Goal: Information Seeking & Learning: Learn about a topic

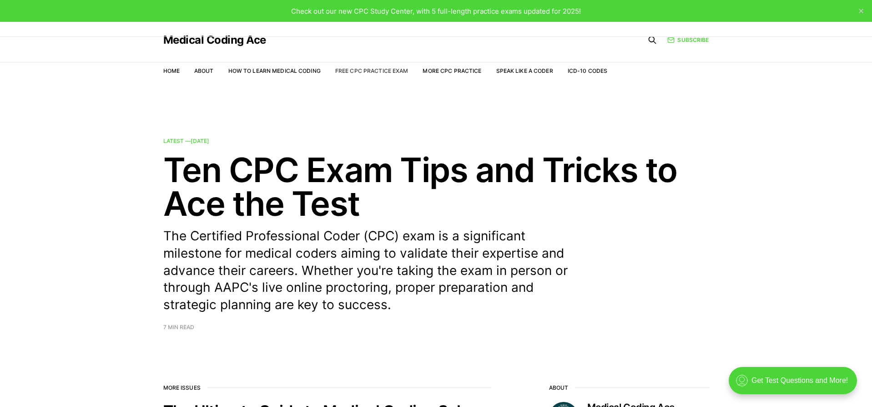
click at [384, 71] on link "Free CPC Practice Exam" at bounding box center [371, 70] width 73 height 7
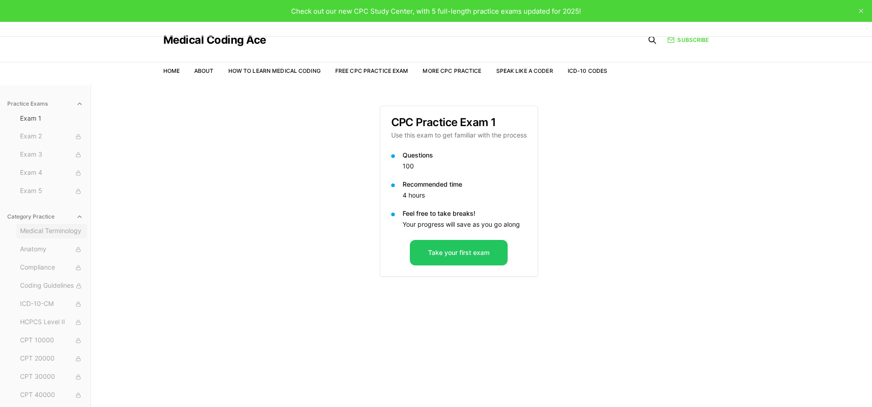
click at [61, 233] on span "Medical Terminology" at bounding box center [51, 231] width 63 height 10
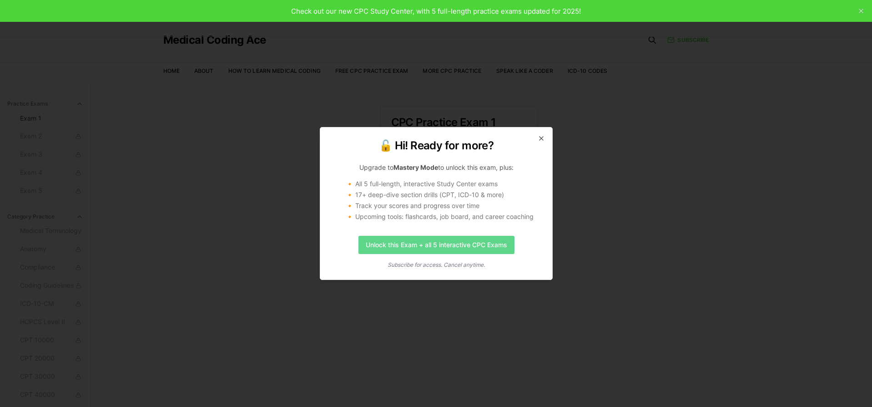
click at [427, 244] on link "Unlock this Exam + all 5 interactive CPC Exams" at bounding box center [436, 245] width 156 height 18
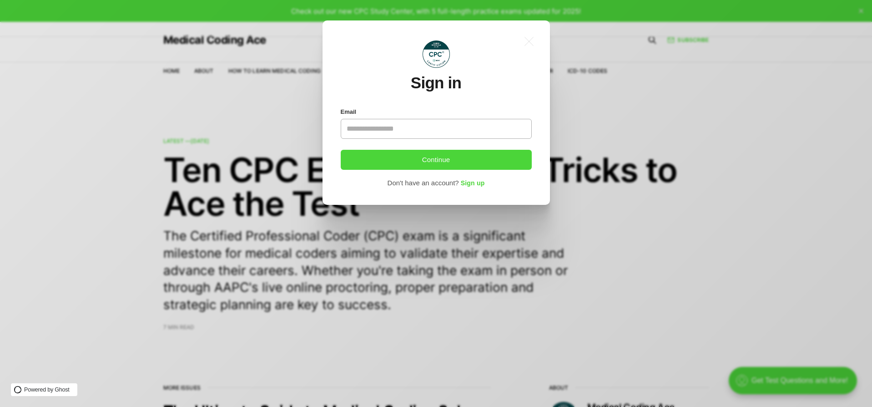
type input "**********"
click at [437, 163] on button "Continue" at bounding box center [436, 160] width 191 height 20
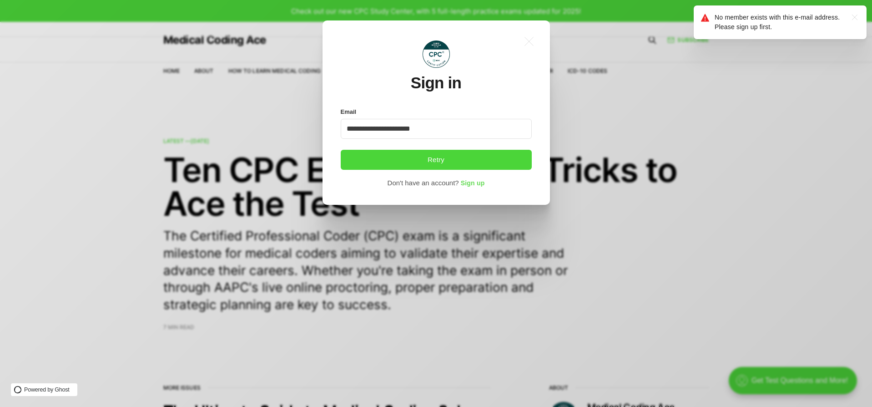
click at [477, 181] on span "Sign up" at bounding box center [473, 183] width 24 height 7
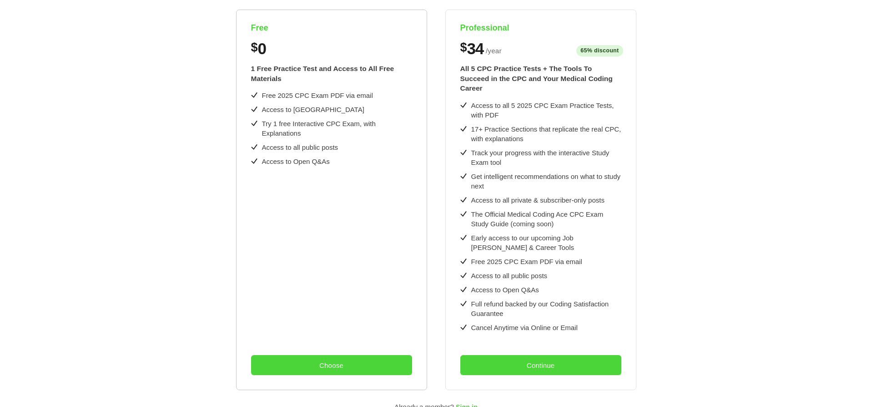
scroll to position [207, 0]
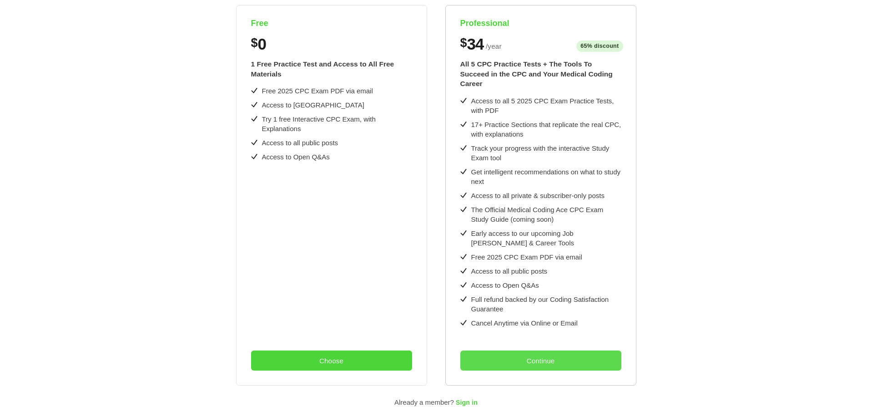
click at [576, 360] on button "Continue" at bounding box center [540, 360] width 161 height 20
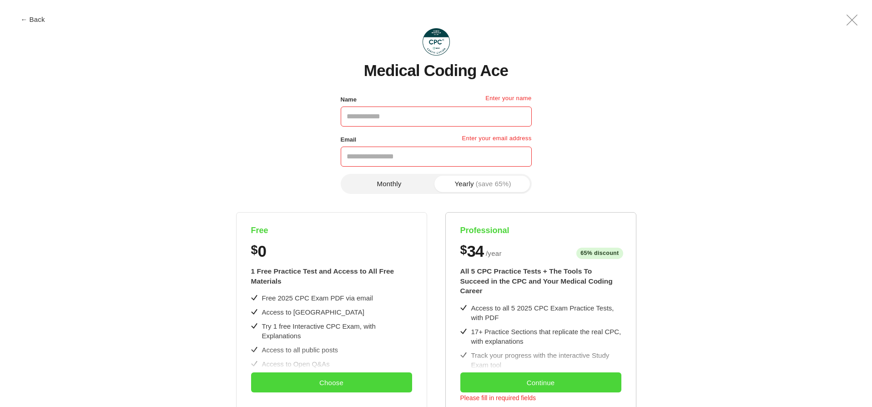
scroll to position [0, 0]
click at [443, 110] on input "Name" at bounding box center [436, 116] width 191 height 20
type input "*"
type input "********"
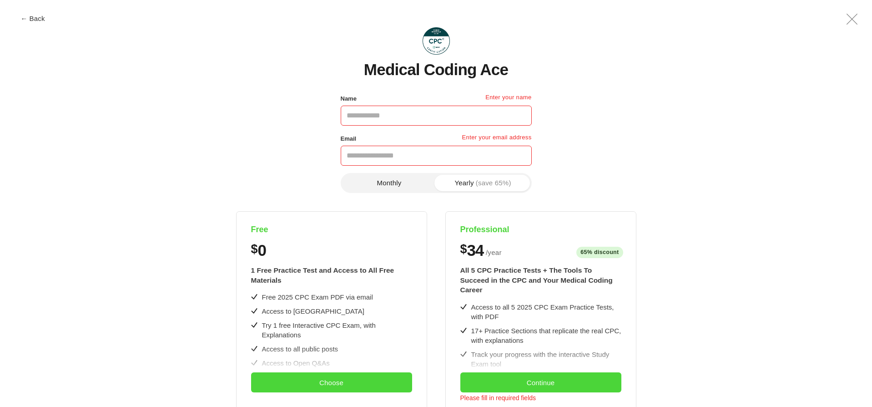
type input "**********"
click at [459, 186] on button "Yearly (save 65%)" at bounding box center [483, 184] width 94 height 16
click at [385, 183] on button "Monthly" at bounding box center [389, 184] width 94 height 16
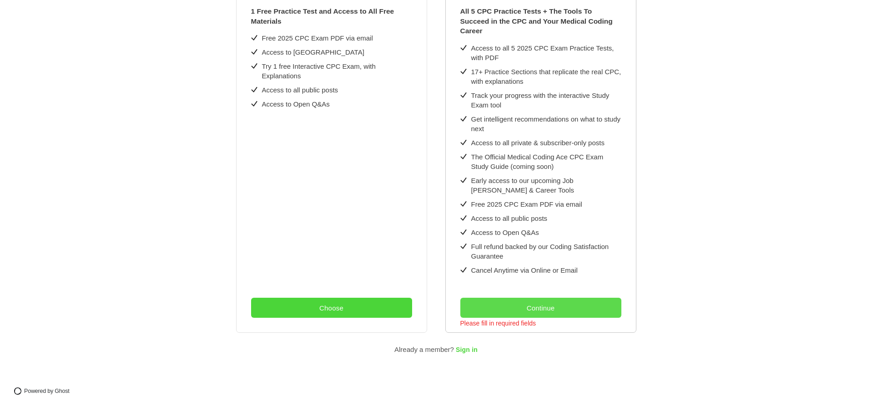
scroll to position [259, 0]
click at [541, 306] on button "Continue" at bounding box center [540, 308] width 161 height 20
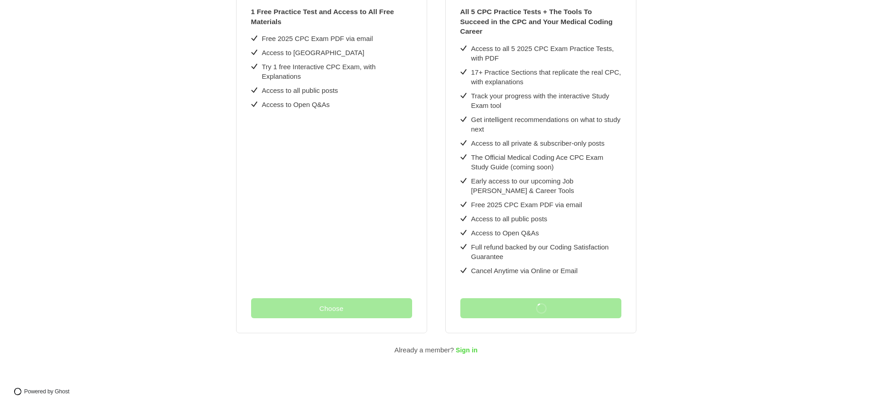
scroll to position [0, 0]
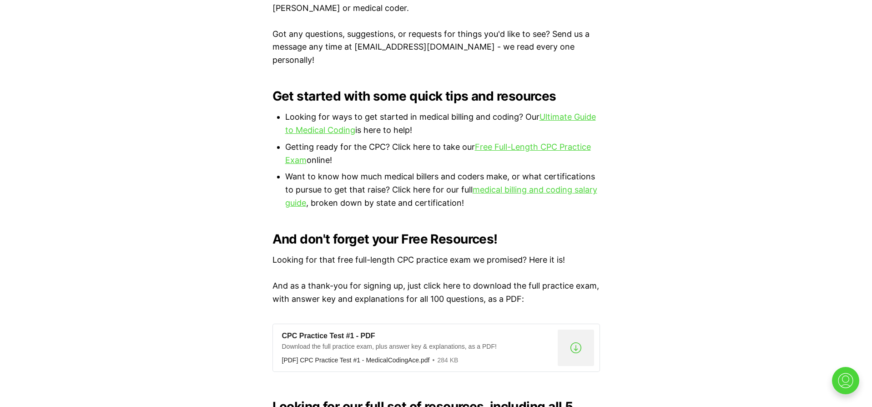
scroll to position [561, 0]
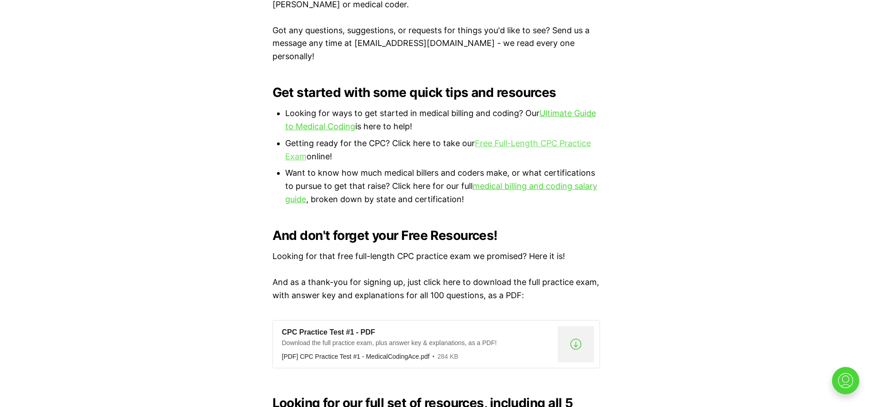
click at [523, 138] on link "Free Full-Length CPC Practice Exam" at bounding box center [438, 149] width 306 height 23
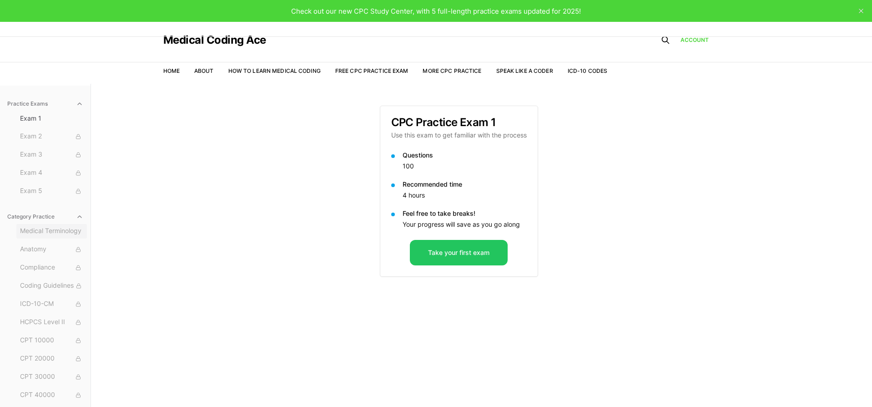
click at [56, 229] on span "Medical Terminology" at bounding box center [51, 231] width 63 height 10
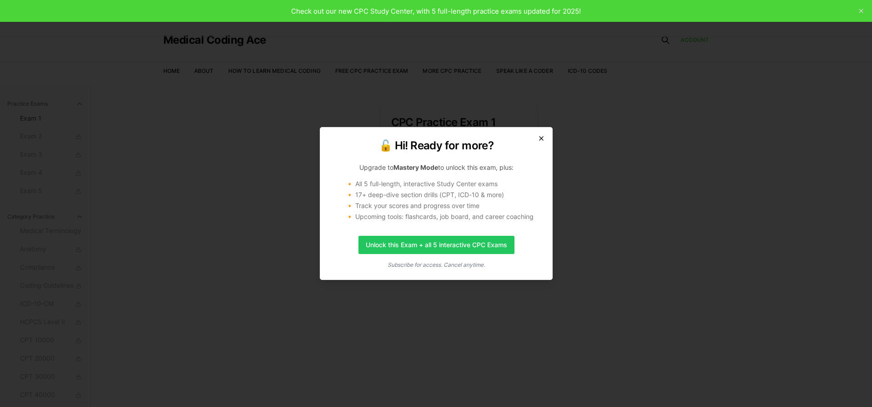
click at [543, 139] on icon "button" at bounding box center [540, 138] width 7 height 7
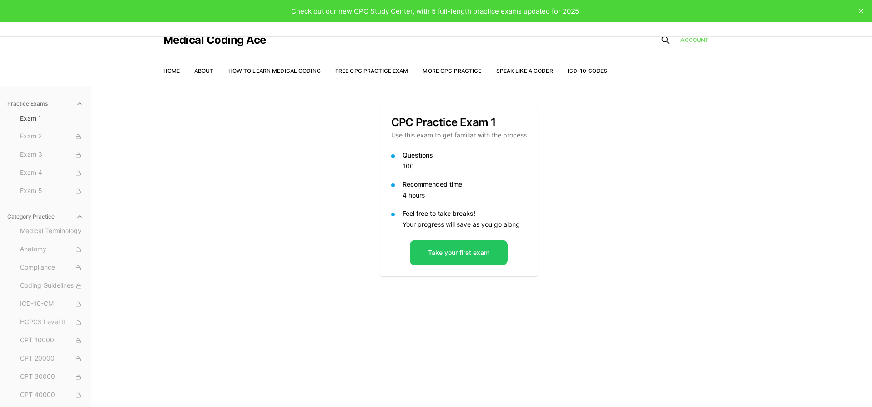
click at [694, 40] on link "Account" at bounding box center [694, 40] width 29 height 8
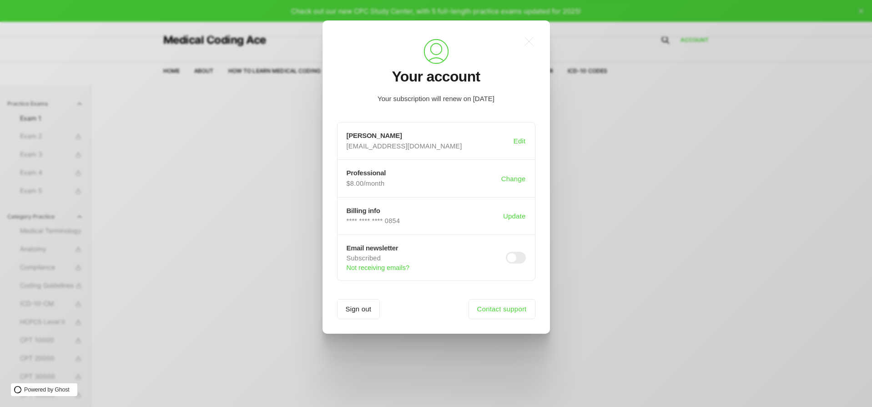
click at [615, 283] on div ".a{fill:none;stroke:currentColor;stroke-linecap:round;stroke-linejoin:round;str…" at bounding box center [442, 203] width 885 height 407
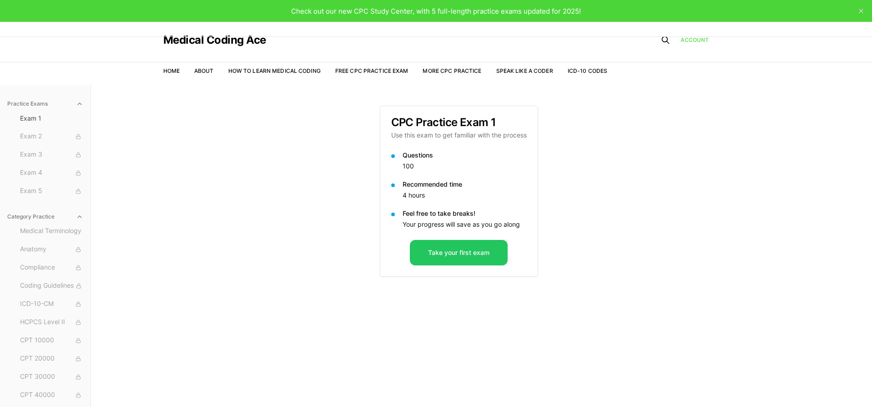
click at [695, 40] on link "Account" at bounding box center [694, 40] width 29 height 8
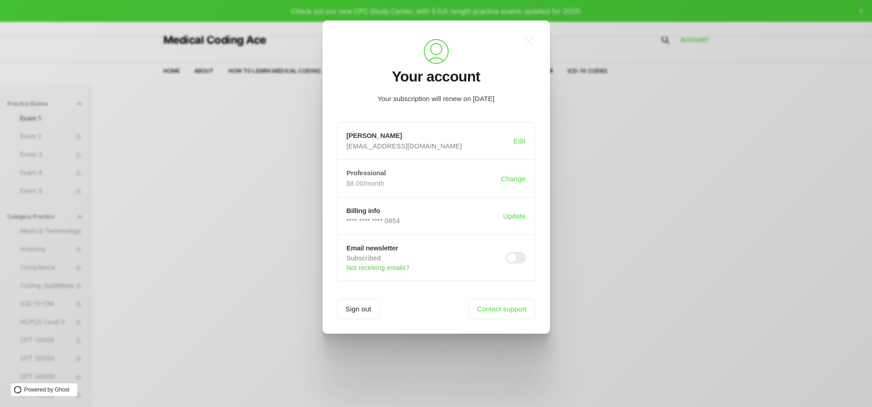
click at [423, 176] on div "Professional $8.00/month" at bounding box center [423, 178] width 155 height 19
click at [362, 172] on h3 "Professional" at bounding box center [423, 173] width 155 height 8
click at [515, 178] on button "Change" at bounding box center [513, 178] width 28 height 17
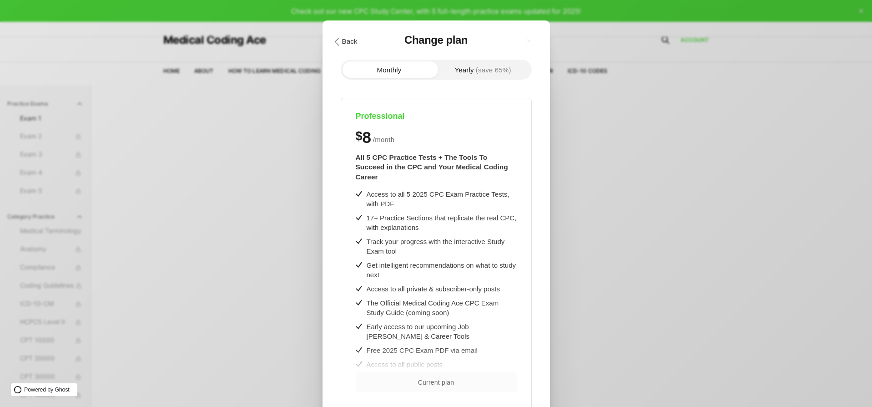
click at [350, 43] on button ".cls-1{fill:none;stroke:currentColor;stroke-linecap:round;stroke-linejoin:round…" at bounding box center [345, 41] width 31 height 15
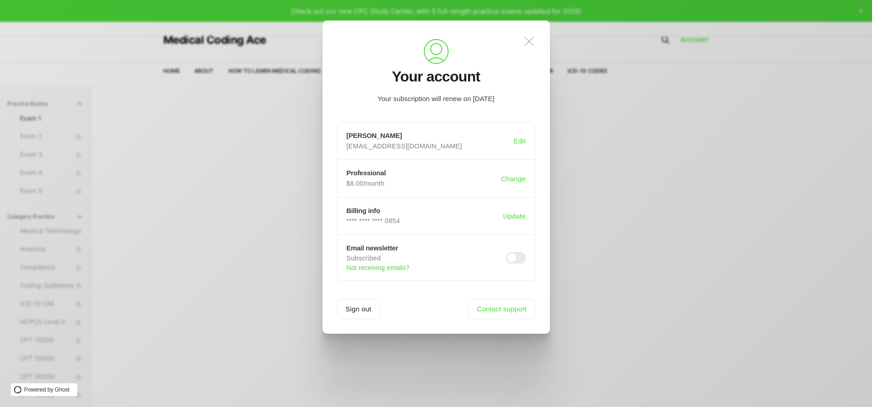
click at [531, 42] on icon ".a{fill:none;stroke:currentColor;stroke-linecap:round;stroke-linejoin:round;str…" at bounding box center [529, 41] width 20 height 20
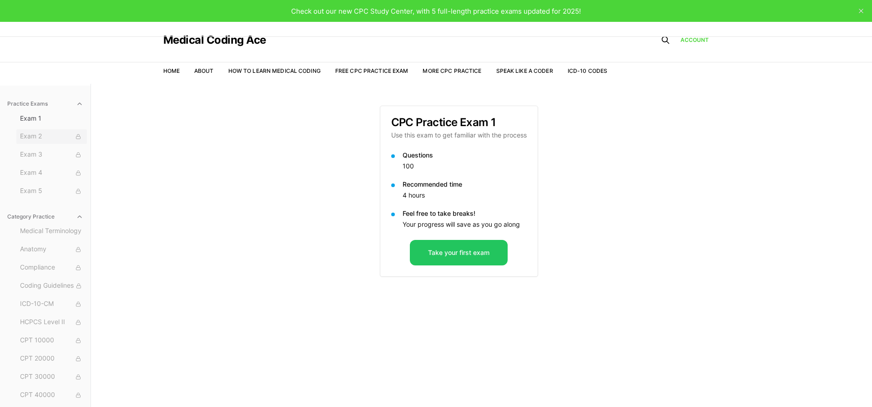
click at [45, 139] on span "Exam 2" at bounding box center [51, 136] width 63 height 10
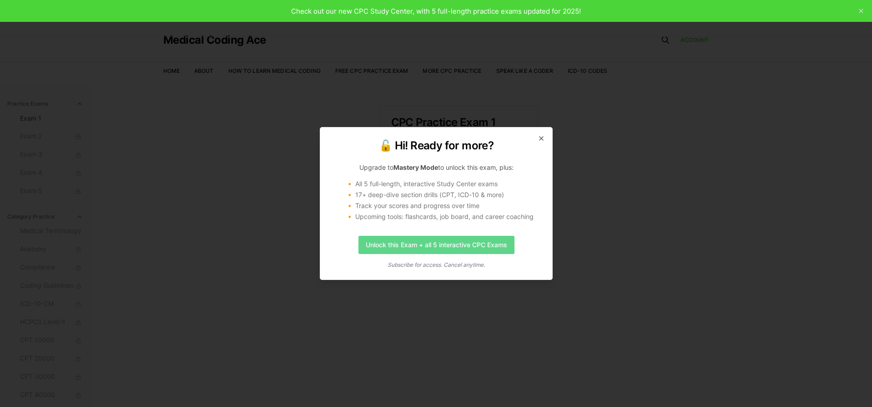
click at [465, 246] on link "Unlock this Exam + all 5 interactive CPC Exams" at bounding box center [436, 245] width 156 height 18
click at [542, 136] on icon "button" at bounding box center [540, 138] width 7 height 7
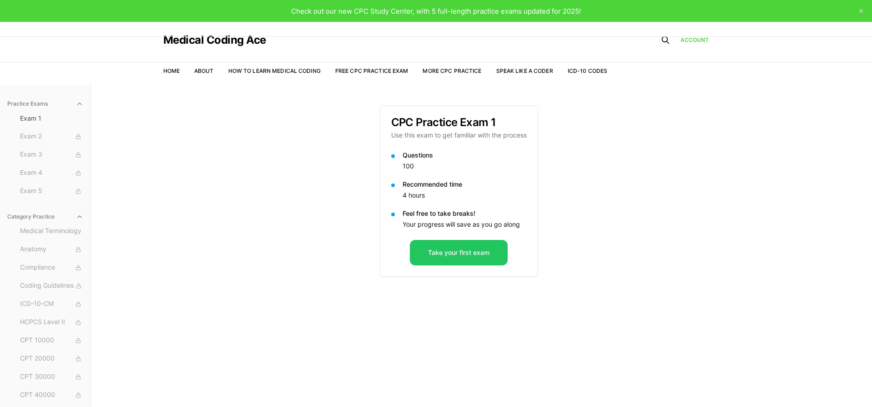
click at [860, 13] on icon "close" at bounding box center [860, 11] width 5 height 5
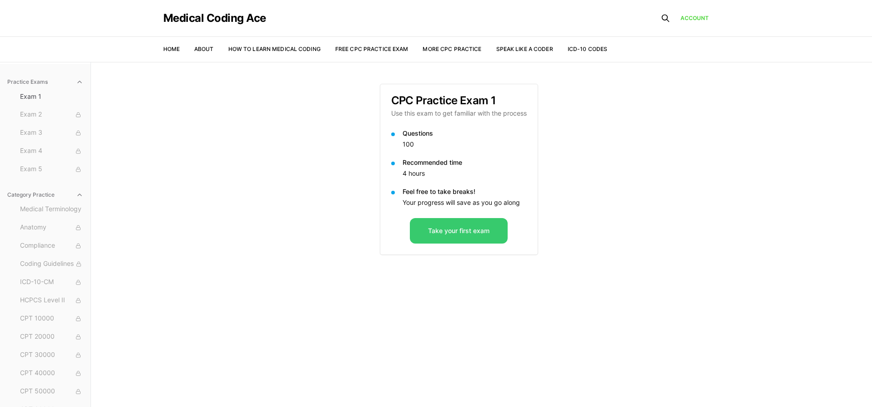
scroll to position [1, 0]
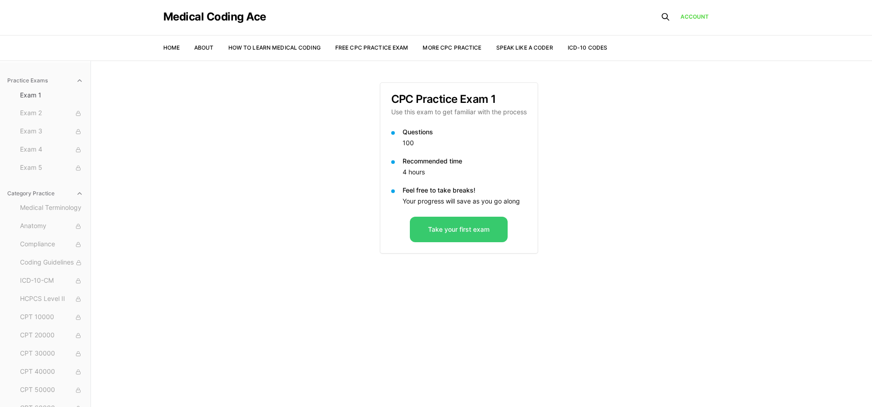
click at [421, 230] on button "Take your first exam" at bounding box center [459, 228] width 98 height 25
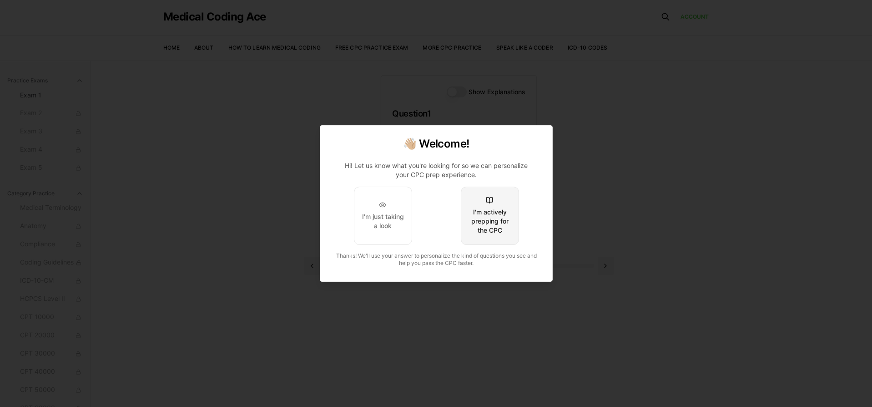
click at [491, 223] on div "I'm actively prepping for the CPC" at bounding box center [489, 220] width 43 height 27
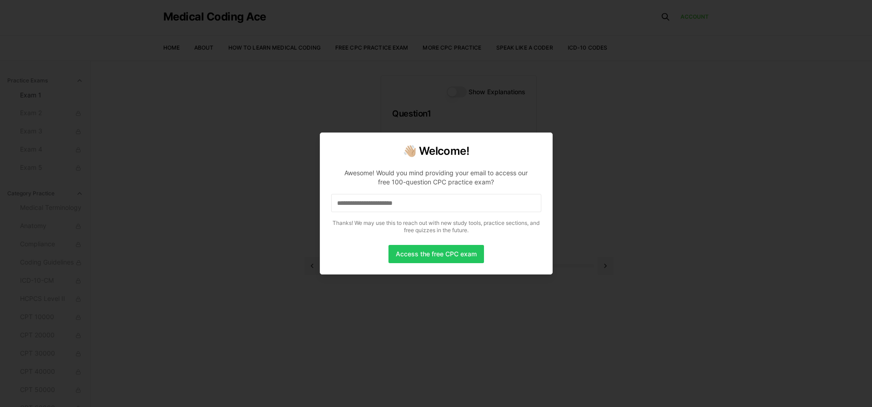
click at [432, 201] on input at bounding box center [436, 203] width 210 height 18
click at [428, 256] on button "Access the free CPC exam" at bounding box center [435, 254] width 95 height 18
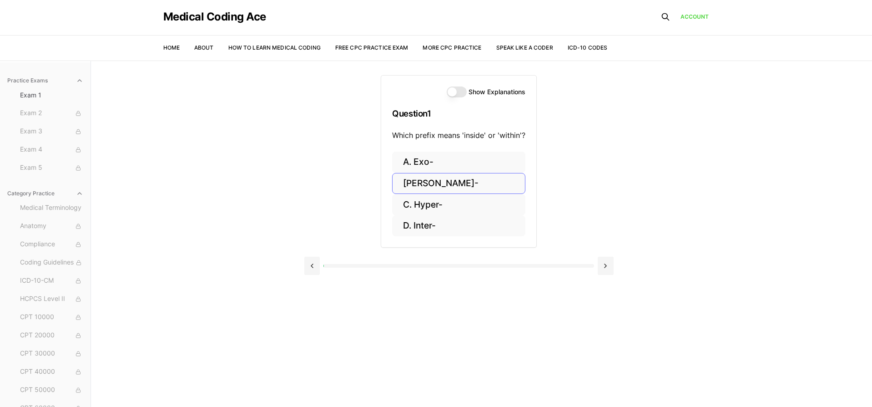
click at [427, 184] on button "B. Endo-" at bounding box center [458, 183] width 133 height 21
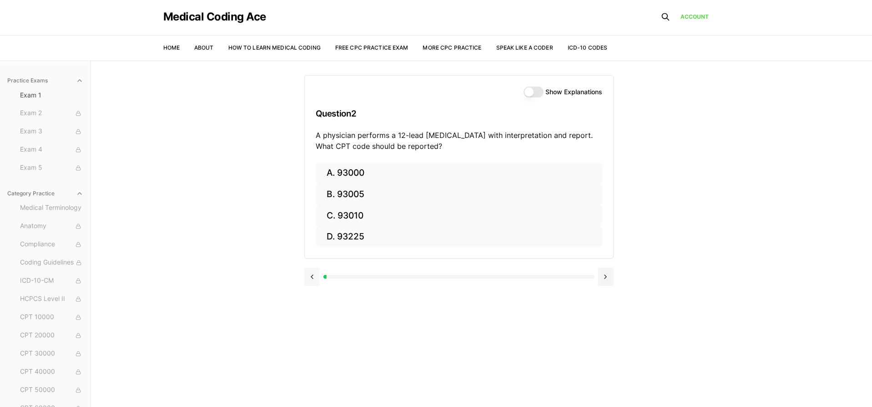
click at [312, 276] on button at bounding box center [312, 276] width 16 height 18
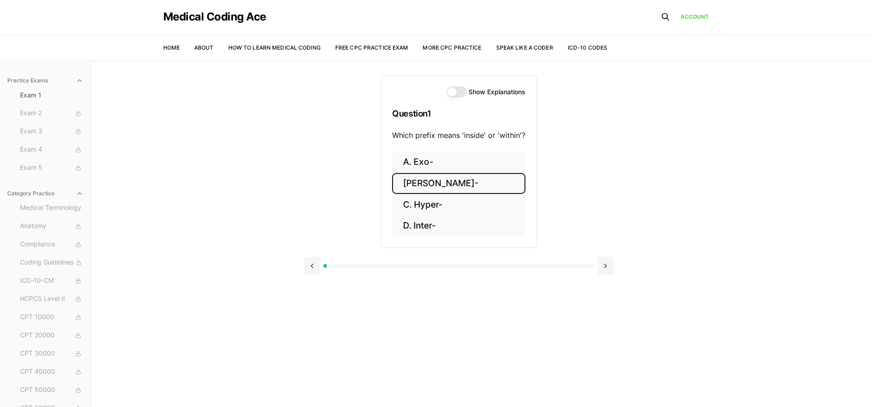
click at [497, 179] on button "B. Endo-" at bounding box center [458, 183] width 133 height 21
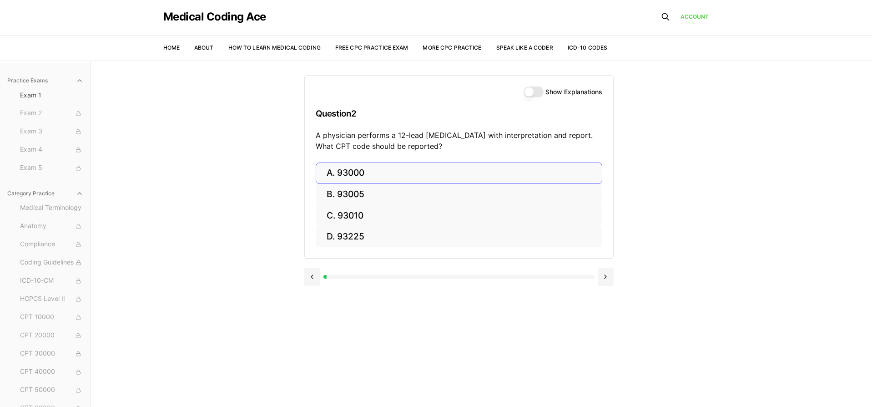
click at [497, 167] on button "A. 93000" at bounding box center [459, 172] width 286 height 21
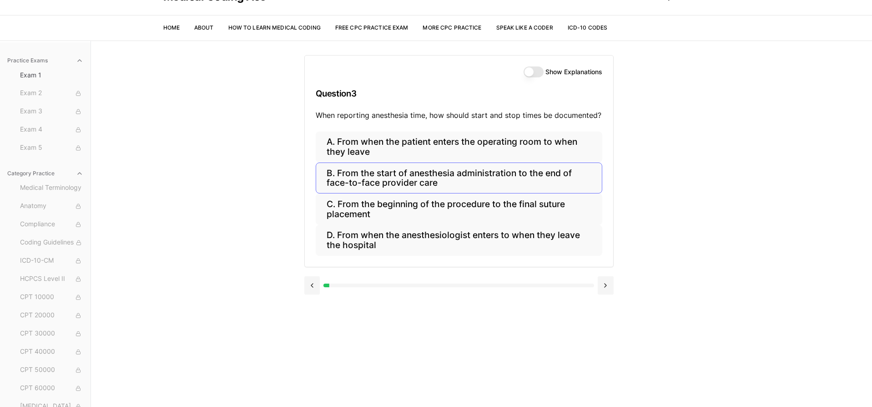
scroll to position [21, 0]
click at [509, 177] on button "B. From the start of anesthesia administration to the end of face-to-face provi…" at bounding box center [459, 177] width 286 height 31
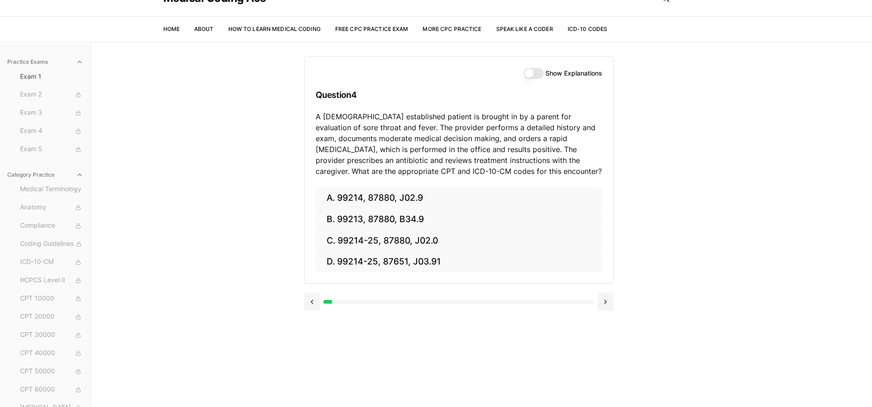
scroll to position [19, 0]
click at [437, 241] on button "C. 99214-25, 87880, J02.0" at bounding box center [459, 241] width 286 height 21
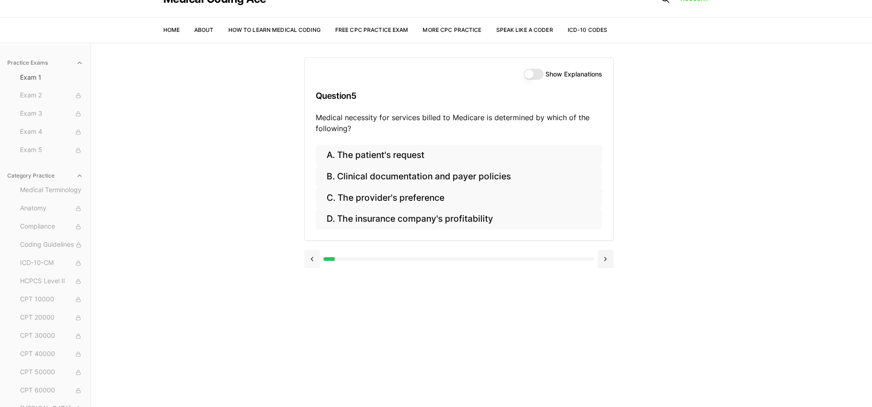
click at [311, 260] on button at bounding box center [312, 259] width 16 height 18
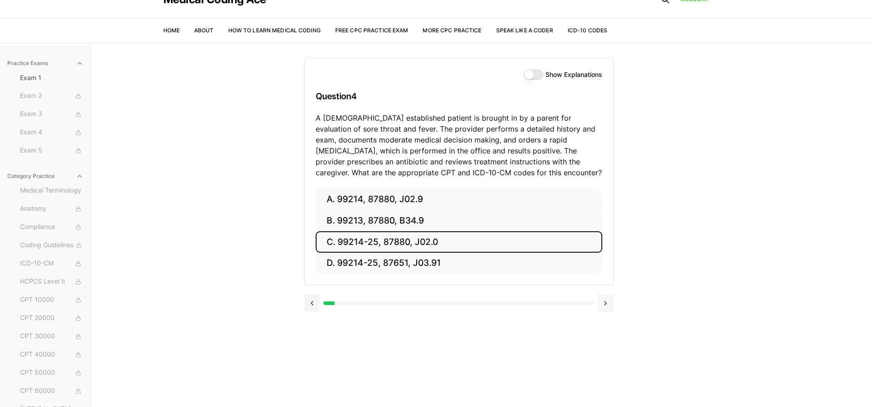
click at [604, 303] on button at bounding box center [605, 303] width 16 height 18
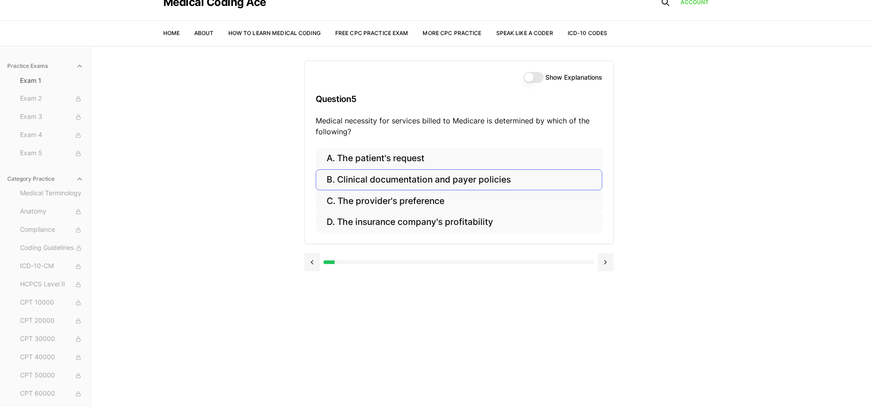
click at [483, 177] on button "B. Clinical documentation and payer policies" at bounding box center [459, 179] width 286 height 21
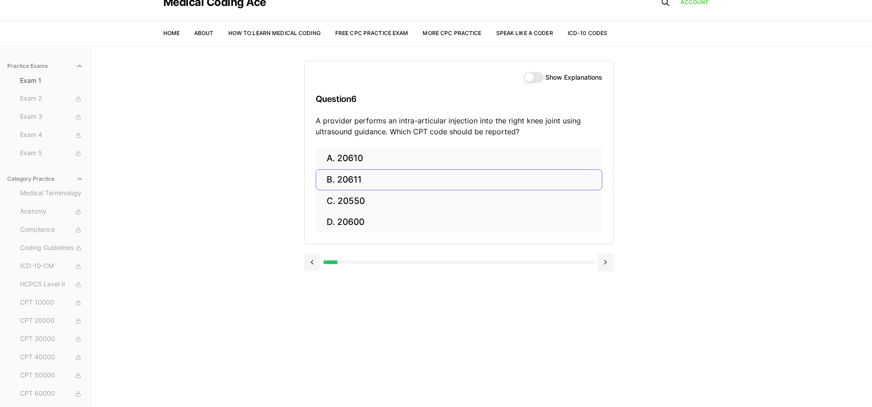
click at [483, 177] on button "B. 20611" at bounding box center [459, 179] width 286 height 21
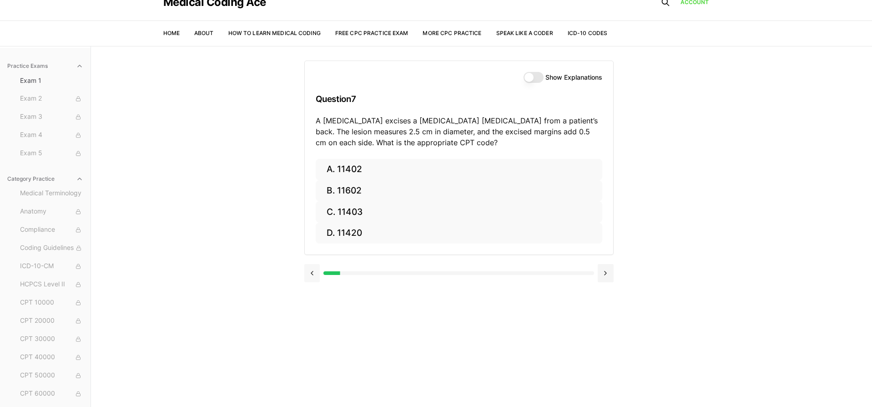
click at [312, 273] on button at bounding box center [312, 273] width 16 height 18
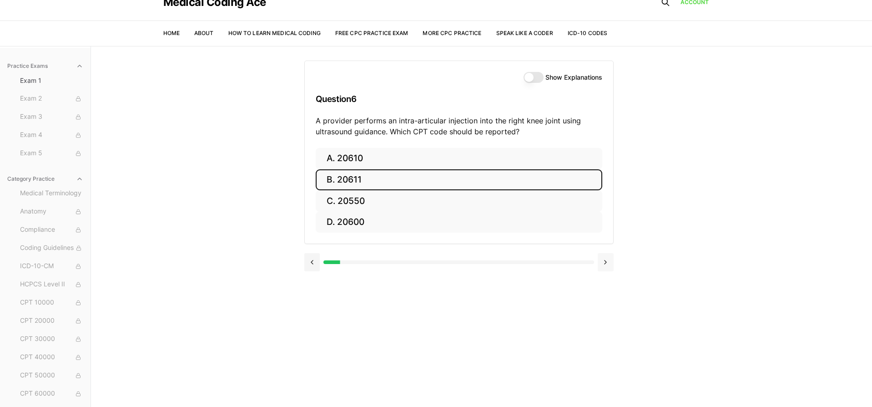
click at [602, 266] on button at bounding box center [605, 262] width 16 height 18
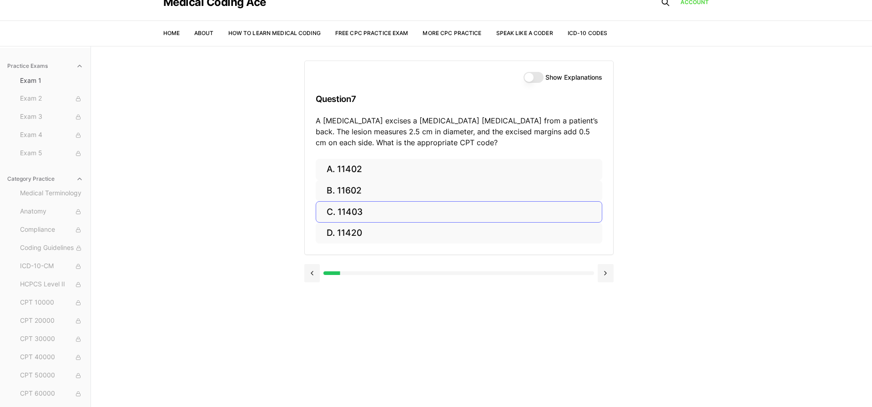
click at [349, 208] on button "C. 11403" at bounding box center [459, 211] width 286 height 21
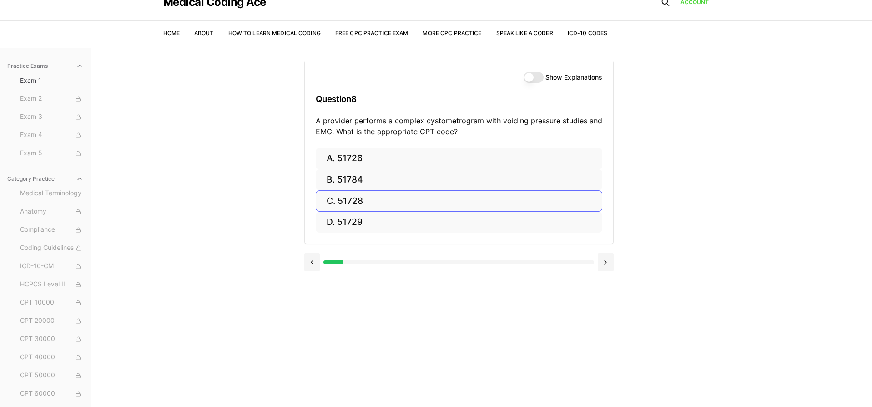
click at [352, 200] on button "C. 51728" at bounding box center [459, 200] width 286 height 21
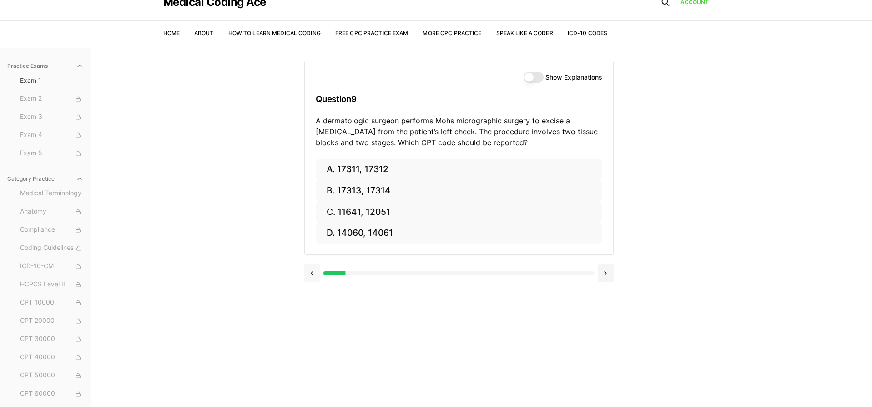
click at [310, 271] on button at bounding box center [312, 273] width 16 height 18
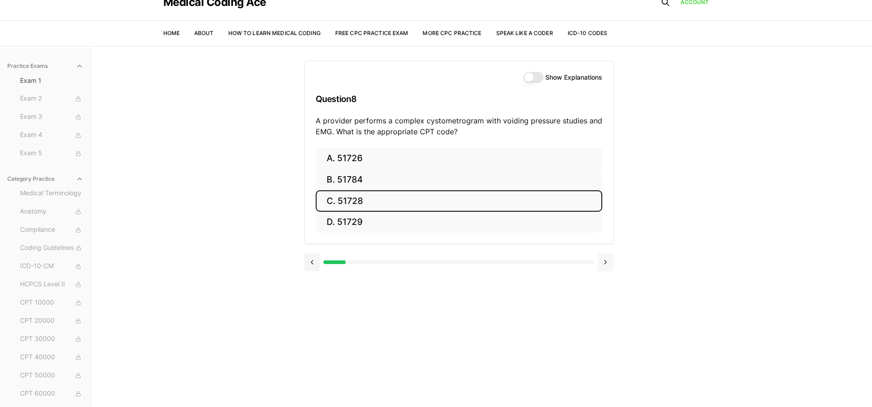
click at [605, 261] on button at bounding box center [605, 262] width 16 height 18
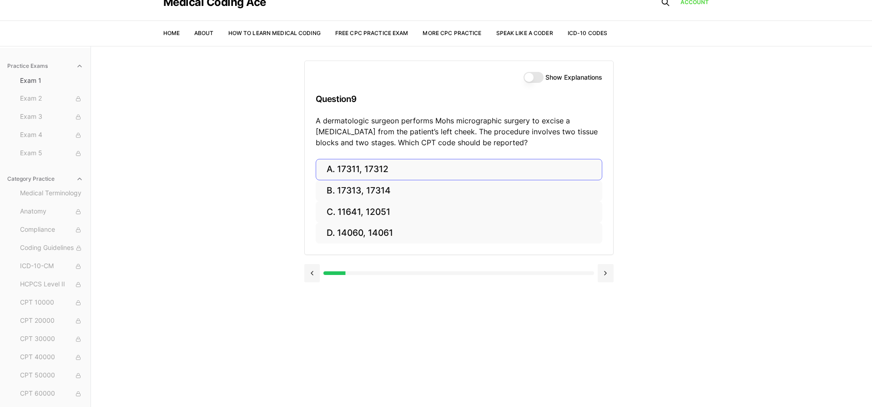
click at [363, 170] on button "A. 17311, 17312" at bounding box center [459, 169] width 286 height 21
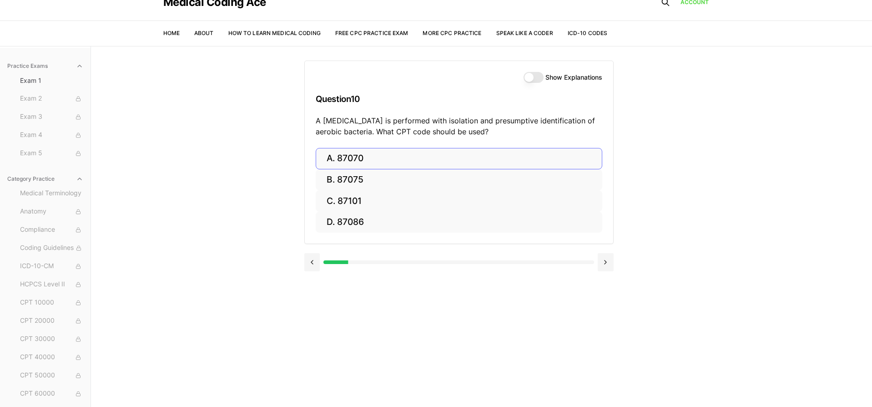
click at [351, 156] on button "A. 87070" at bounding box center [459, 158] width 286 height 21
click at [354, 178] on button "B. 63047" at bounding box center [459, 179] width 286 height 21
click at [538, 77] on button "Show Explanations" at bounding box center [533, 77] width 20 height 11
click at [309, 261] on button at bounding box center [312, 262] width 16 height 18
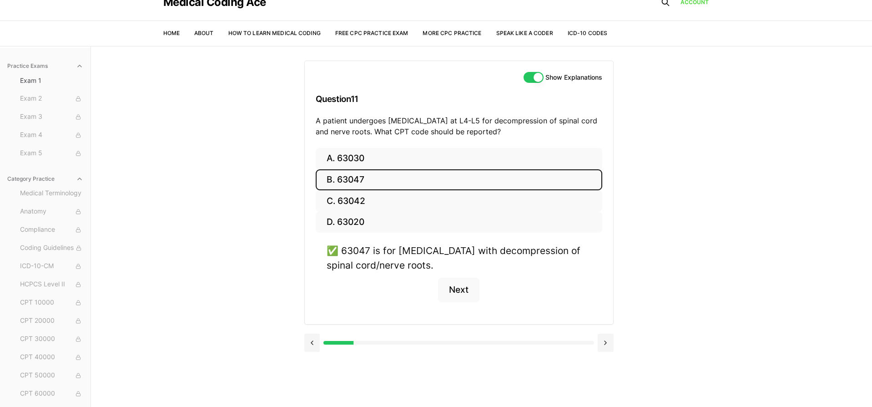
click at [529, 75] on button "Show Explanations" at bounding box center [533, 77] width 20 height 11
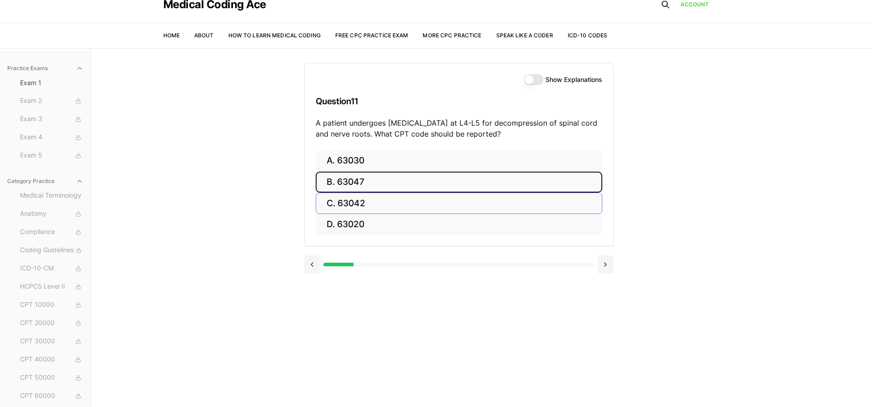
scroll to position [8, 0]
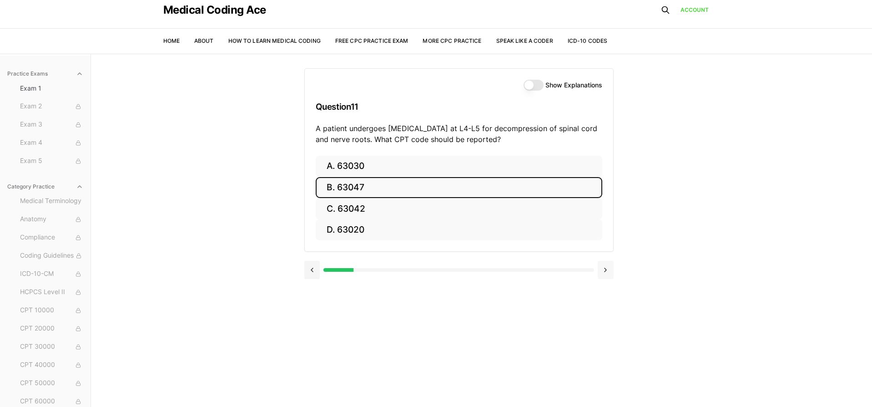
click at [608, 267] on button at bounding box center [605, 270] width 16 height 18
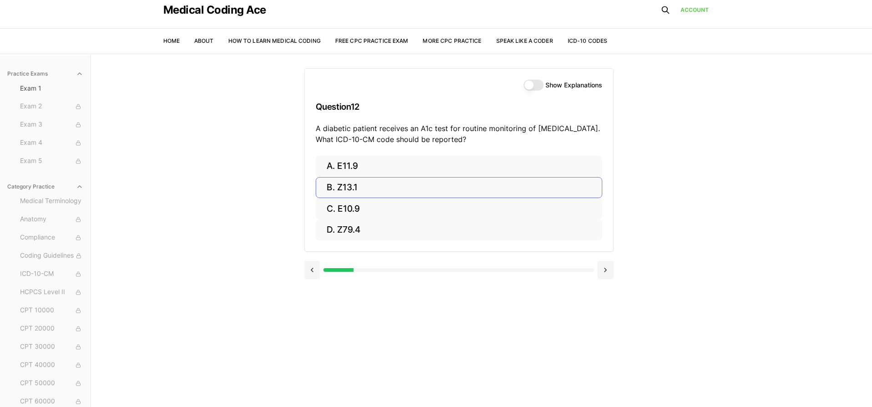
click at [527, 181] on button "B. Z13.1" at bounding box center [459, 187] width 286 height 21
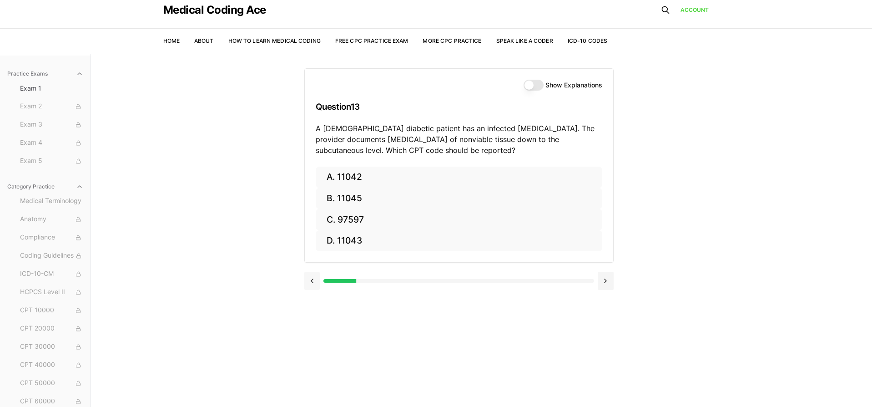
click at [313, 281] on button at bounding box center [312, 280] width 16 height 18
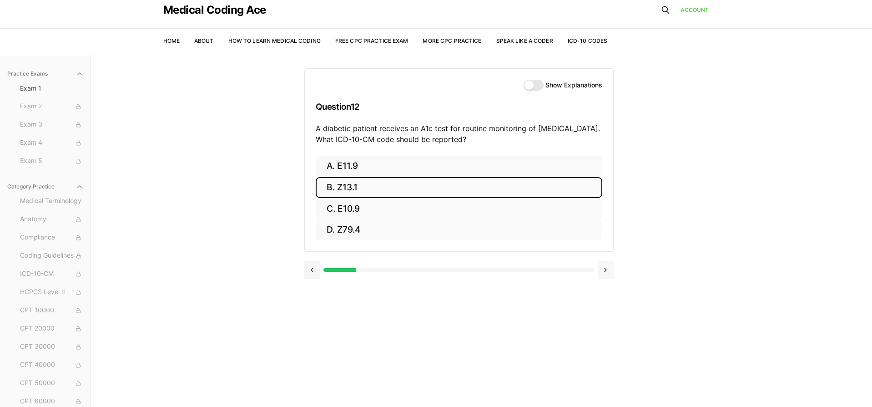
click at [606, 271] on button at bounding box center [605, 270] width 16 height 18
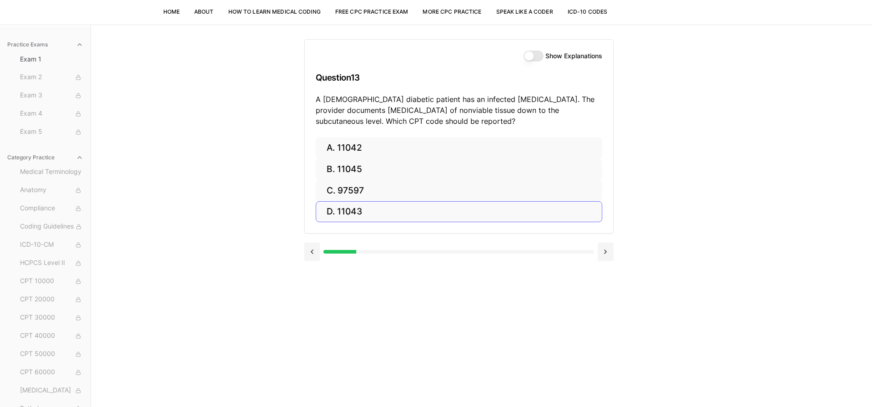
scroll to position [40, 0]
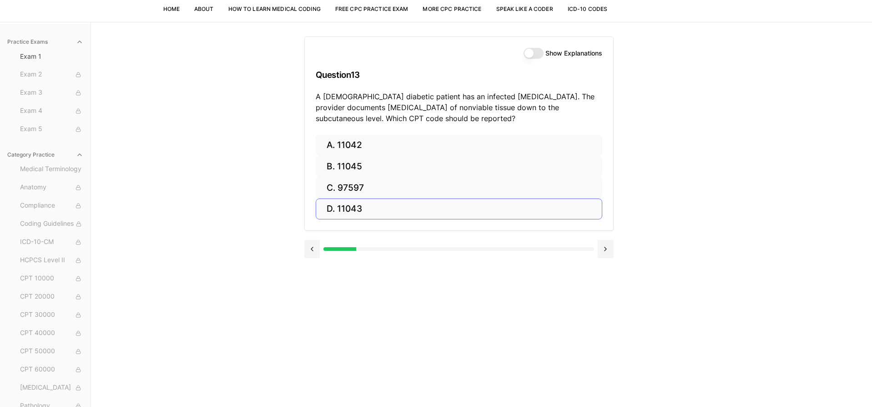
click at [458, 189] on button "C. 97597" at bounding box center [459, 187] width 286 height 21
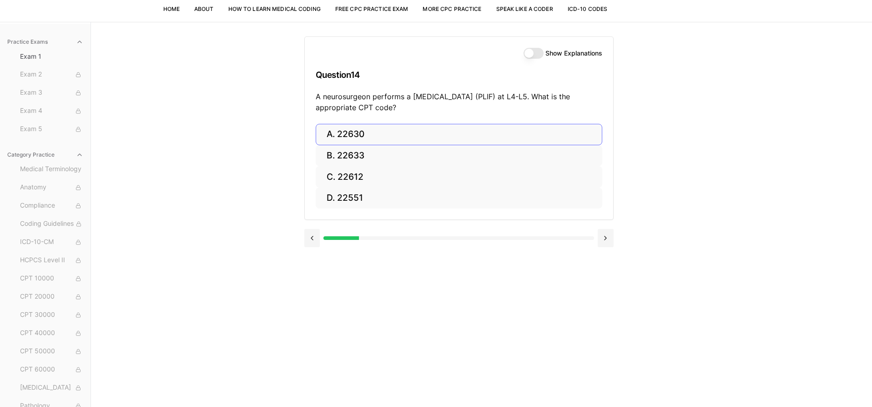
click at [474, 136] on button "A. 22630" at bounding box center [459, 134] width 286 height 21
click at [581, 55] on label "Show Explanations" at bounding box center [573, 53] width 57 height 6
click at [543, 55] on button "Show Explanations" at bounding box center [533, 53] width 20 height 11
click at [310, 237] on button at bounding box center [312, 238] width 16 height 18
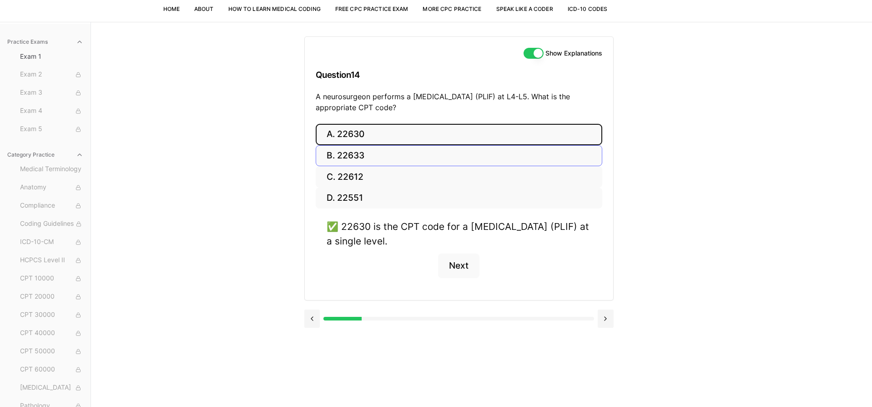
click at [366, 155] on button "B. 22633" at bounding box center [459, 155] width 286 height 21
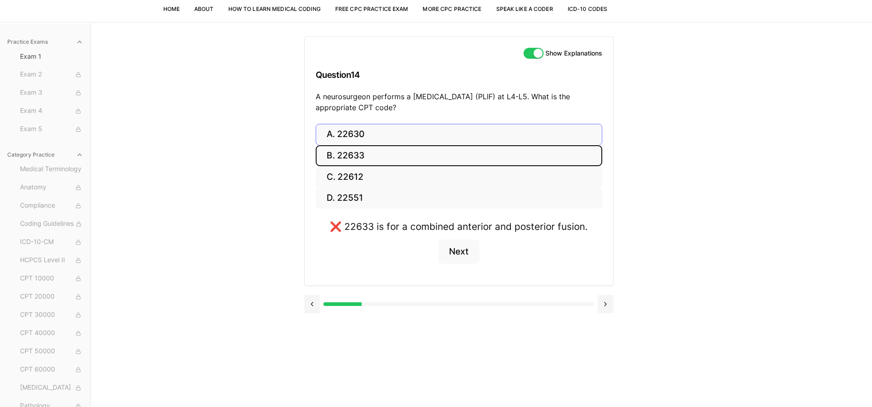
click at [369, 138] on button "A. 22630" at bounding box center [459, 134] width 286 height 21
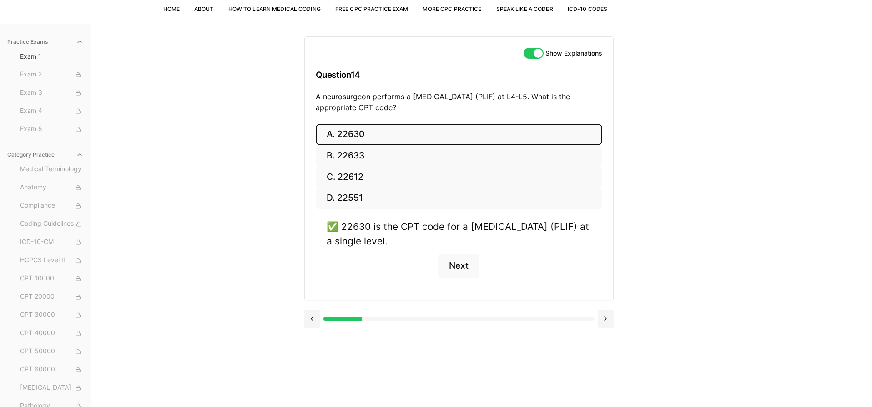
click at [531, 52] on button "Show Explanations" at bounding box center [533, 53] width 20 height 11
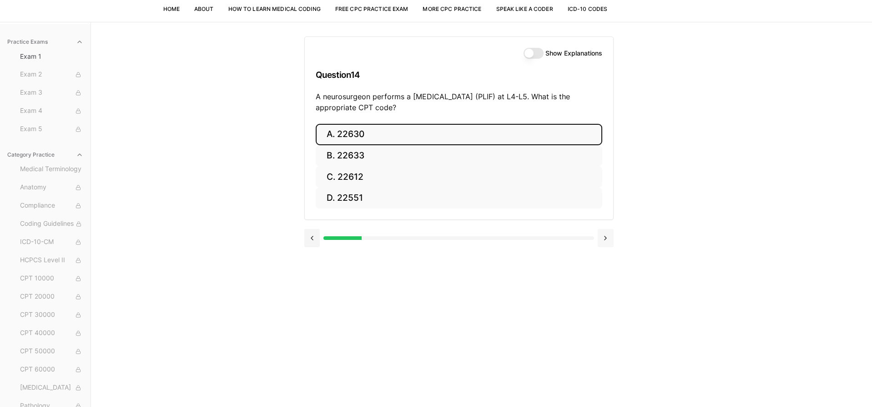
click at [603, 238] on button at bounding box center [605, 238] width 16 height 18
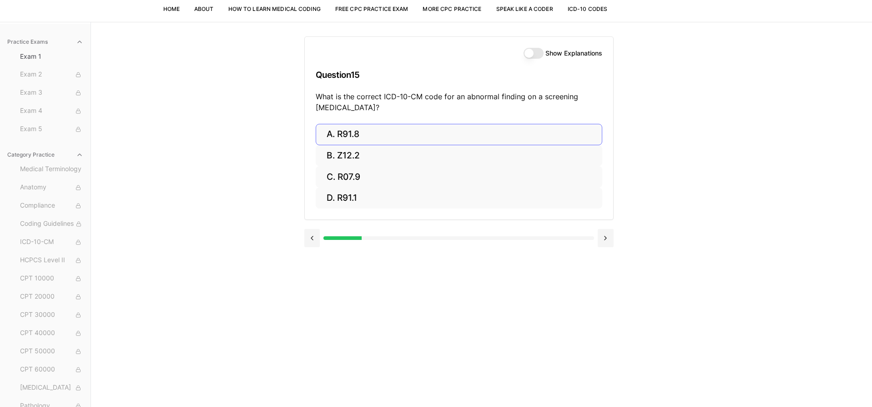
click at [552, 134] on button "A. R91.8" at bounding box center [459, 134] width 286 height 21
click at [542, 132] on button "A. 62270" at bounding box center [459, 134] width 286 height 21
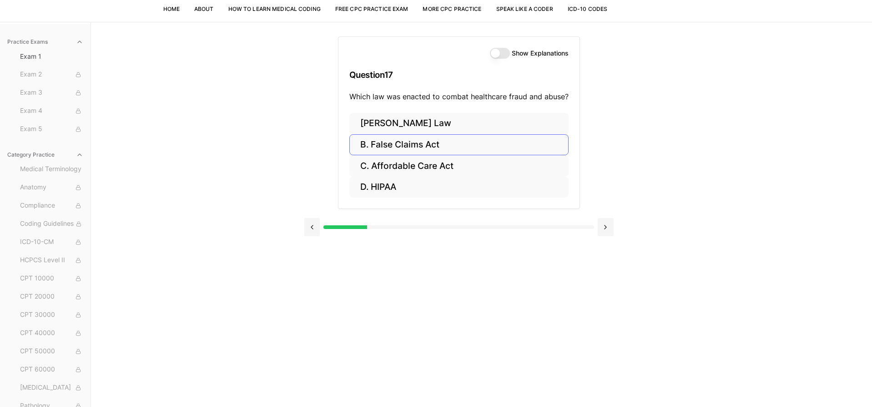
click at [538, 138] on button "B. False Claims Act" at bounding box center [458, 144] width 219 height 21
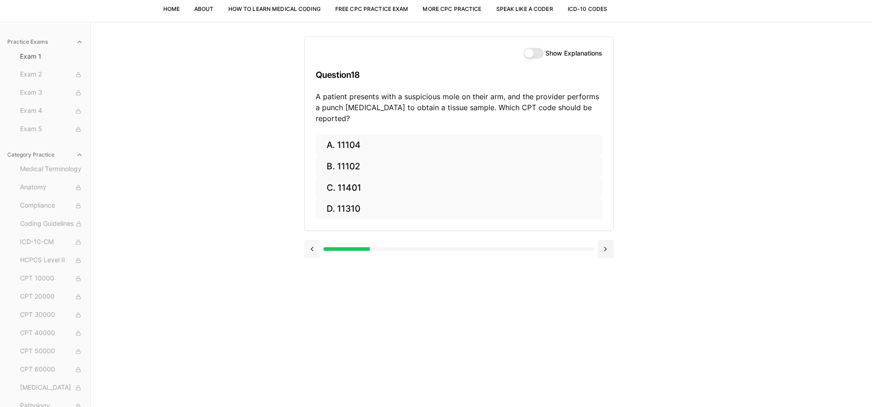
click at [316, 240] on button at bounding box center [312, 249] width 16 height 18
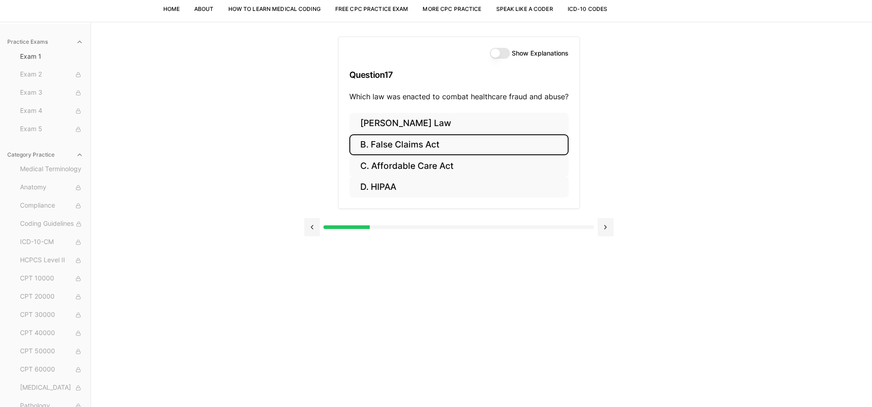
click at [506, 52] on button "Show Explanations" at bounding box center [500, 53] width 20 height 11
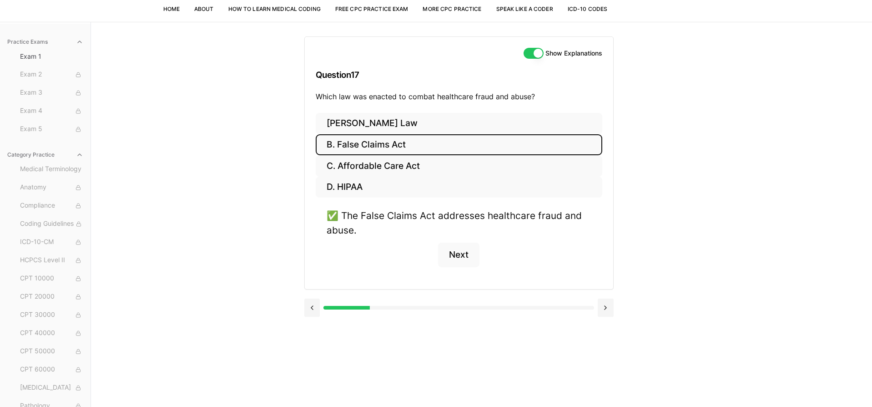
click at [527, 52] on button "Show Explanations" at bounding box center [533, 53] width 20 height 11
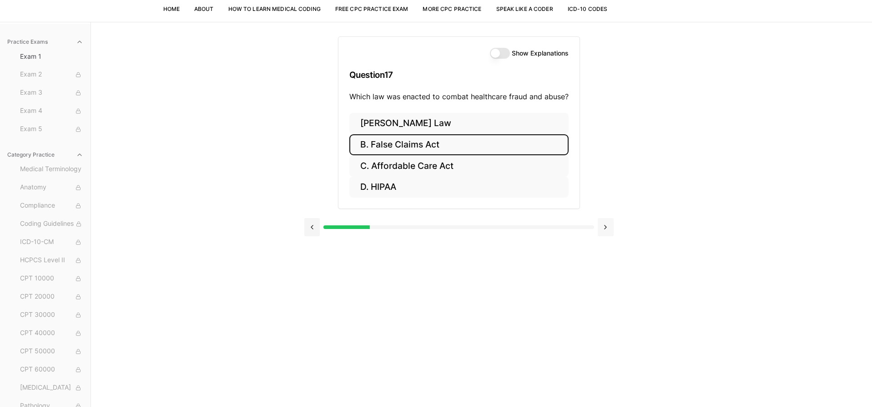
click at [608, 227] on button at bounding box center [605, 227] width 16 height 18
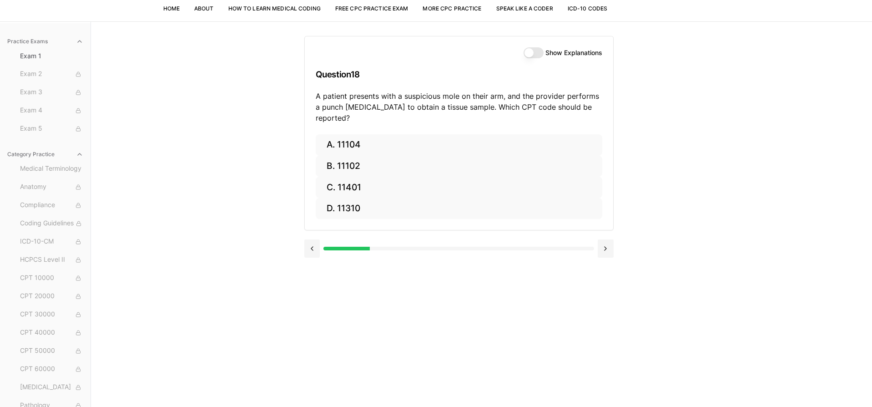
scroll to position [42, 0]
click at [390, 132] on button "A. 11104" at bounding box center [459, 142] width 286 height 21
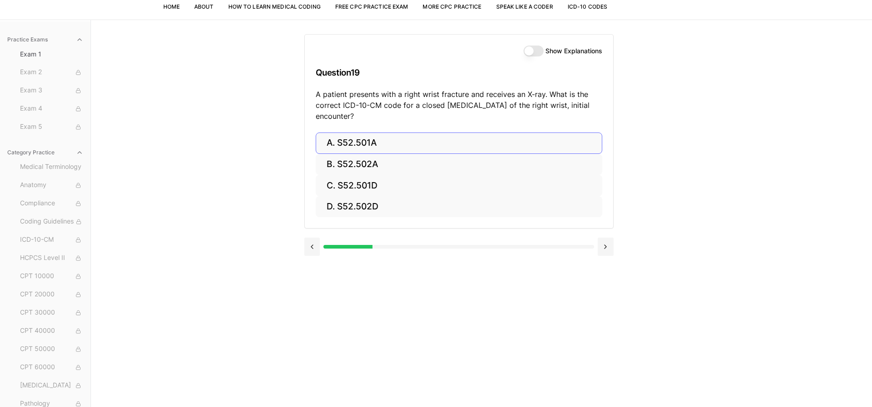
click at [460, 147] on button "A. S52.501A" at bounding box center [459, 142] width 286 height 21
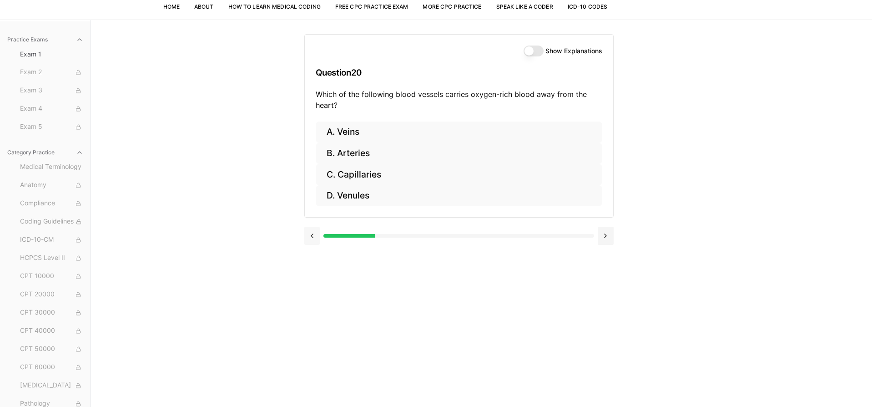
click at [308, 236] on button at bounding box center [312, 235] width 16 height 18
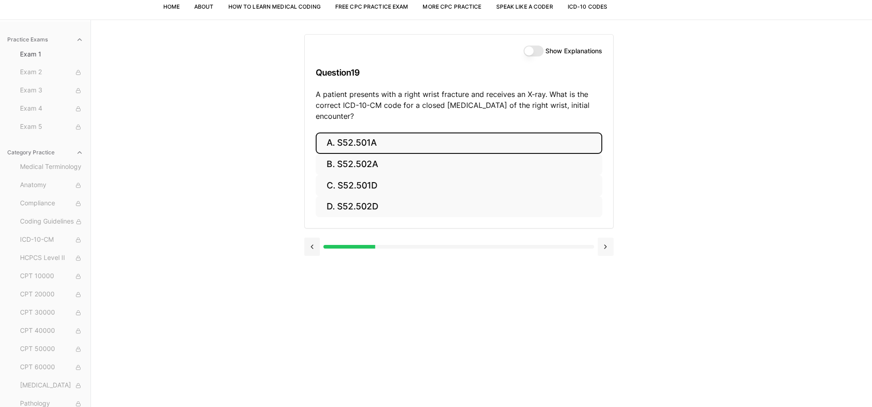
click at [603, 245] on button at bounding box center [605, 246] width 16 height 18
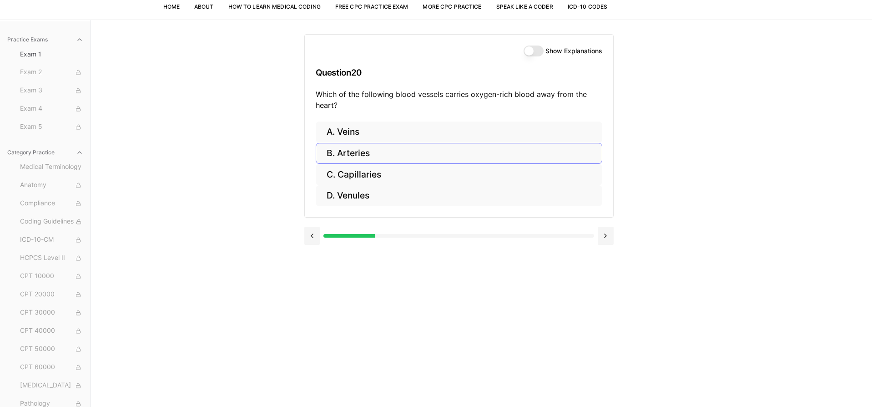
click at [422, 150] on button "B. Arteries" at bounding box center [459, 153] width 286 height 21
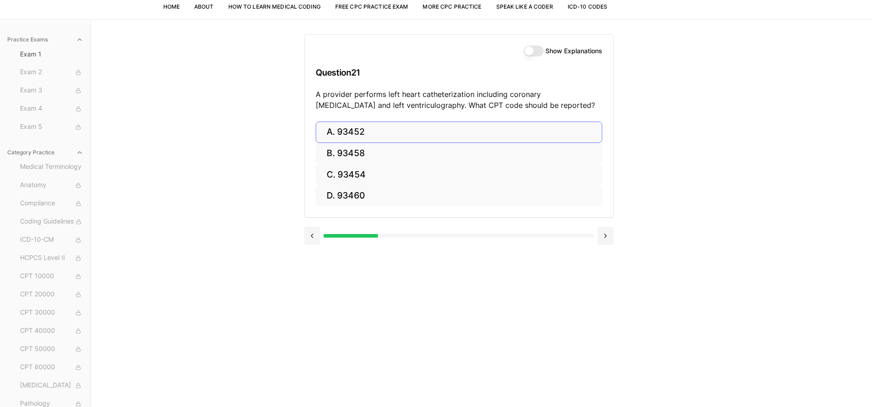
click at [508, 132] on button "A. 93452" at bounding box center [459, 131] width 286 height 21
click at [381, 173] on button "C. 44970" at bounding box center [459, 174] width 286 height 21
click at [457, 175] on button "C. 95909" at bounding box center [459, 174] width 286 height 21
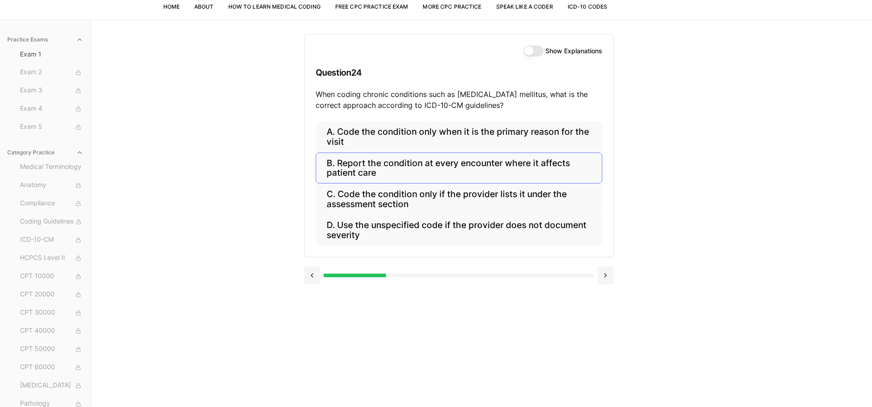
click at [459, 169] on button "B. Report the condition at every encounter where it affects patient care" at bounding box center [459, 167] width 286 height 31
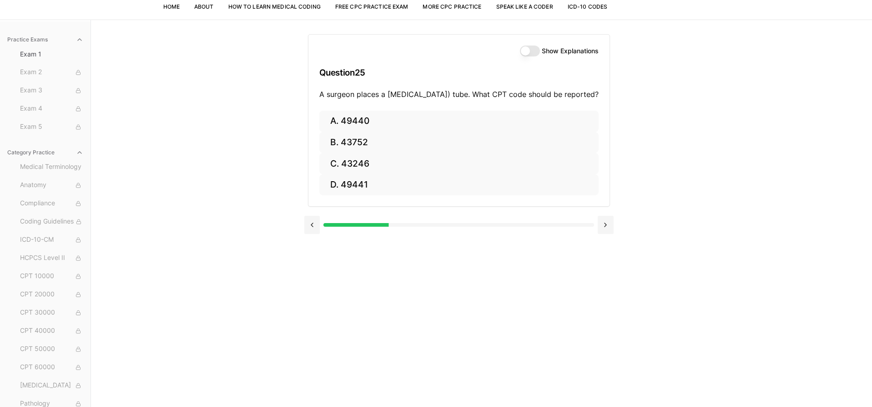
drag, startPoint x: 316, startPoint y: 235, endPoint x: 314, endPoint y: 230, distance: 5.1
click at [316, 234] on button at bounding box center [312, 225] width 16 height 18
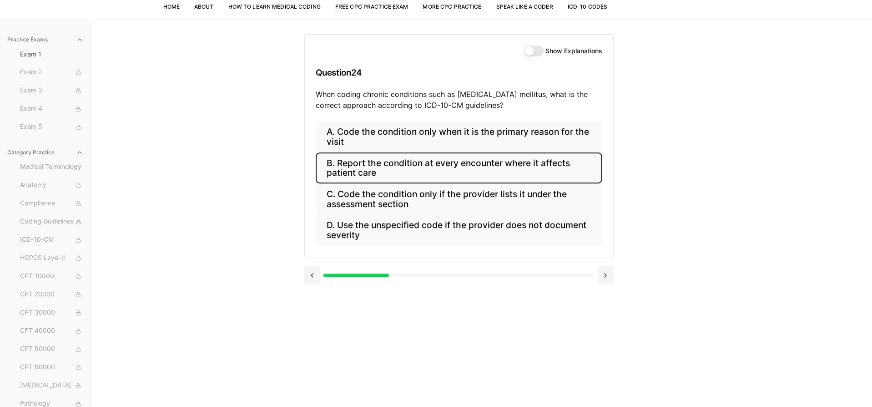
click at [541, 50] on button "Show Explanations" at bounding box center [533, 50] width 20 height 11
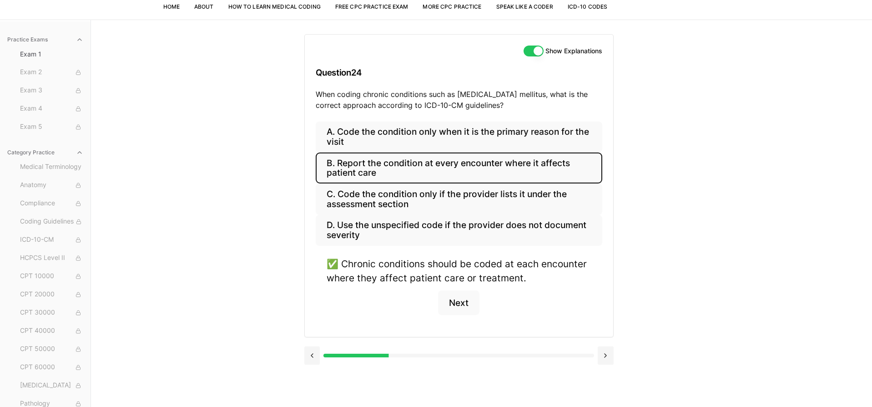
click at [530, 52] on button "Show Explanations" at bounding box center [533, 50] width 20 height 11
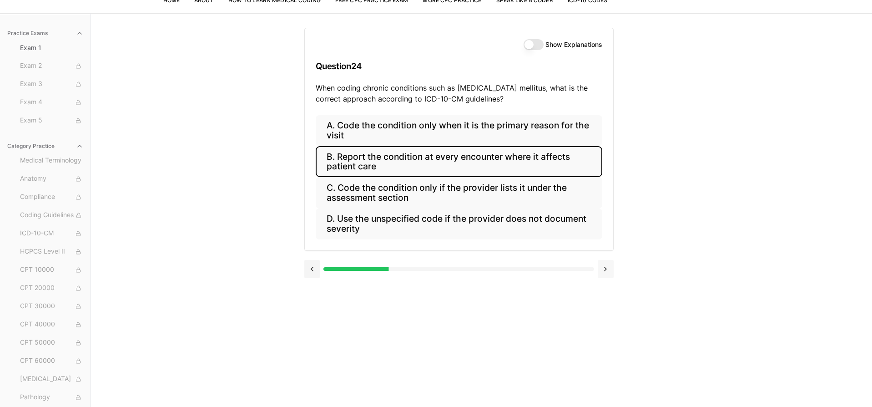
click at [604, 263] on button at bounding box center [605, 269] width 16 height 18
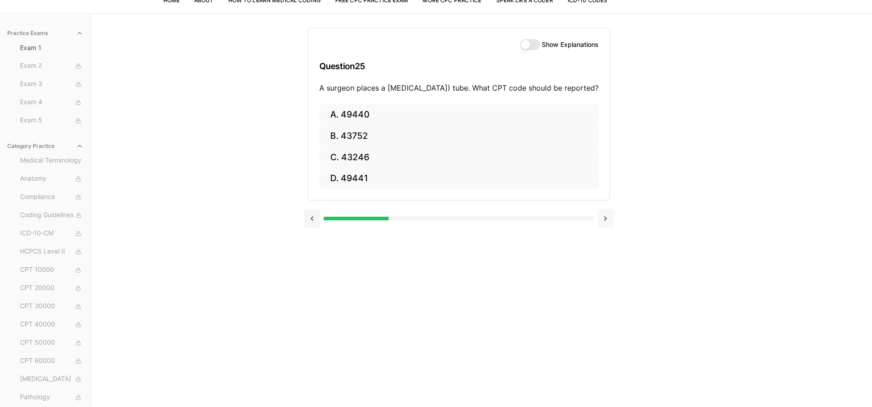
scroll to position [50, 0]
click at [559, 122] on button "A. 49440" at bounding box center [458, 113] width 279 height 21
click at [561, 122] on button "A. 49440" at bounding box center [458, 113] width 279 height 21
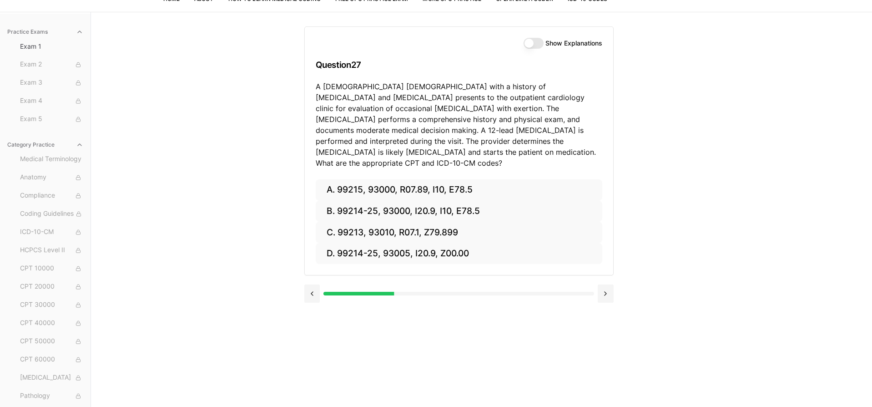
click at [316, 284] on button at bounding box center [312, 293] width 16 height 18
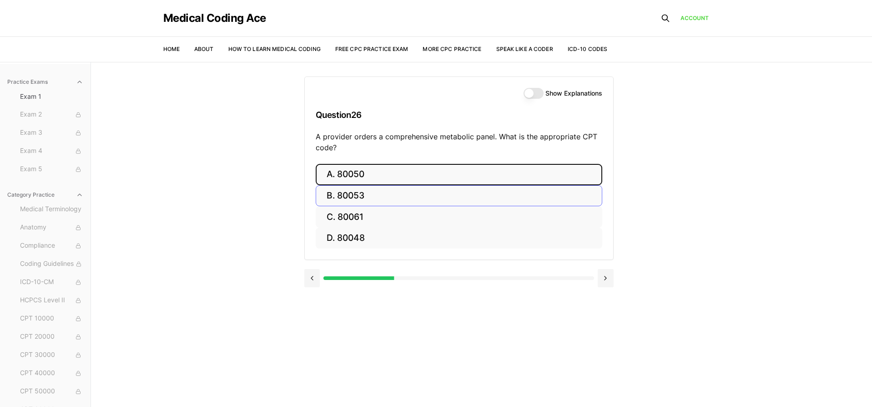
scroll to position [0, 0]
click at [312, 276] on button at bounding box center [312, 278] width 16 height 18
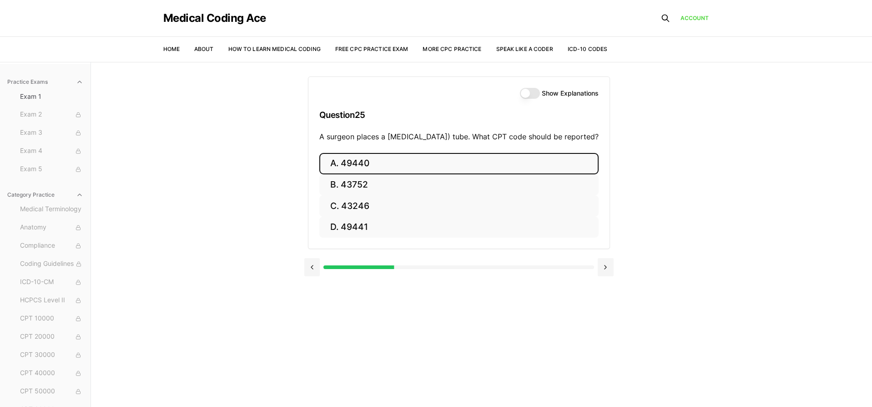
click at [388, 174] on button "A. 49440" at bounding box center [458, 163] width 279 height 21
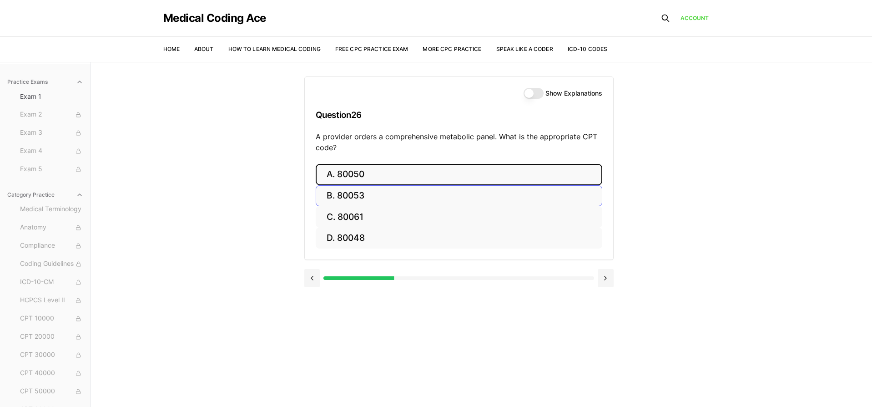
click at [388, 196] on button "B. 80053" at bounding box center [459, 195] width 286 height 21
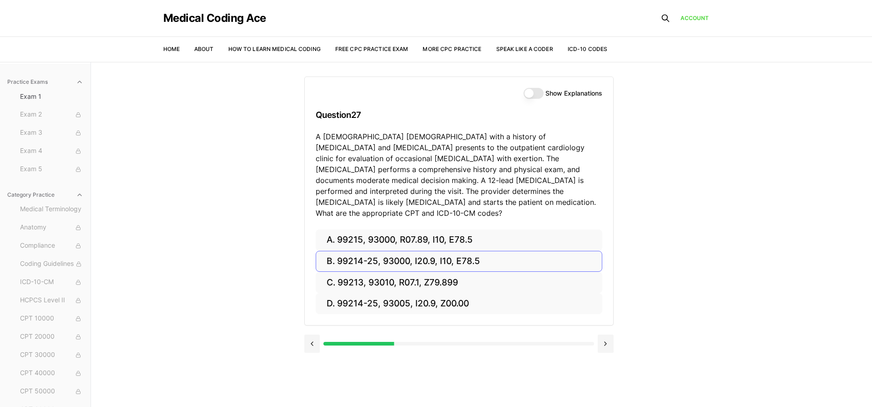
click at [455, 251] on button "B. 99214-25, 93000, I20.9, I10, E78.5" at bounding box center [459, 261] width 286 height 21
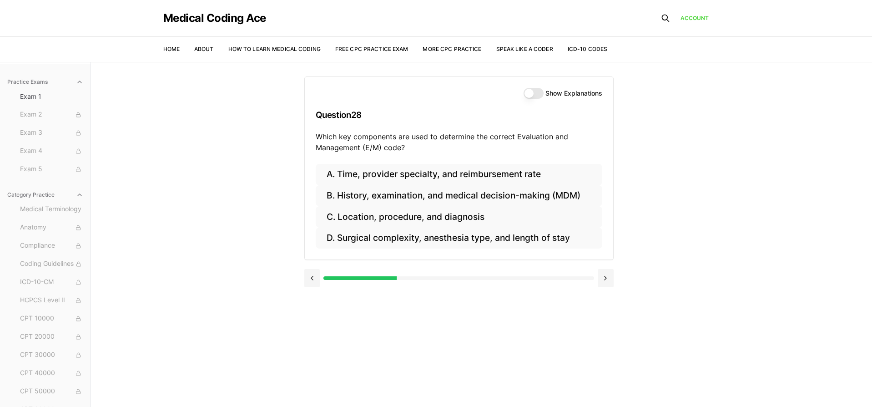
click at [311, 274] on button at bounding box center [312, 278] width 16 height 18
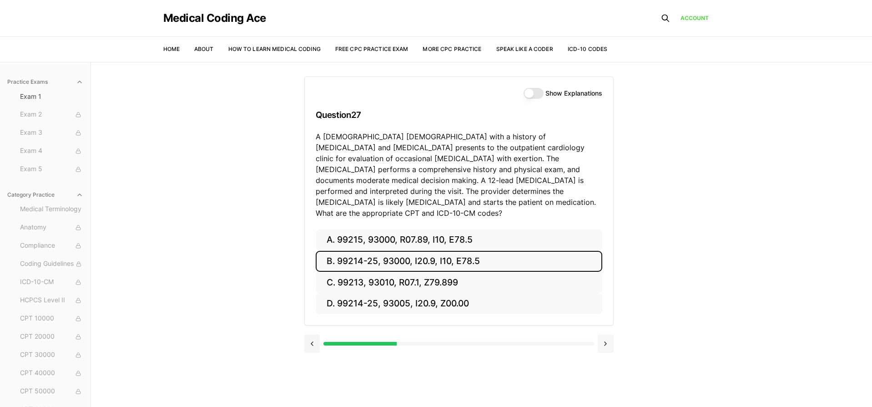
click at [605, 334] on button at bounding box center [605, 343] width 16 height 18
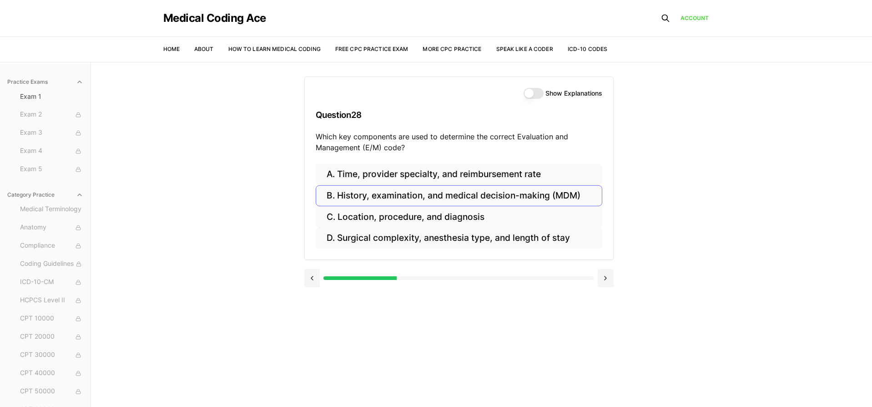
click at [530, 192] on button "B. History, examination, and medical decision-making (MDM)" at bounding box center [459, 195] width 286 height 21
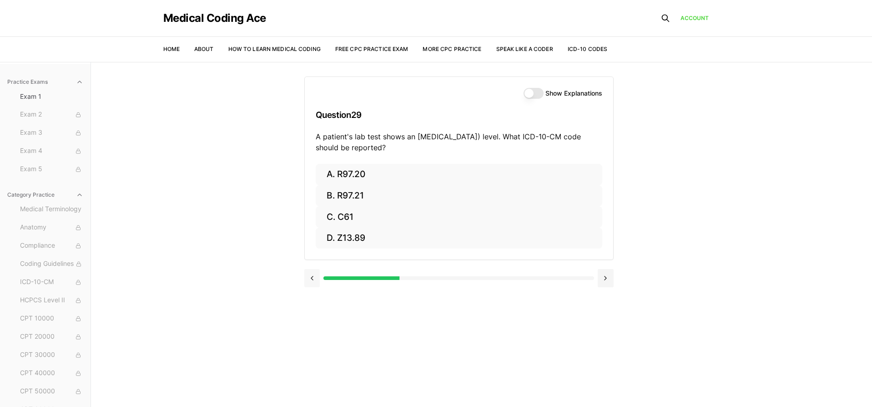
click at [313, 276] on button at bounding box center [312, 278] width 16 height 18
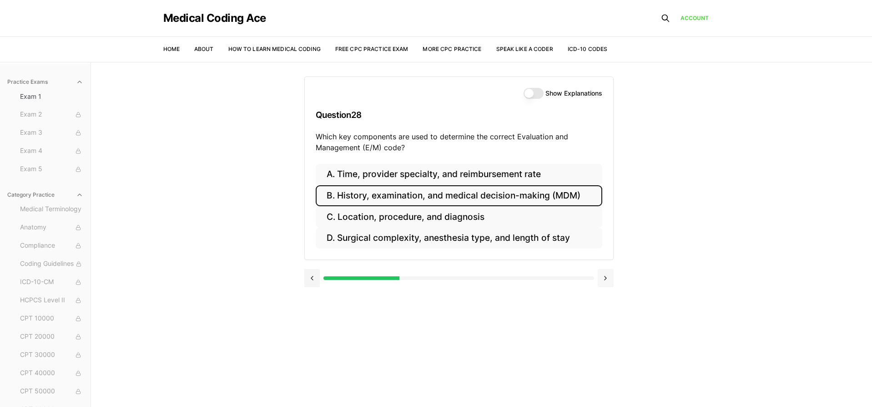
click at [607, 277] on button at bounding box center [605, 278] width 16 height 18
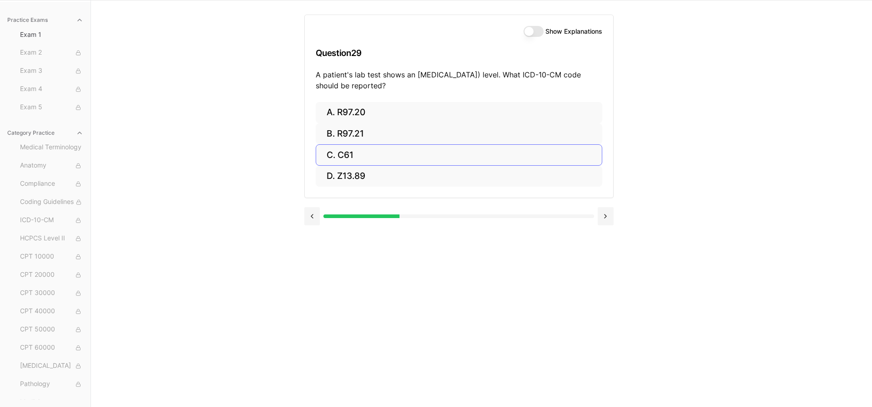
scroll to position [62, 0]
click at [432, 111] on button "A. R97.20" at bounding box center [459, 112] width 286 height 21
click at [396, 119] on button "A. Z23" at bounding box center [459, 112] width 286 height 21
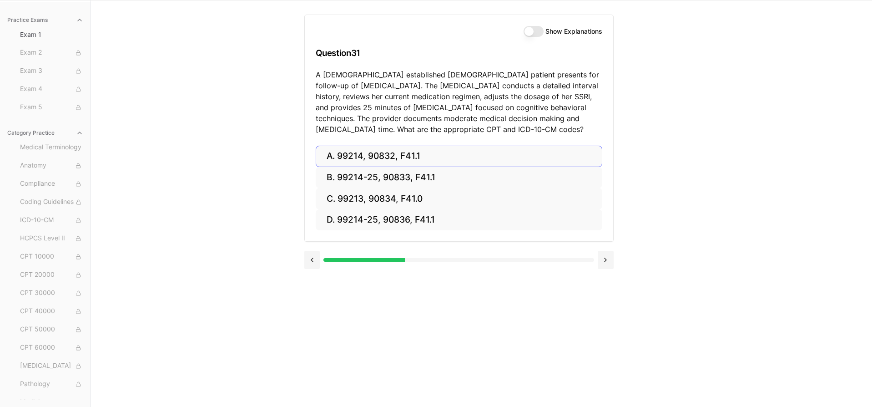
scroll to position [62, 0]
click at [312, 256] on button at bounding box center [312, 260] width 16 height 18
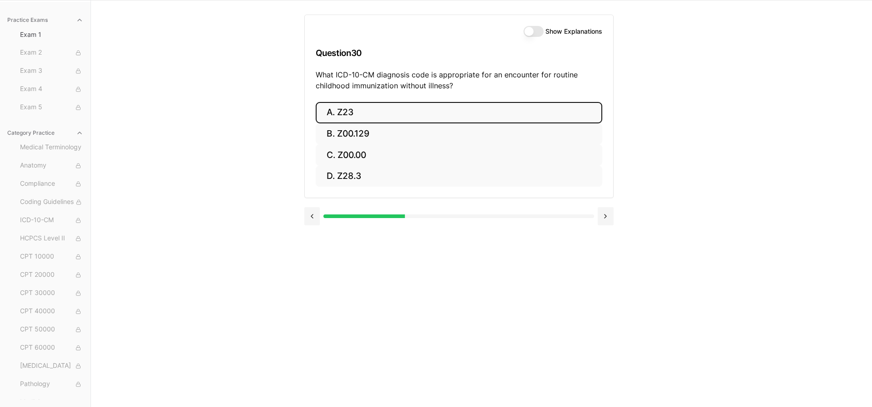
click at [539, 33] on button "Show Explanations" at bounding box center [533, 31] width 20 height 11
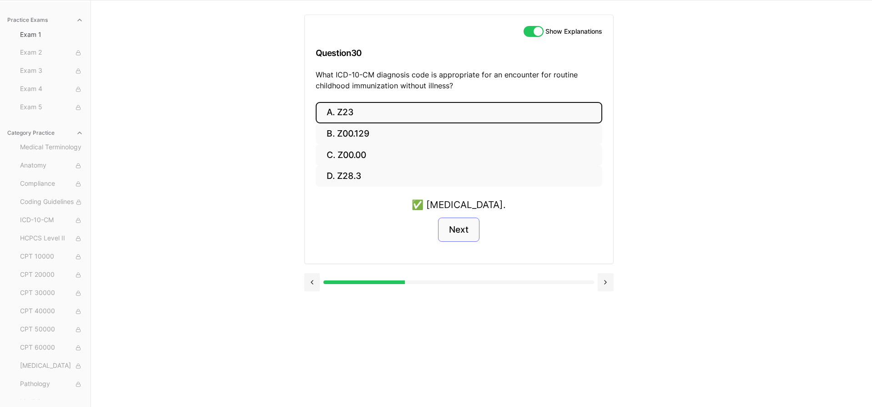
click at [465, 226] on button "Next" at bounding box center [458, 229] width 41 height 25
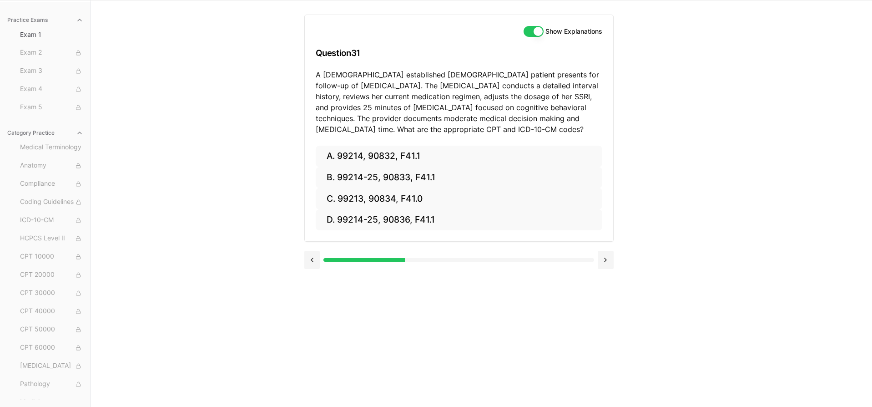
click at [530, 30] on button "Show Explanations" at bounding box center [533, 31] width 20 height 11
click at [432, 177] on button "B. 99214-25, 90833, F41.1" at bounding box center [459, 177] width 286 height 21
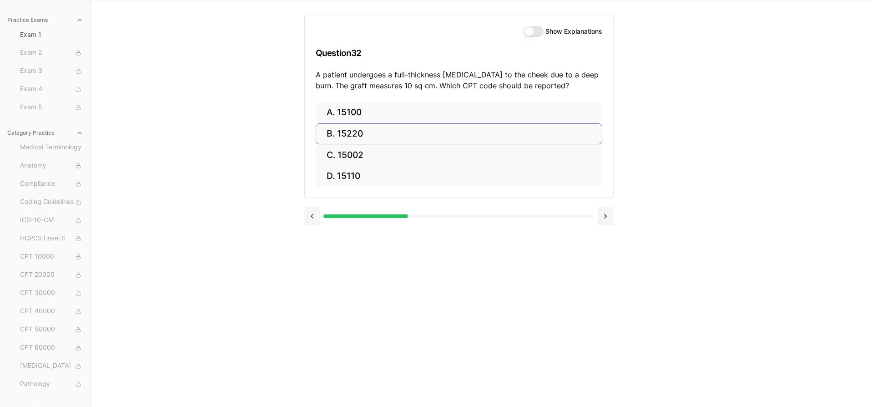
click at [504, 135] on button "B. 15220" at bounding box center [459, 133] width 286 height 21
click at [310, 214] on button at bounding box center [312, 216] width 16 height 18
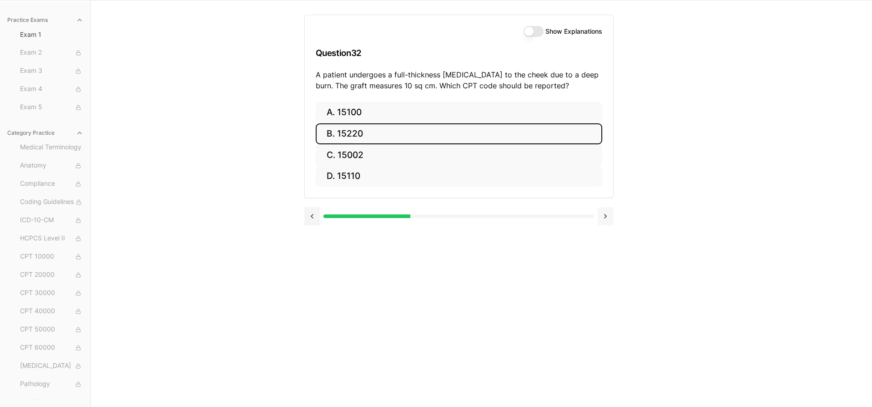
click at [608, 213] on button at bounding box center [605, 216] width 16 height 18
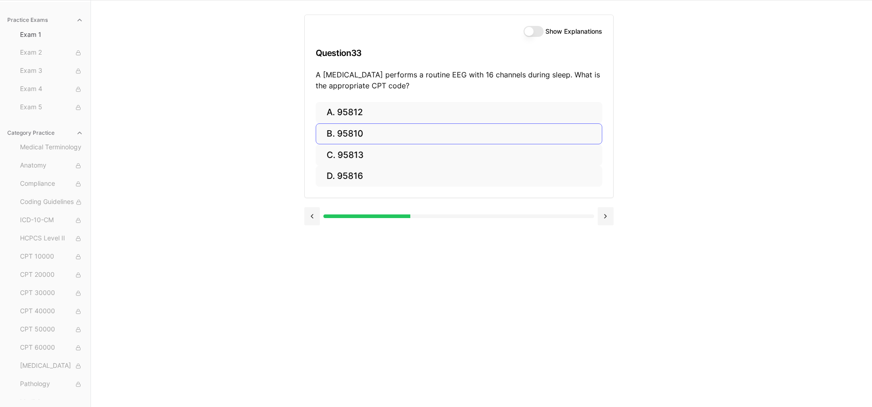
click at [361, 132] on button "B. 95810" at bounding box center [459, 133] width 286 height 21
click at [311, 214] on button at bounding box center [312, 216] width 16 height 18
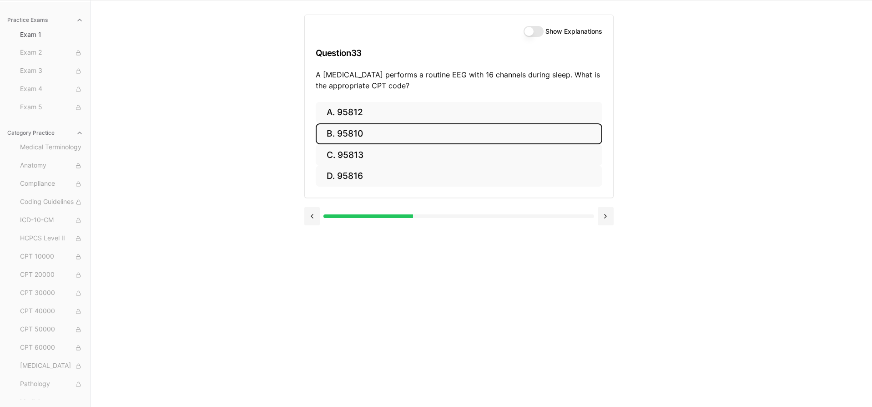
click at [537, 30] on button "Show Explanations" at bounding box center [533, 31] width 20 height 11
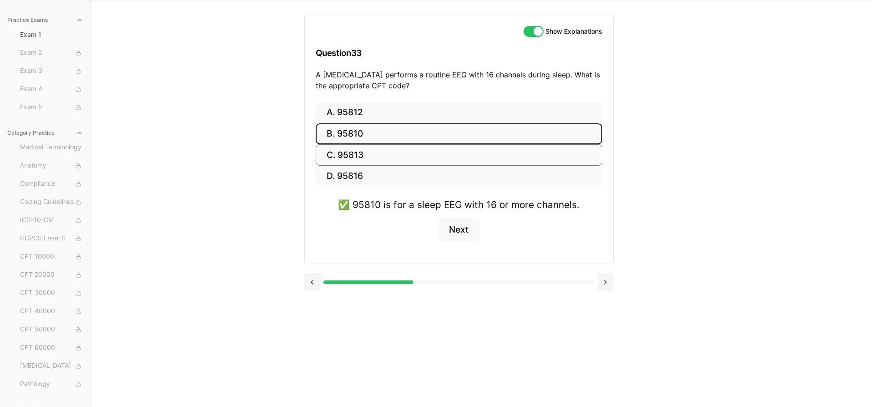
click at [371, 157] on button "C. 95813" at bounding box center [459, 154] width 286 height 21
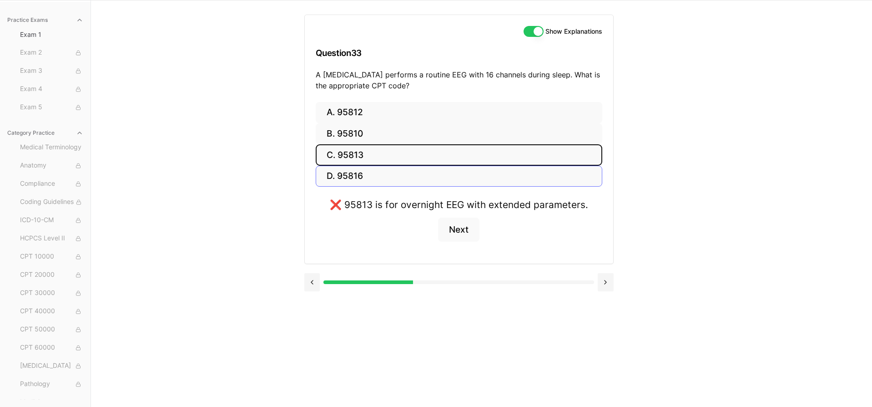
click at [376, 174] on button "D. 95816" at bounding box center [459, 176] width 286 height 21
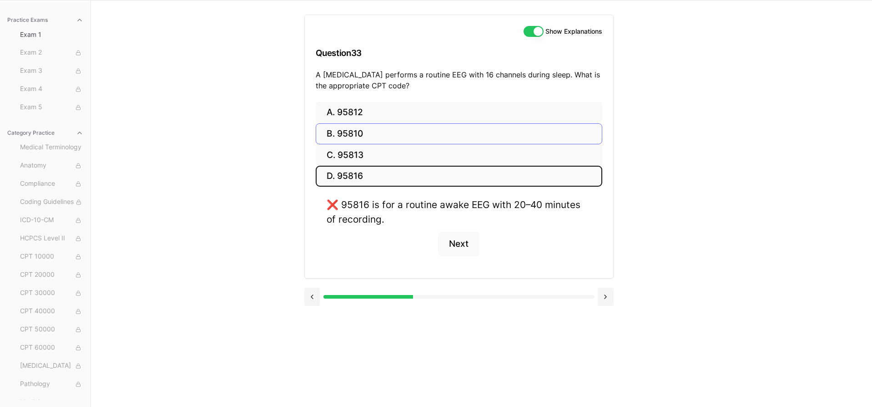
click at [390, 130] on button "B. 95810" at bounding box center [459, 133] width 286 height 21
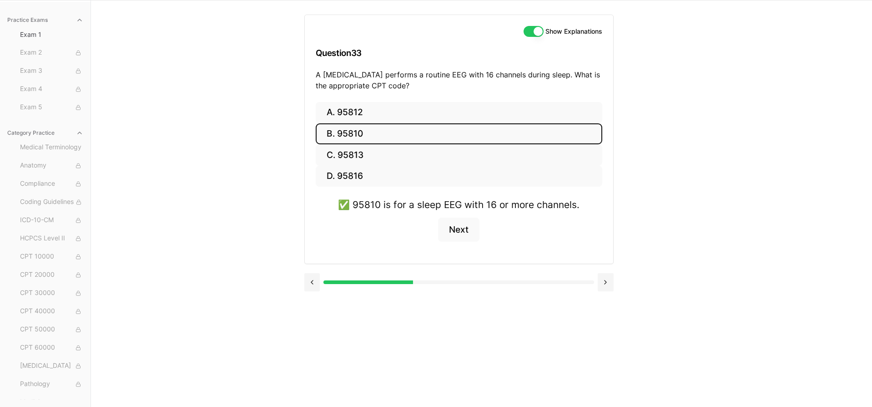
click at [527, 31] on button "Show Explanations" at bounding box center [533, 31] width 20 height 11
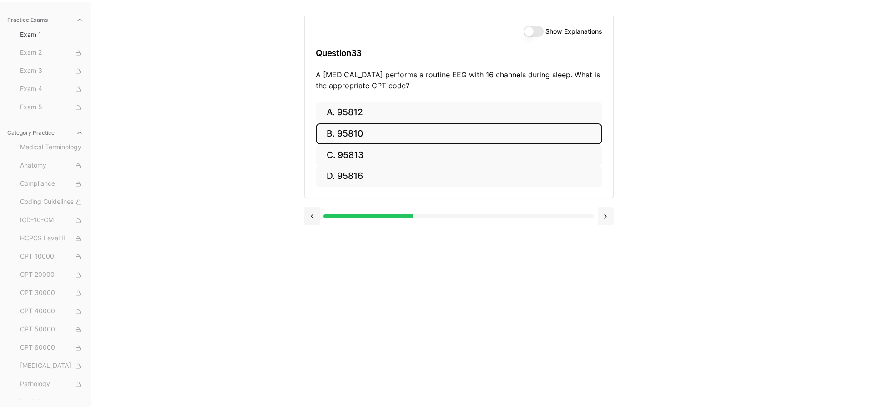
click at [602, 216] on button at bounding box center [605, 216] width 16 height 18
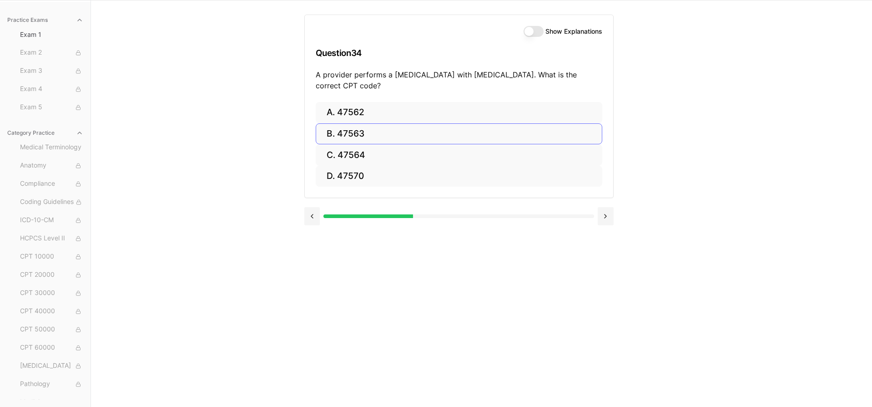
click at [358, 130] on button "B. 47563" at bounding box center [459, 133] width 286 height 21
click at [440, 131] on button "B. 58561" at bounding box center [459, 134] width 286 height 21
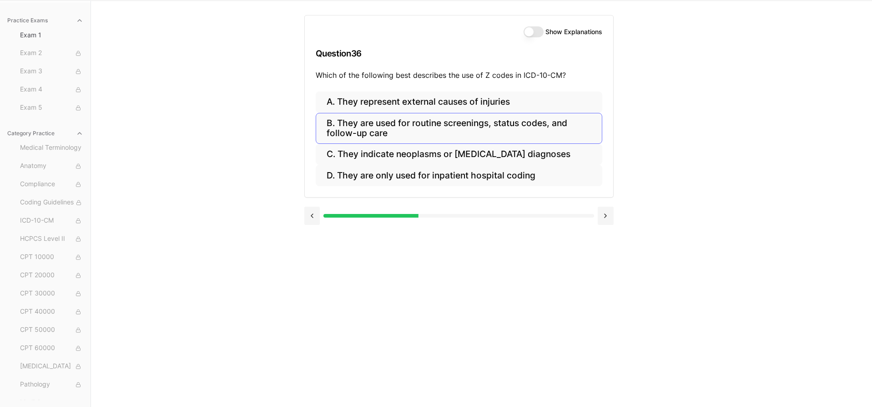
click at [440, 131] on button "B. They are used for routine screenings, status codes, and follow-up care" at bounding box center [459, 128] width 286 height 31
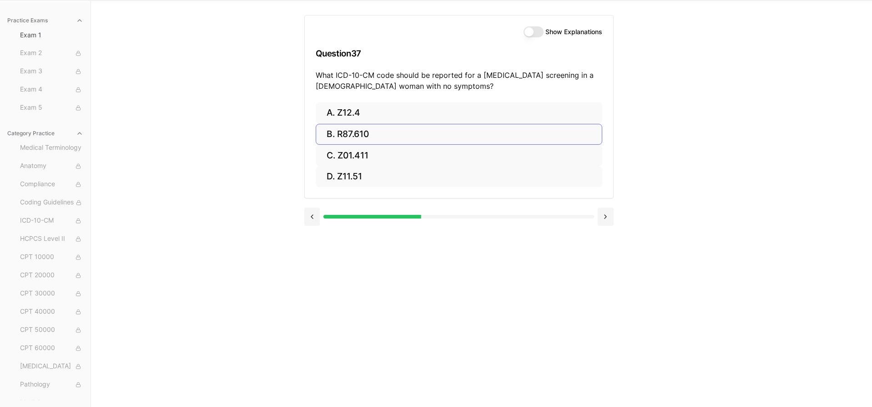
scroll to position [57, 0]
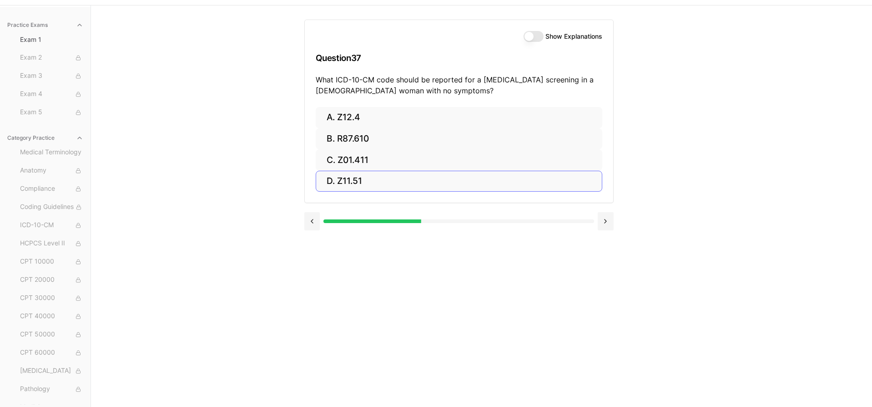
click at [511, 178] on button "D. Z11.51" at bounding box center [459, 181] width 286 height 21
click at [316, 221] on button at bounding box center [312, 221] width 16 height 18
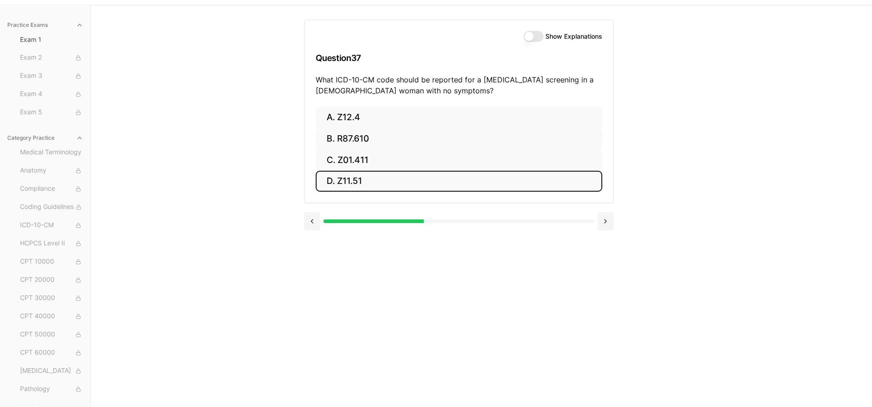
click at [564, 35] on label "Show Explanations" at bounding box center [573, 36] width 57 height 6
click at [543, 35] on button "Show Explanations" at bounding box center [533, 36] width 20 height 11
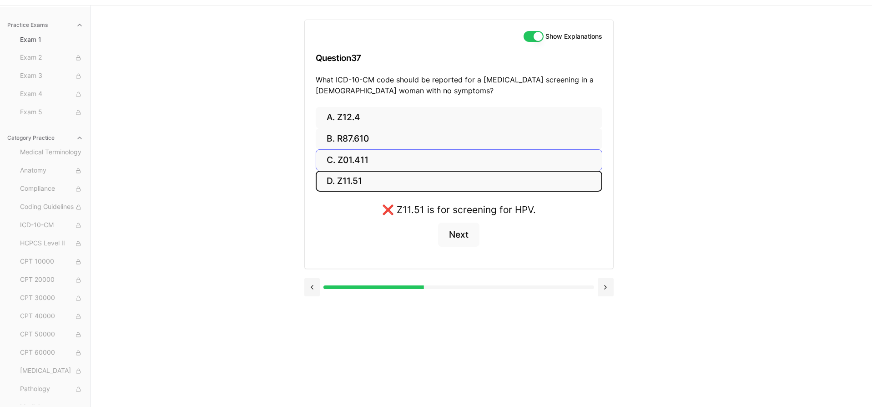
click at [354, 160] on button "C. Z01.411" at bounding box center [459, 159] width 286 height 21
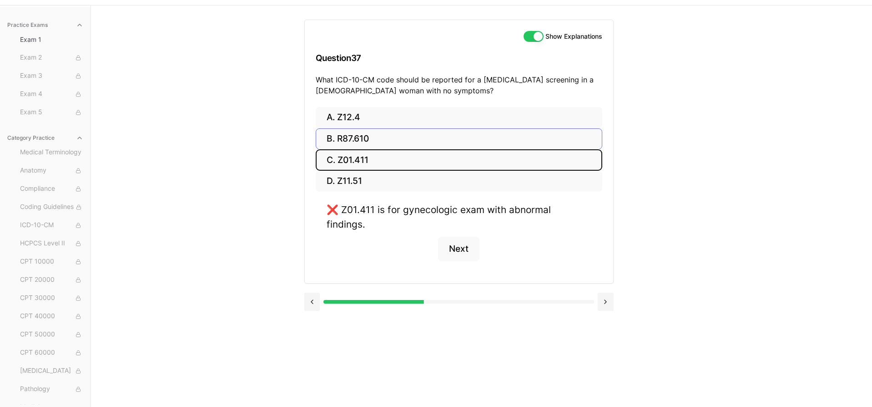
click at [356, 137] on button "B. R87.610" at bounding box center [459, 138] width 286 height 21
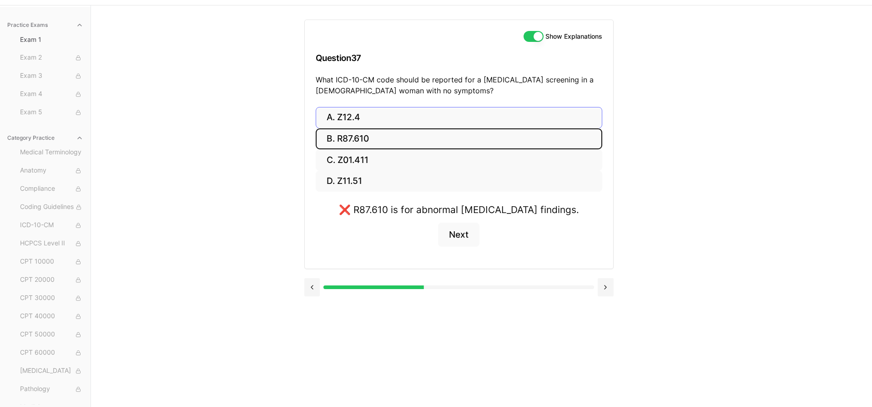
click at [357, 118] on button "A. Z12.4" at bounding box center [459, 117] width 286 height 21
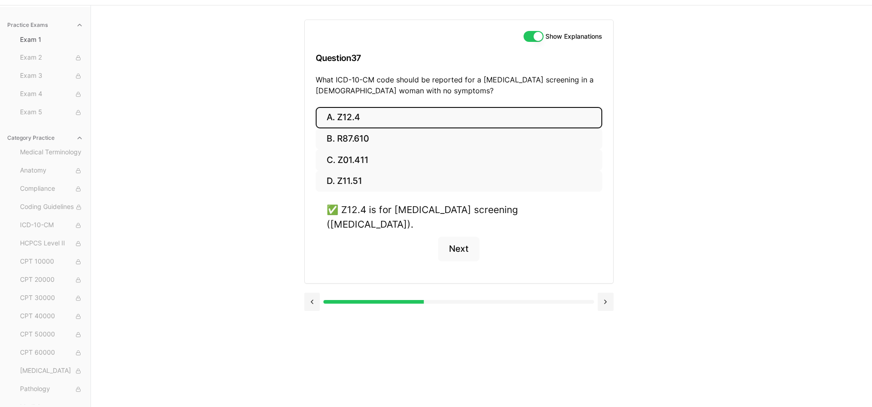
click at [530, 37] on button "Show Explanations" at bounding box center [533, 36] width 20 height 11
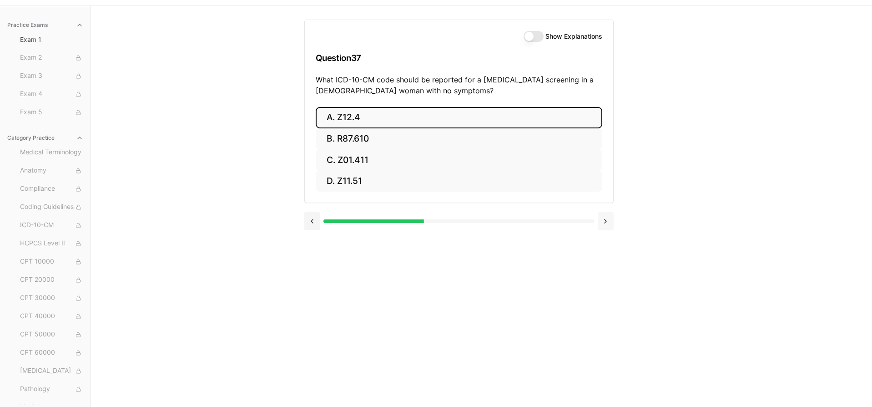
click at [605, 221] on button at bounding box center [605, 221] width 16 height 18
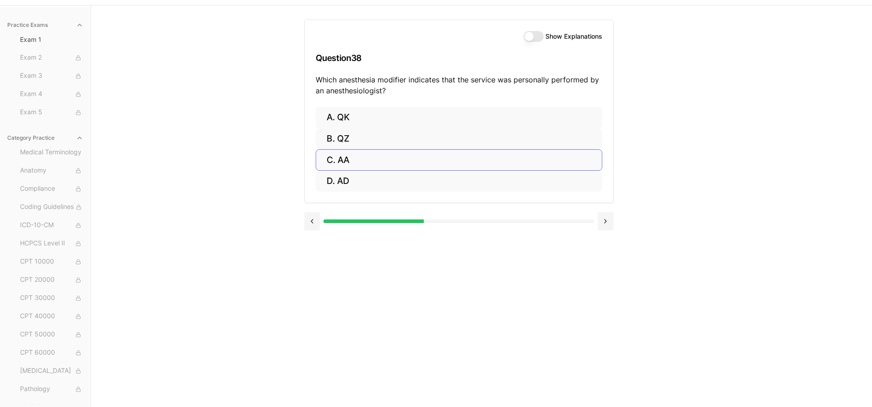
click at [345, 158] on button "C. AA" at bounding box center [459, 159] width 286 height 21
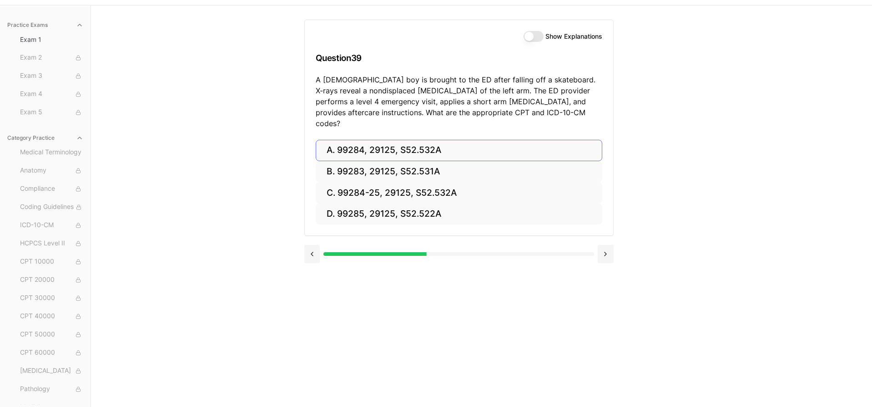
click at [478, 140] on button "A. 99284, 29125, S52.532A" at bounding box center [459, 150] width 286 height 21
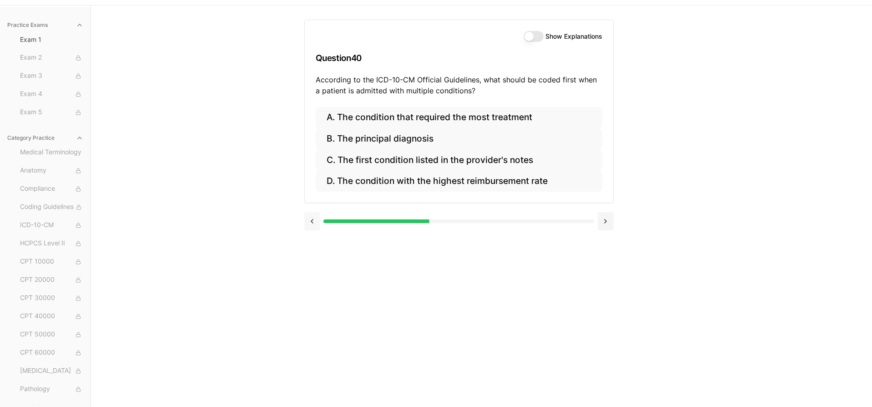
click at [316, 220] on button at bounding box center [312, 221] width 16 height 18
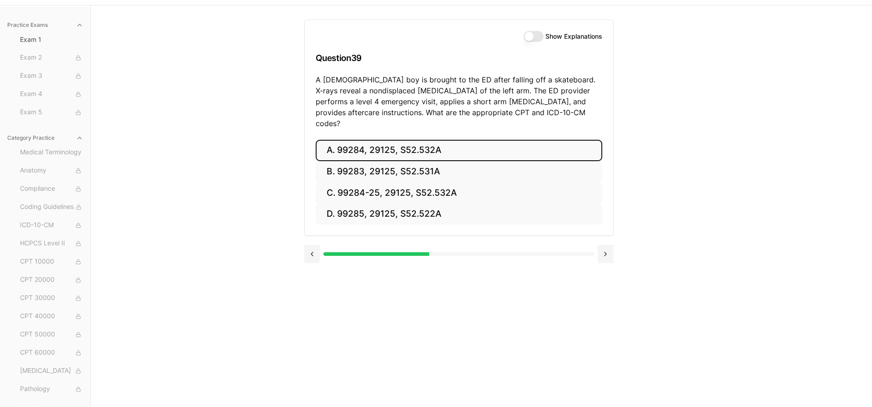
click at [539, 35] on button "Show Explanations" at bounding box center [533, 36] width 20 height 11
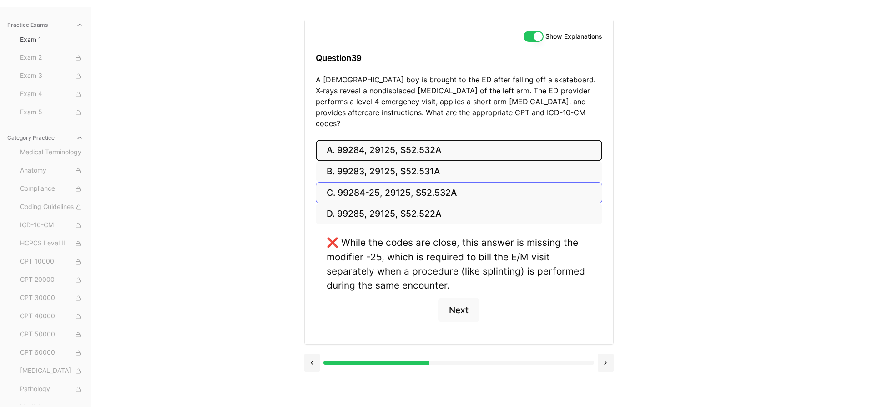
click at [418, 182] on button "C. 99284-25, 29125, S52.532A" at bounding box center [459, 192] width 286 height 21
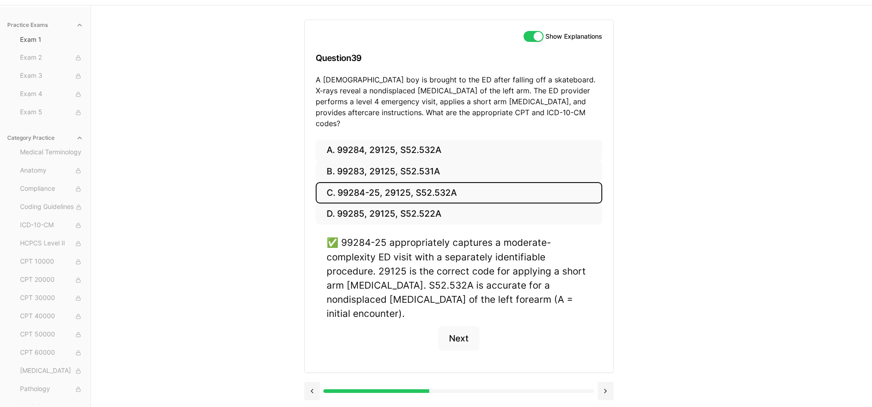
click at [527, 35] on button "Show Explanations" at bounding box center [533, 36] width 20 height 11
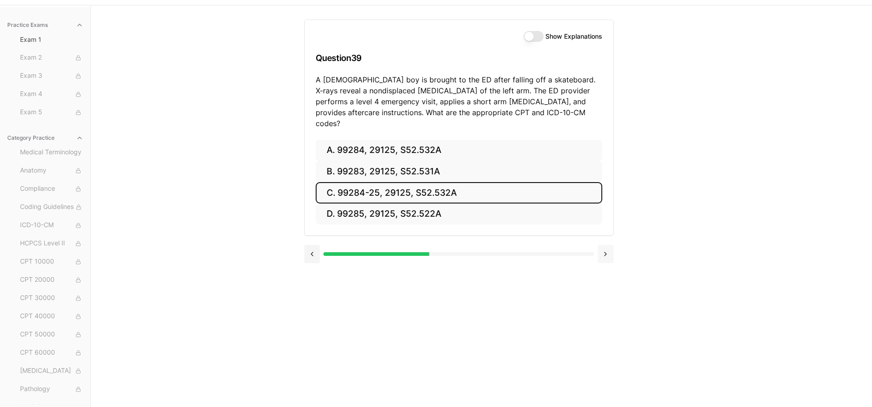
click at [606, 245] on button at bounding box center [605, 254] width 16 height 18
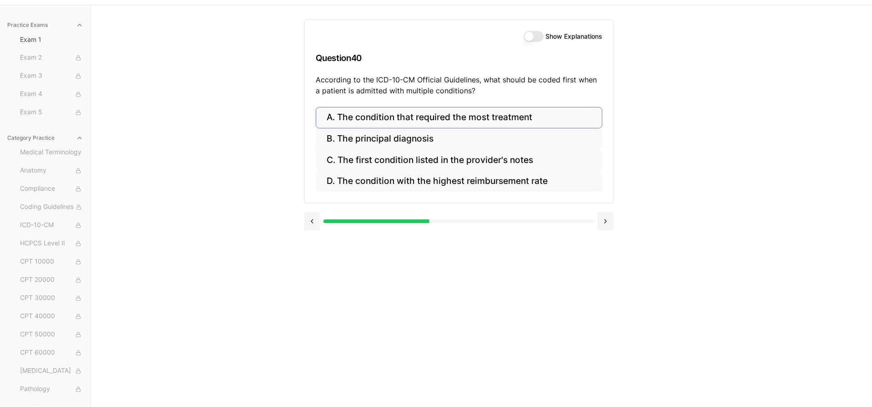
click at [529, 116] on button "A. The condition that required the most treatment" at bounding box center [459, 117] width 286 height 21
click at [311, 221] on button at bounding box center [312, 221] width 16 height 18
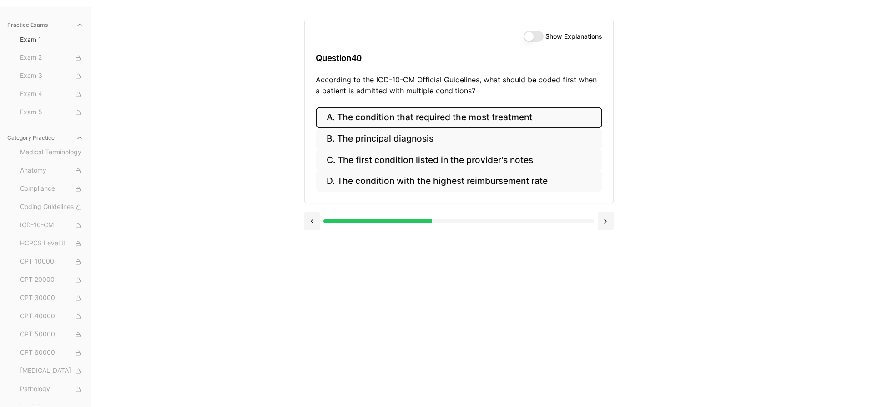
click at [541, 36] on button "Show Explanations" at bounding box center [533, 36] width 20 height 11
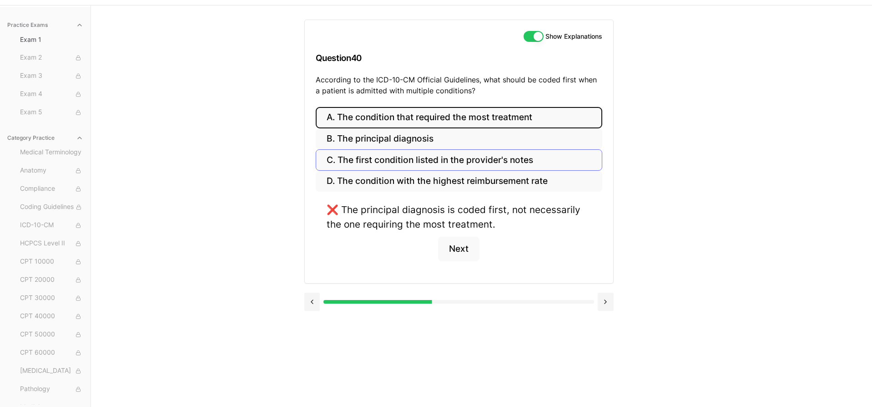
click at [491, 158] on button "C. The first condition listed in the provider's notes" at bounding box center [459, 159] width 286 height 21
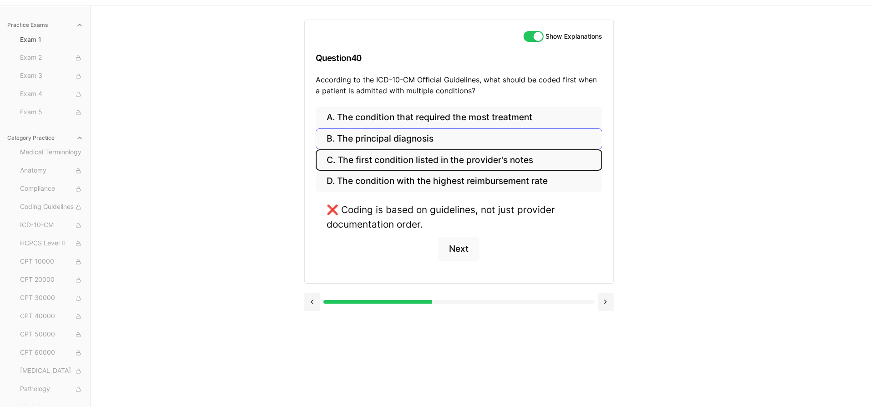
click at [424, 137] on button "B. The principal diagnosis" at bounding box center [459, 138] width 286 height 21
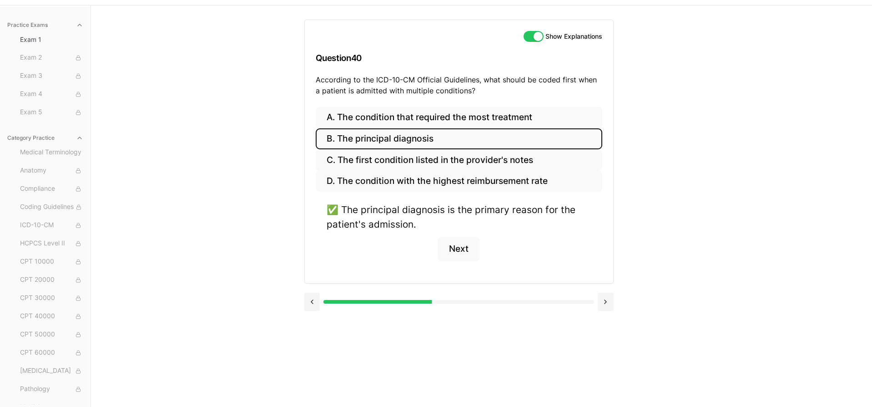
click at [529, 38] on button "Show Explanations" at bounding box center [533, 36] width 20 height 11
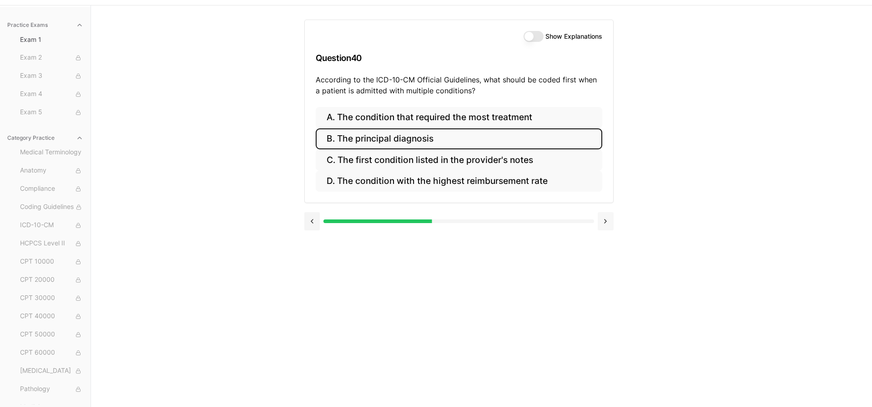
click at [604, 218] on button at bounding box center [605, 221] width 16 height 18
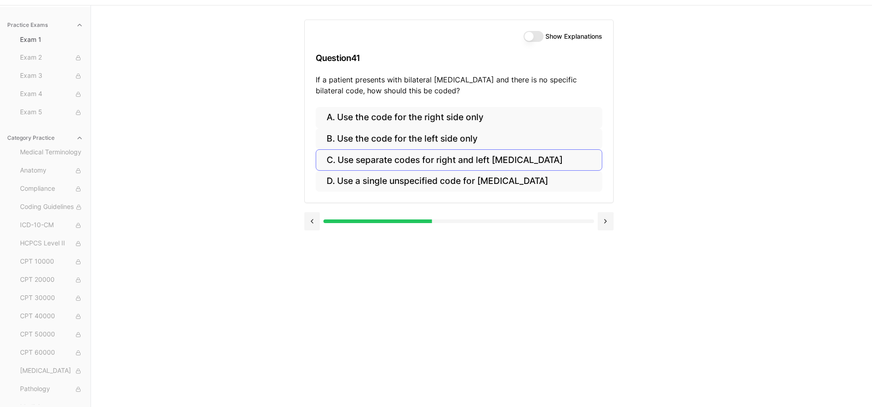
click at [521, 160] on button "C. Use separate codes for right and left otitis media" at bounding box center [459, 159] width 286 height 21
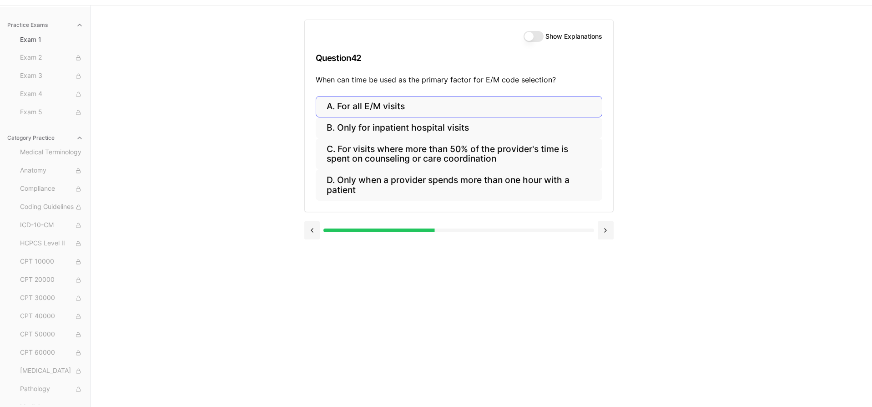
click at [516, 105] on button "A. For all E/M visits" at bounding box center [459, 106] width 286 height 21
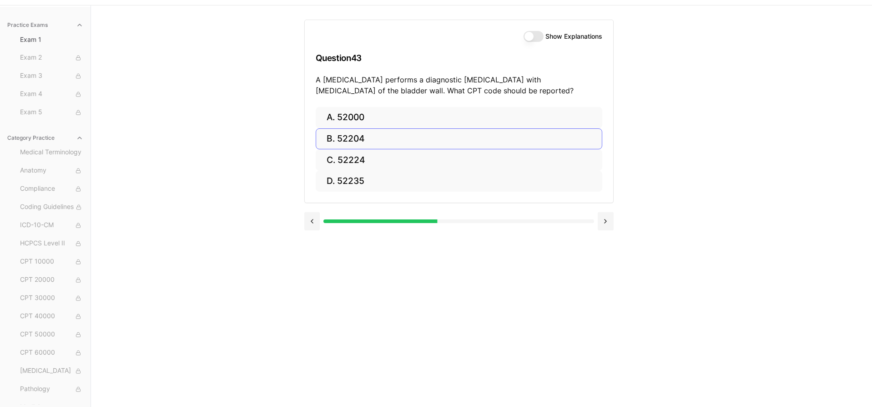
click at [471, 139] on button "B. 52204" at bounding box center [459, 138] width 286 height 21
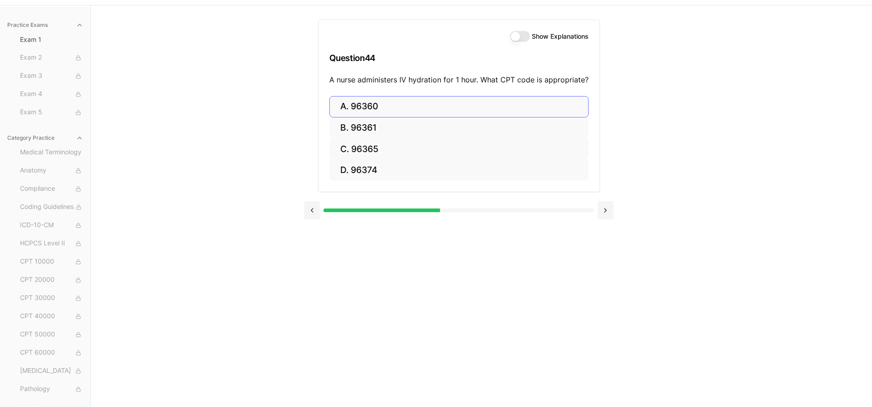
click at [518, 104] on button "A. 96360" at bounding box center [458, 106] width 259 height 21
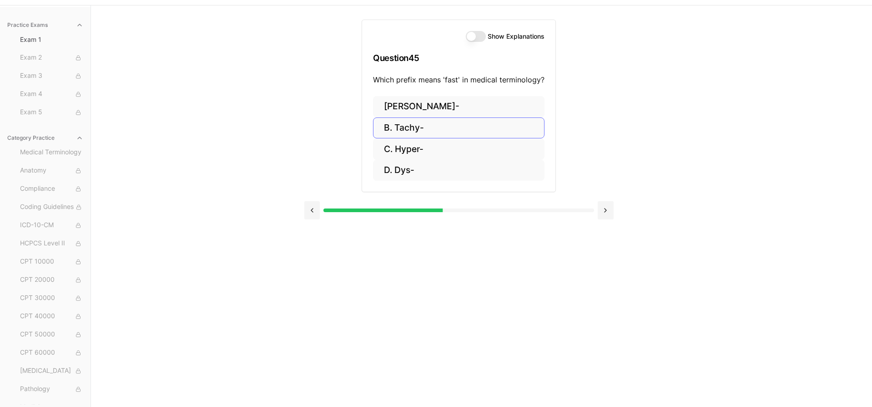
click at [516, 125] on button "B. Tachy-" at bounding box center [458, 127] width 171 height 21
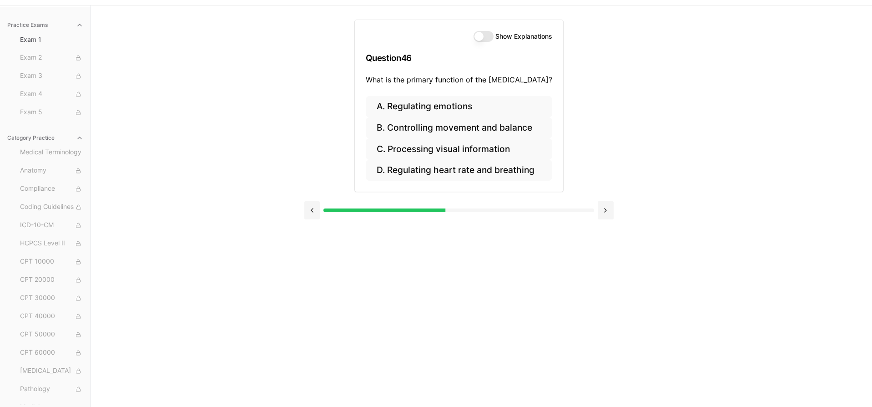
click at [487, 39] on button "Show Explanations" at bounding box center [483, 36] width 20 height 11
click at [485, 166] on button "D. Regulating heart rate and breathing" at bounding box center [459, 169] width 186 height 21
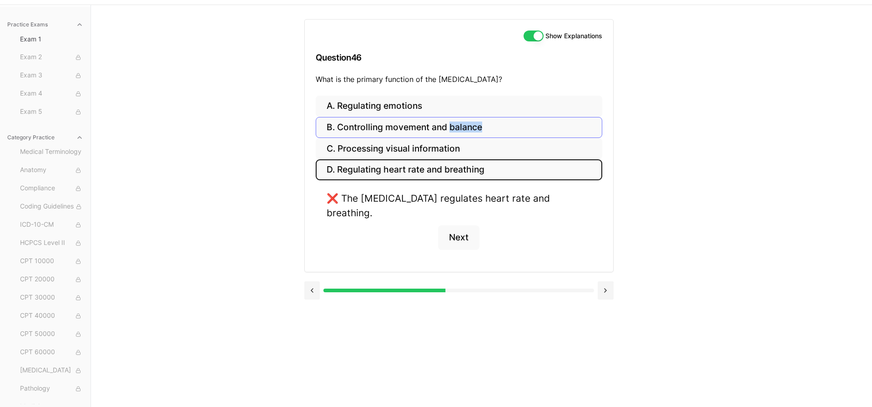
click at [475, 127] on button "B. Controlling movement and balance" at bounding box center [459, 127] width 286 height 21
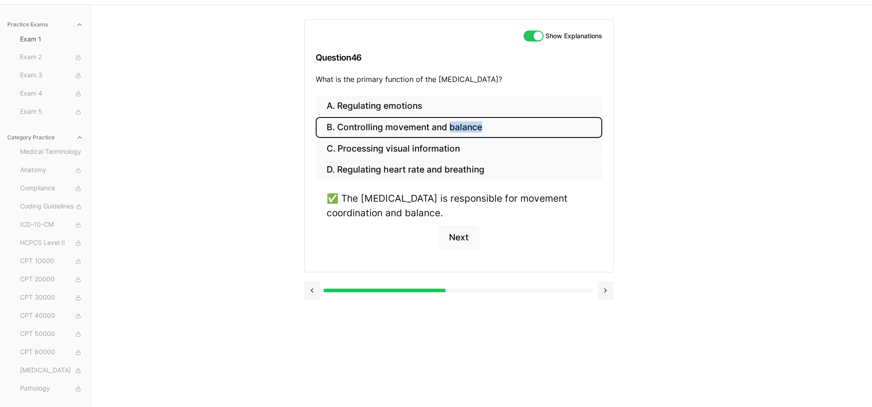
click at [529, 35] on button "Show Explanations" at bounding box center [533, 35] width 20 height 11
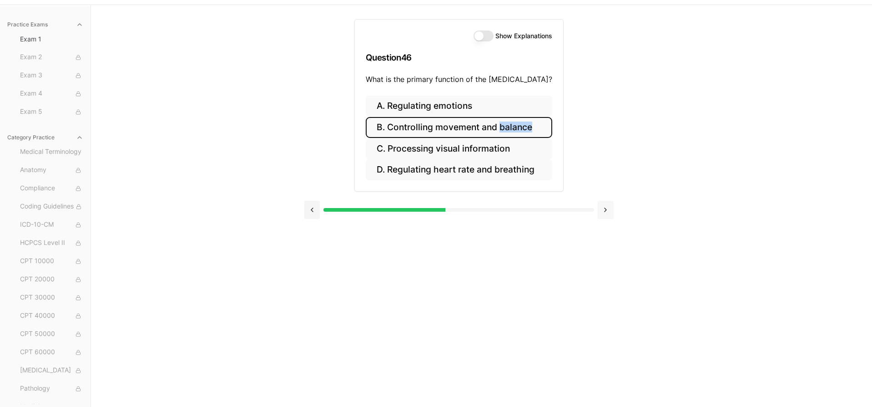
click at [604, 209] on button at bounding box center [605, 210] width 16 height 18
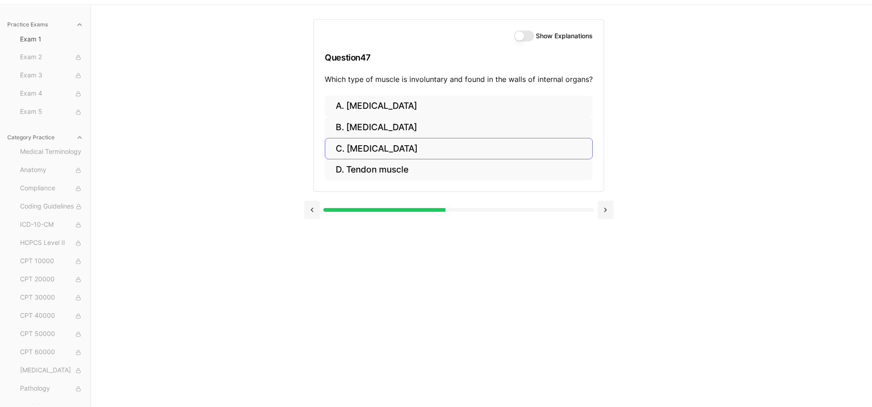
click at [399, 148] on button "C. Smooth muscle" at bounding box center [459, 148] width 268 height 21
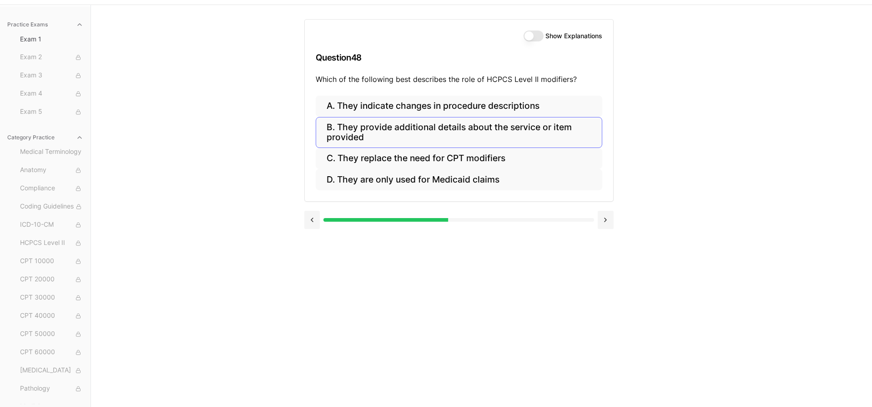
click at [522, 133] on button "B. They provide additional details about the service or item provided" at bounding box center [459, 132] width 286 height 31
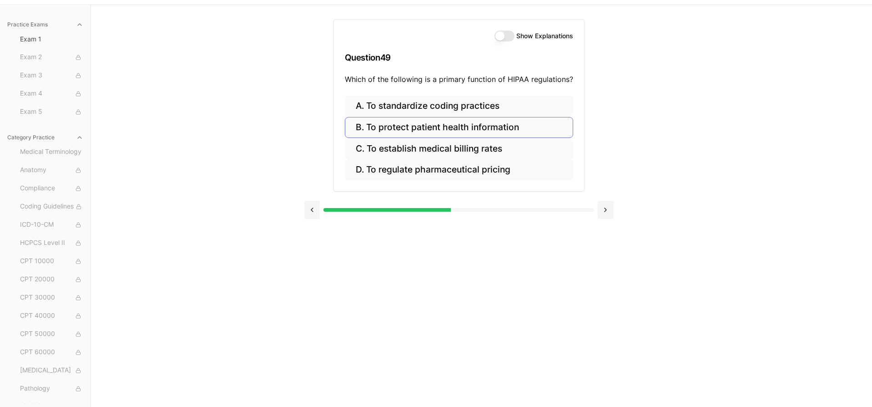
click at [457, 127] on button "B. To protect patient health information" at bounding box center [459, 127] width 228 height 21
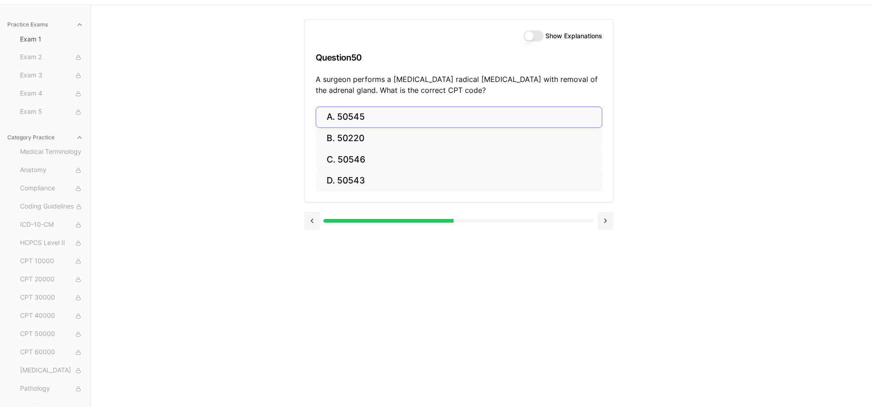
click at [491, 120] on button "A. 50545" at bounding box center [459, 116] width 286 height 21
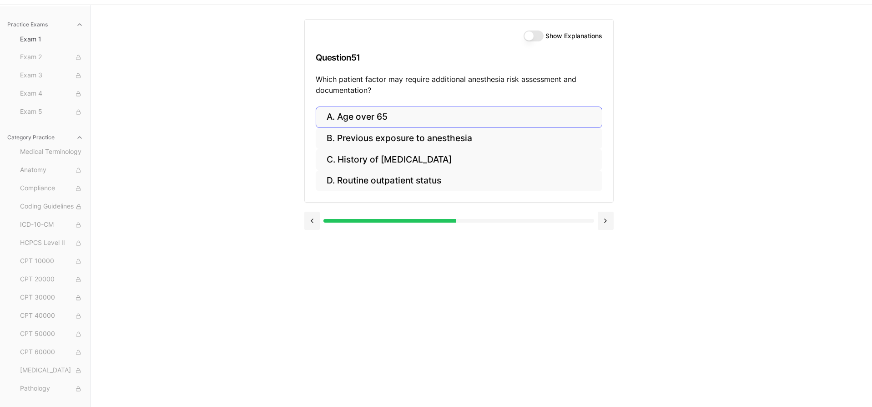
click at [491, 120] on button "A. Age over 65" at bounding box center [459, 116] width 286 height 21
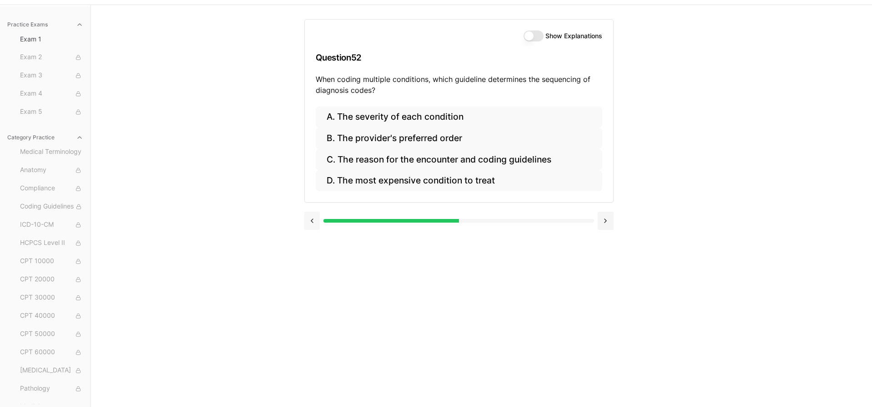
click at [315, 219] on button at bounding box center [312, 220] width 16 height 18
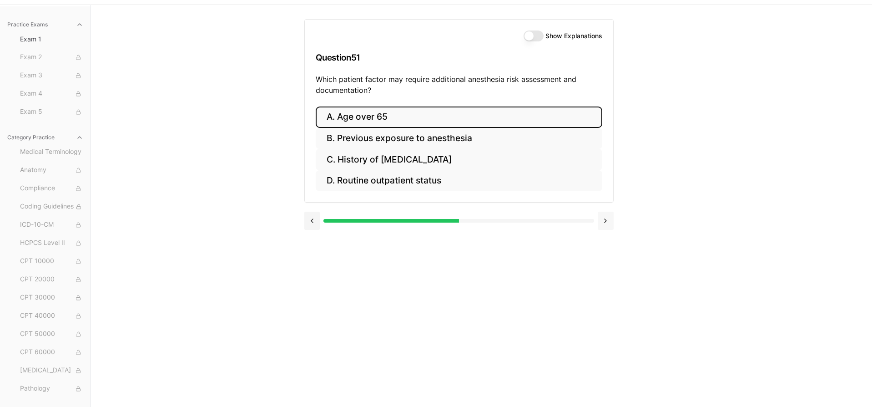
click at [608, 221] on button at bounding box center [605, 220] width 16 height 18
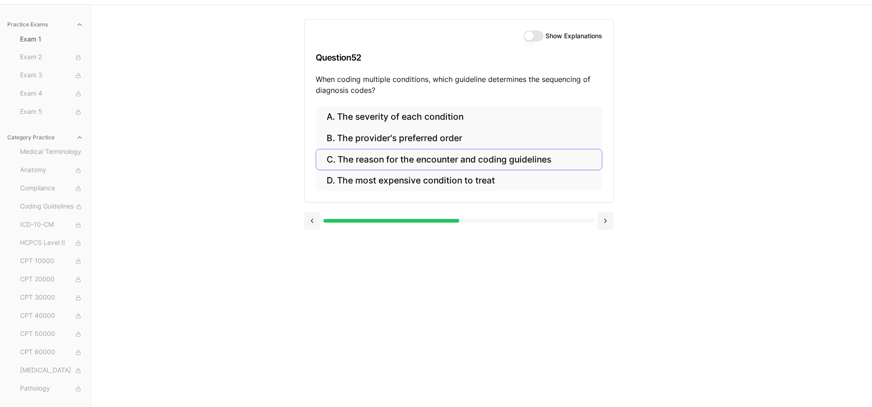
click at [519, 156] on button "C. The reason for the encounter and coding guidelines" at bounding box center [459, 159] width 286 height 21
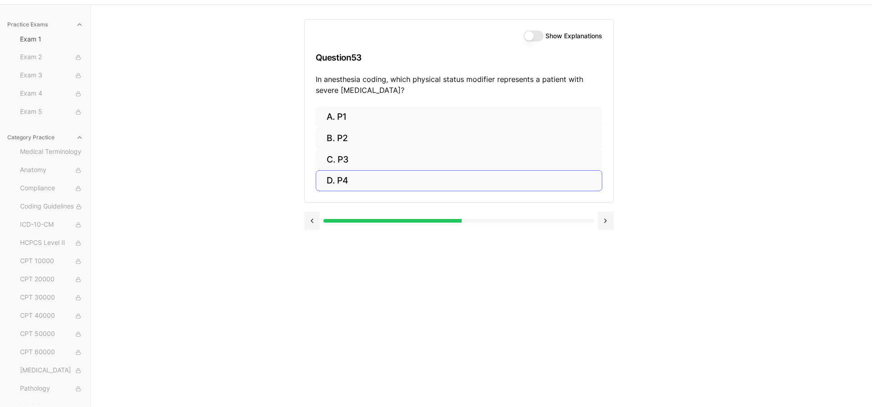
click at [511, 174] on button "D. P4" at bounding box center [459, 180] width 286 height 21
click at [536, 138] on button "B. 31628" at bounding box center [459, 138] width 286 height 21
click at [311, 218] on button at bounding box center [312, 220] width 16 height 18
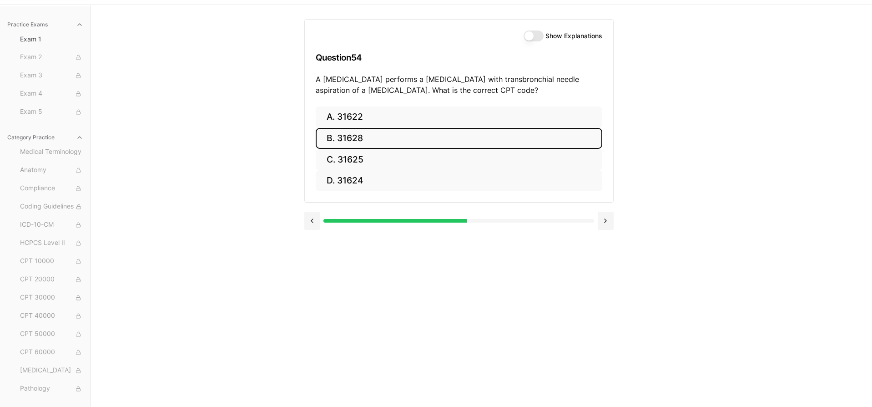
click at [536, 35] on button "Show Explanations" at bounding box center [533, 35] width 20 height 11
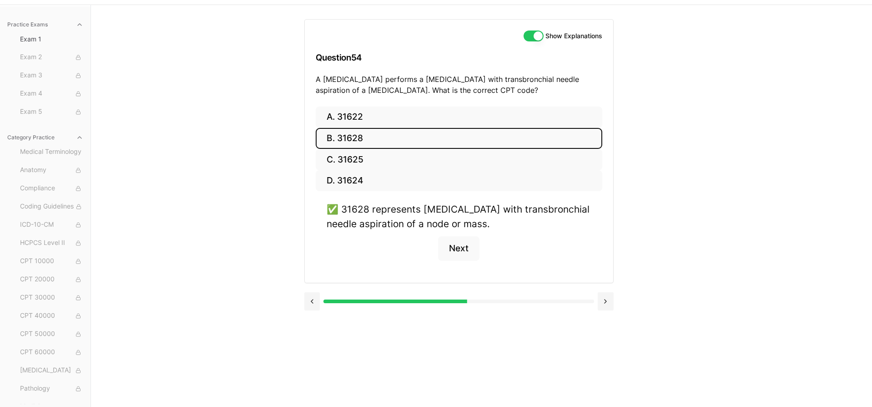
click at [531, 34] on button "Show Explanations" at bounding box center [533, 35] width 20 height 11
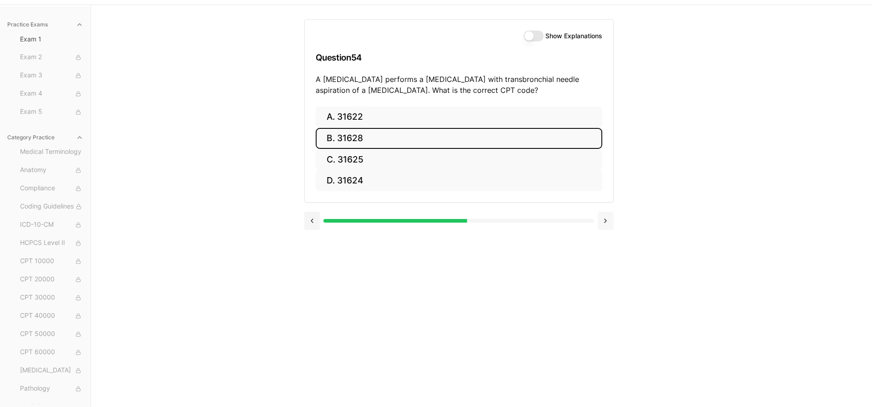
click at [604, 219] on button at bounding box center [605, 220] width 16 height 18
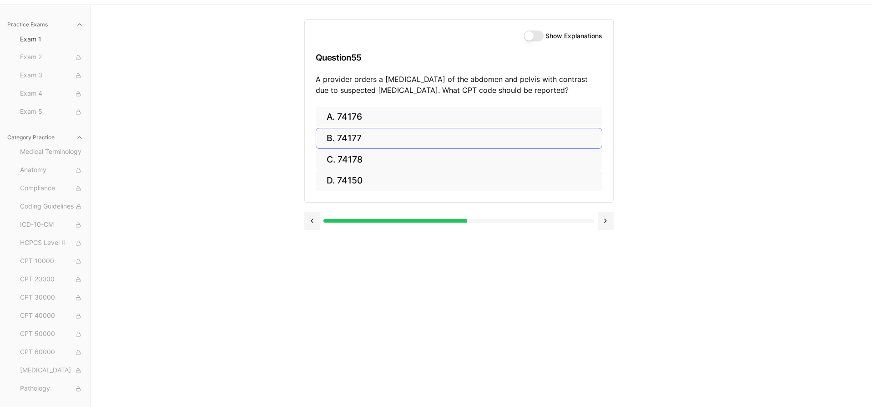
click at [438, 142] on button "B. 74177" at bounding box center [459, 138] width 286 height 21
click at [438, 142] on button "B. 71046" at bounding box center [459, 137] width 286 height 21
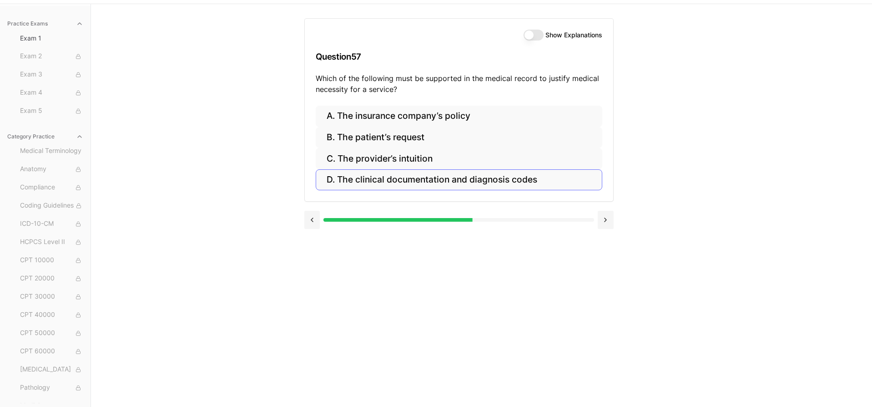
click at [462, 176] on button "D. The clinical documentation and diagnosis codes" at bounding box center [459, 179] width 286 height 21
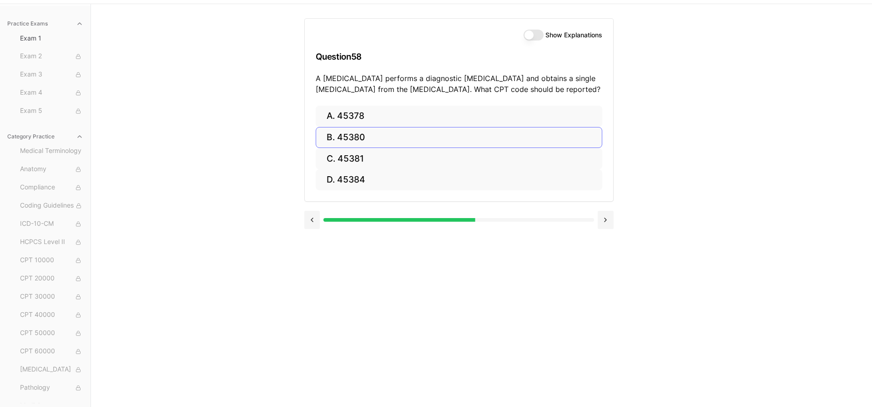
click at [443, 140] on button "B. 45380" at bounding box center [459, 137] width 286 height 21
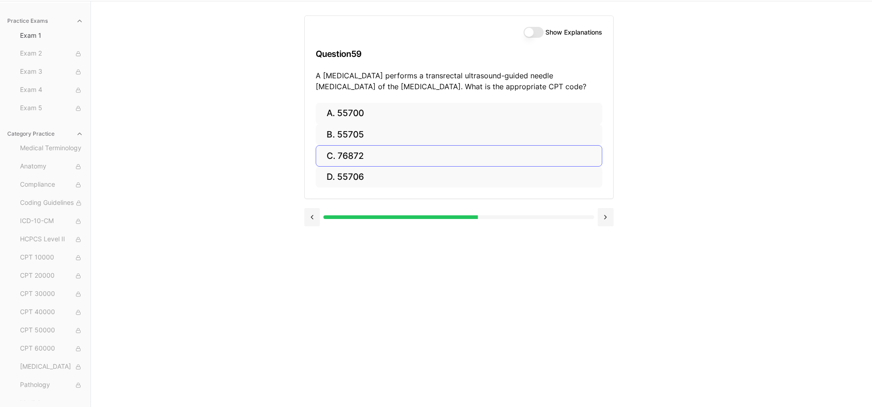
click at [500, 156] on button "C. 76872" at bounding box center [459, 155] width 286 height 21
click at [310, 219] on button at bounding box center [312, 217] width 16 height 18
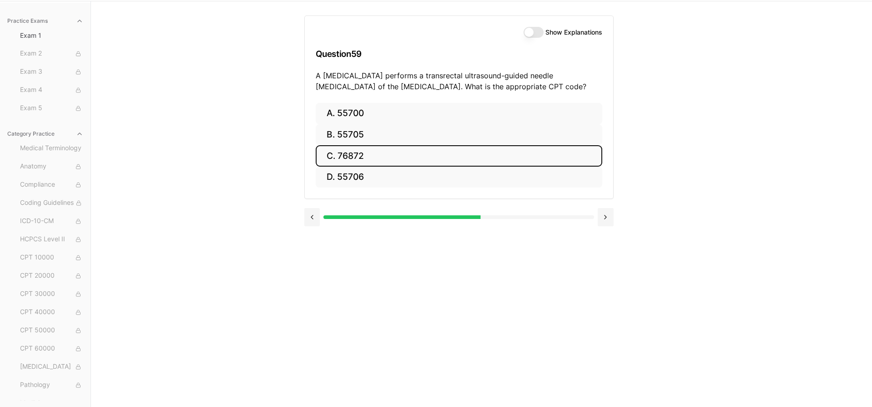
click at [537, 33] on button "Show Explanations" at bounding box center [533, 32] width 20 height 11
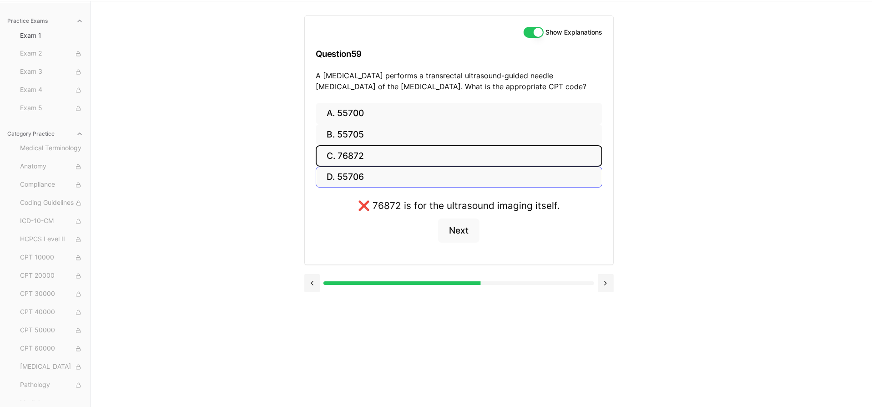
click at [456, 176] on button "D. 55706" at bounding box center [459, 176] width 286 height 21
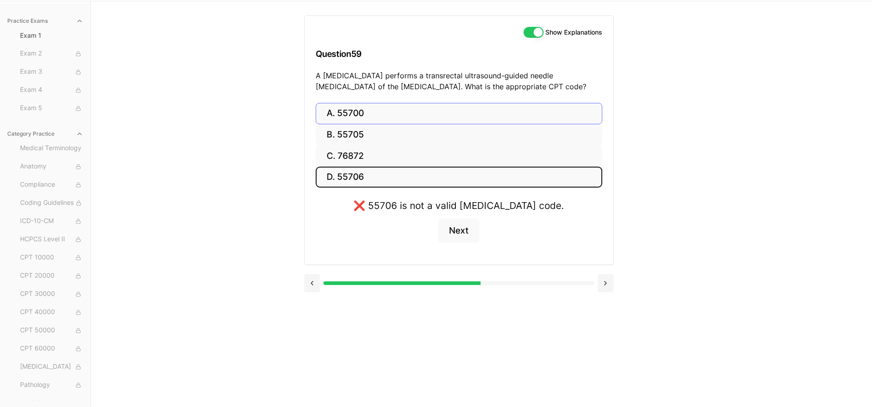
click at [456, 116] on button "A. 55700" at bounding box center [459, 113] width 286 height 21
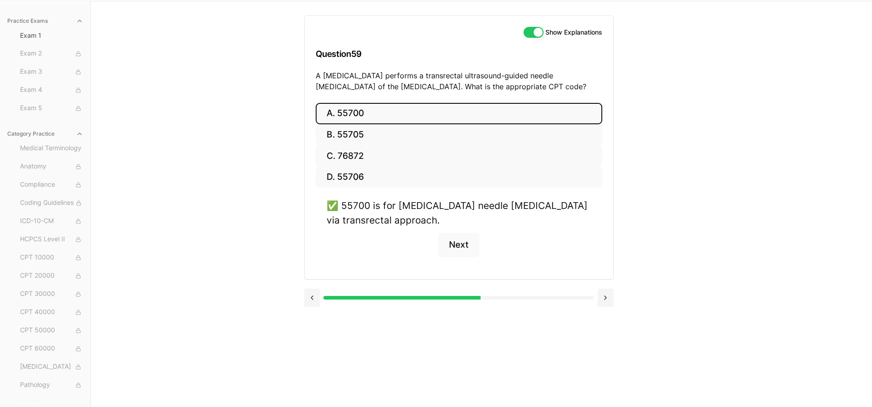
click at [528, 28] on button "Show Explanations" at bounding box center [533, 32] width 20 height 11
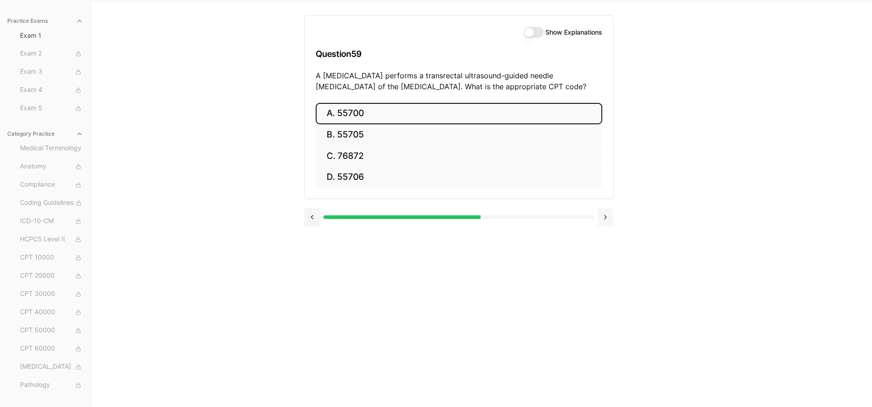
click at [606, 215] on button at bounding box center [605, 217] width 16 height 18
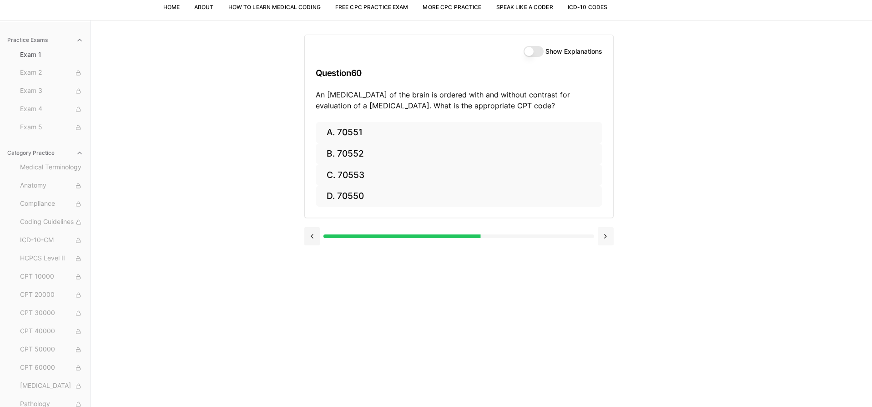
scroll to position [29, 0]
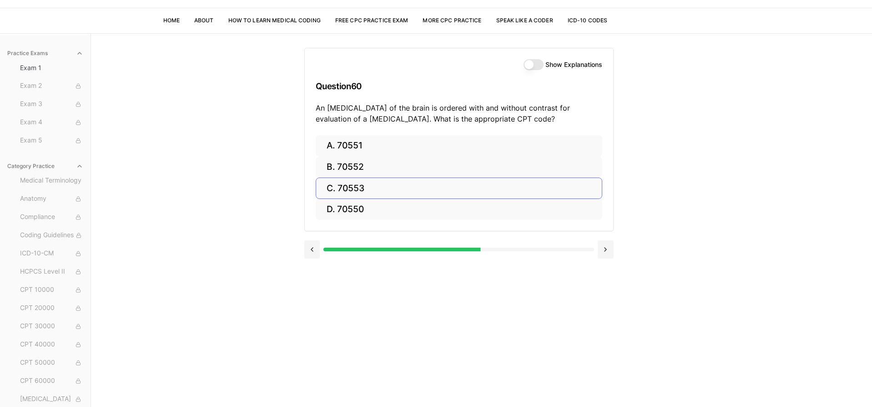
click at [429, 187] on button "C. 70553" at bounding box center [459, 187] width 286 height 21
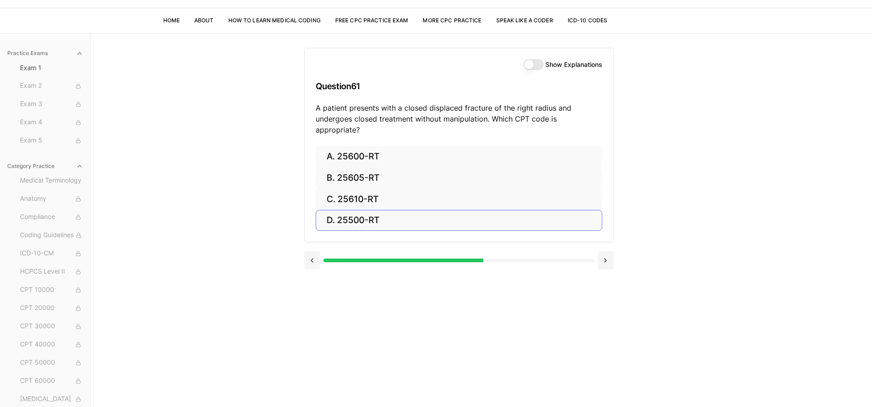
click at [457, 210] on button "D. 25500-RT" at bounding box center [459, 220] width 286 height 21
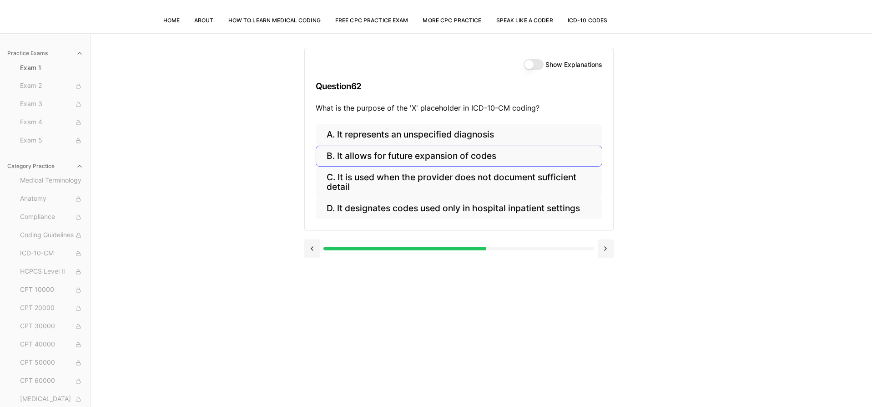
click at [460, 152] on button "B. It allows for future expansion of codes" at bounding box center [459, 156] width 286 height 21
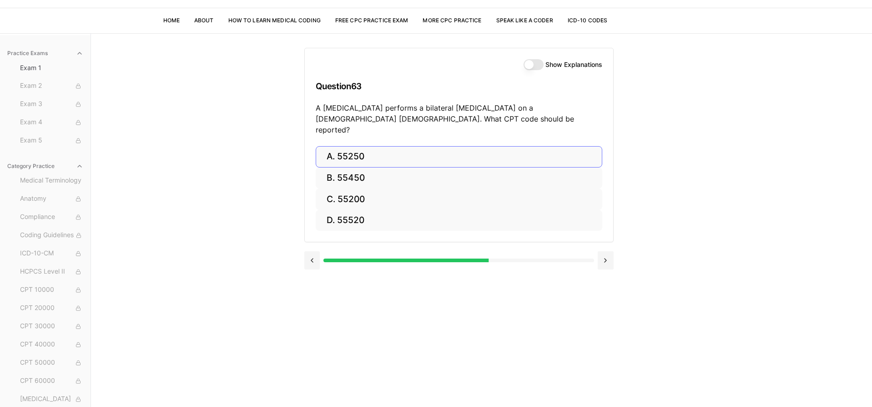
click at [424, 146] on button "A. 55250" at bounding box center [459, 156] width 286 height 21
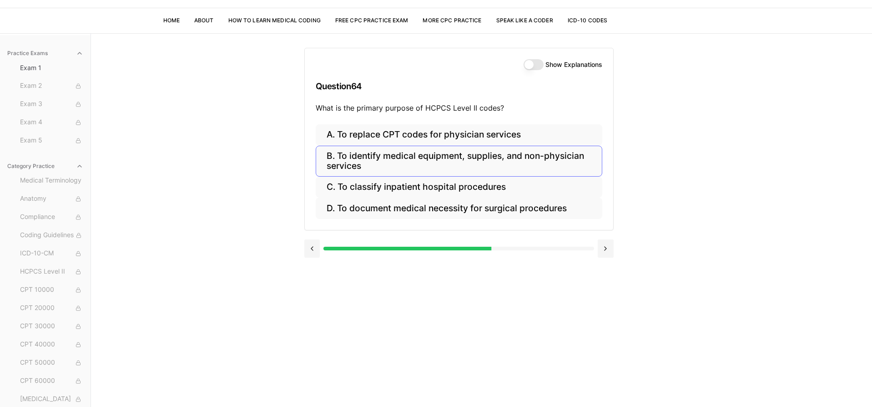
click at [559, 159] on button "B. To identify medical equipment, supplies, and non-physician services" at bounding box center [459, 161] width 286 height 31
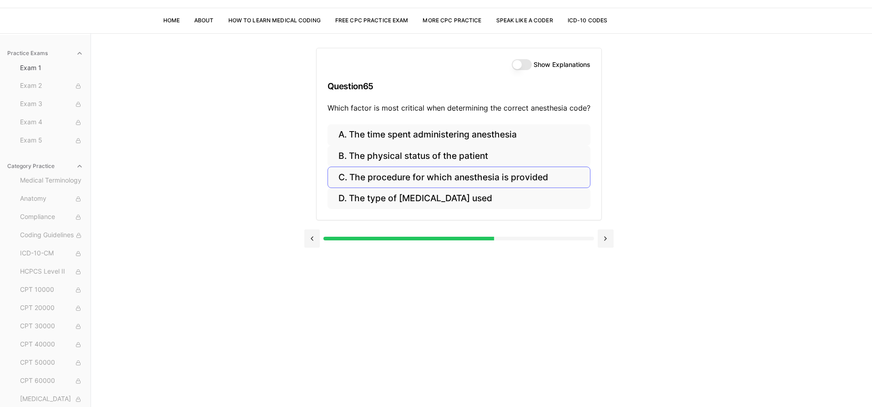
click at [557, 174] on button "C. The procedure for which anesthesia is provided" at bounding box center [458, 176] width 263 height 21
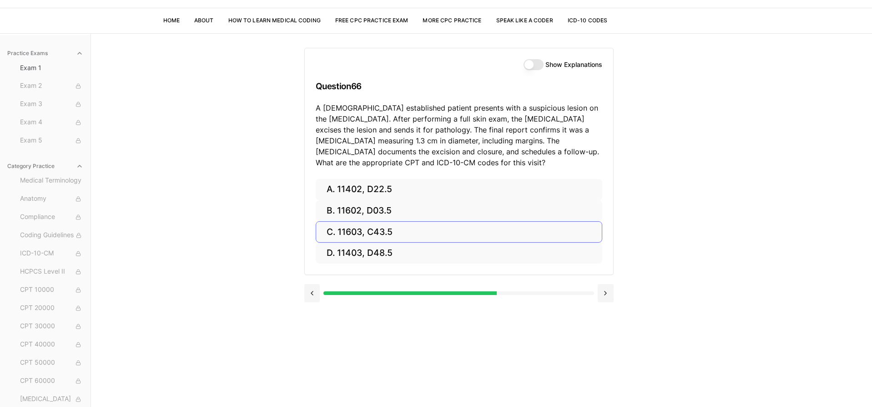
click at [536, 226] on button "C. 11603, C43.5" at bounding box center [459, 231] width 286 height 21
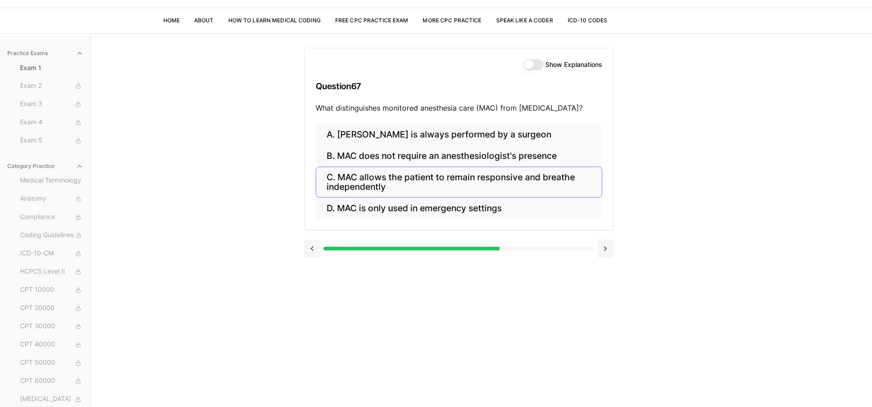
click at [552, 181] on button "C. MAC allows the patient to remain responsive and breathe independently" at bounding box center [459, 181] width 286 height 31
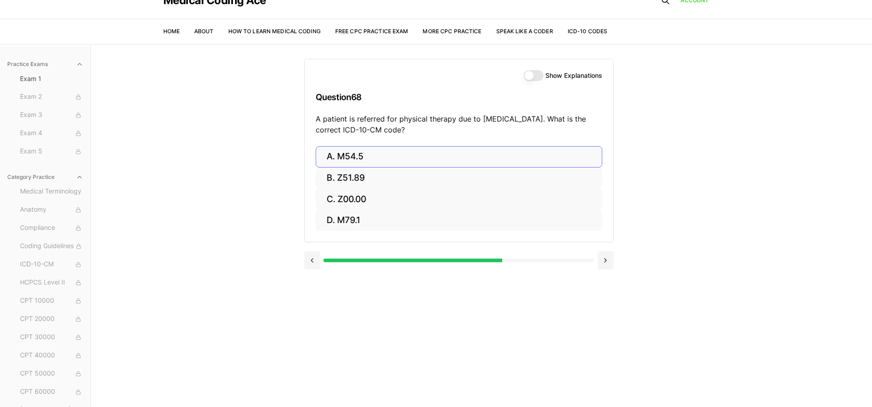
scroll to position [20, 0]
click at [543, 159] on button "A. M54.5" at bounding box center [459, 154] width 286 height 21
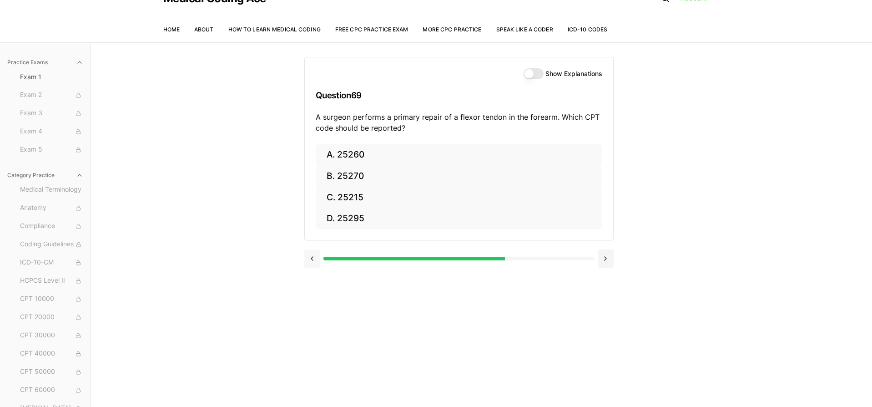
click at [307, 258] on button at bounding box center [312, 258] width 16 height 18
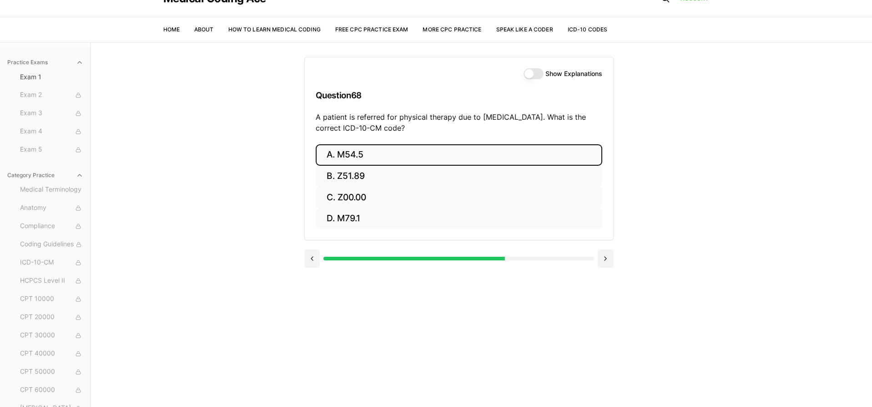
click at [536, 75] on button "Show Explanations" at bounding box center [533, 73] width 20 height 11
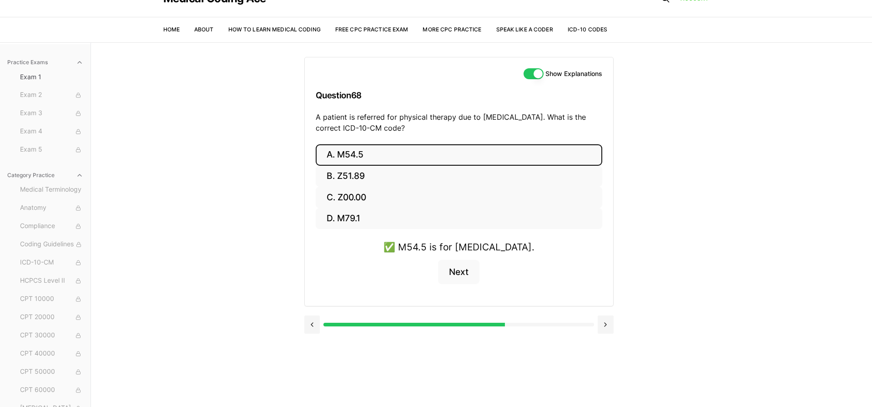
click at [526, 74] on button "Show Explanations" at bounding box center [533, 73] width 20 height 11
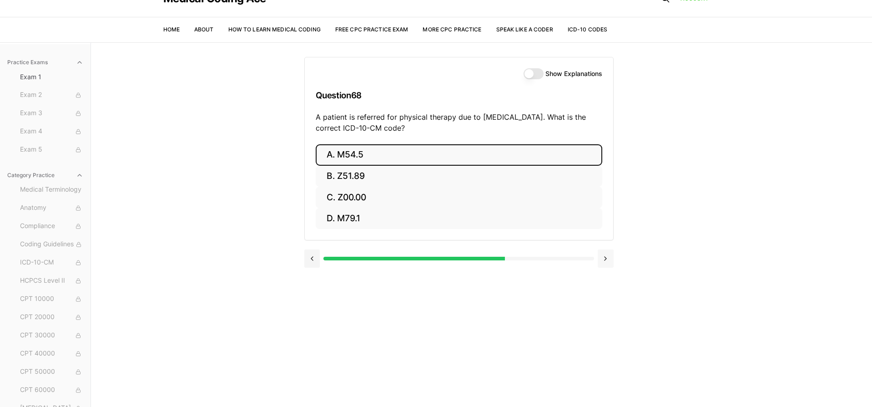
click at [605, 257] on button at bounding box center [605, 258] width 16 height 18
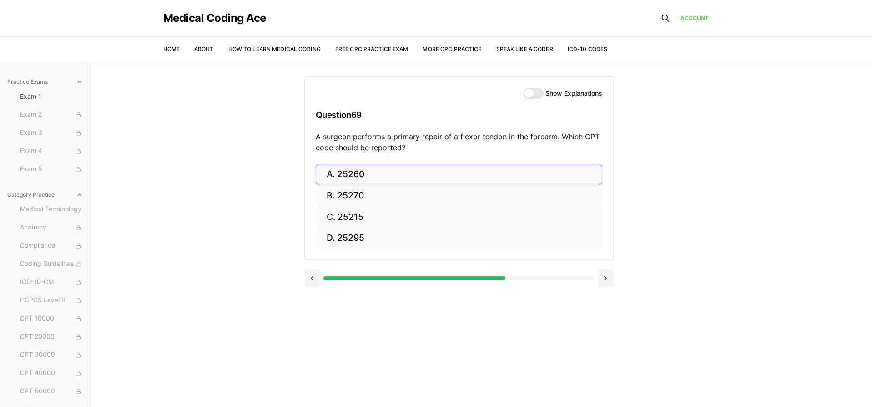
scroll to position [1, 0]
click at [439, 170] on button "A. 25260" at bounding box center [459, 173] width 286 height 21
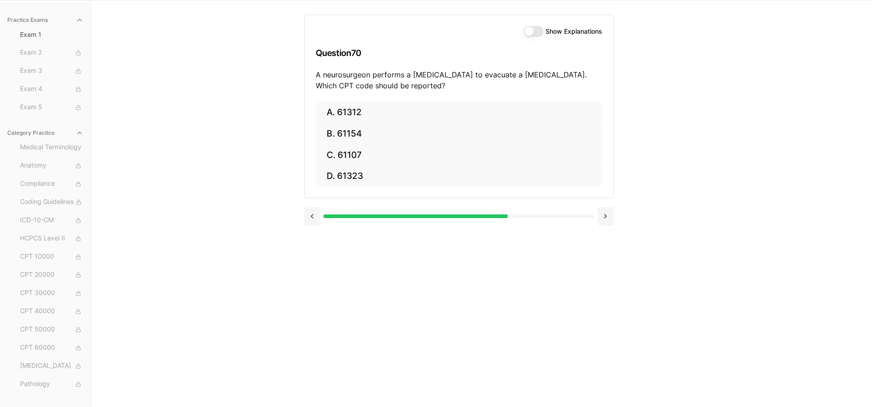
scroll to position [62, 0]
click at [351, 110] on button "A. 61312" at bounding box center [459, 112] width 286 height 21
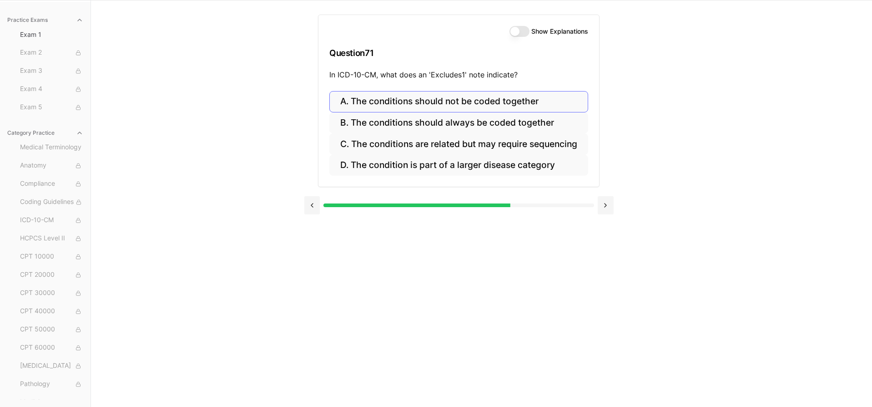
click at [451, 101] on button "A. The conditions should not be coded together" at bounding box center [458, 101] width 259 height 21
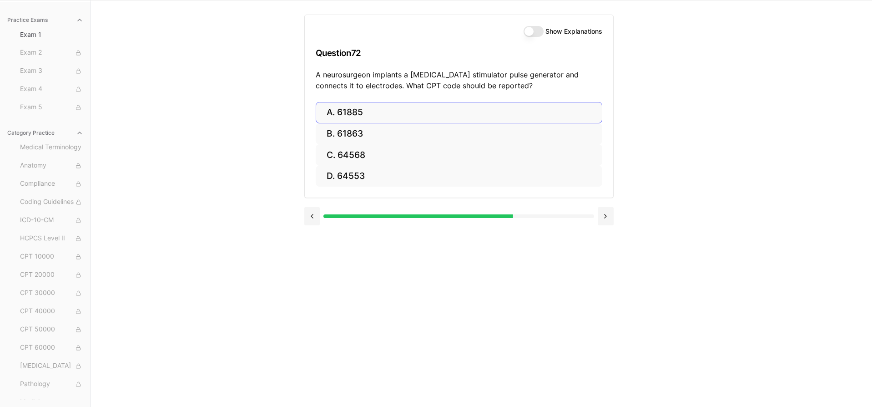
click at [523, 112] on button "A. 61885" at bounding box center [459, 112] width 286 height 21
click at [502, 135] on button "B. S46.011A" at bounding box center [459, 133] width 286 height 21
click at [533, 111] on button "A. 20610" at bounding box center [459, 112] width 286 height 21
click at [543, 178] on button "D. 43245" at bounding box center [459, 176] width 286 height 21
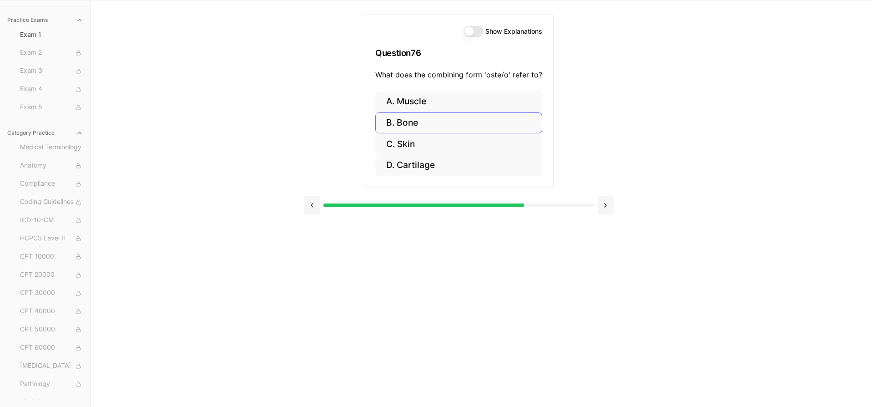
click at [441, 117] on button "B. Bone" at bounding box center [458, 122] width 167 height 21
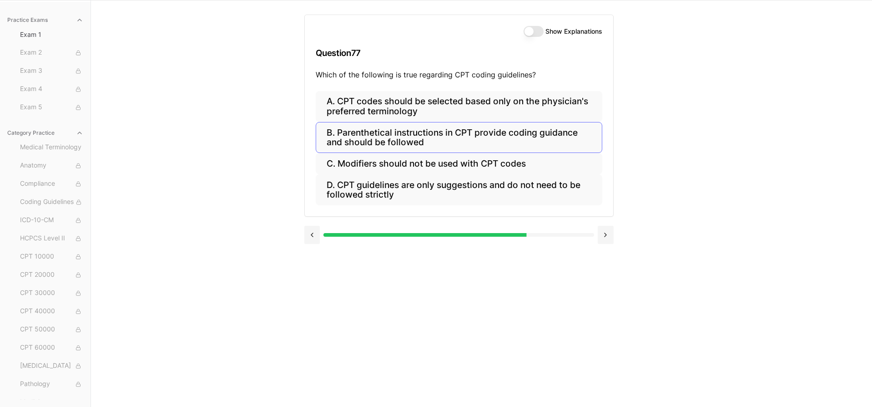
click at [440, 136] on button "B. Parenthetical instructions in CPT provide coding guidance and should be foll…" at bounding box center [459, 137] width 286 height 31
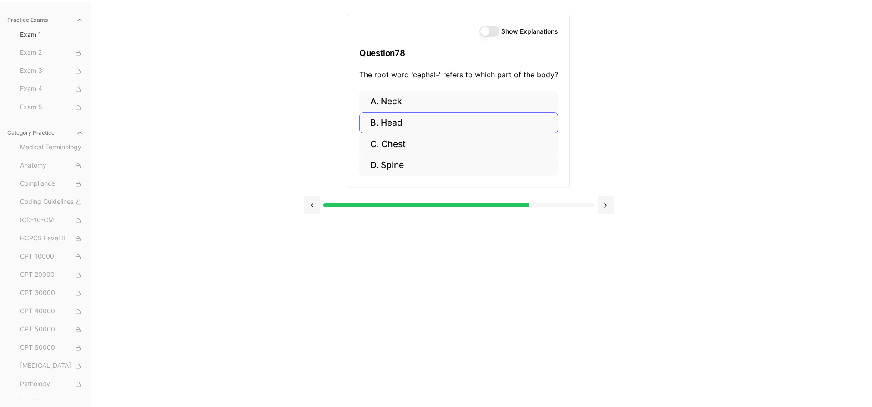
click at [442, 125] on button "B. Head" at bounding box center [458, 122] width 199 height 21
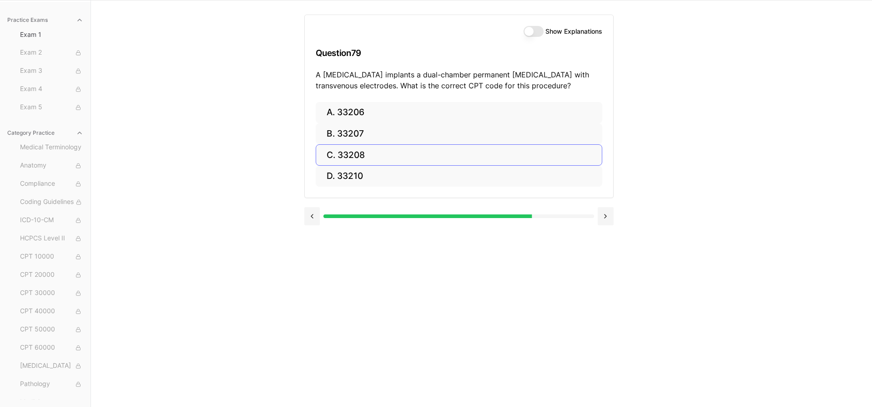
click at [471, 156] on button "C. 33208" at bounding box center [459, 154] width 286 height 21
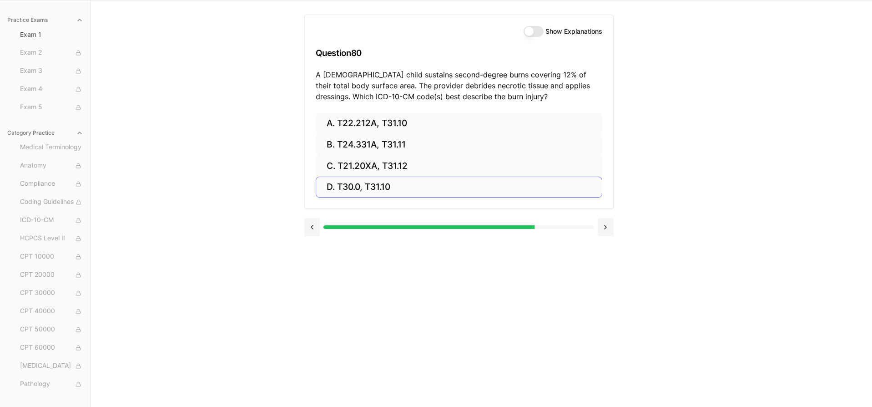
click at [463, 184] on button "D. T30.0, T31.10" at bounding box center [459, 186] width 286 height 21
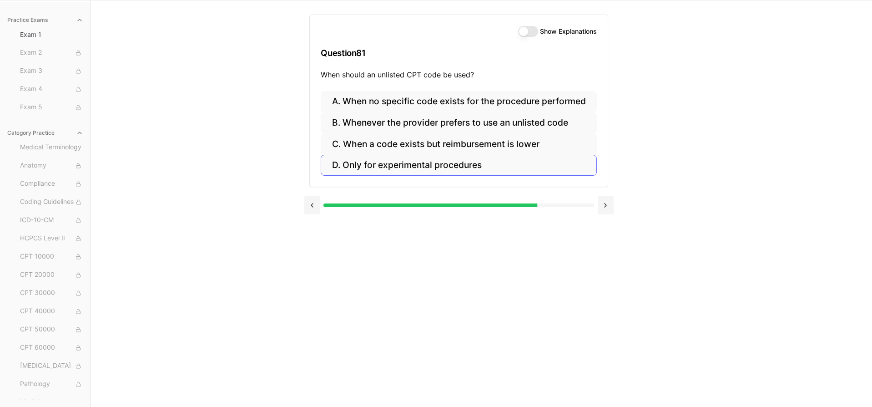
drag, startPoint x: 311, startPoint y: 202, endPoint x: 327, endPoint y: 188, distance: 21.6
click at [311, 202] on button at bounding box center [312, 205] width 16 height 18
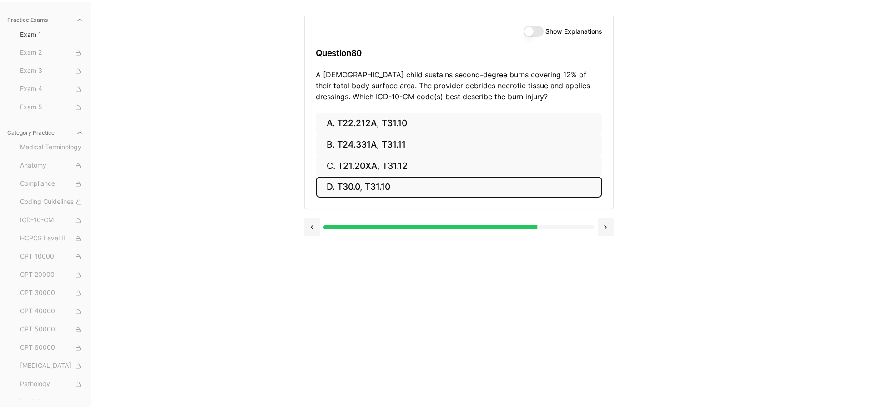
click at [535, 30] on button "Show Explanations" at bounding box center [533, 31] width 20 height 11
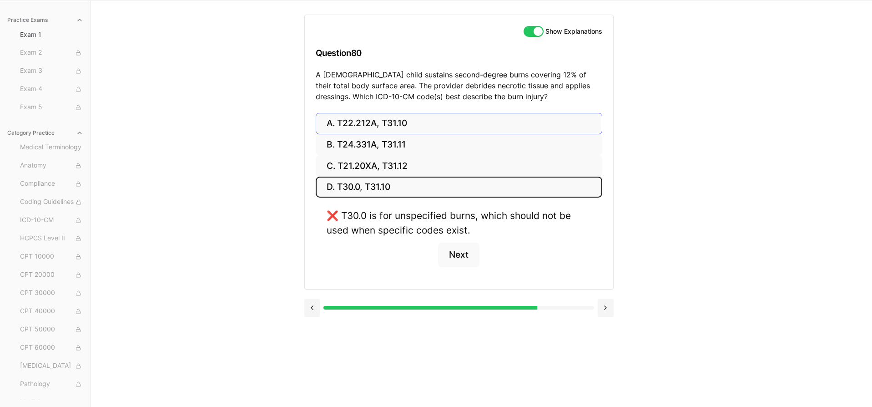
click at [432, 115] on button "A. T22.212A, T31.10" at bounding box center [459, 123] width 286 height 21
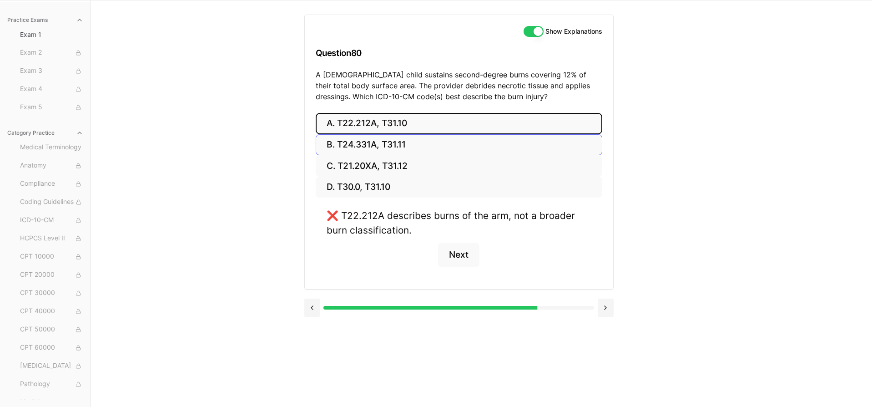
click at [439, 148] on button "B. T24.331A, T31.11" at bounding box center [459, 144] width 286 height 21
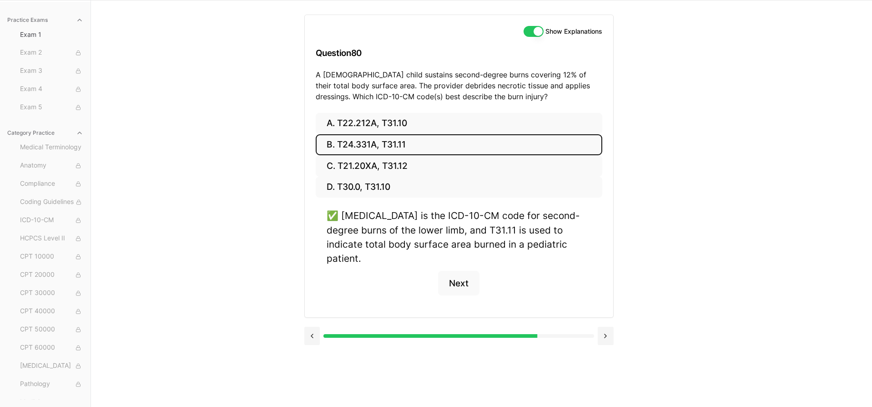
click at [530, 30] on button "Show Explanations" at bounding box center [533, 31] width 20 height 11
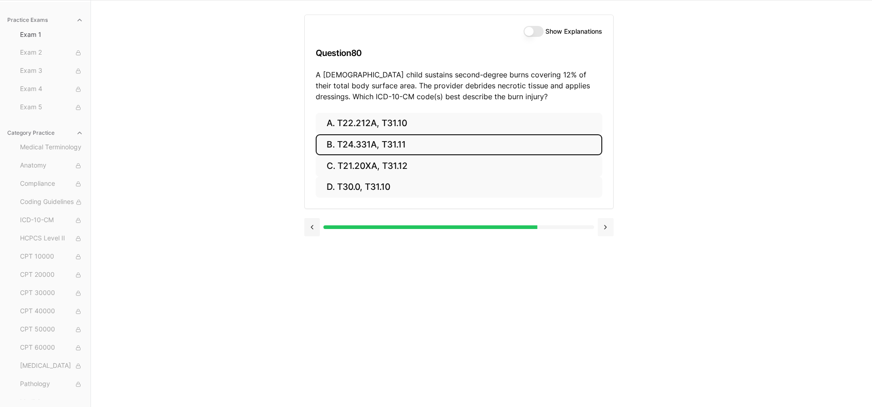
click at [605, 226] on button at bounding box center [605, 227] width 16 height 18
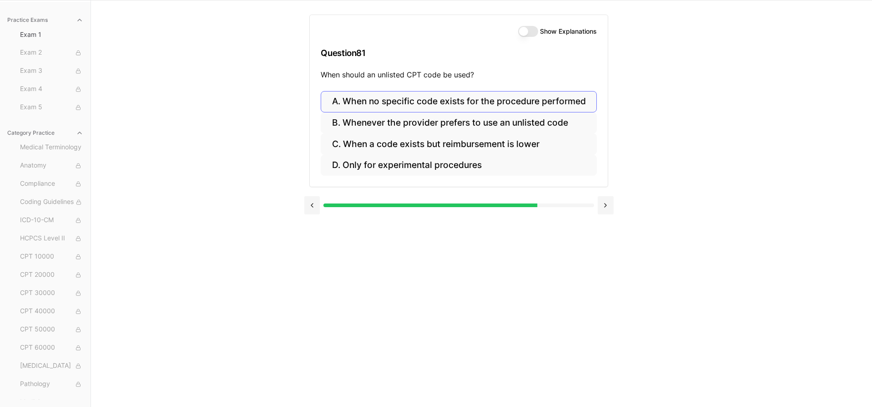
click at [576, 100] on button "A. When no specific code exists for the procedure performed" at bounding box center [459, 101] width 276 height 21
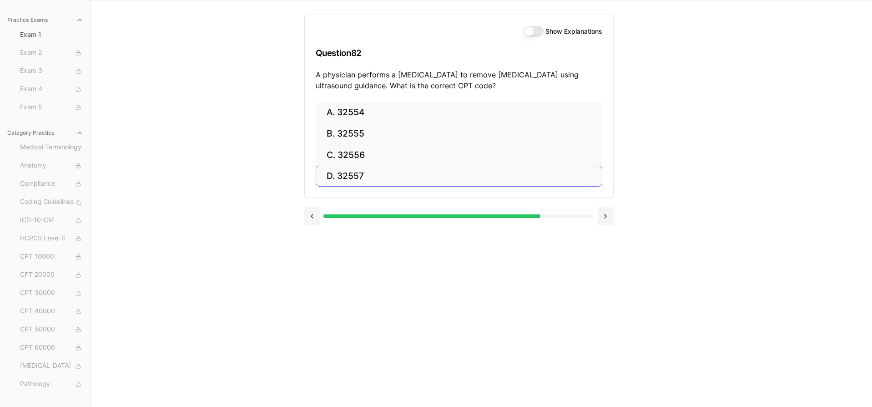
click at [428, 174] on button "D. 32557" at bounding box center [459, 176] width 286 height 21
click at [311, 215] on button at bounding box center [312, 216] width 16 height 18
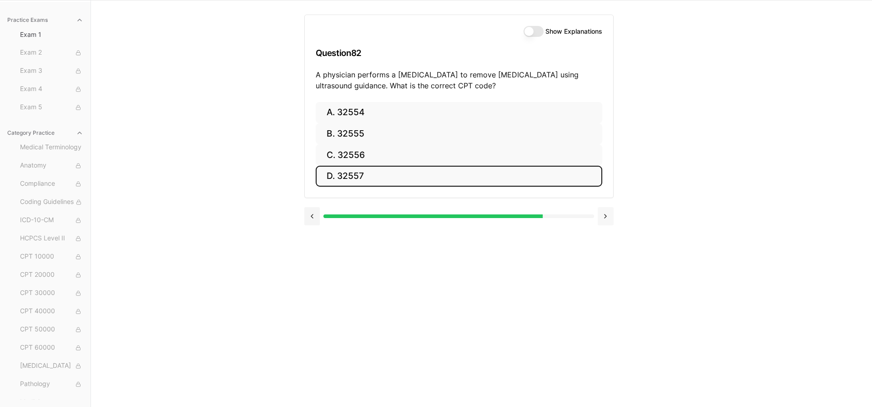
click at [605, 214] on button at bounding box center [605, 216] width 16 height 18
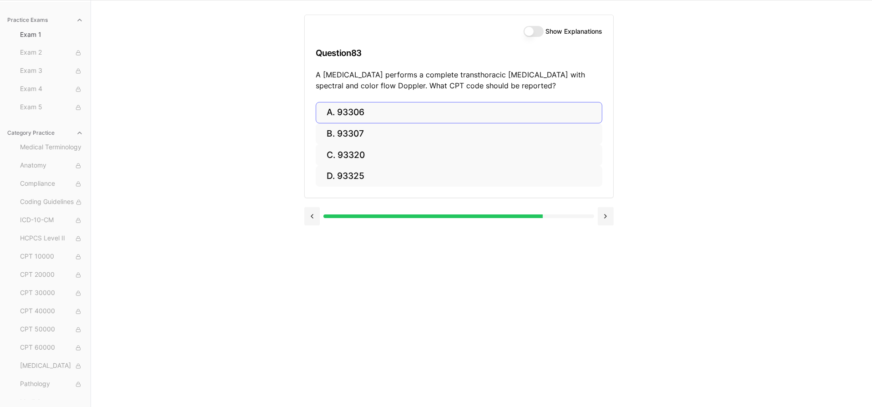
click at [415, 109] on button "A. 93306" at bounding box center [459, 112] width 286 height 21
click at [417, 111] on button "A. 35301" at bounding box center [459, 112] width 286 height 21
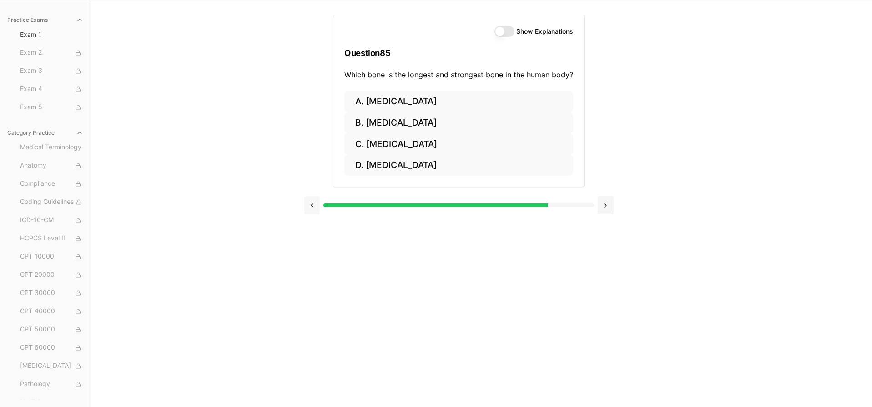
click at [316, 203] on button at bounding box center [312, 205] width 16 height 18
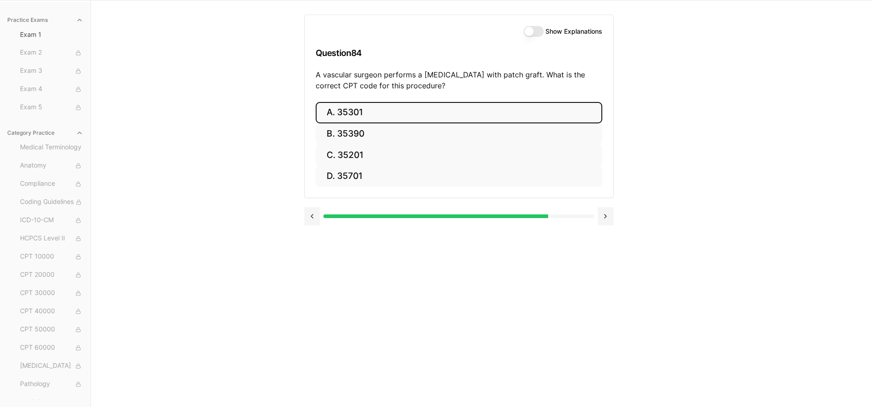
click at [519, 115] on button "A. 35301" at bounding box center [459, 112] width 286 height 21
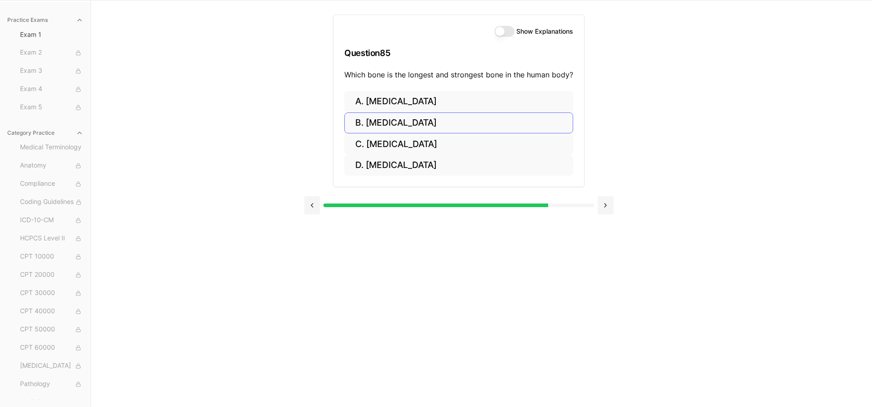
click at [525, 124] on button "B. Femur" at bounding box center [458, 122] width 229 height 21
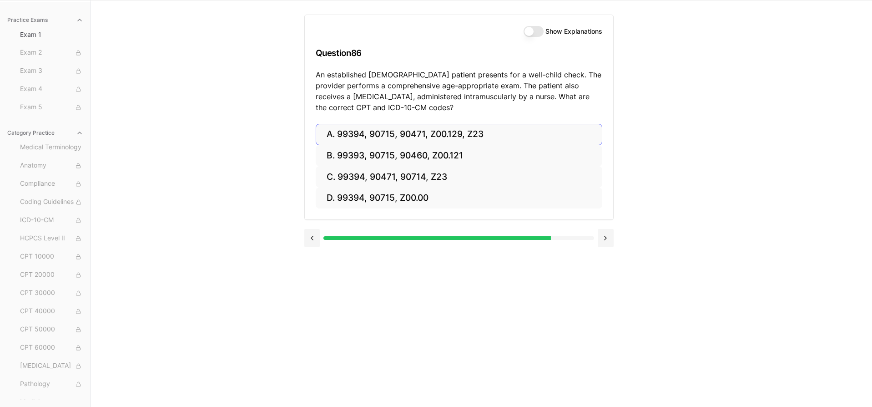
click at [453, 135] on button "A. 99394, 90715, 90471, Z00.129, Z23" at bounding box center [459, 134] width 286 height 21
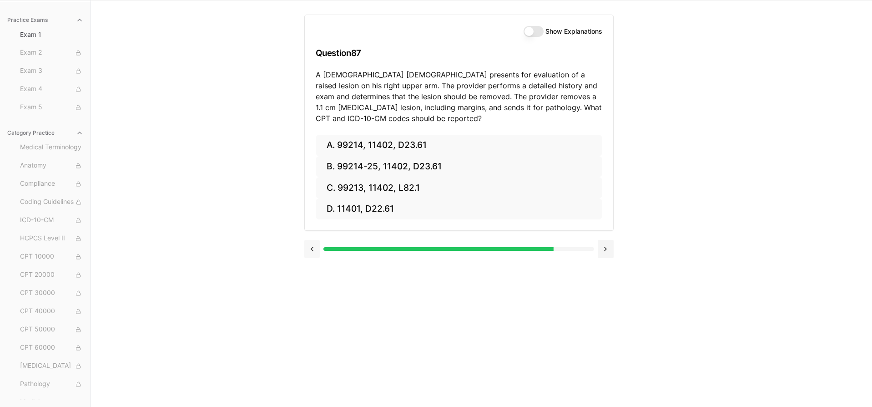
click at [313, 252] on button at bounding box center [312, 249] width 16 height 18
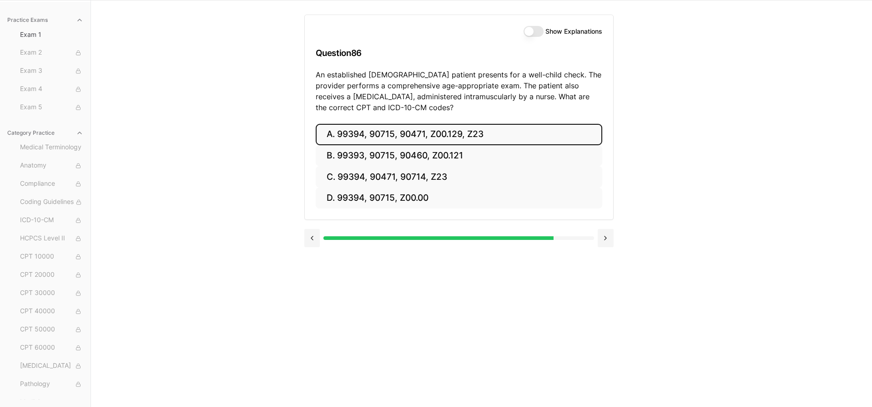
click at [540, 31] on button "Show Explanations" at bounding box center [533, 31] width 20 height 11
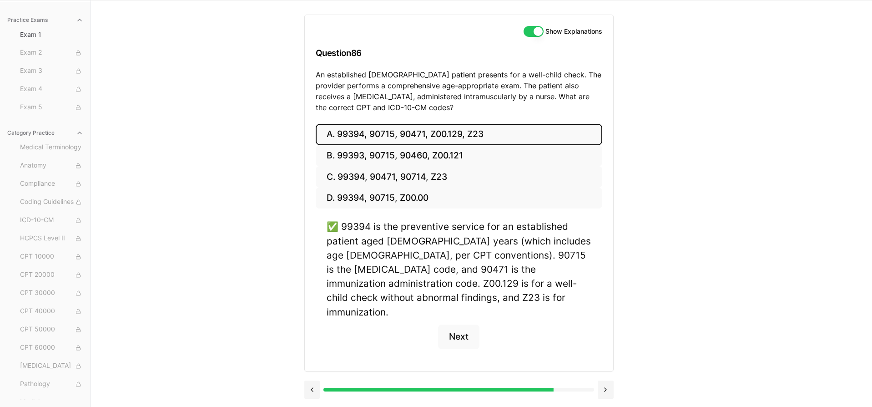
click at [527, 30] on button "Show Explanations" at bounding box center [533, 31] width 20 height 11
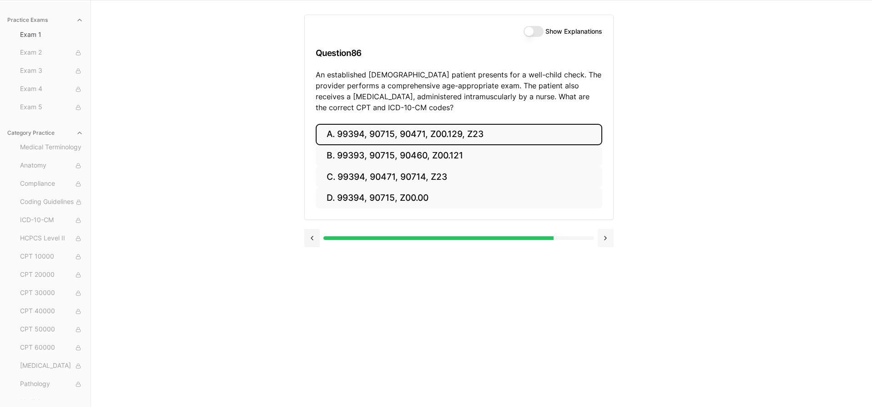
click at [607, 238] on button at bounding box center [605, 238] width 16 height 18
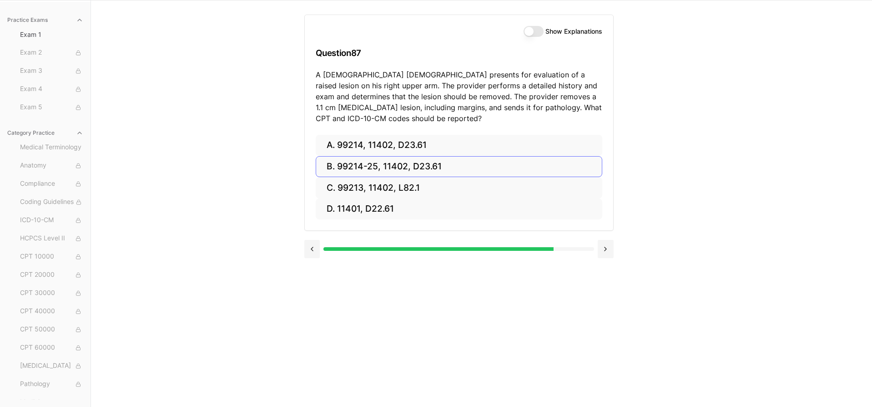
click at [439, 162] on button "B. 99214-25, 11402, D23.61" at bounding box center [459, 166] width 286 height 21
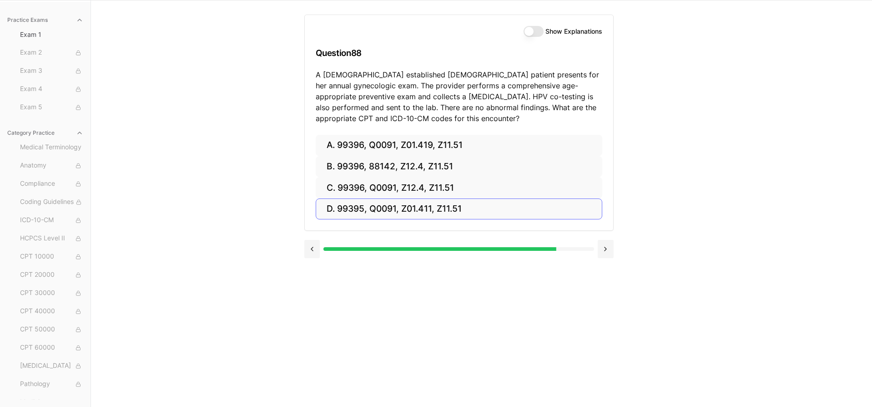
click at [447, 211] on button "D. 99395, Q0091, Z01.411, Z11.51" at bounding box center [459, 208] width 286 height 21
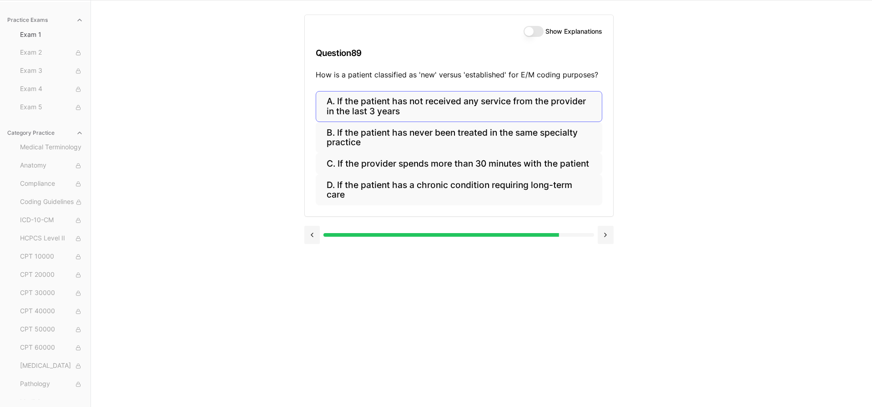
click at [476, 100] on button "A. If the patient has not received any service from the provider in the last 3 …" at bounding box center [459, 106] width 286 height 31
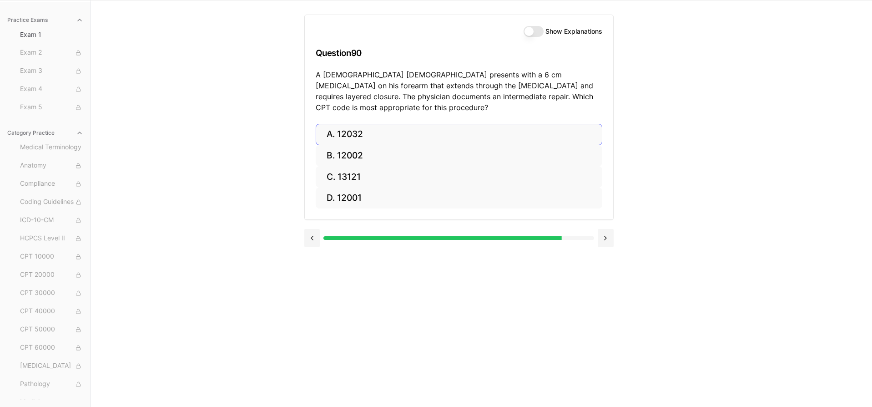
click at [432, 125] on button "A. 12032" at bounding box center [459, 134] width 286 height 21
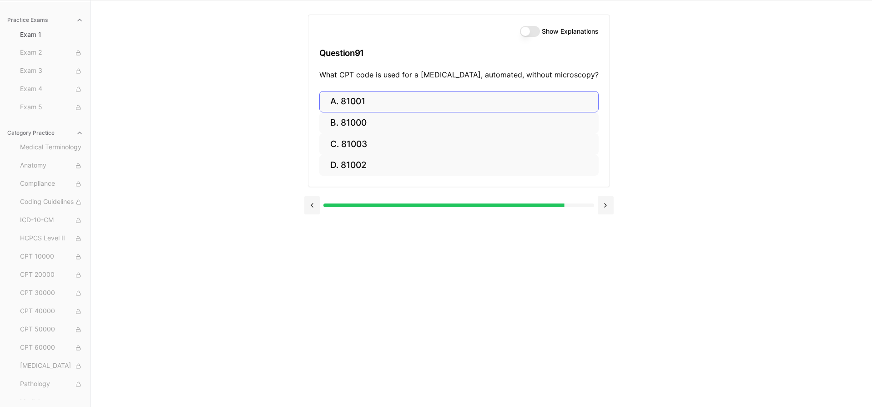
click at [394, 141] on button "C. 81003" at bounding box center [458, 143] width 279 height 21
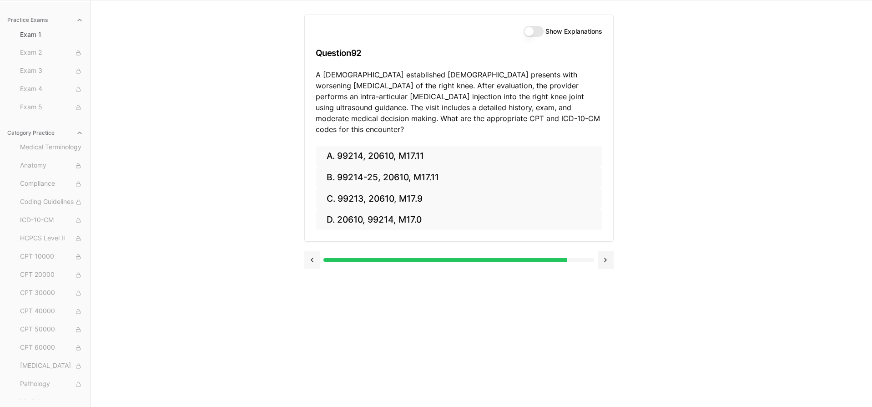
click at [313, 251] on button at bounding box center [312, 260] width 16 height 18
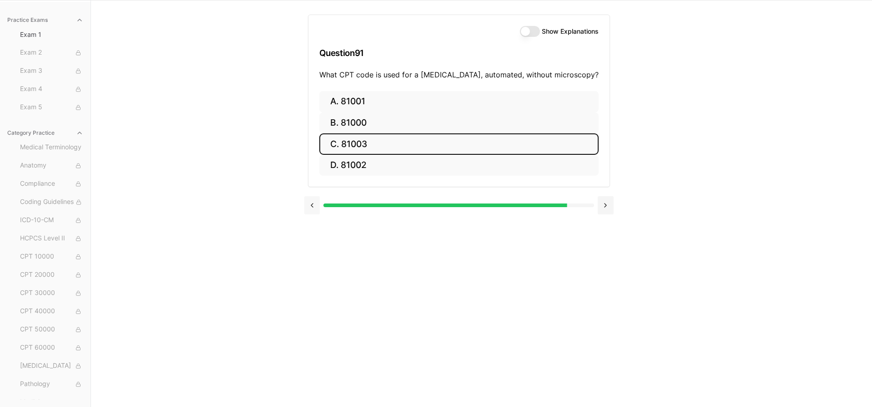
click at [313, 248] on div "Show Explanations Question 91 What CPT code is used for a urinalysis, automated…" at bounding box center [481, 203] width 355 height 407
click at [312, 205] on button at bounding box center [312, 205] width 16 height 18
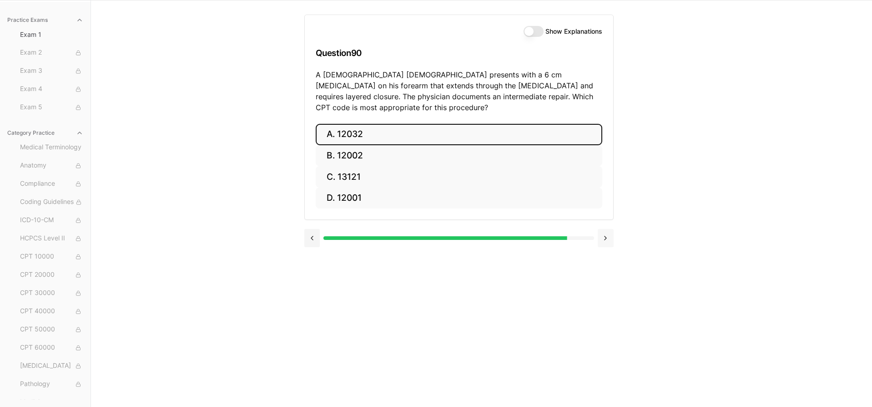
click at [609, 229] on button at bounding box center [605, 238] width 16 height 18
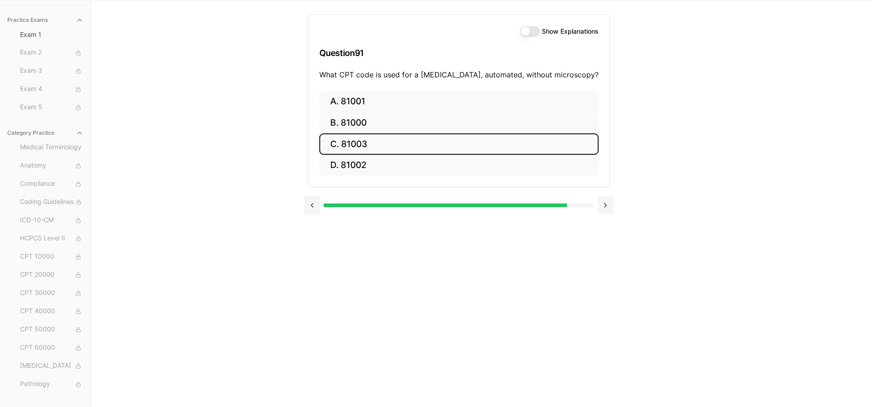
click at [606, 207] on button at bounding box center [605, 205] width 16 height 18
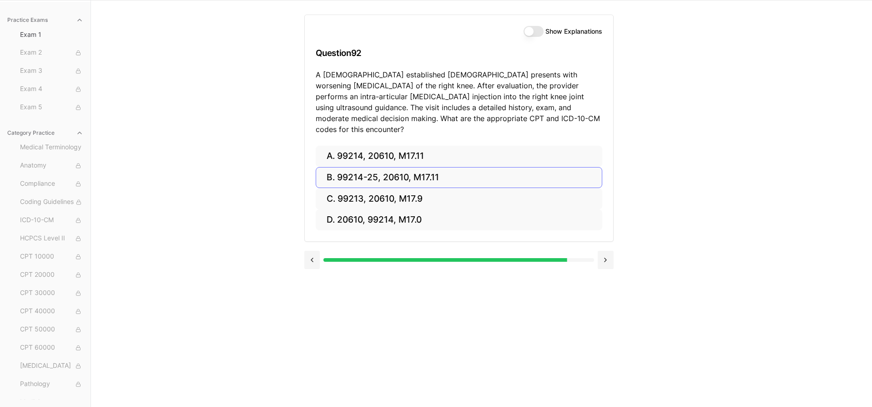
click at [428, 167] on button "B. 99214-25, 20610, M17.11" at bounding box center [459, 177] width 286 height 21
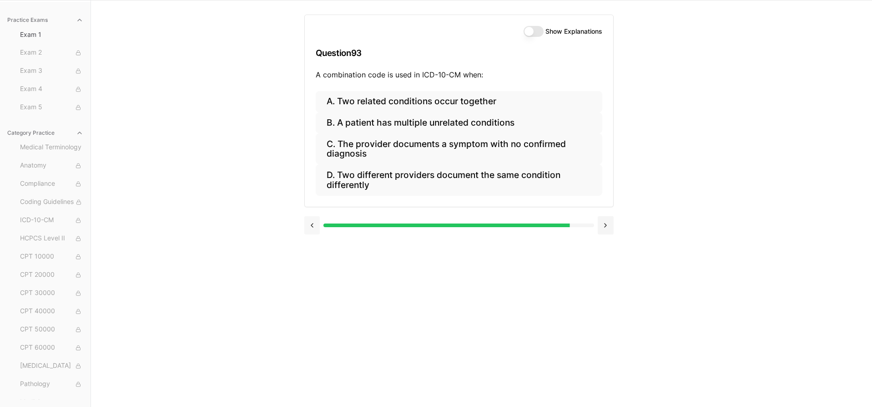
click at [312, 223] on button at bounding box center [312, 225] width 16 height 18
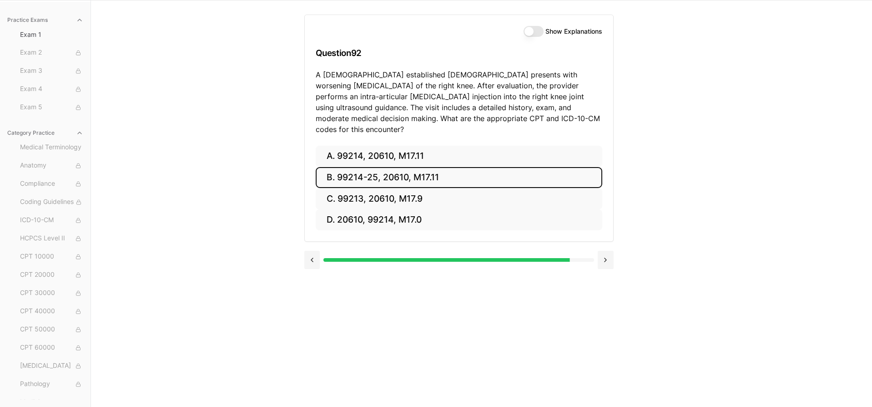
click at [537, 31] on button "Show Explanations" at bounding box center [533, 31] width 20 height 11
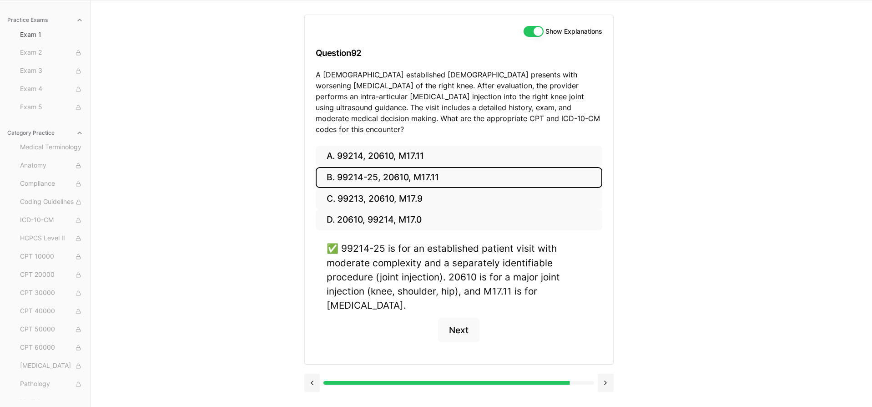
click at [527, 31] on button "Show Explanations" at bounding box center [533, 31] width 20 height 11
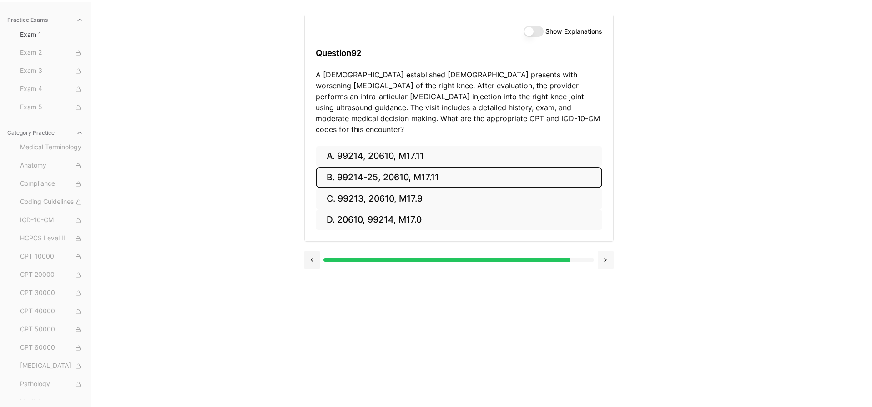
click at [607, 251] on button at bounding box center [605, 260] width 16 height 18
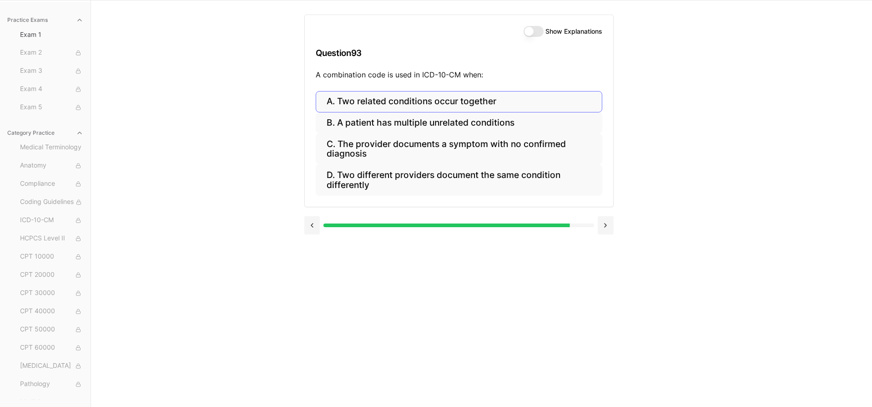
click at [491, 101] on button "A. Two related conditions occur together" at bounding box center [459, 101] width 286 height 21
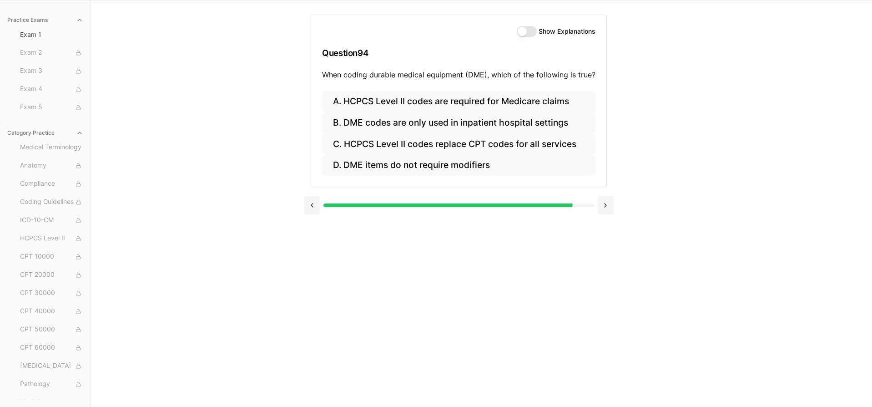
click at [530, 31] on button "Show Explanations" at bounding box center [527, 31] width 20 height 11
click at [492, 100] on button "A. HCPCS Level II codes are required for Medicare claims" at bounding box center [458, 101] width 273 height 21
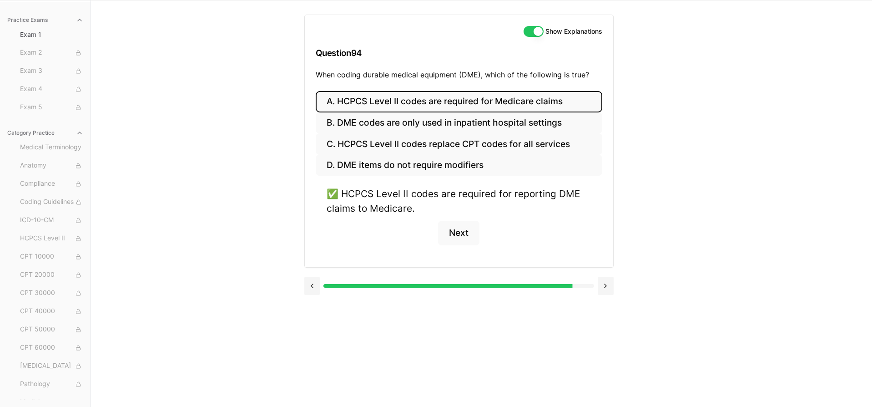
click at [528, 31] on button "Show Explanations" at bounding box center [533, 31] width 20 height 11
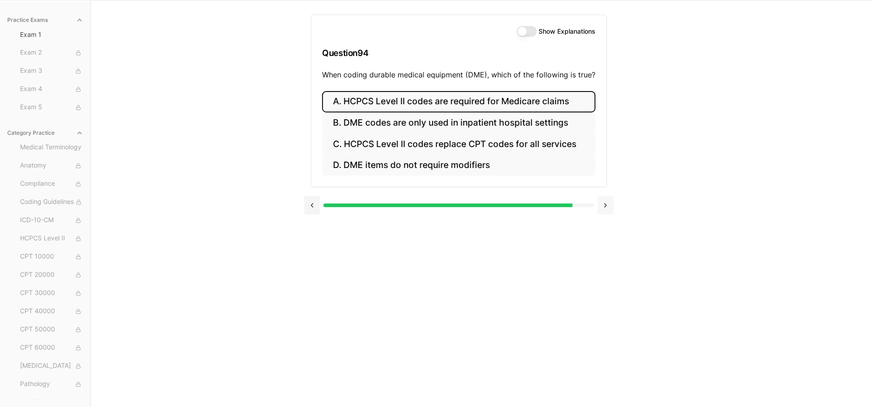
click at [605, 204] on button at bounding box center [605, 205] width 16 height 18
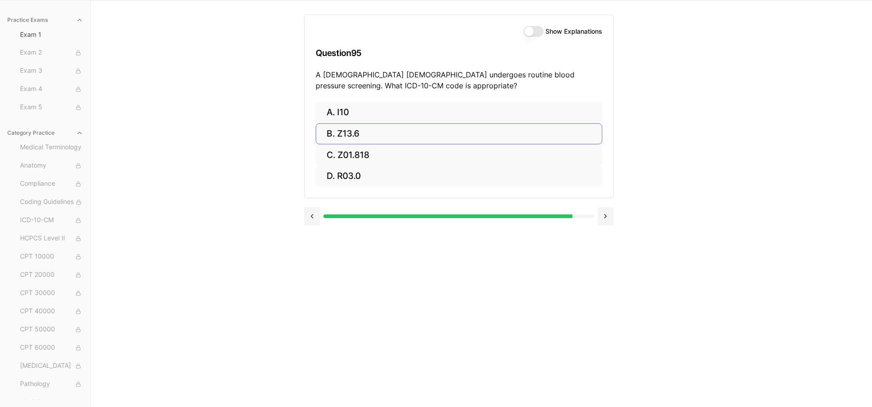
click at [491, 131] on button "B. Z13.6" at bounding box center [459, 133] width 286 height 21
click at [473, 108] on button "A. 46221" at bounding box center [459, 112] width 286 height 21
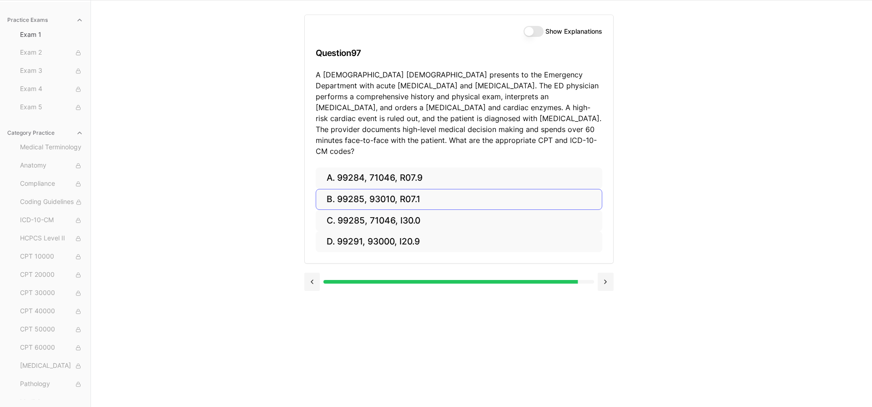
click at [412, 189] on button "B. 99285, 93010, R07.1" at bounding box center [459, 199] width 286 height 21
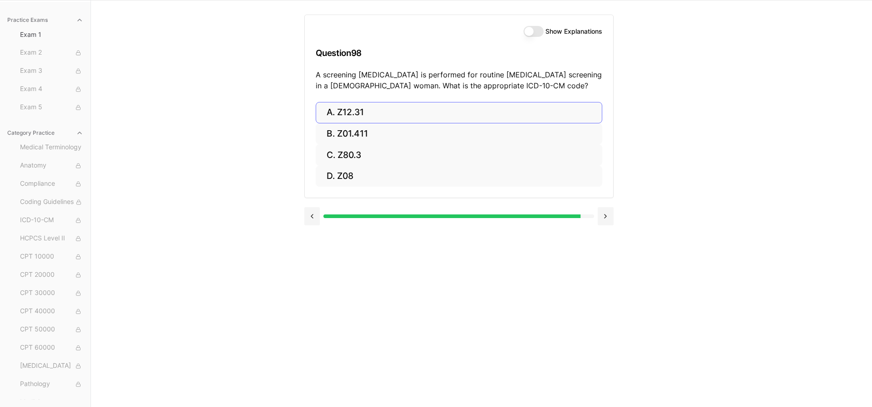
click at [361, 109] on button "A. Z12.31" at bounding box center [459, 112] width 286 height 21
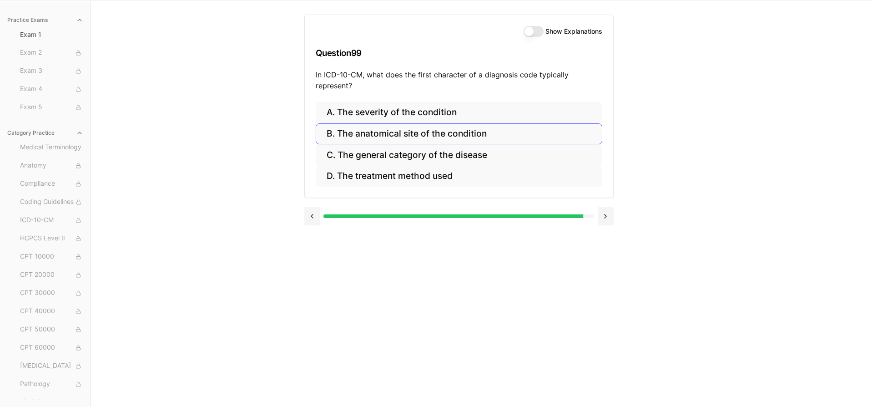
click at [452, 135] on button "B. The anatomical site of the condition" at bounding box center [459, 133] width 286 height 21
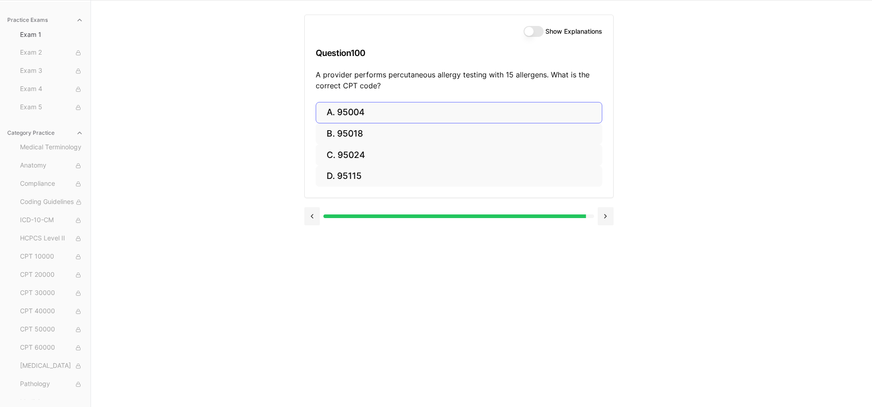
click at [452, 114] on button "A. 95004" at bounding box center [459, 112] width 286 height 21
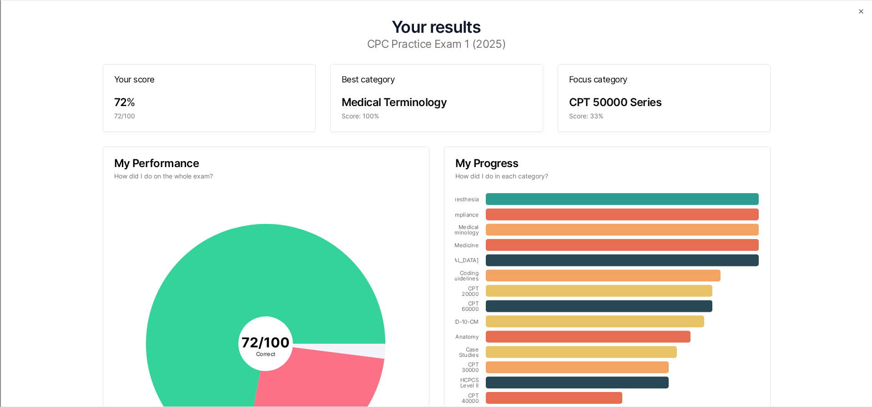
scroll to position [0, 0]
click at [860, 10] on icon "button" at bounding box center [860, 11] width 7 height 7
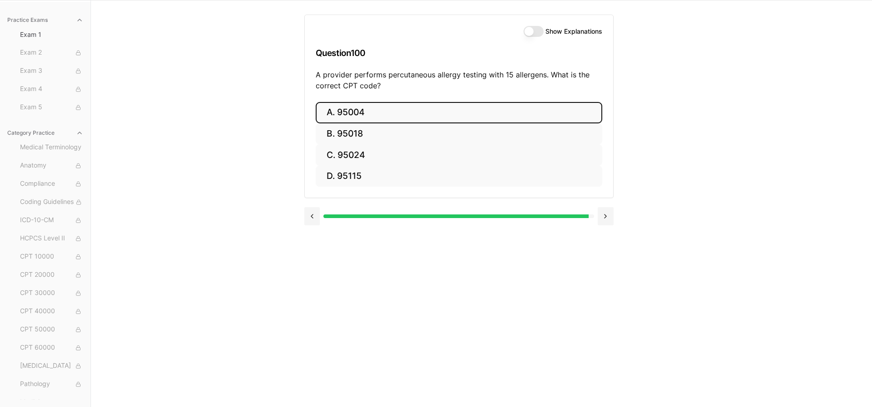
click at [536, 31] on button "Show Explanations" at bounding box center [533, 31] width 20 height 11
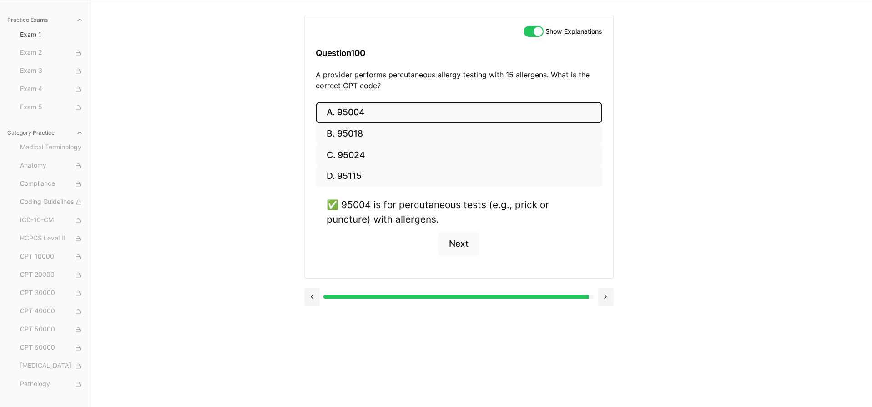
click at [529, 33] on button "Show Explanations" at bounding box center [533, 31] width 20 height 11
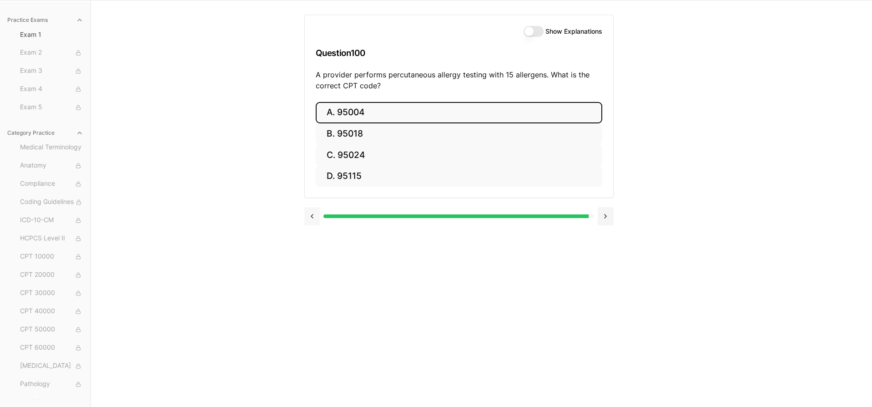
click at [316, 218] on button at bounding box center [312, 216] width 16 height 18
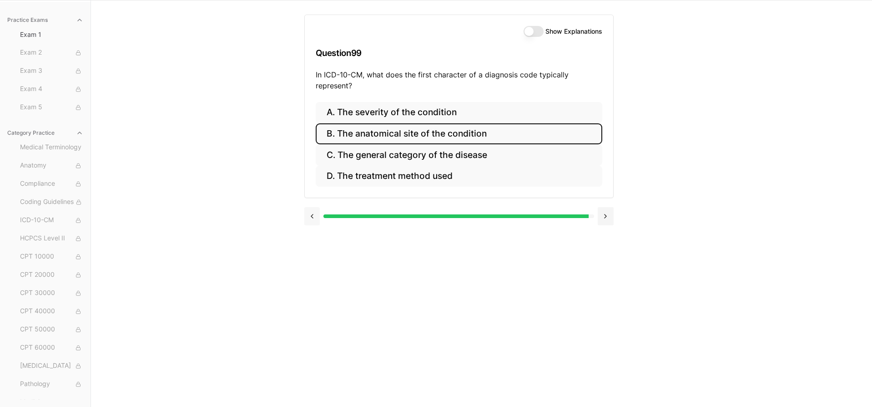
click at [316, 218] on button at bounding box center [312, 216] width 16 height 18
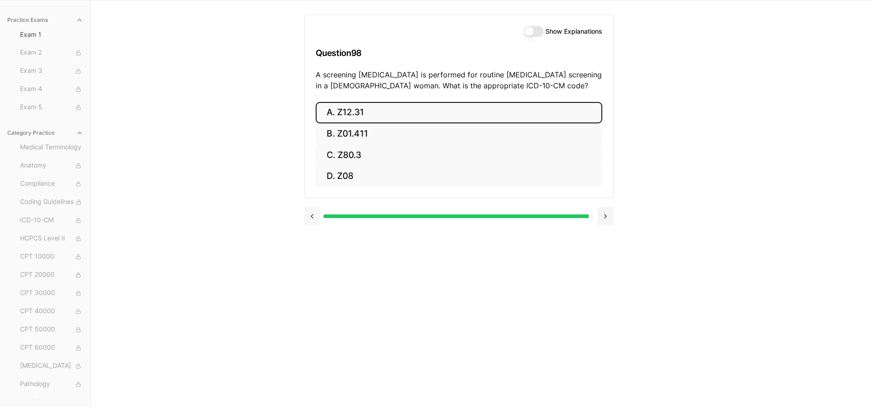
click at [316, 218] on button at bounding box center [312, 216] width 16 height 18
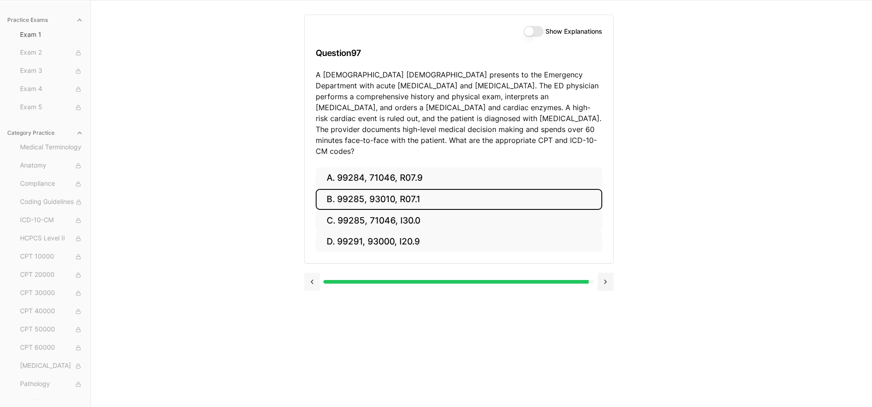
click at [311, 274] on button at bounding box center [312, 281] width 16 height 18
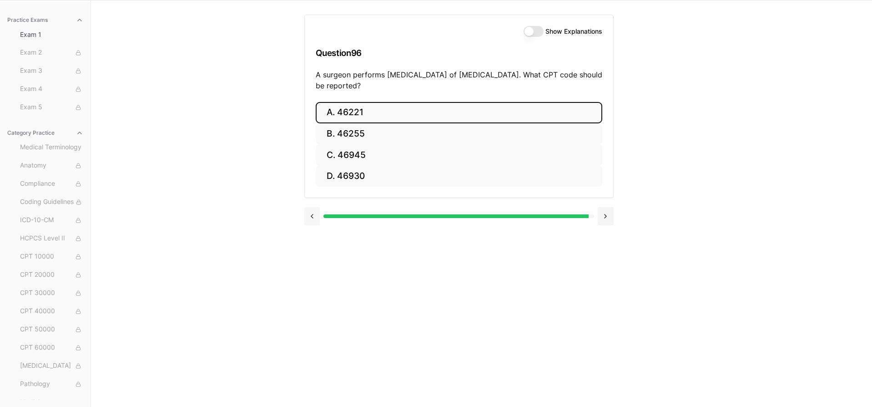
click at [309, 218] on button at bounding box center [312, 216] width 16 height 18
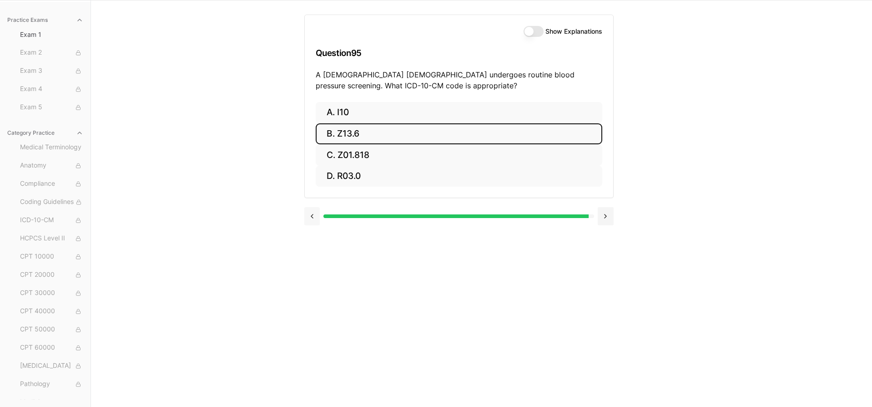
click at [309, 218] on button at bounding box center [312, 216] width 16 height 18
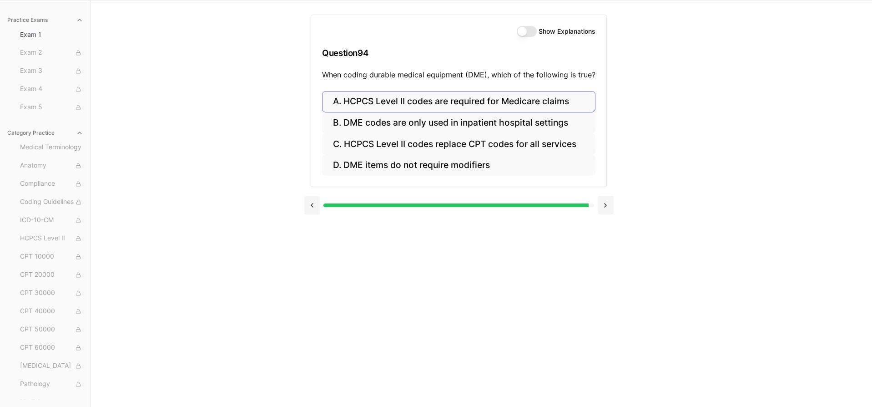
click at [431, 96] on button "A. HCPCS Level II codes are required for Medicare claims" at bounding box center [458, 101] width 273 height 21
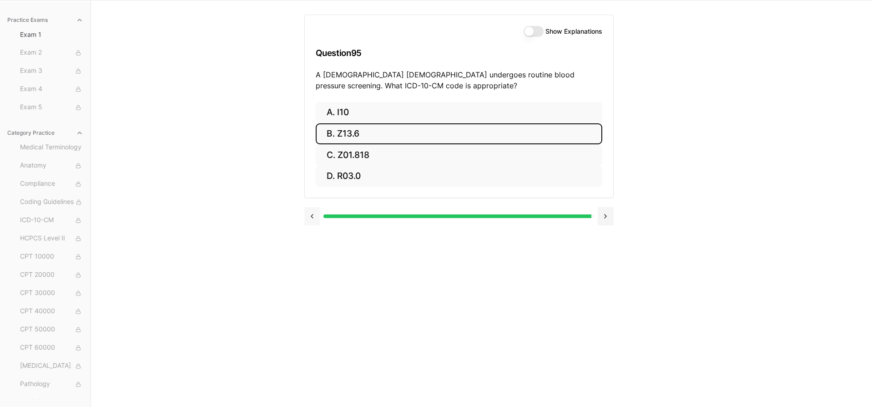
click at [314, 217] on button at bounding box center [312, 216] width 16 height 18
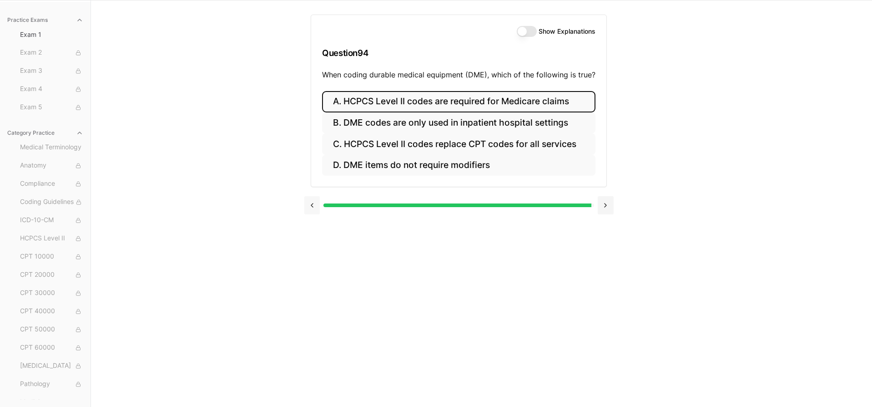
click at [315, 206] on button at bounding box center [312, 205] width 16 height 18
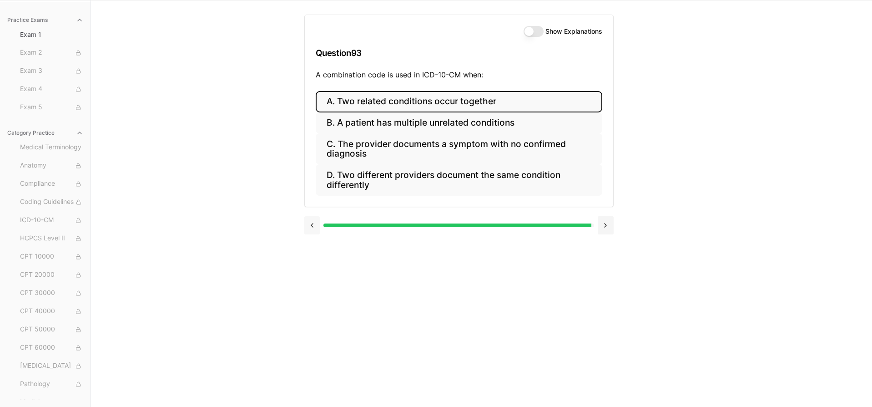
click at [315, 221] on button at bounding box center [312, 225] width 16 height 18
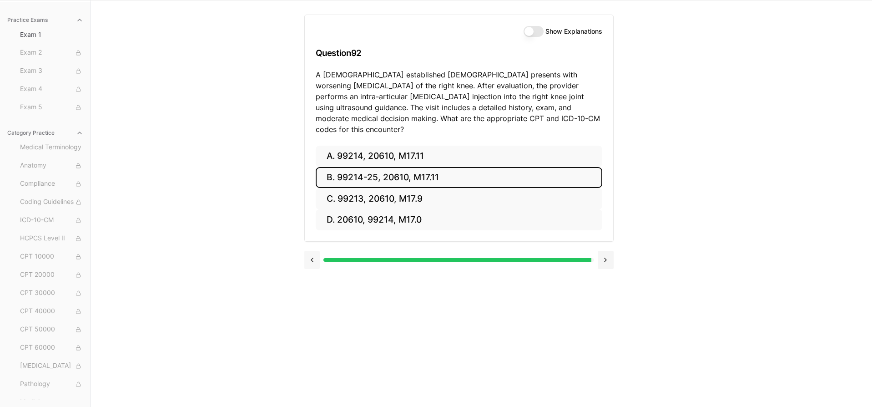
click at [312, 251] on button at bounding box center [312, 260] width 16 height 18
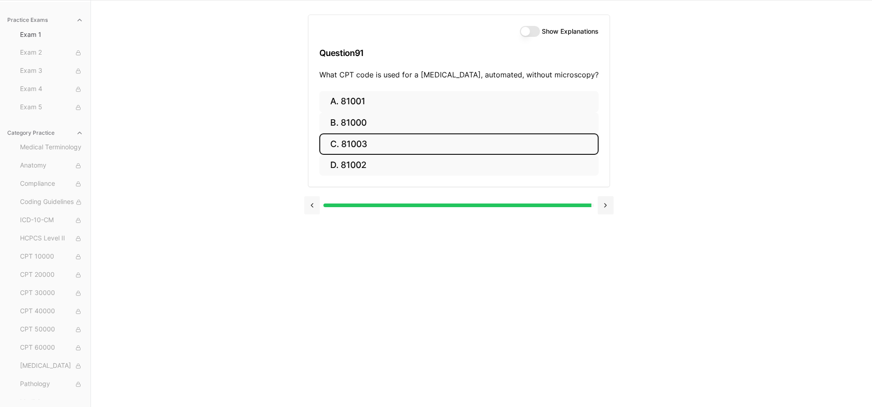
click at [316, 206] on button at bounding box center [312, 205] width 16 height 18
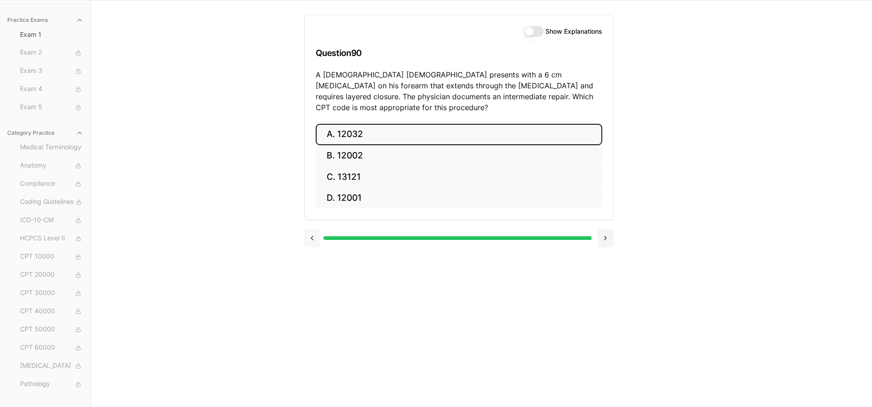
click at [313, 229] on button at bounding box center [312, 238] width 16 height 18
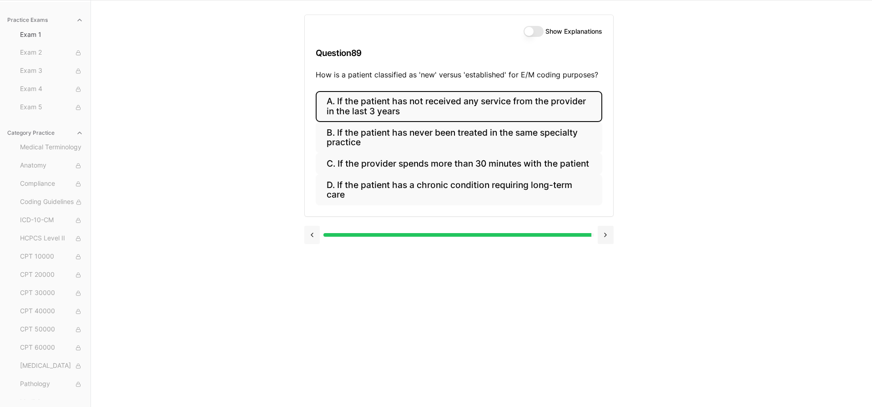
scroll to position [62, 1]
click at [311, 232] on button at bounding box center [312, 235] width 16 height 18
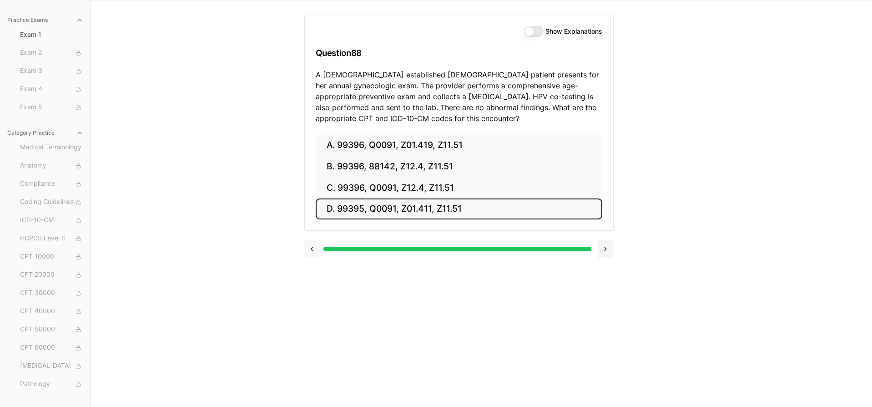
scroll to position [62, 0]
click at [536, 31] on button "Show Explanations" at bounding box center [533, 31] width 20 height 11
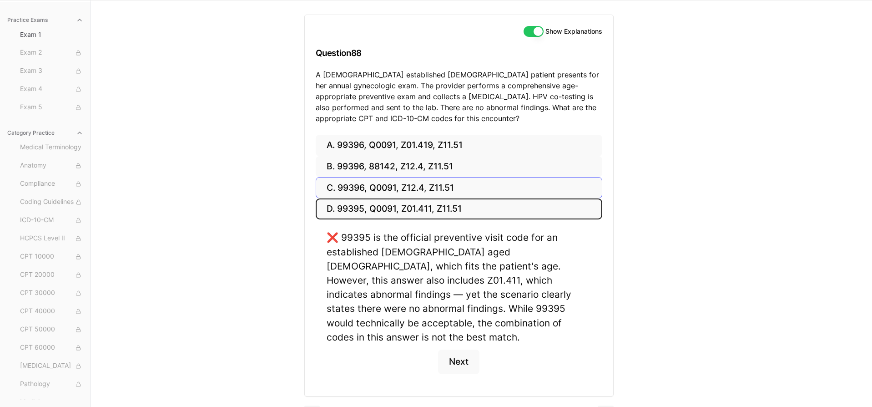
click at [425, 184] on button "C. 99396, Q0091, Z12.4, Z11.51" at bounding box center [459, 187] width 286 height 21
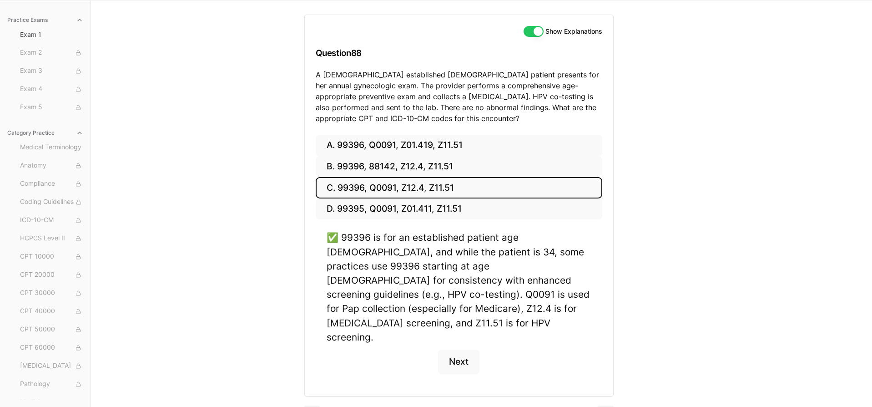
click at [533, 29] on button "Show Explanations" at bounding box center [533, 31] width 20 height 11
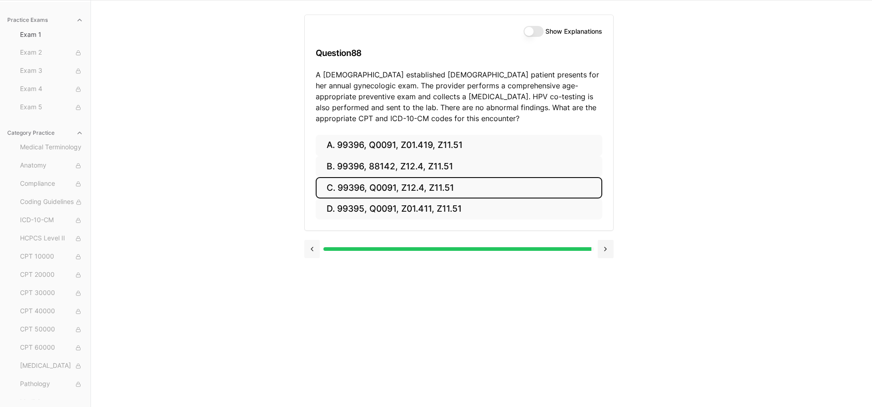
click at [309, 250] on button at bounding box center [312, 249] width 16 height 18
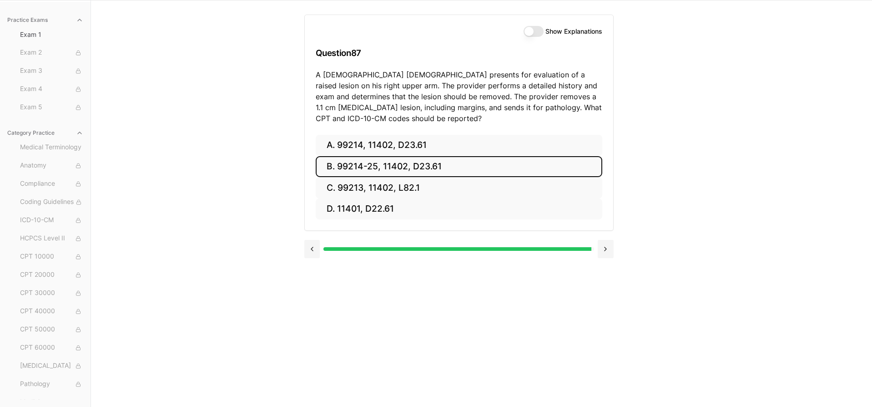
click at [534, 31] on button "Show Explanations" at bounding box center [533, 31] width 20 height 11
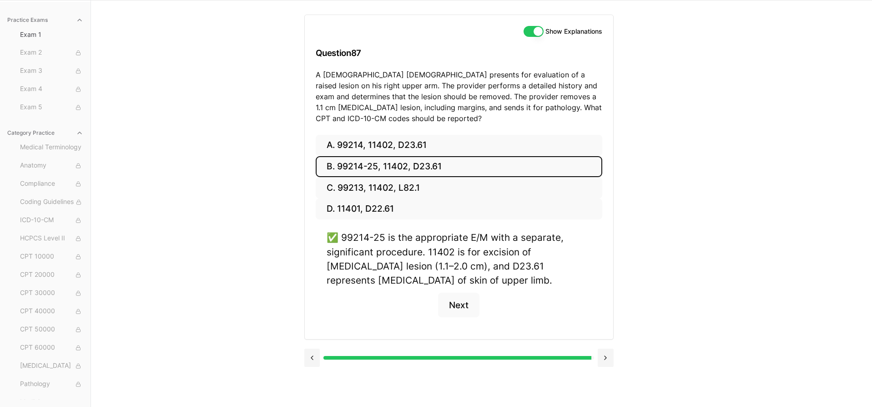
click at [524, 30] on button "Show Explanations" at bounding box center [533, 31] width 20 height 11
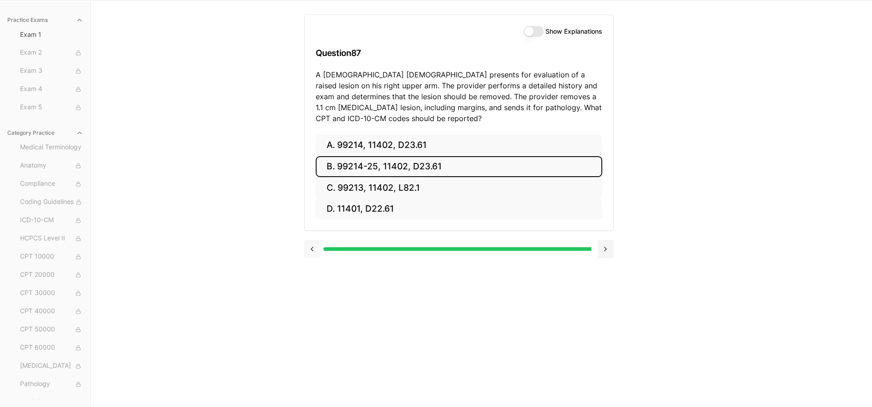
click at [313, 250] on button at bounding box center [312, 249] width 16 height 18
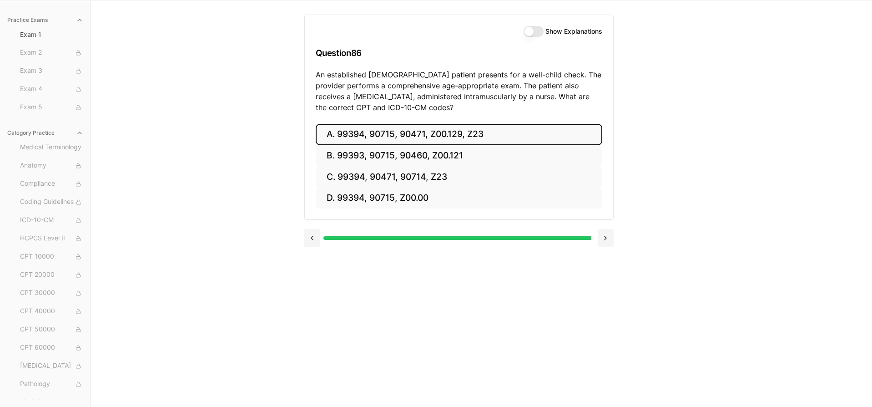
click at [537, 30] on button "Show Explanations" at bounding box center [533, 31] width 20 height 11
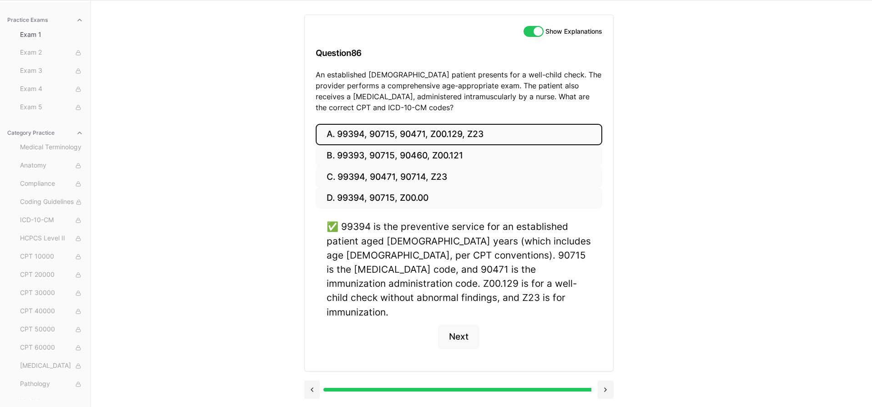
click at [528, 30] on button "Show Explanations" at bounding box center [533, 31] width 20 height 11
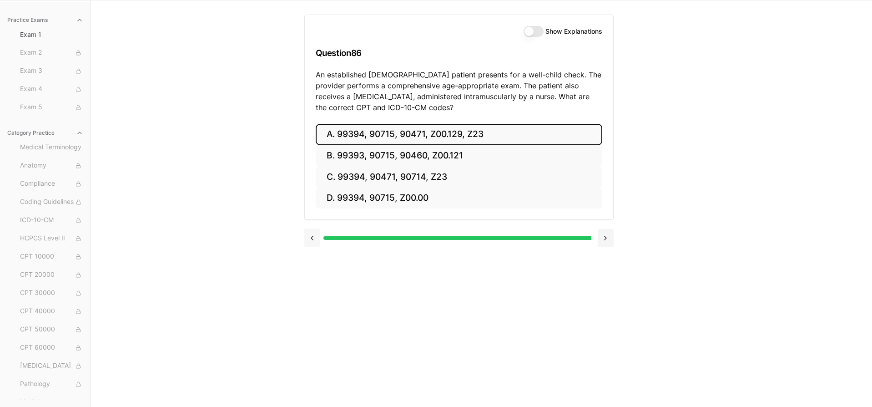
click at [314, 238] on button at bounding box center [312, 238] width 16 height 18
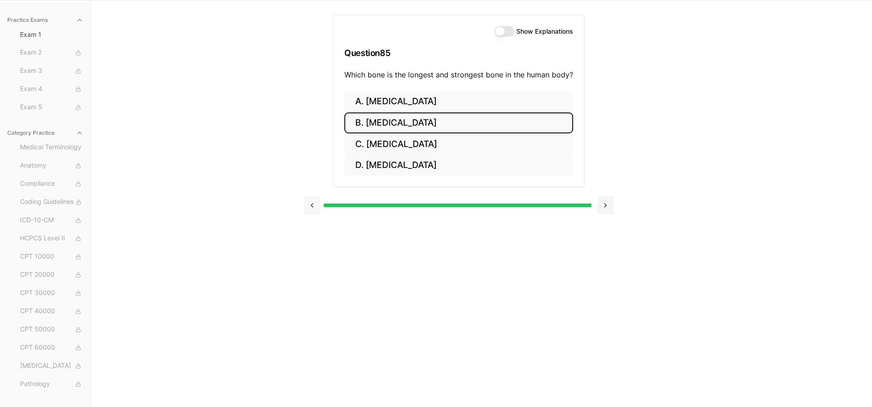
click at [313, 202] on button at bounding box center [312, 205] width 16 height 18
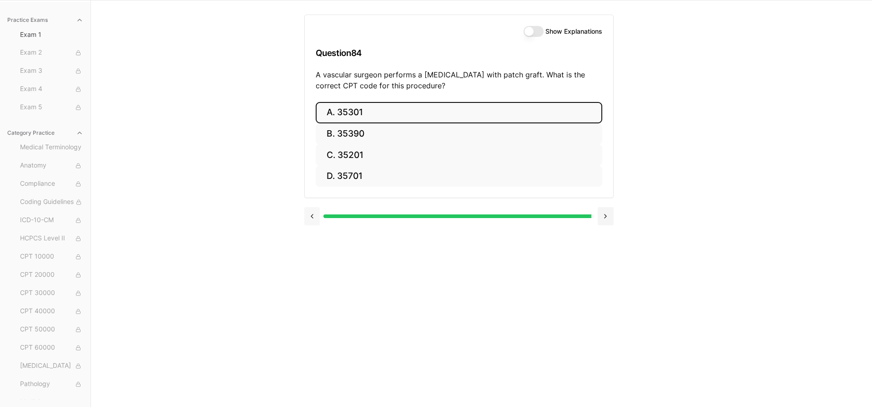
click at [313, 215] on button at bounding box center [312, 216] width 16 height 18
click at [313, 214] on button at bounding box center [312, 216] width 16 height 18
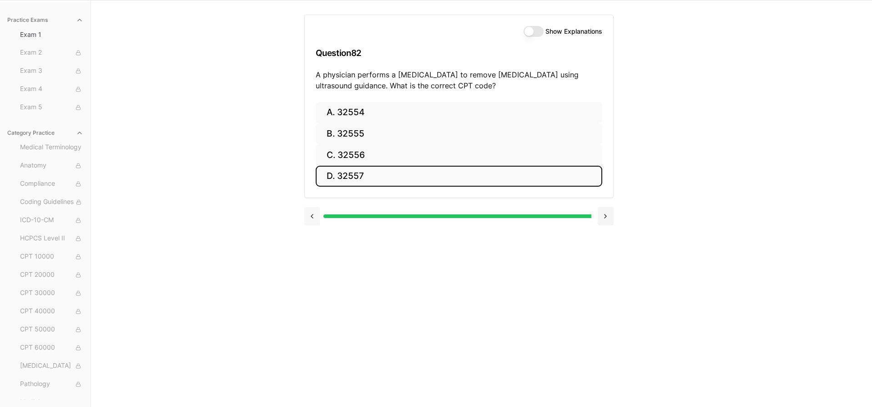
click at [313, 214] on button at bounding box center [312, 216] width 16 height 18
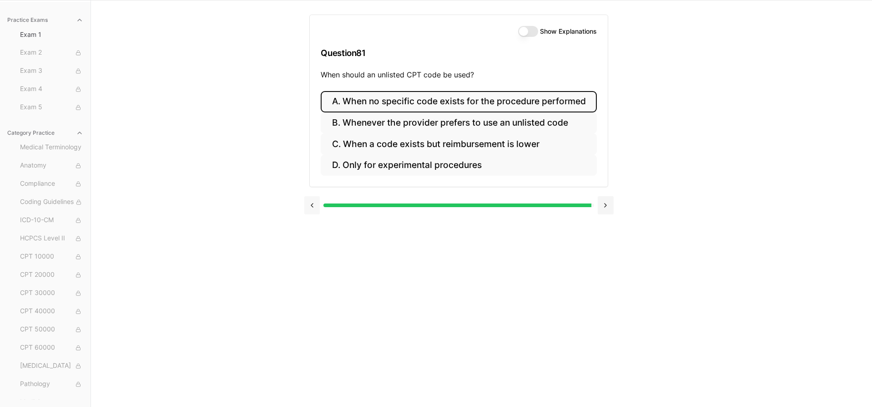
click at [313, 214] on div at bounding box center [458, 204] width 309 height 35
click at [312, 208] on button at bounding box center [312, 205] width 16 height 18
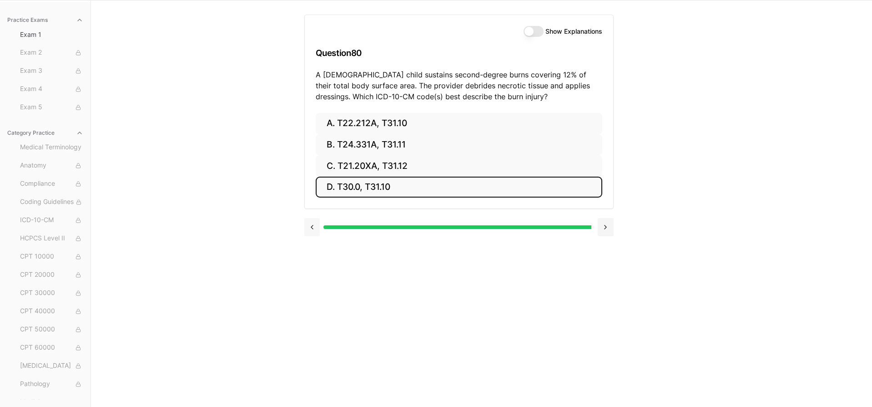
click at [313, 225] on button at bounding box center [312, 227] width 16 height 18
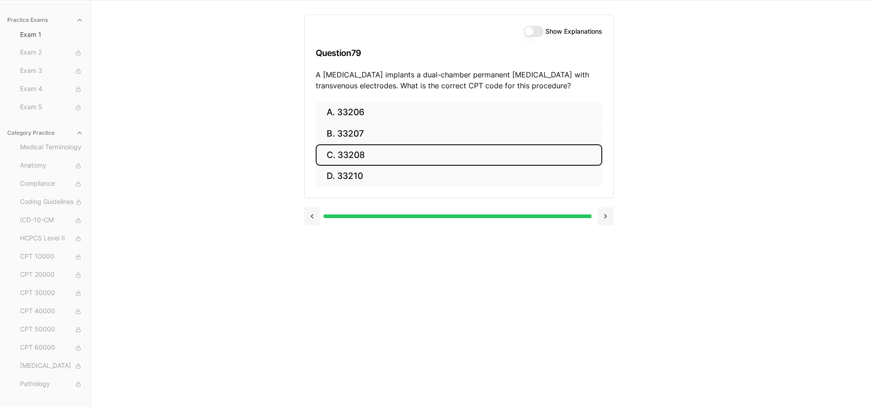
scroll to position [62, 0]
click at [311, 215] on button at bounding box center [312, 216] width 16 height 18
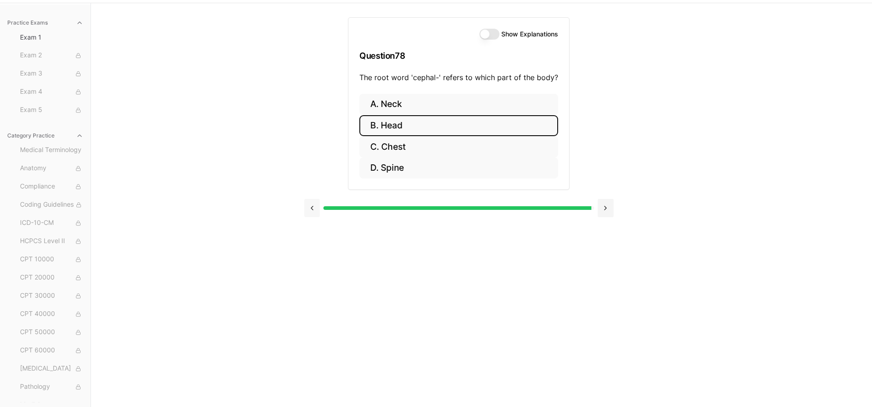
click at [312, 206] on button at bounding box center [312, 208] width 16 height 18
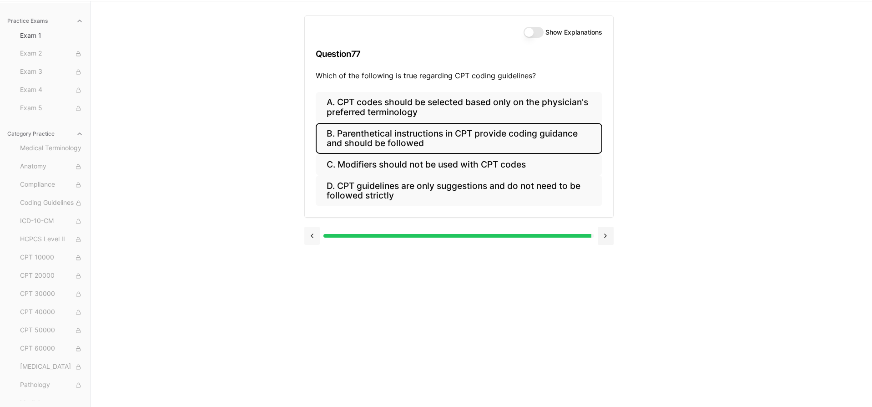
scroll to position [61, 0]
click at [313, 230] on button at bounding box center [312, 235] width 16 height 18
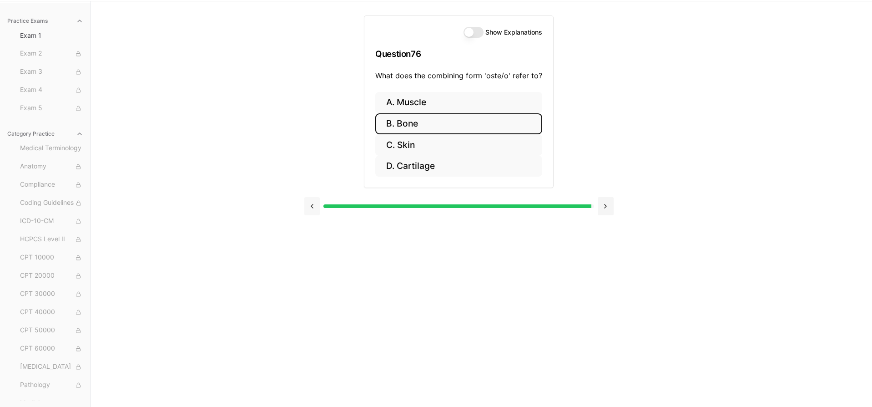
click at [312, 204] on button at bounding box center [312, 206] width 16 height 18
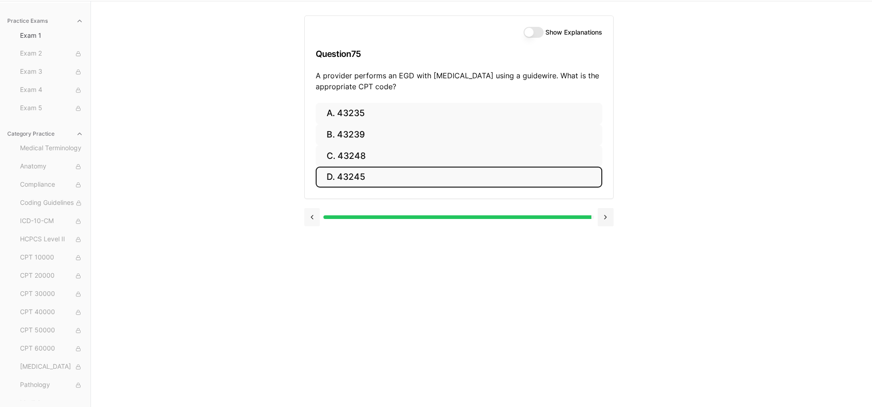
click at [313, 218] on button at bounding box center [312, 217] width 16 height 18
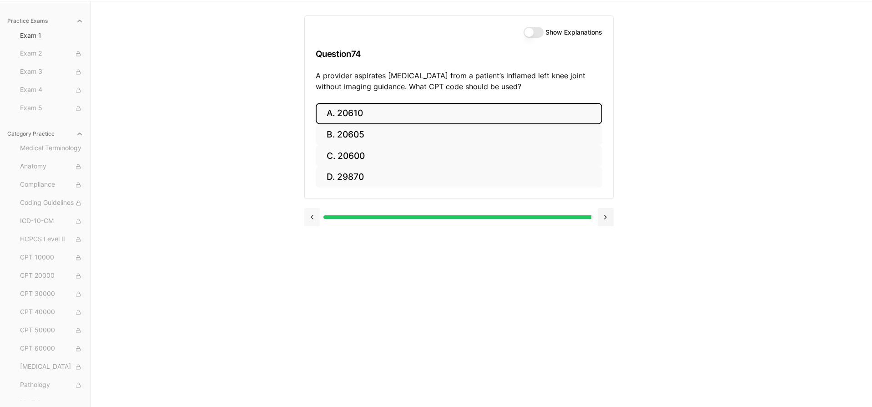
click at [312, 211] on button at bounding box center [312, 217] width 16 height 18
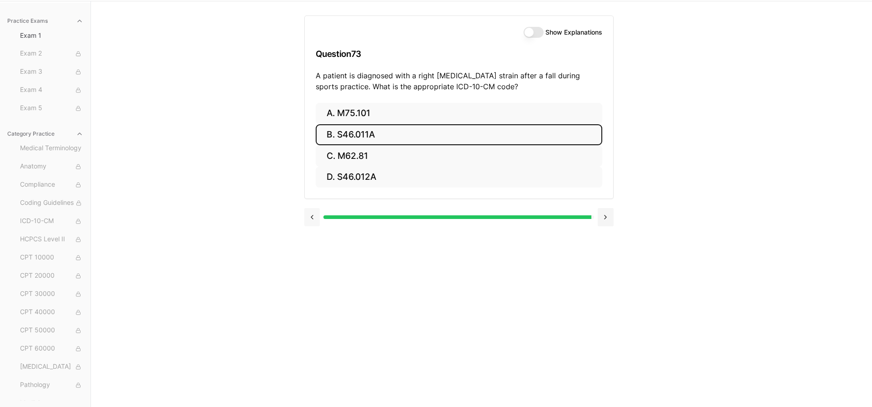
click at [313, 218] on button at bounding box center [312, 217] width 16 height 18
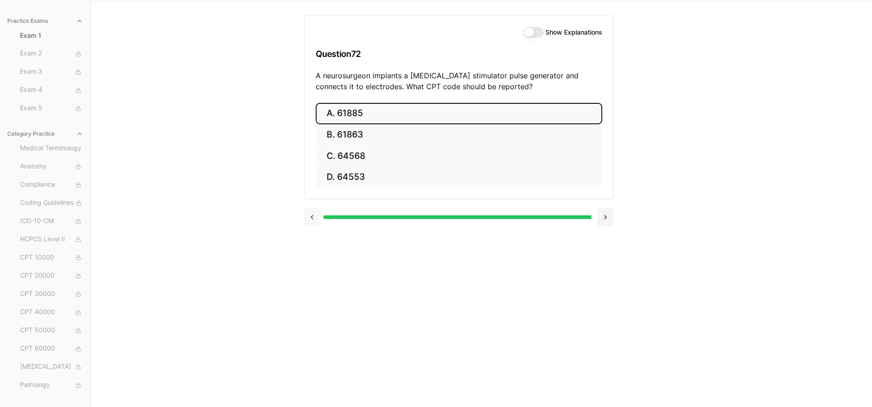
click at [312, 215] on button at bounding box center [312, 217] width 16 height 18
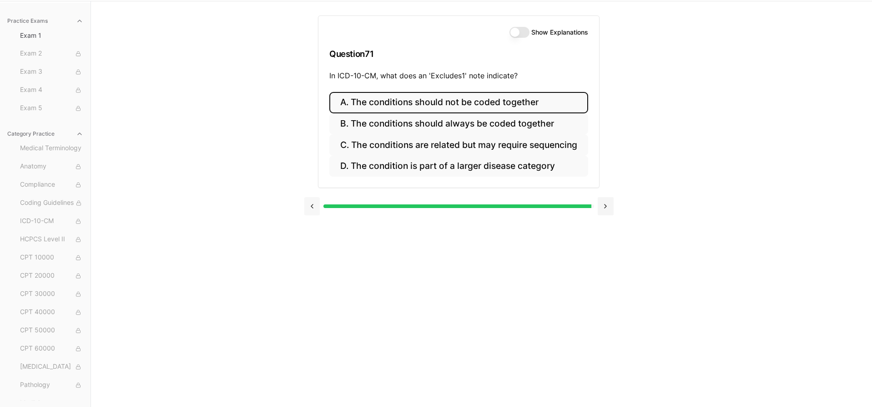
click at [312, 215] on div at bounding box center [458, 205] width 309 height 35
click at [311, 207] on button at bounding box center [312, 206] width 16 height 18
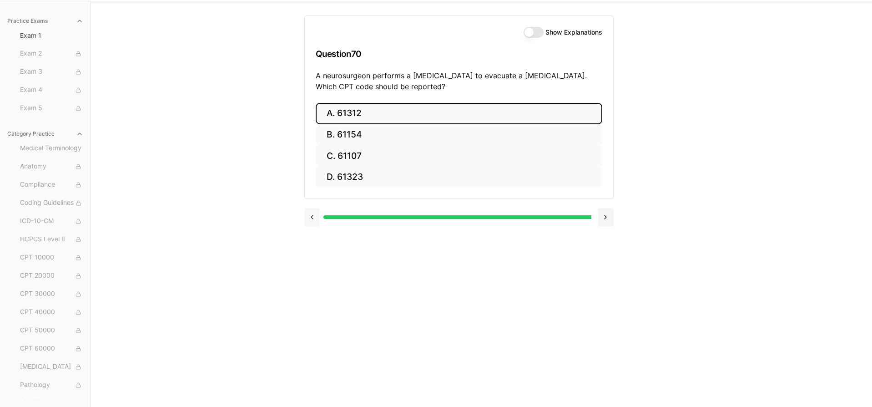
click at [312, 212] on button at bounding box center [312, 217] width 16 height 18
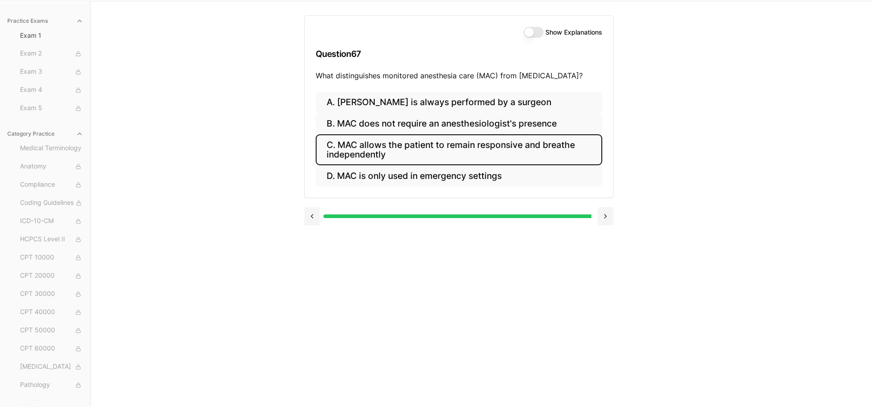
click at [592, 214] on div at bounding box center [458, 216] width 270 height 4
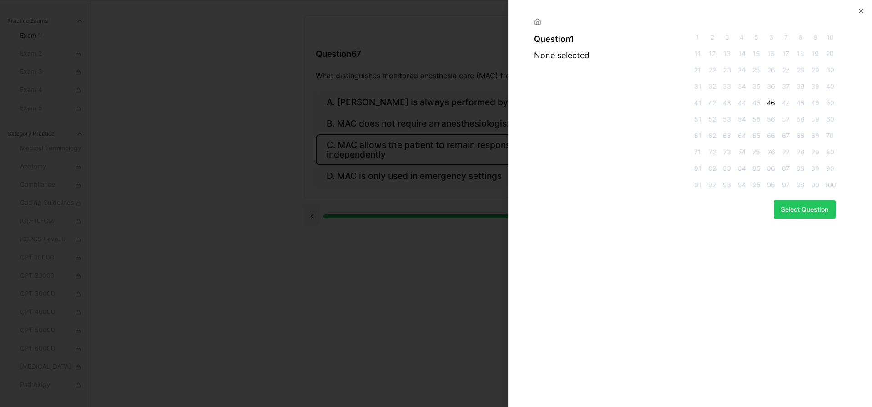
click at [773, 101] on span "46" at bounding box center [770, 102] width 11 height 9
click at [810, 210] on button "Select Question" at bounding box center [804, 209] width 62 height 18
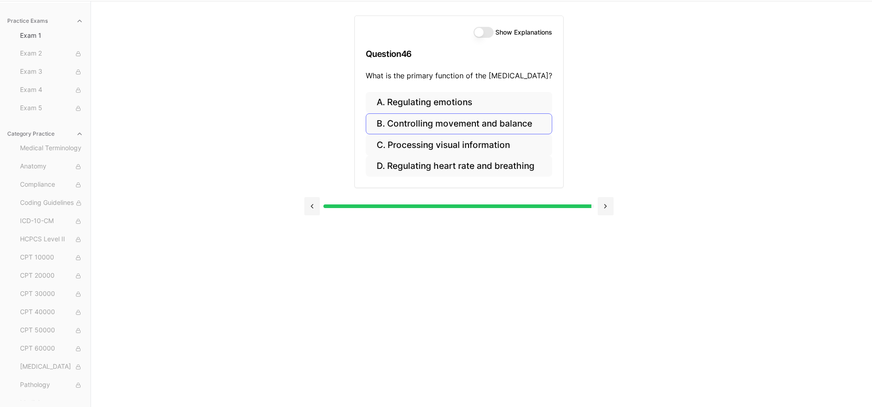
click at [531, 125] on button "B. Controlling movement and balance" at bounding box center [459, 123] width 186 height 21
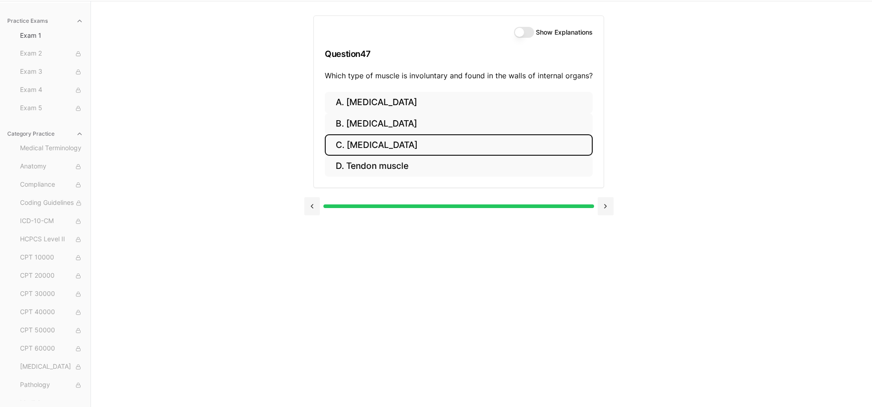
click at [592, 204] on div at bounding box center [458, 206] width 270 height 4
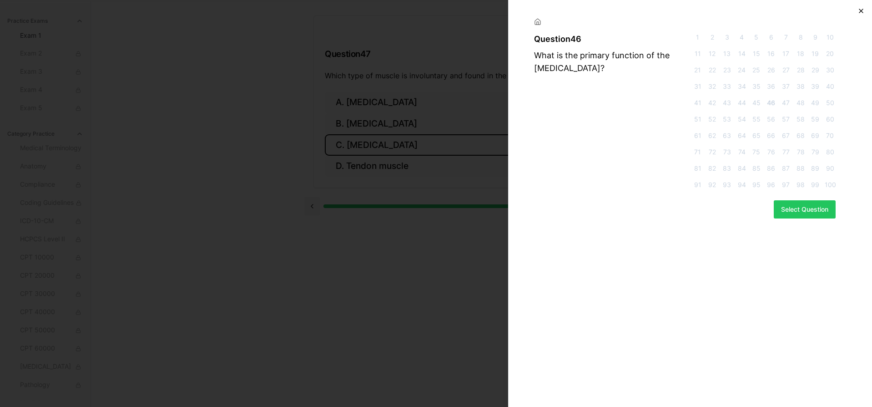
click at [861, 11] on icon "button" at bounding box center [860, 10] width 7 height 7
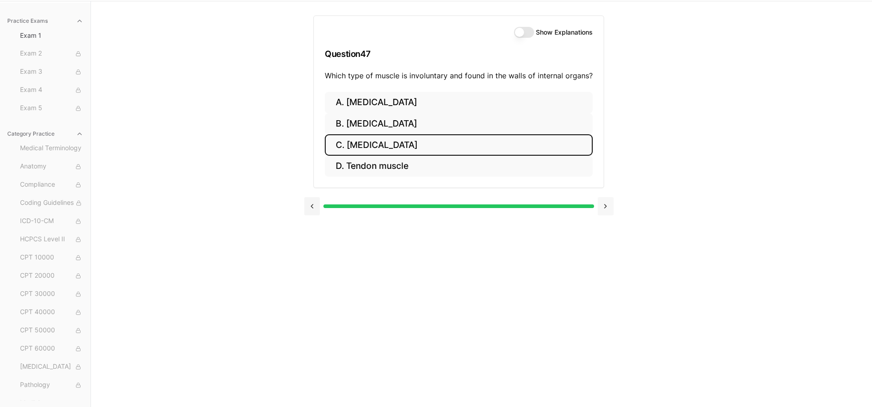
click at [607, 206] on button at bounding box center [605, 206] width 16 height 18
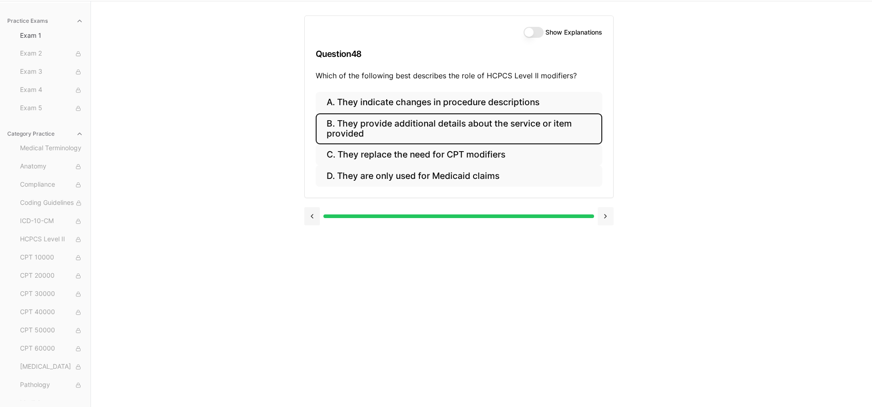
click at [607, 207] on button at bounding box center [605, 216] width 16 height 18
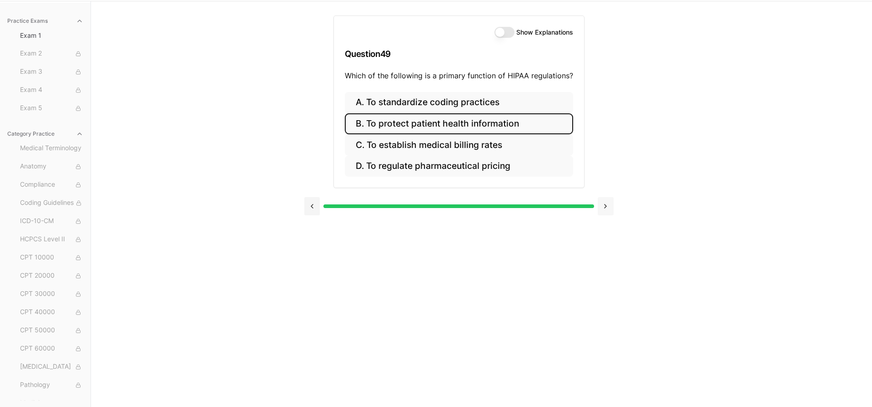
click at [607, 206] on button at bounding box center [605, 206] width 16 height 18
click at [607, 206] on div at bounding box center [458, 205] width 309 height 35
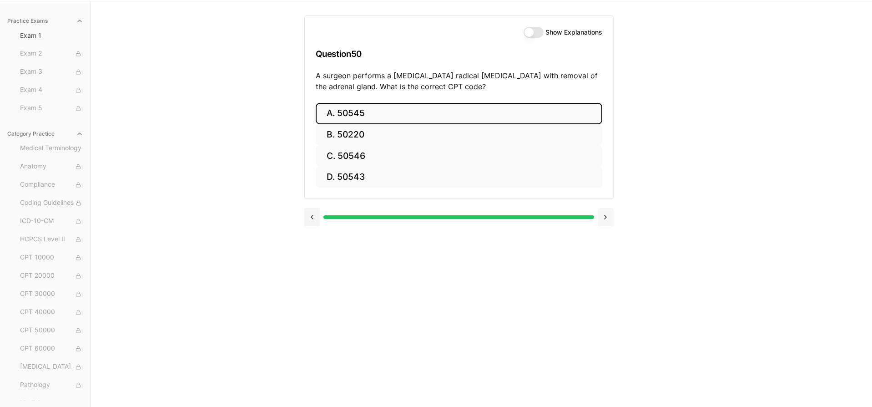
click at [607, 206] on div at bounding box center [458, 216] width 309 height 35
click at [607, 213] on button at bounding box center [605, 217] width 16 height 18
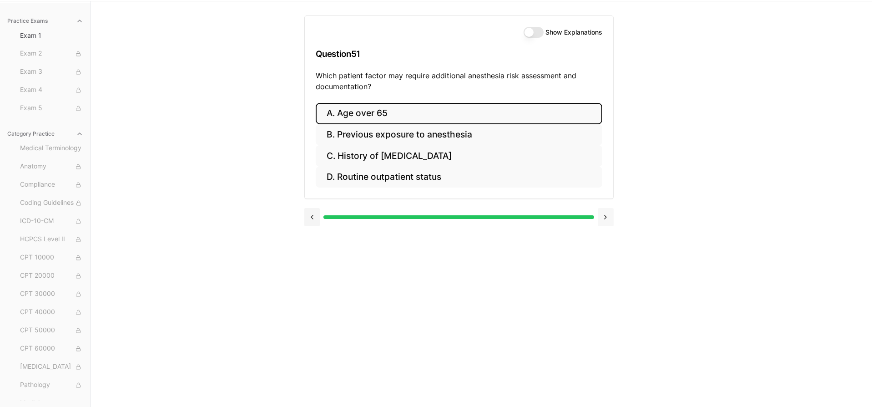
click at [607, 213] on button at bounding box center [605, 217] width 16 height 18
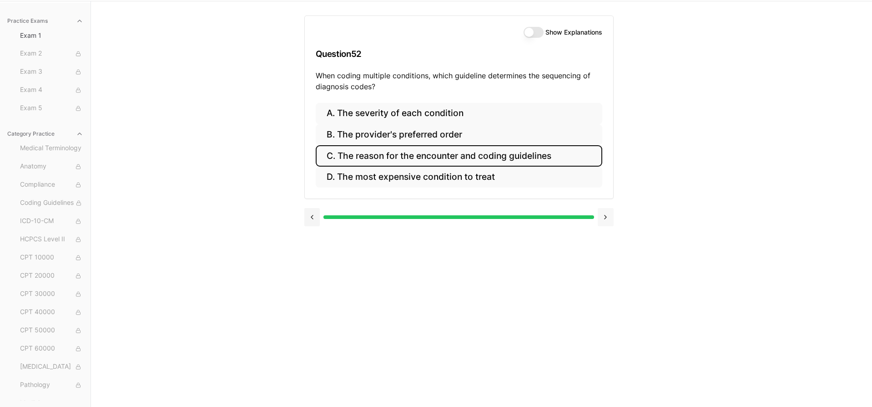
click at [607, 213] on button at bounding box center [605, 217] width 16 height 18
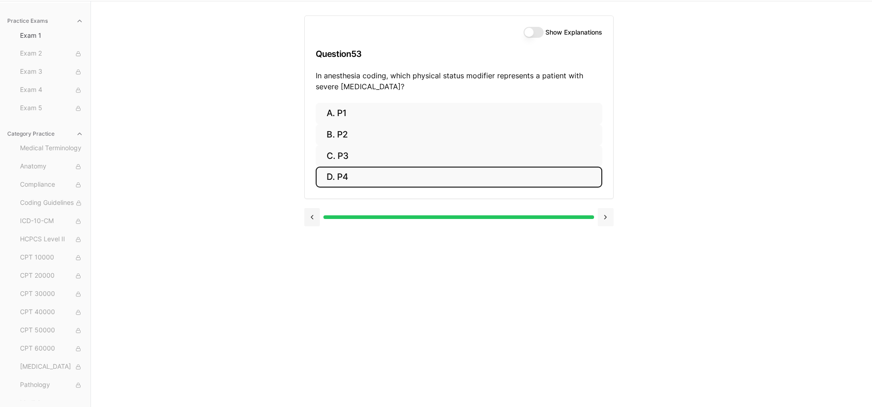
click at [607, 213] on button at bounding box center [605, 217] width 16 height 18
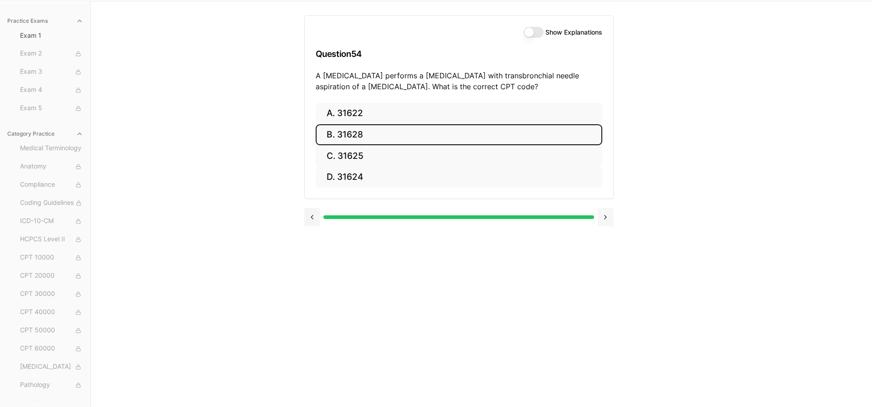
click at [607, 213] on button at bounding box center [605, 217] width 16 height 18
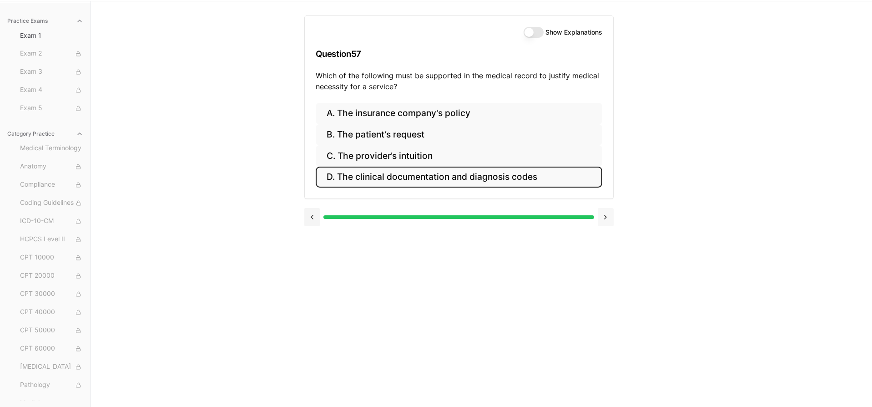
click at [607, 213] on button at bounding box center [605, 217] width 16 height 18
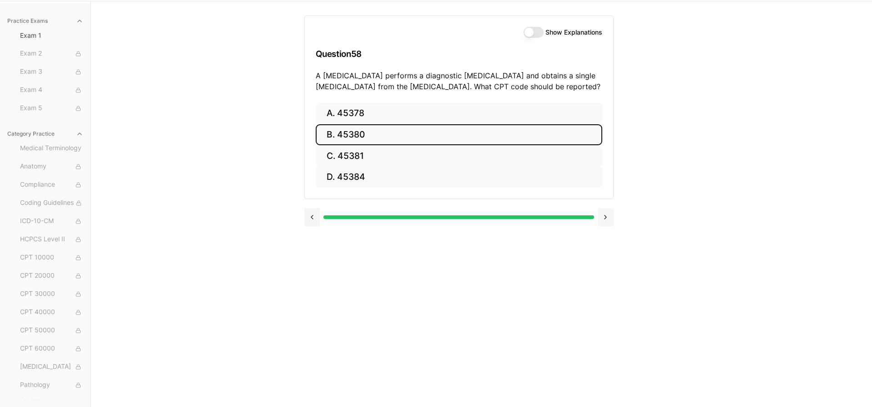
click at [607, 213] on button at bounding box center [605, 217] width 16 height 18
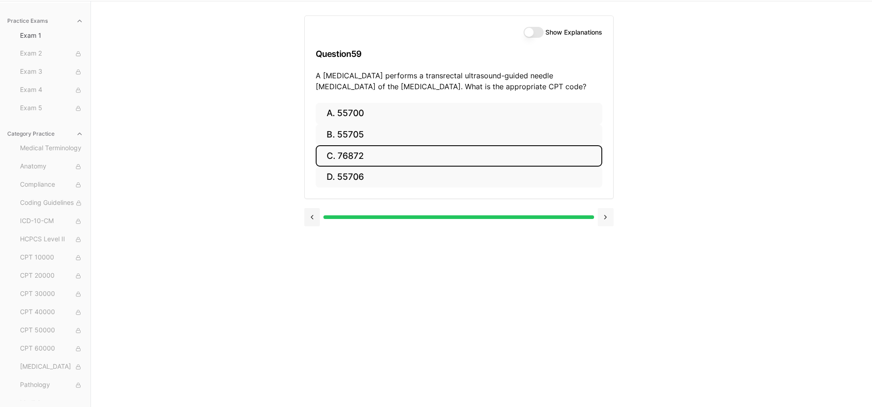
click at [607, 213] on button at bounding box center [605, 217] width 16 height 18
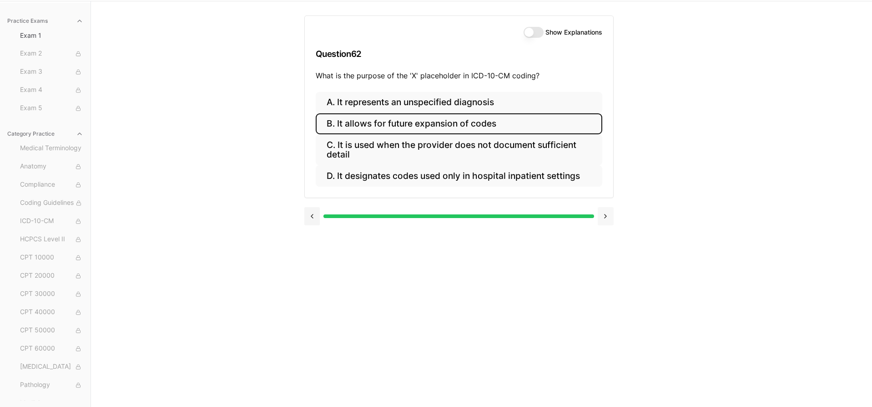
click at [607, 213] on button at bounding box center [605, 216] width 16 height 18
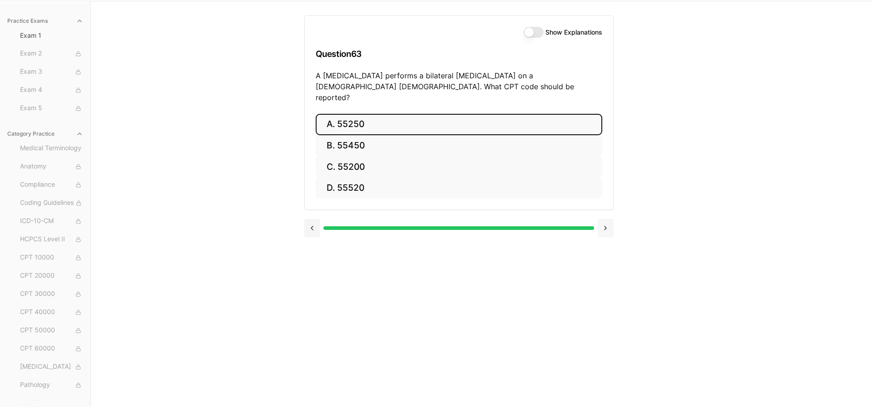
click at [607, 219] on button at bounding box center [605, 228] width 16 height 18
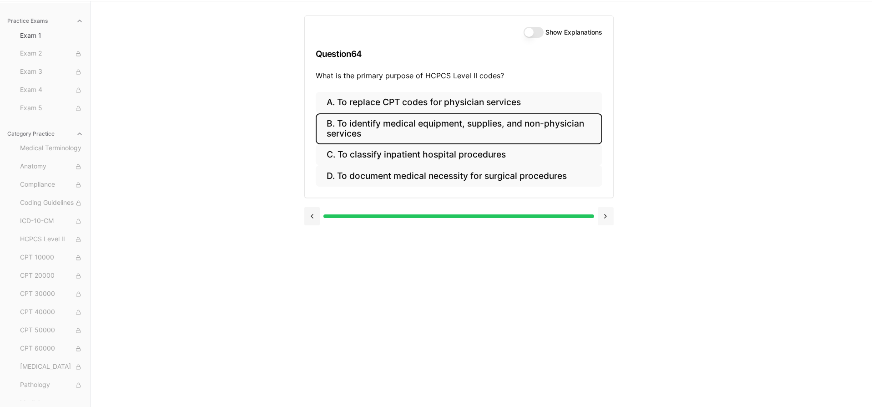
click at [607, 213] on button at bounding box center [605, 216] width 16 height 18
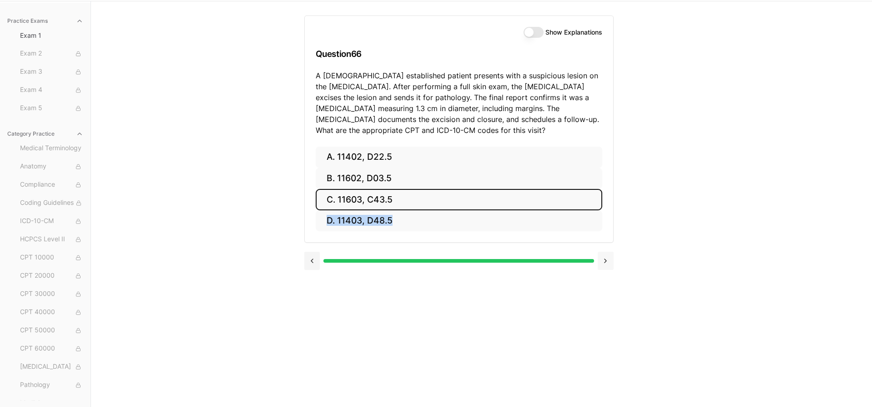
click at [607, 213] on div "A. 11402, D22.5 B. 11602, D03.5 C. 11603, C43.5 D. 11403, D48.5" at bounding box center [459, 194] width 308 height 96
click at [652, 203] on div "Show Explanations Question 66 A 56-year-old established patient presents with a…" at bounding box center [481, 204] width 355 height 407
click at [600, 261] on button at bounding box center [605, 260] width 16 height 18
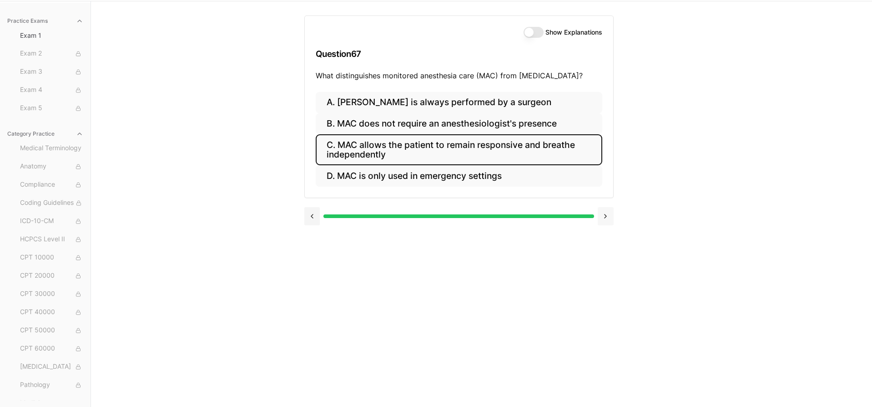
click at [604, 221] on button at bounding box center [605, 216] width 16 height 18
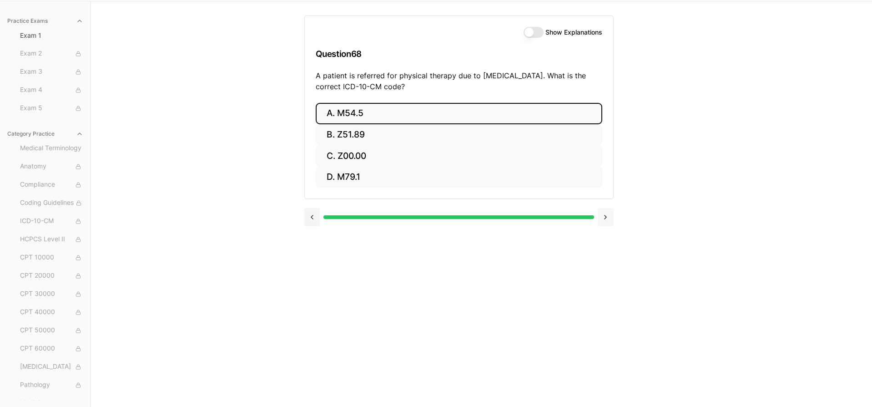
click at [604, 221] on button at bounding box center [605, 217] width 16 height 18
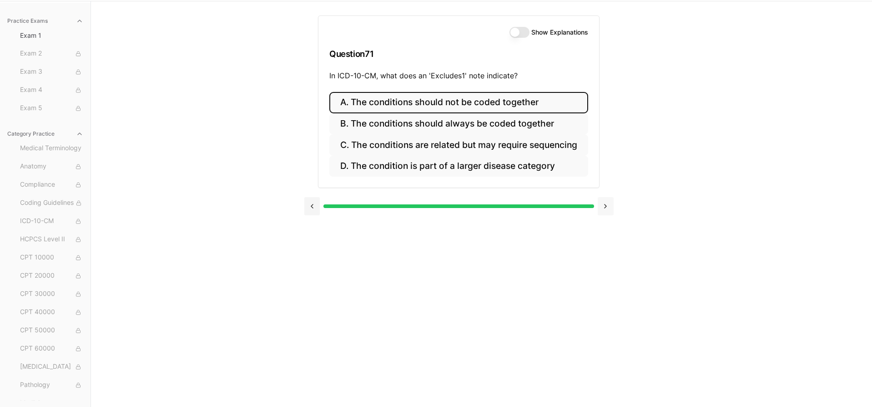
click at [604, 221] on div "Show Explanations Question 71 In ICD-10-CM, what does an 'Excludes1' note indic…" at bounding box center [481, 204] width 355 height 407
click at [650, 218] on div "Show Explanations Question 71 In ICD-10-CM, what does an 'Excludes1' note indic…" at bounding box center [481, 204] width 355 height 407
click at [609, 208] on button at bounding box center [605, 206] width 16 height 18
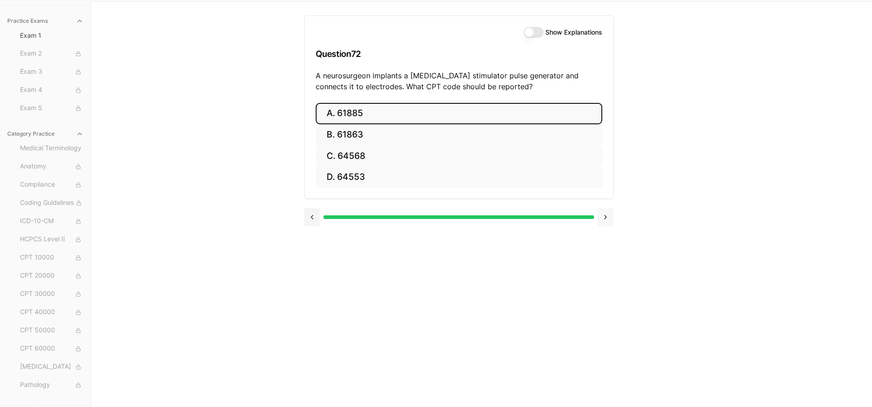
click at [609, 214] on button at bounding box center [605, 217] width 16 height 18
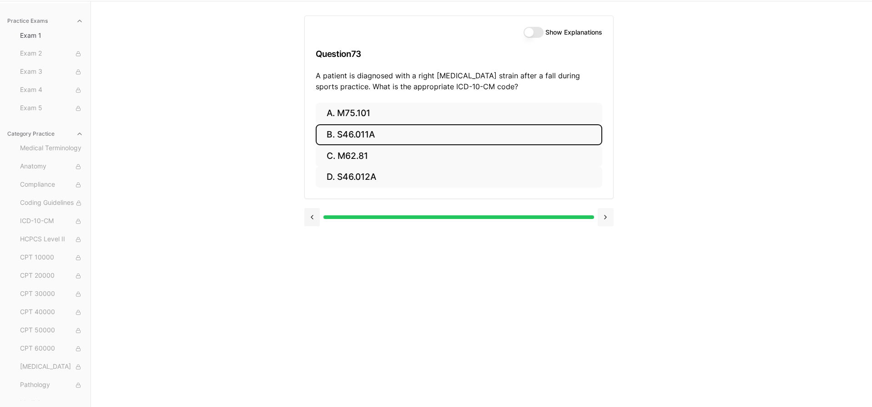
click at [609, 214] on button at bounding box center [605, 217] width 16 height 18
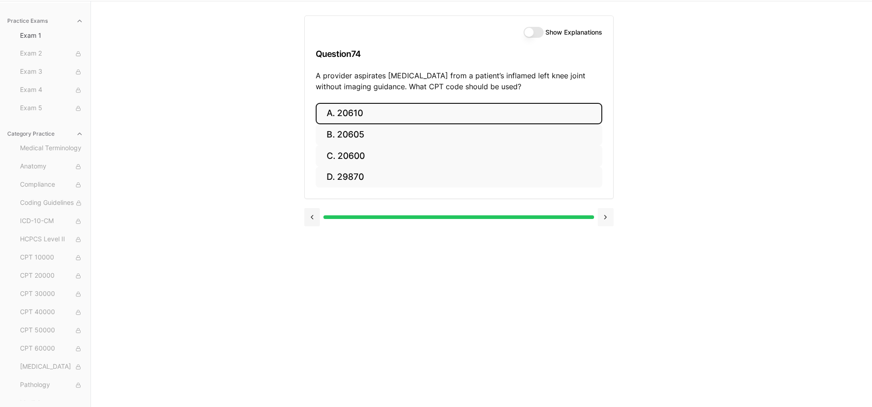
click at [609, 214] on button at bounding box center [605, 217] width 16 height 18
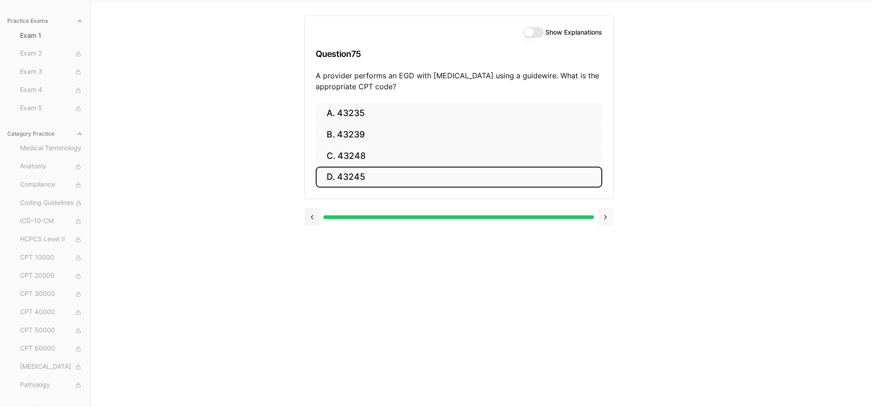
click at [609, 214] on button at bounding box center [605, 217] width 16 height 18
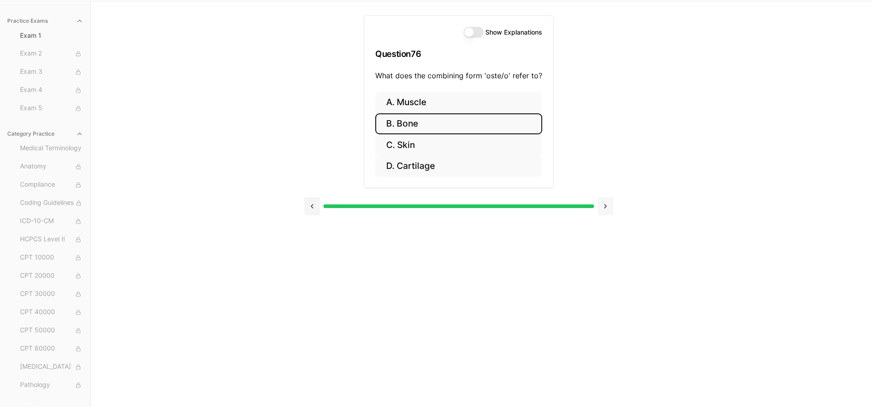
click at [609, 214] on div at bounding box center [458, 205] width 309 height 35
click at [652, 191] on div "Show Explanations Question 76 What does the combining form 'oste/o' refer to? A…" at bounding box center [481, 204] width 355 height 407
click at [605, 206] on button at bounding box center [605, 206] width 16 height 18
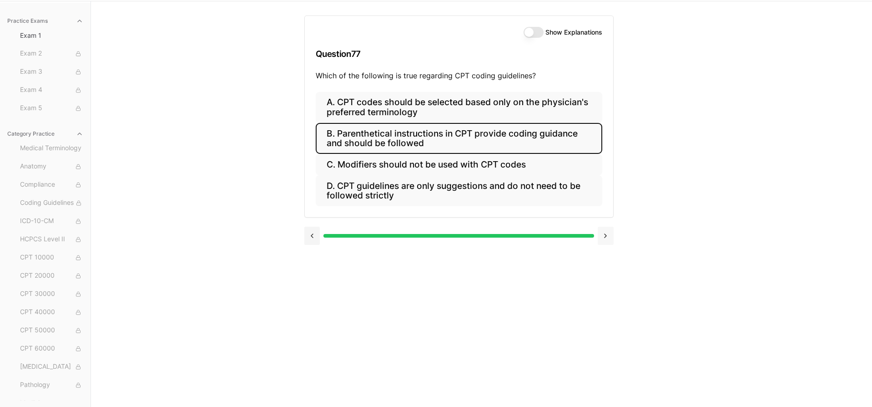
click at [603, 233] on button at bounding box center [605, 235] width 16 height 18
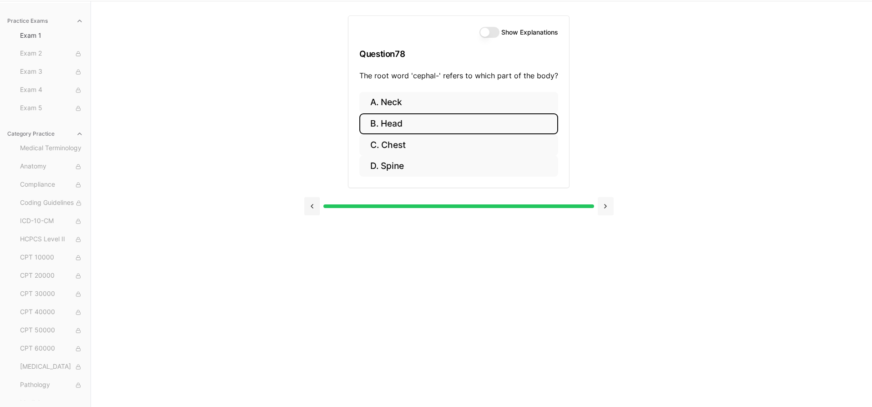
click at [606, 206] on button at bounding box center [605, 206] width 16 height 18
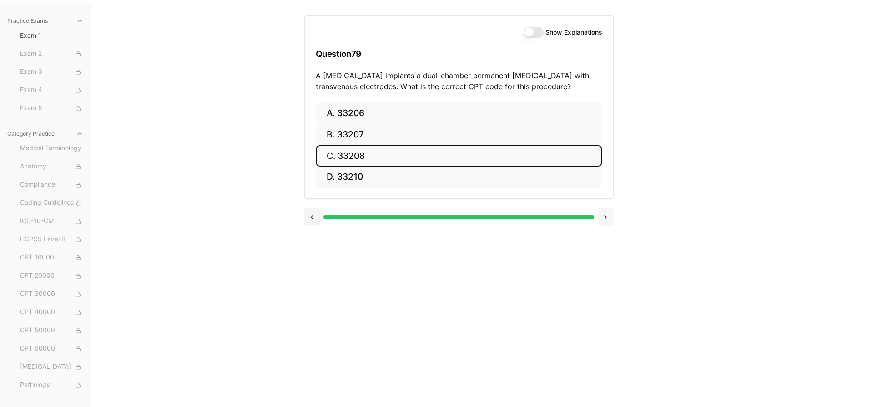
click at [604, 215] on button at bounding box center [605, 217] width 16 height 18
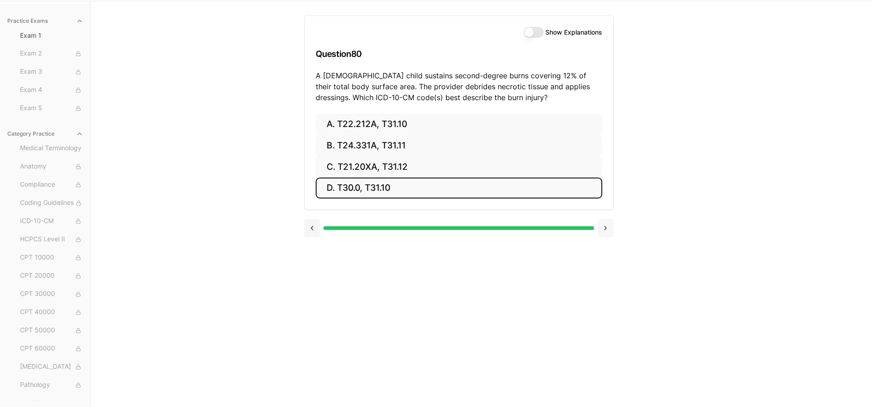
click at [604, 215] on div at bounding box center [458, 227] width 309 height 35
click at [606, 222] on button at bounding box center [605, 228] width 16 height 18
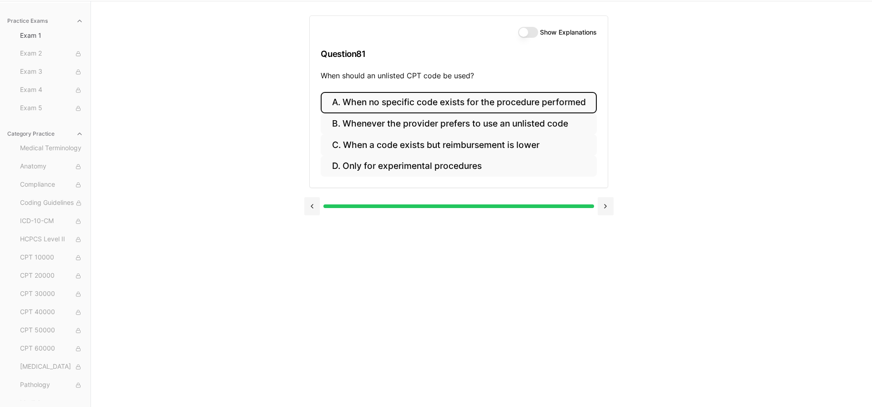
click at [606, 222] on div "Show Explanations Question 81 When should an unlisted CPT code be used? A. When…" at bounding box center [481, 204] width 355 height 407
click at [607, 208] on button at bounding box center [605, 206] width 16 height 18
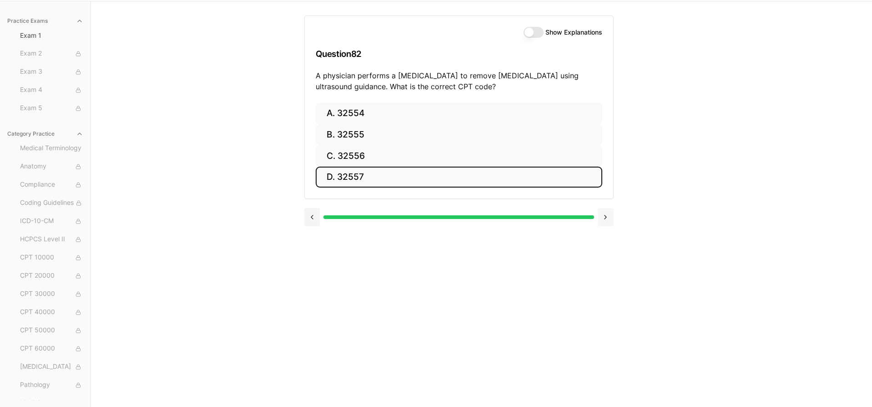
click at [607, 216] on button at bounding box center [605, 217] width 16 height 18
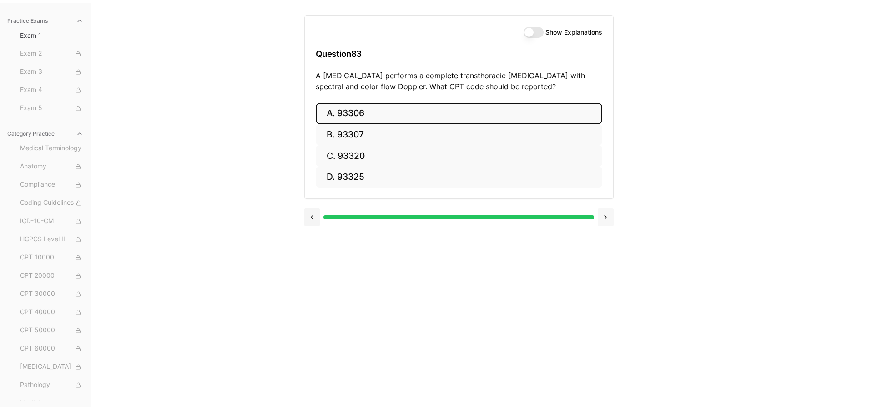
click at [607, 216] on button at bounding box center [605, 217] width 16 height 18
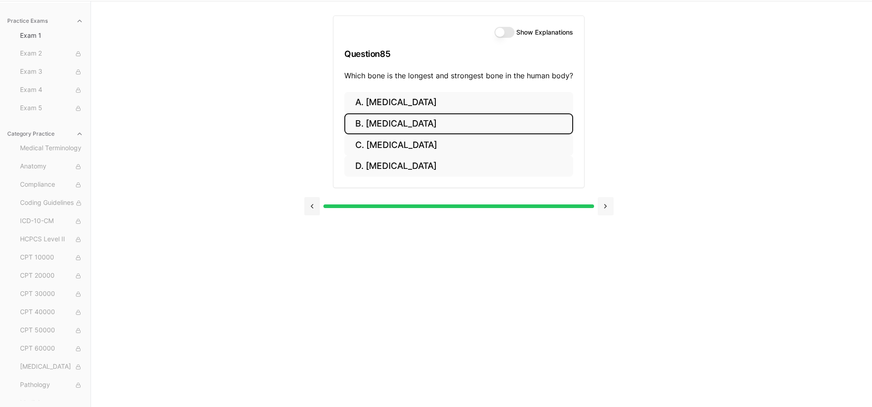
click at [607, 216] on div at bounding box center [458, 205] width 309 height 35
click at [606, 201] on button at bounding box center [605, 206] width 16 height 18
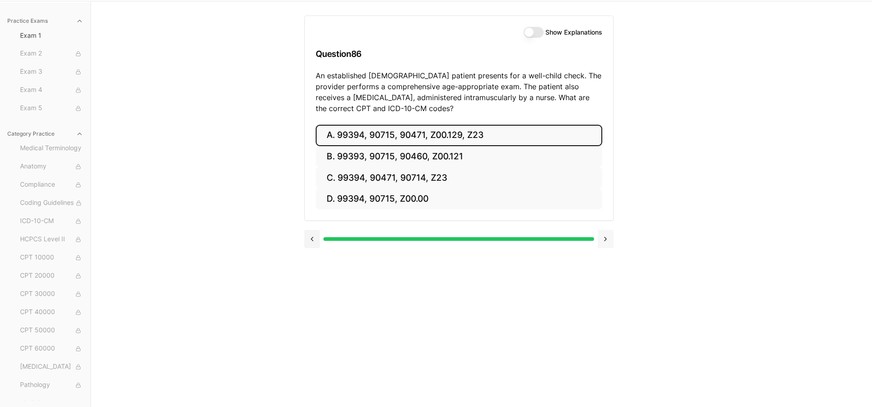
click at [607, 235] on button at bounding box center [605, 239] width 16 height 18
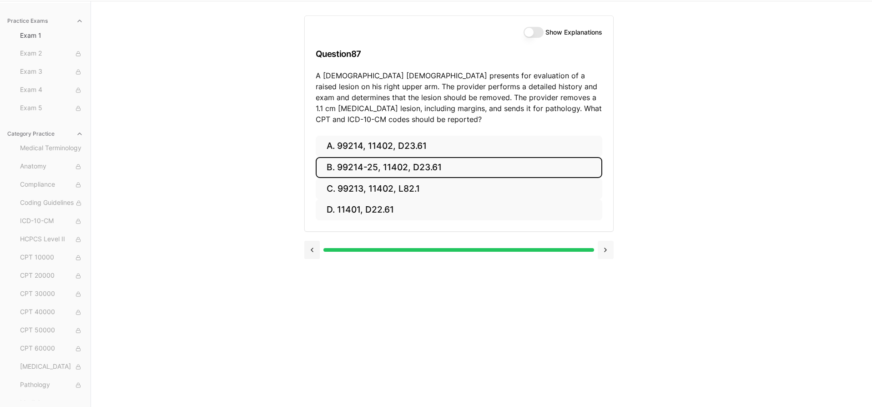
click at [606, 250] on button at bounding box center [605, 250] width 16 height 18
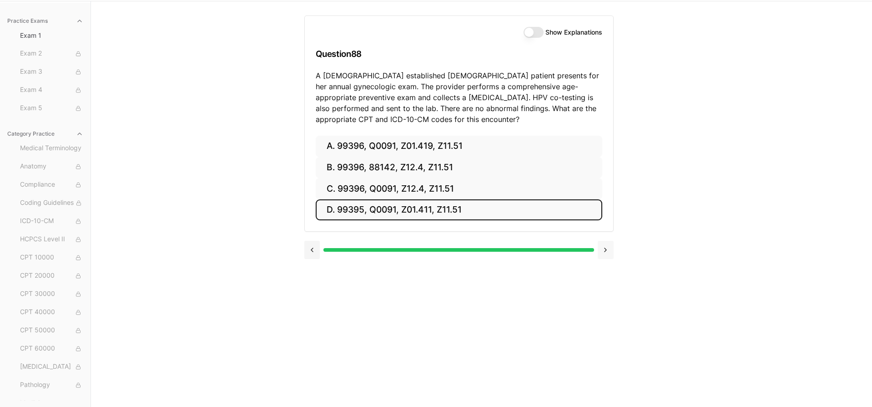
click at [606, 249] on button at bounding box center [605, 250] width 16 height 18
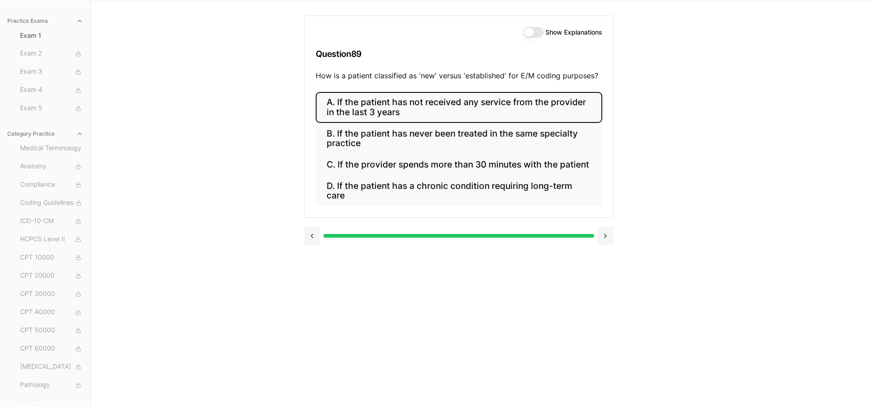
click at [606, 249] on div at bounding box center [458, 234] width 309 height 35
click at [592, 234] on div at bounding box center [458, 236] width 270 height 4
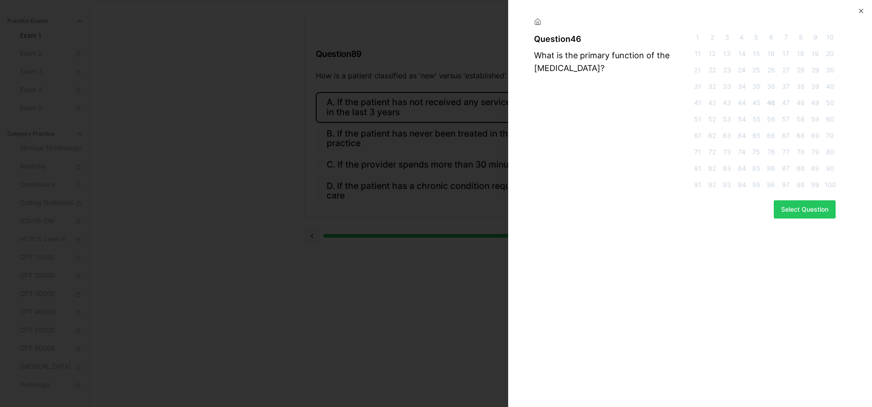
click at [829, 186] on span "100" at bounding box center [829, 184] width 11 height 9
click at [806, 213] on button "Select Question" at bounding box center [804, 209] width 62 height 18
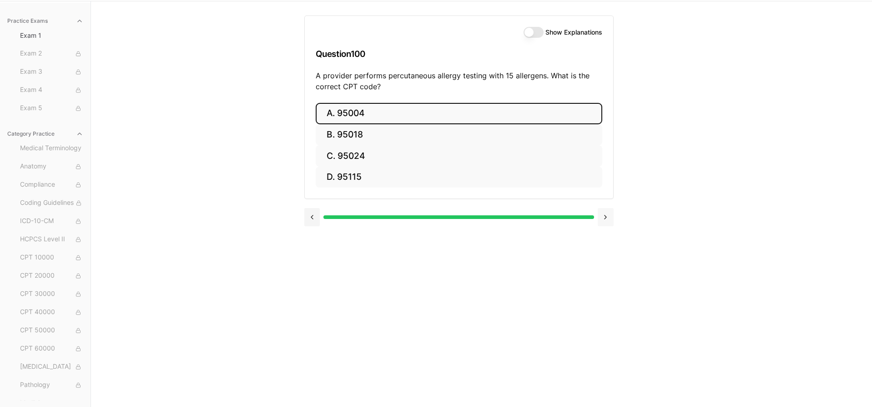
click at [610, 214] on button at bounding box center [605, 217] width 16 height 18
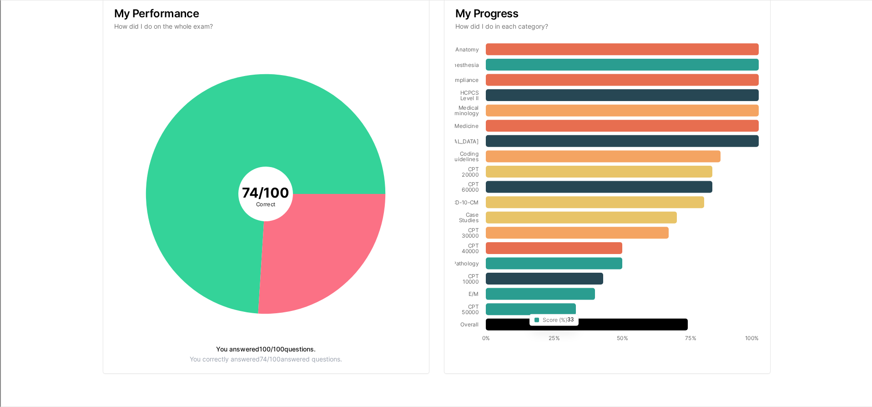
scroll to position [149, 0]
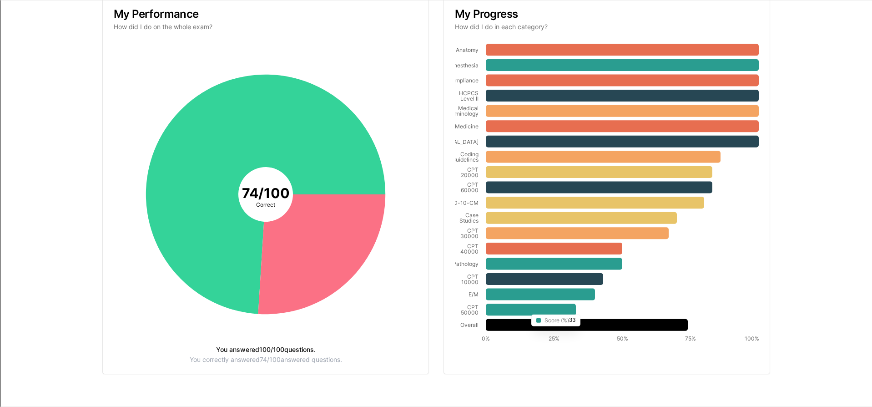
click at [526, 311] on icon at bounding box center [531, 309] width 90 height 12
click at [472, 308] on tspan "CPT" at bounding box center [472, 306] width 11 height 7
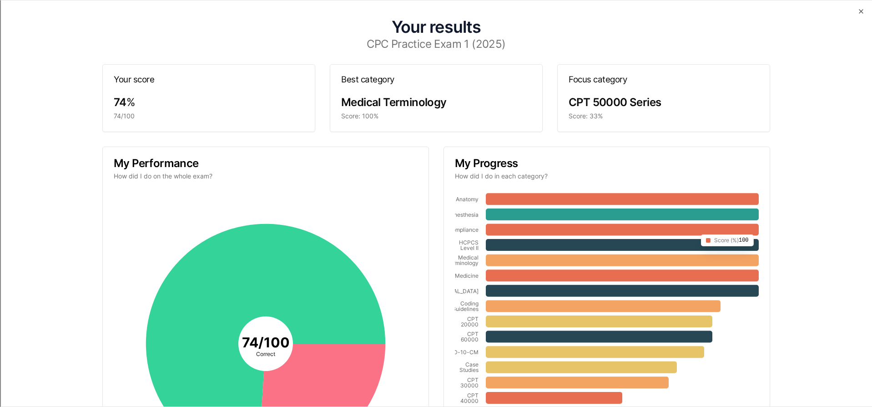
scroll to position [0, 0]
click at [859, 10] on icon "button" at bounding box center [860, 11] width 7 height 7
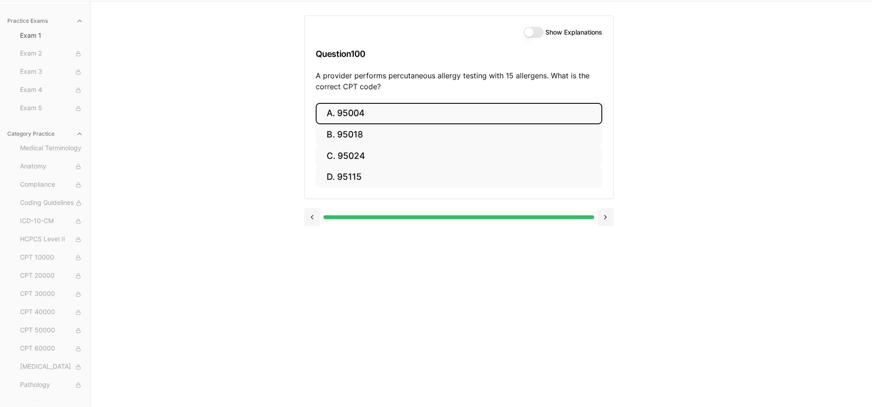
click at [325, 216] on div at bounding box center [458, 217] width 270 height 4
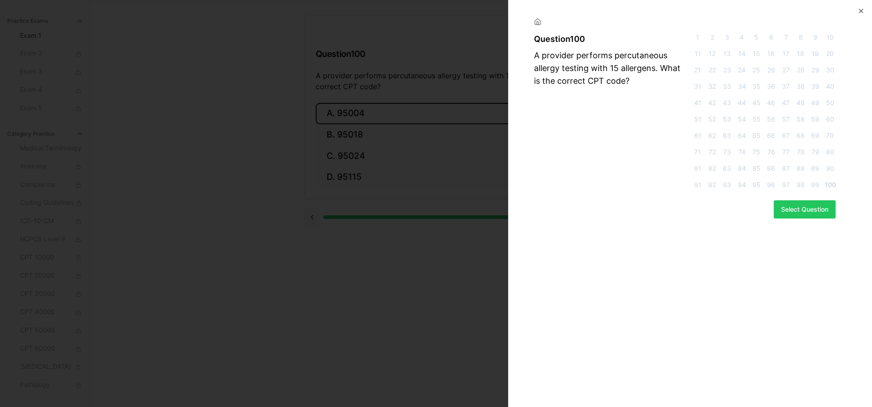
click at [697, 34] on span "1" at bounding box center [697, 37] width 11 height 9
click at [800, 206] on button "Select Question" at bounding box center [804, 209] width 62 height 18
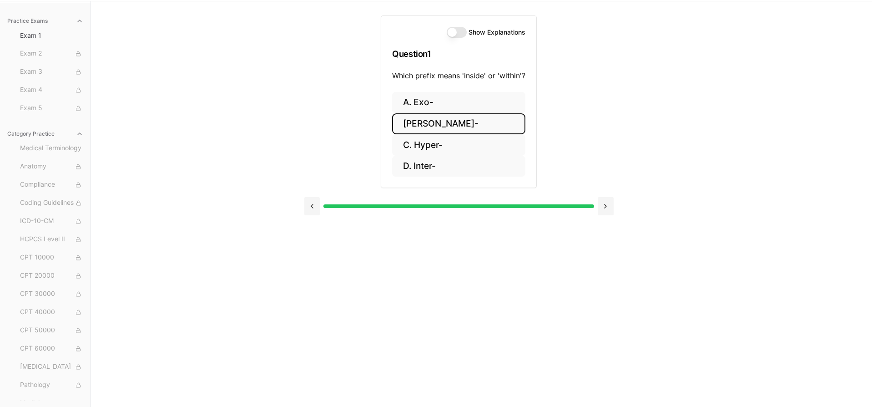
click at [462, 30] on button "Show Explanations" at bounding box center [457, 32] width 20 height 11
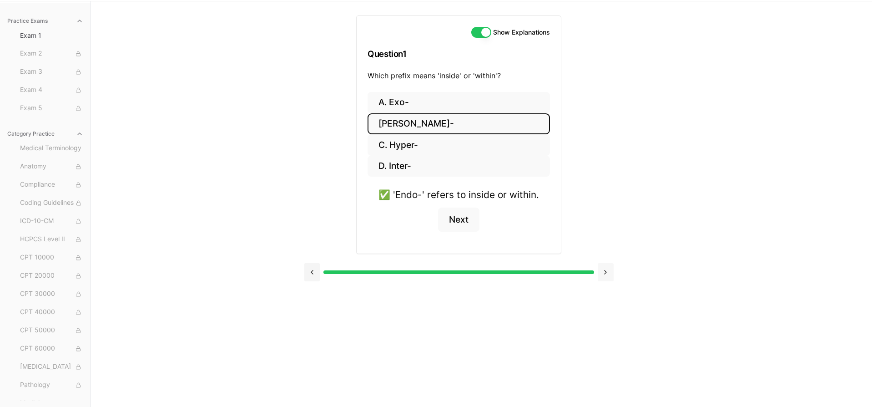
click at [602, 271] on button at bounding box center [605, 272] width 16 height 18
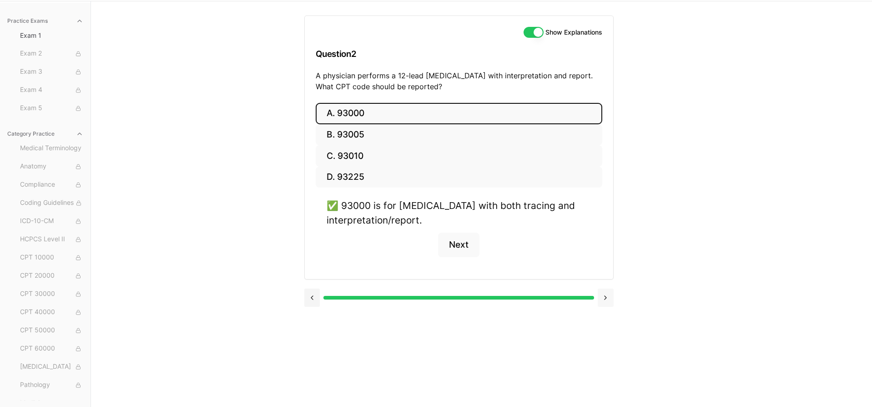
click at [607, 295] on button at bounding box center [605, 297] width 16 height 18
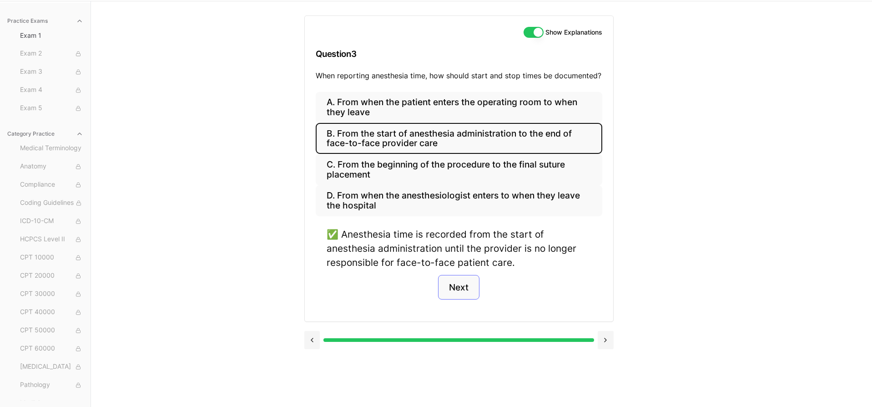
click at [469, 291] on button "Next" at bounding box center [458, 287] width 41 height 25
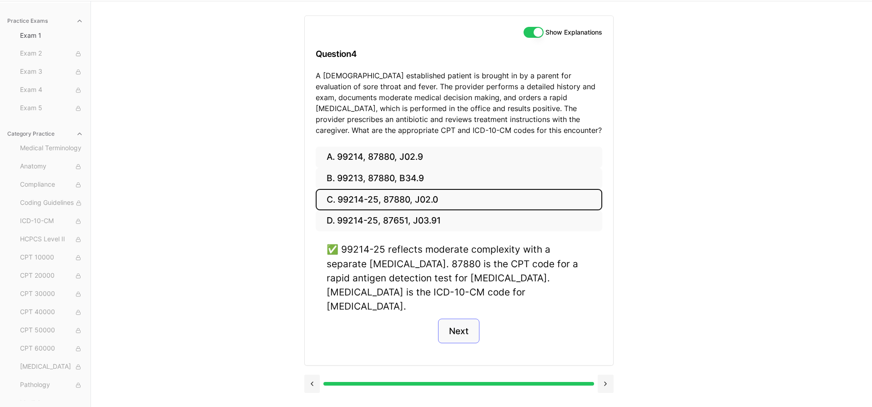
click at [469, 318] on button "Next" at bounding box center [458, 330] width 41 height 25
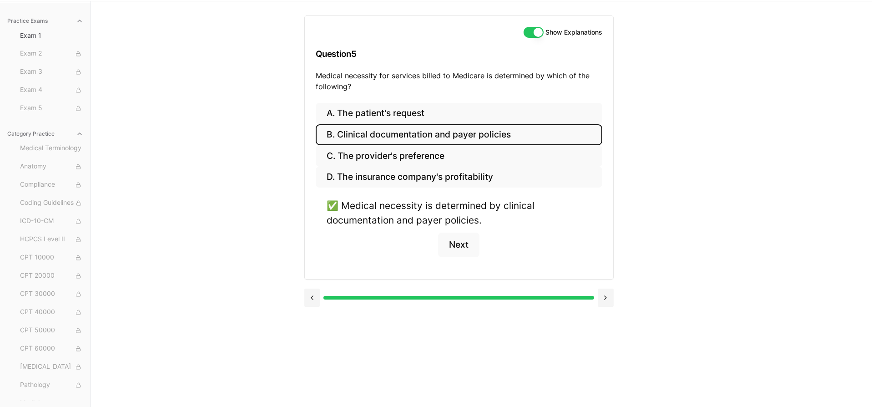
scroll to position [61, 0]
click at [607, 296] on button at bounding box center [605, 297] width 16 height 18
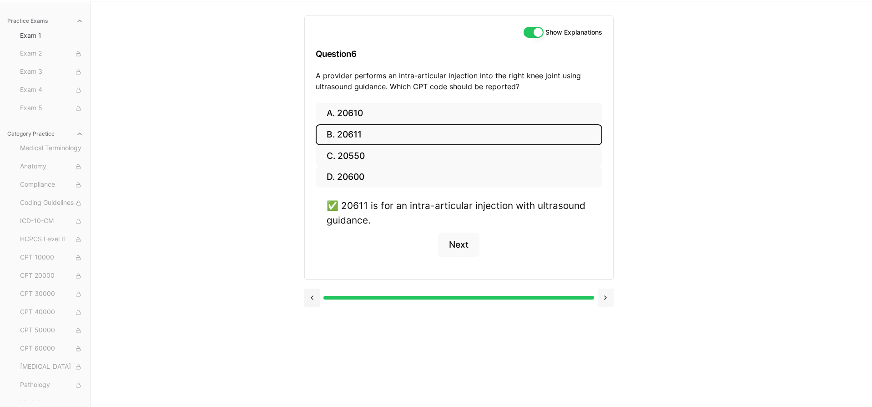
click at [606, 296] on button at bounding box center [605, 297] width 16 height 18
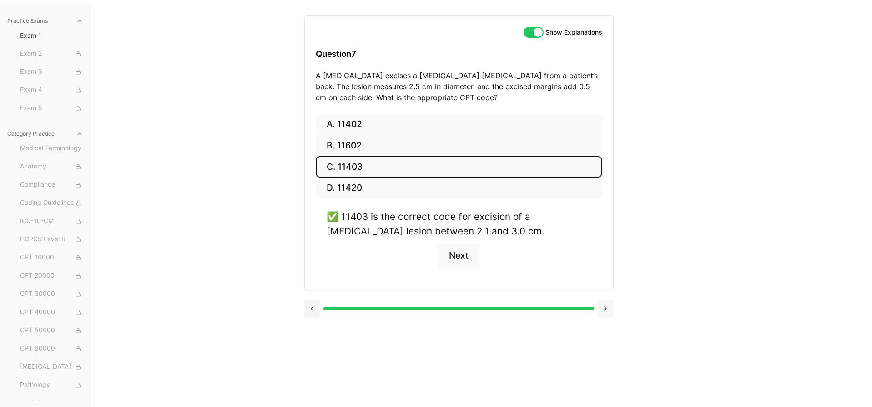
click at [607, 305] on button at bounding box center [605, 308] width 16 height 18
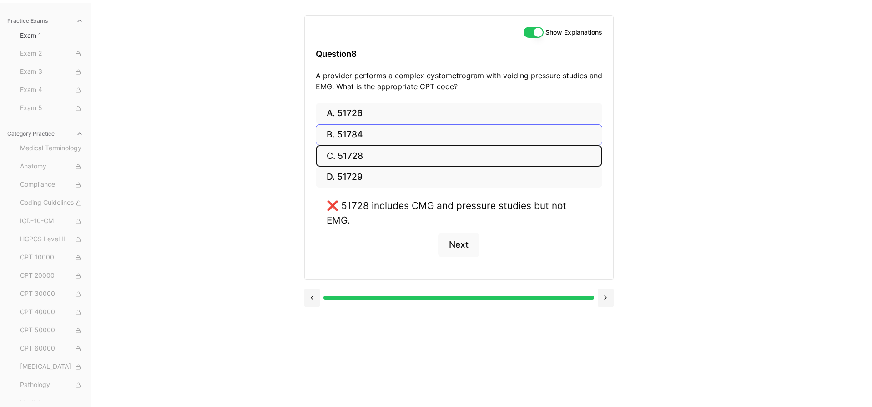
click at [344, 133] on button "B. 51784" at bounding box center [459, 134] width 286 height 21
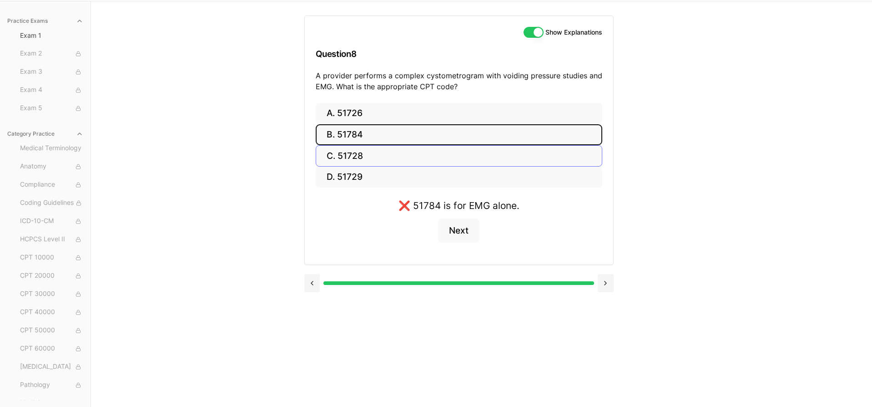
click at [349, 155] on button "C. 51728" at bounding box center [459, 155] width 286 height 21
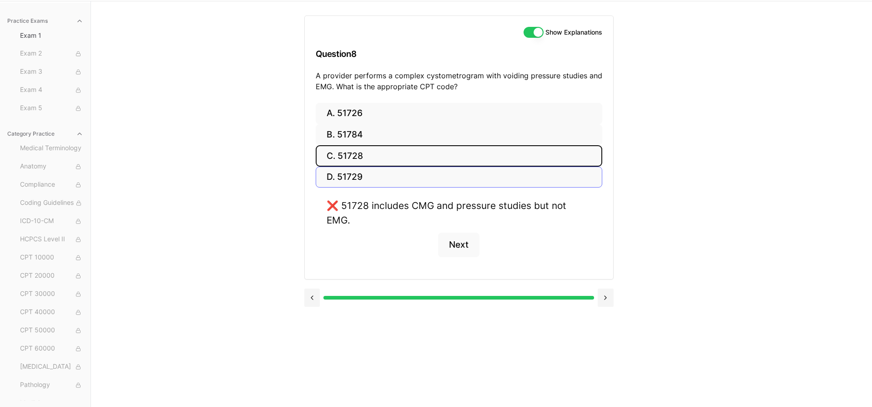
click at [349, 172] on button "D. 51729" at bounding box center [459, 176] width 286 height 21
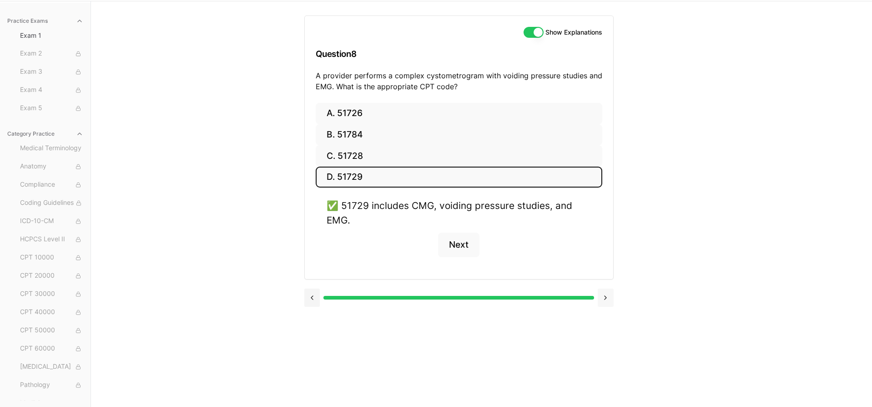
click at [607, 295] on button at bounding box center [605, 297] width 16 height 18
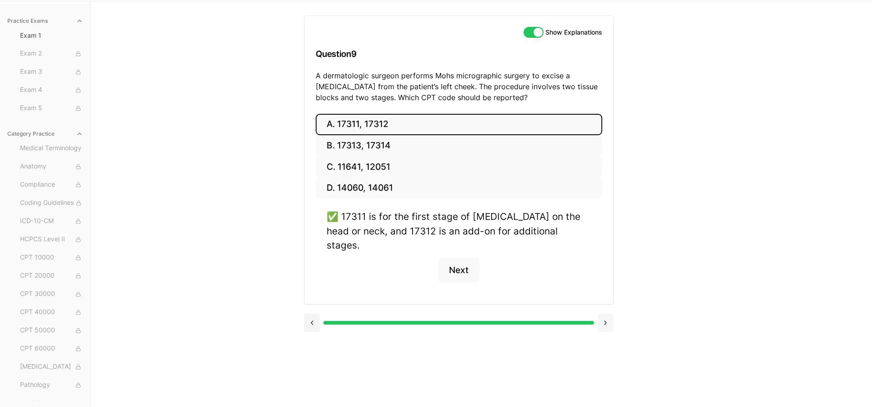
click at [605, 313] on button at bounding box center [605, 322] width 16 height 18
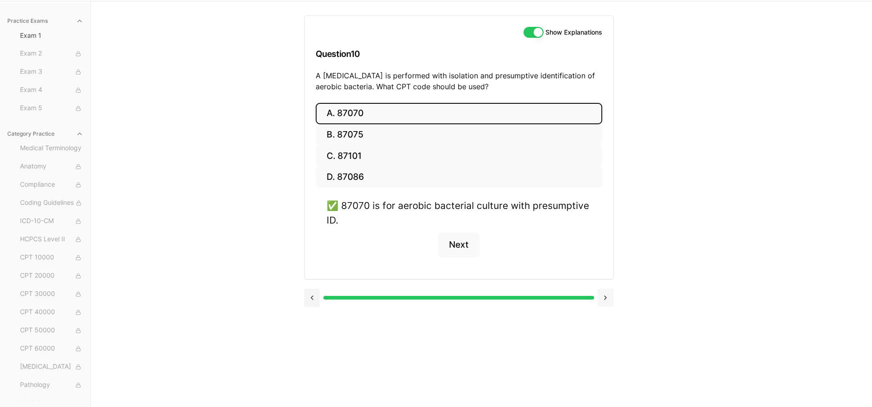
click at [607, 301] on button at bounding box center [605, 297] width 16 height 18
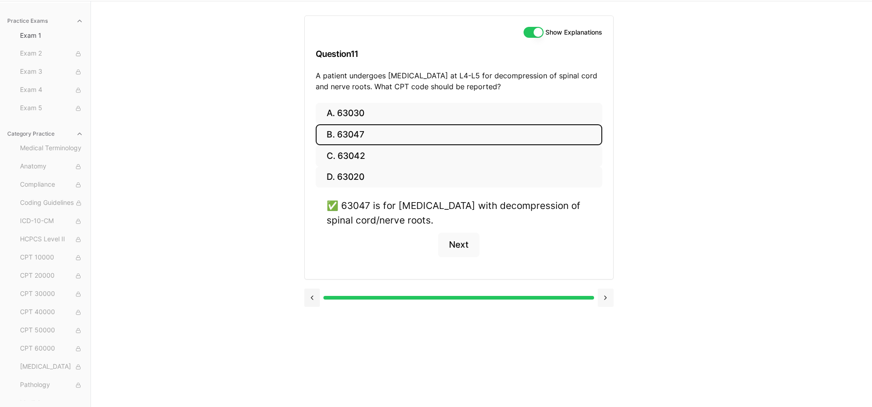
click at [607, 301] on button at bounding box center [605, 297] width 16 height 18
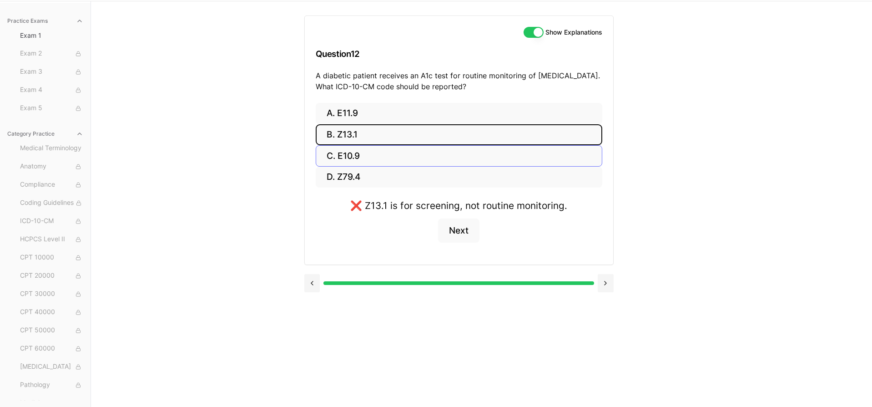
click at [345, 160] on button "C. E10.9" at bounding box center [459, 155] width 286 height 21
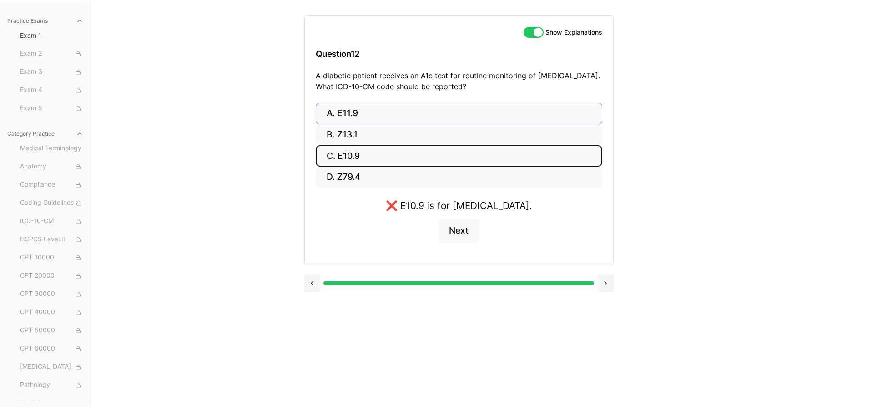
click at [351, 115] on button "A. E11.9" at bounding box center [459, 113] width 286 height 21
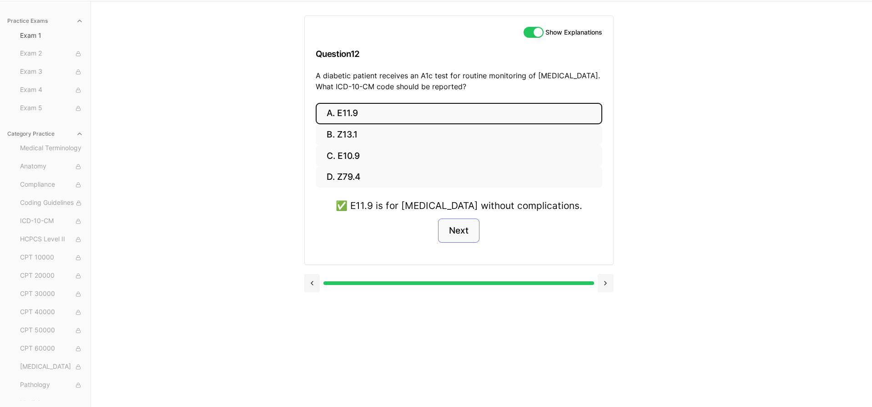
click at [459, 231] on button "Next" at bounding box center [458, 230] width 41 height 25
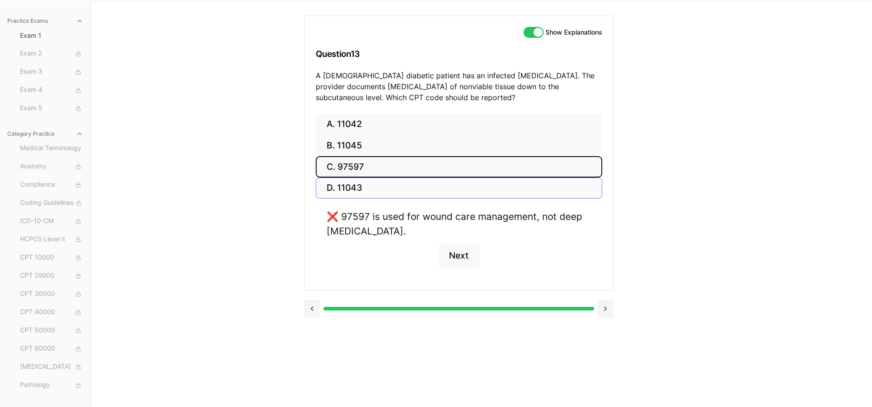
click at [365, 190] on button "D. 11043" at bounding box center [459, 187] width 286 height 21
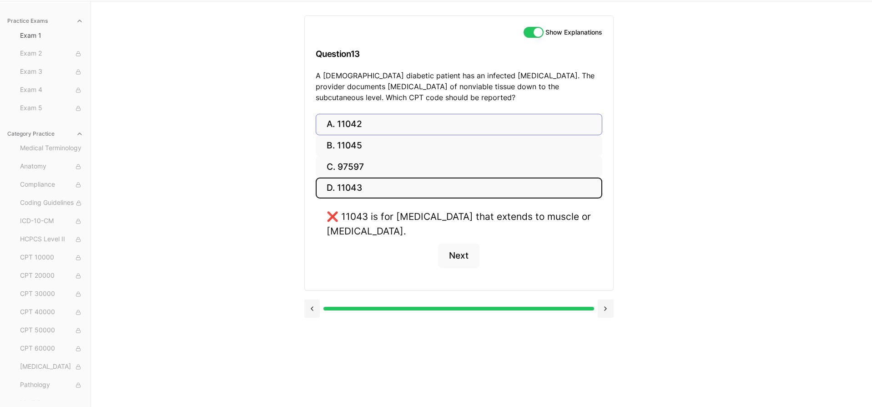
click at [360, 121] on button "A. 11042" at bounding box center [459, 124] width 286 height 21
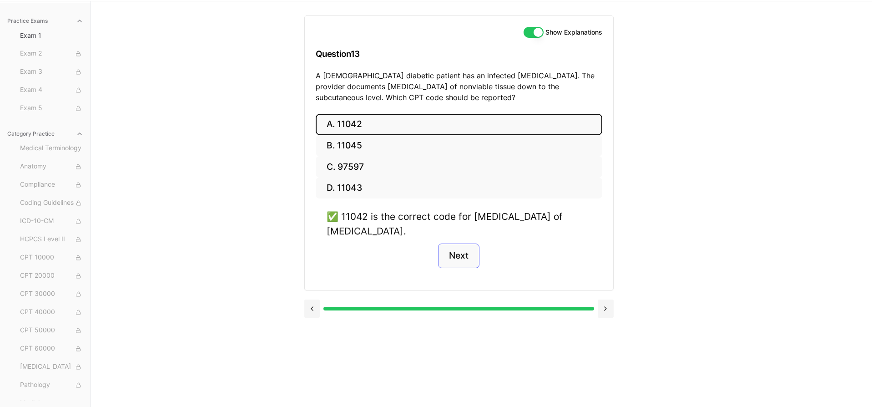
click at [465, 255] on button "Next" at bounding box center [458, 255] width 41 height 25
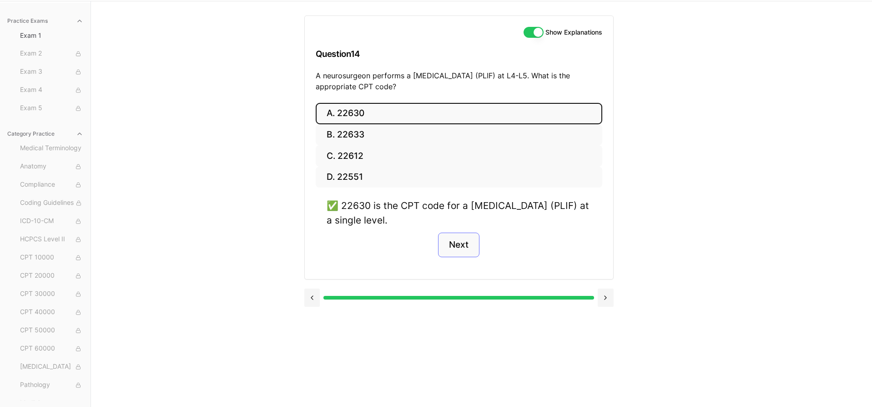
click at [463, 246] on button "Next" at bounding box center [458, 244] width 41 height 25
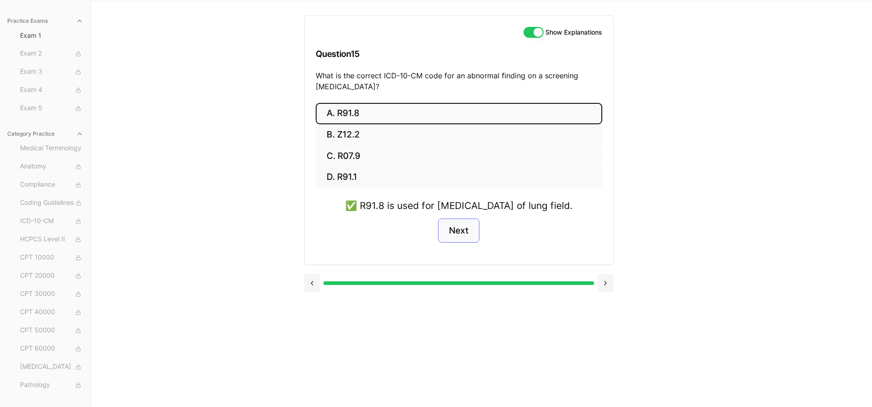
click at [463, 243] on button "Next" at bounding box center [458, 230] width 41 height 25
click at [460, 230] on button "Next" at bounding box center [458, 230] width 41 height 25
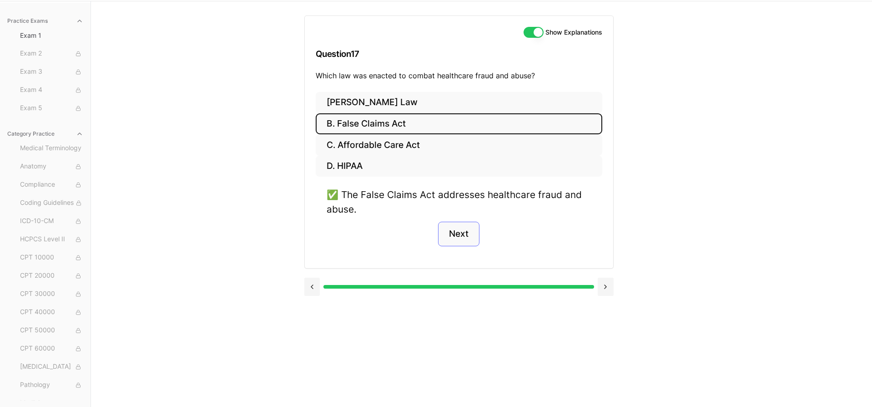
click at [460, 225] on button "Next" at bounding box center [458, 233] width 41 height 25
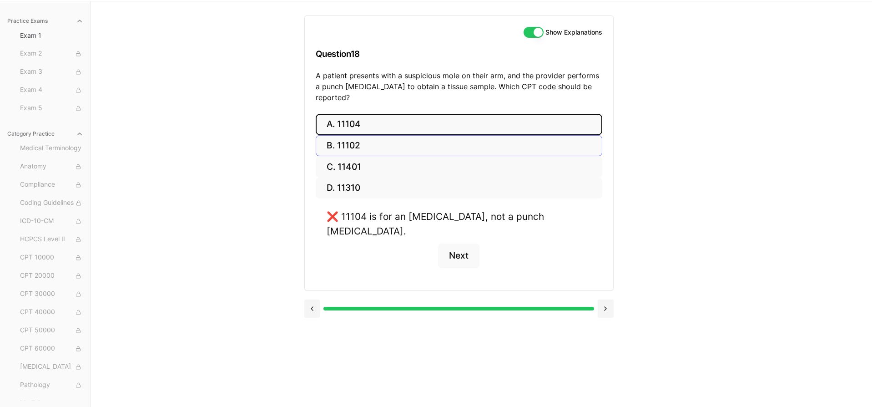
click at [344, 137] on button "B. 11102" at bounding box center [459, 145] width 286 height 21
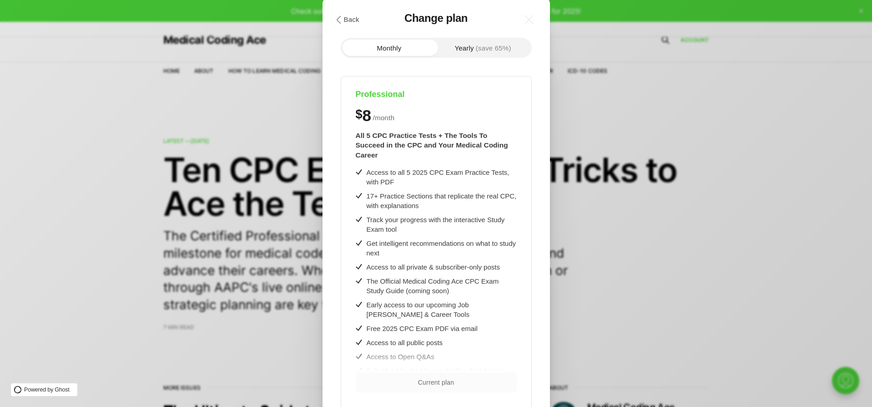
scroll to position [12, 0]
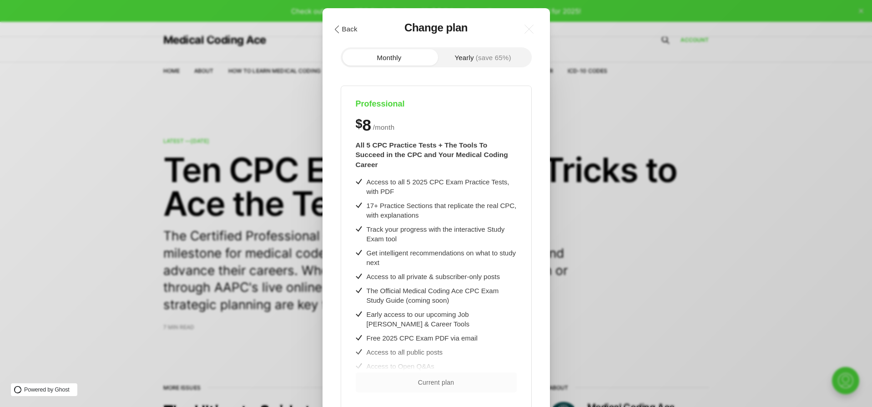
click at [339, 26] on icon ".cls-1{fill:none;stroke:currentColor;stroke-linecap:round;stroke-linejoin:round…" at bounding box center [337, 29] width 8 height 8
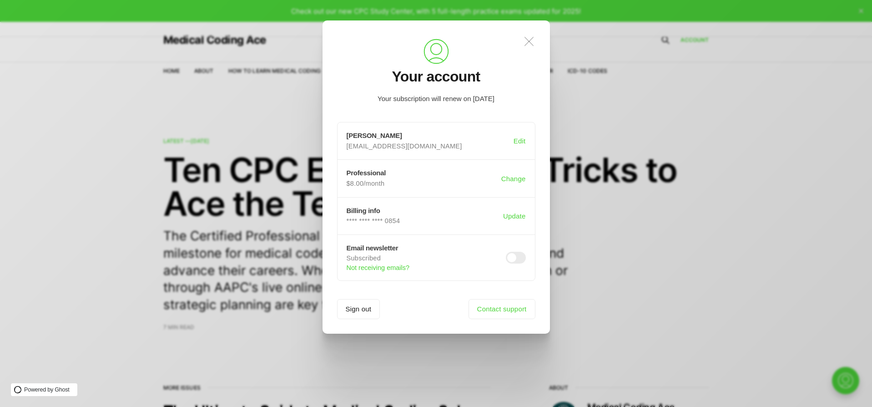
click at [529, 31] on icon ".a{fill:none;stroke:currentColor;stroke-linecap:round;stroke-linejoin:round;str…" at bounding box center [529, 41] width 20 height 20
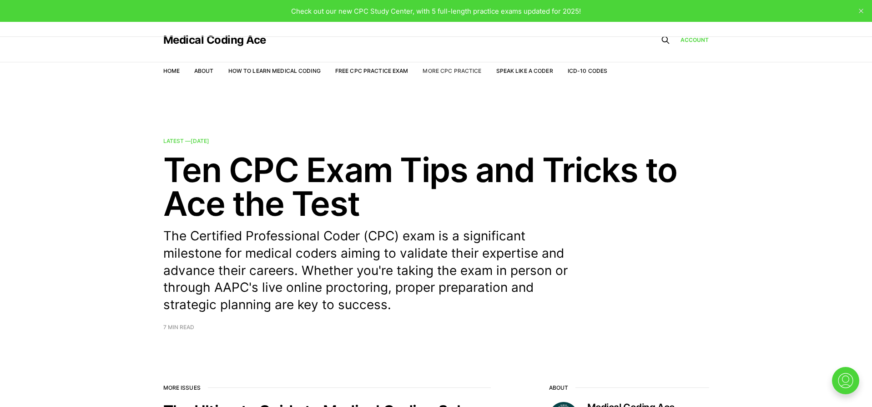
click at [451, 70] on link "More CPC Practice" at bounding box center [451, 70] width 59 height 7
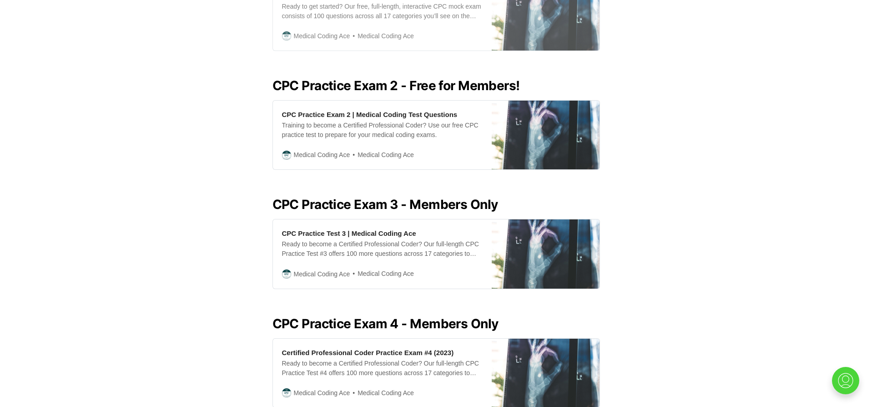
scroll to position [472, 0]
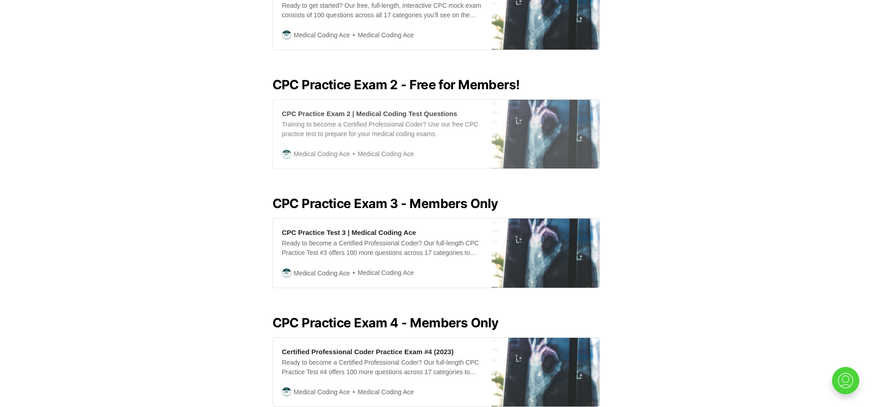
click at [350, 136] on div "Training to become a Certified Professional Coder? Use our free CPC practice te…" at bounding box center [382, 129] width 201 height 19
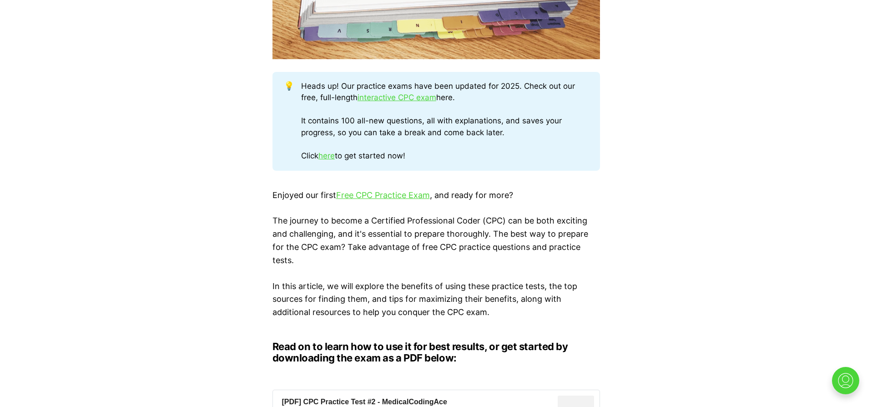
scroll to position [465, 0]
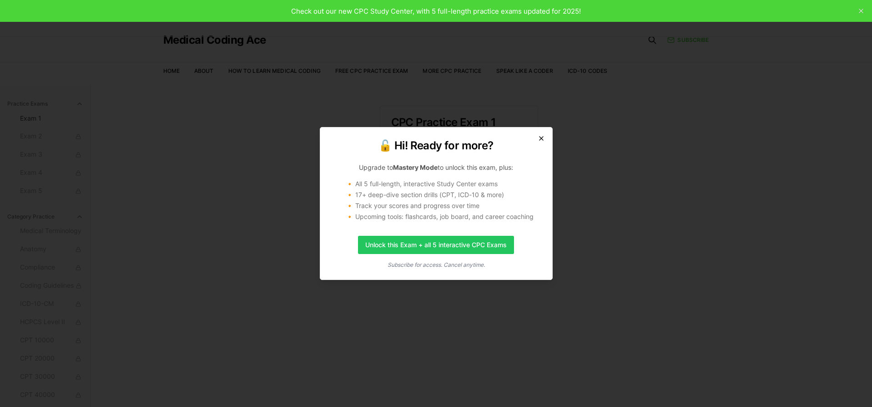
click at [541, 136] on icon "button" at bounding box center [540, 138] width 7 height 7
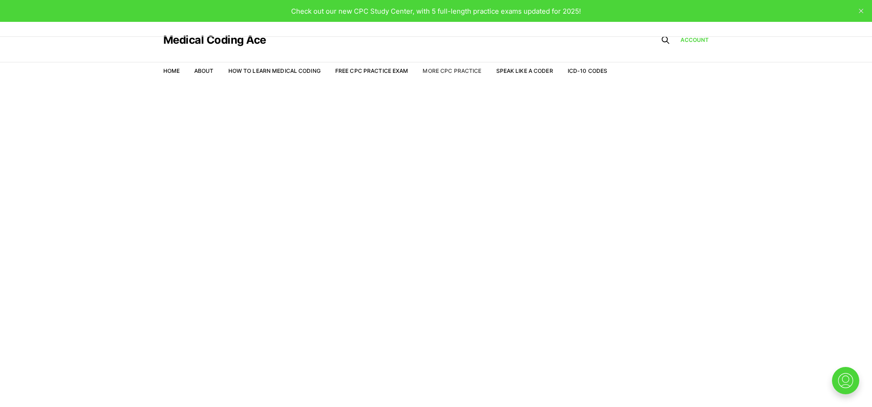
click at [450, 72] on link "More CPC Practice" at bounding box center [451, 70] width 59 height 7
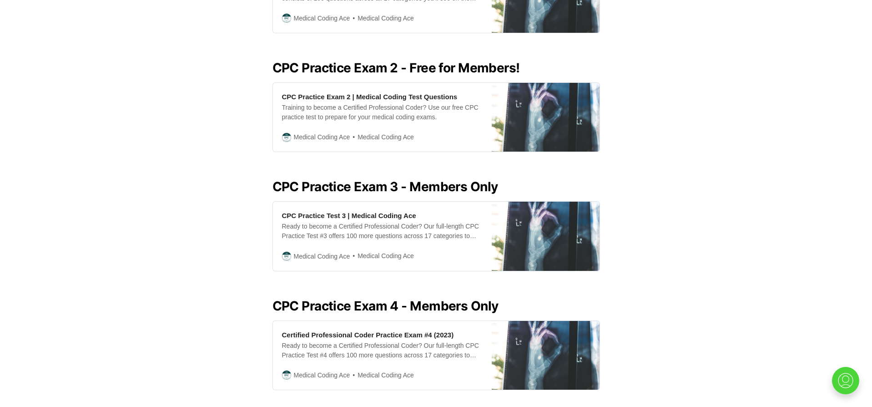
scroll to position [494, 0]
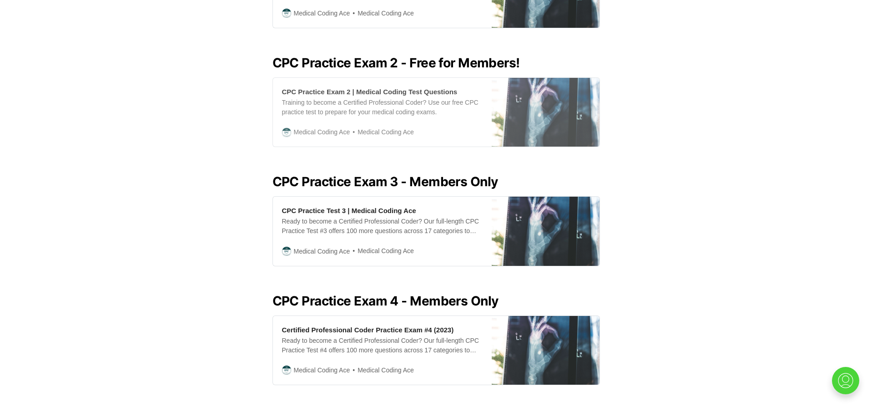
click at [406, 99] on div "Training to become a Certified Professional Coder? Use our free CPC practice te…" at bounding box center [382, 107] width 201 height 19
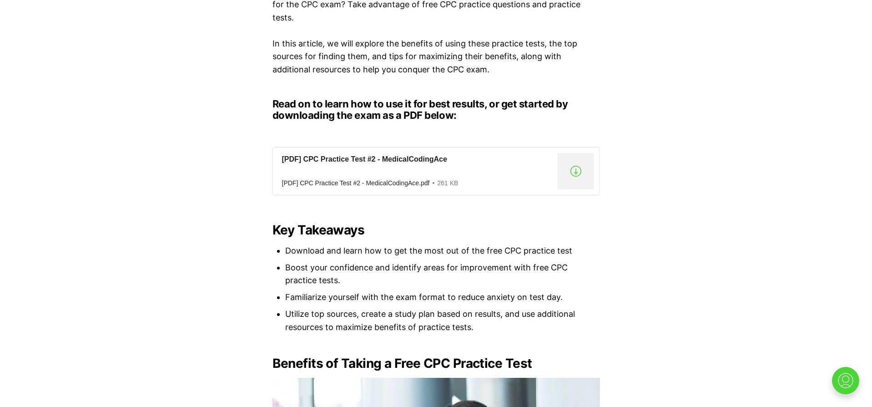
scroll to position [696, 0]
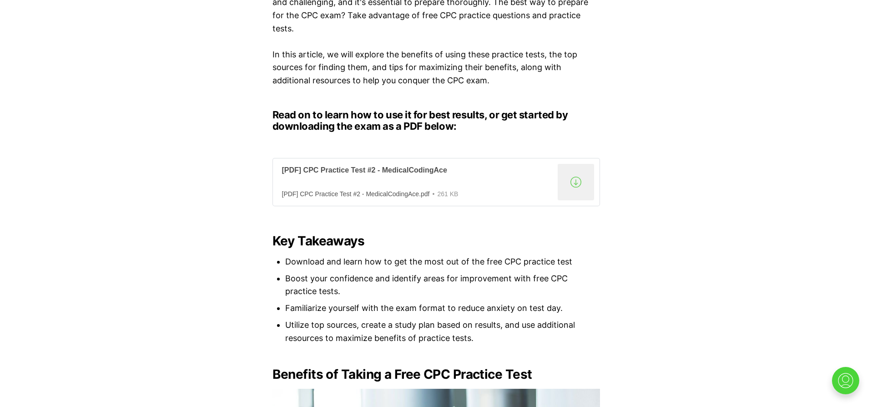
click at [579, 174] on div ".a{fill:none;stroke:currentColor;stroke-linecap:round;stroke-linejoin:round;str…" at bounding box center [575, 182] width 36 height 36
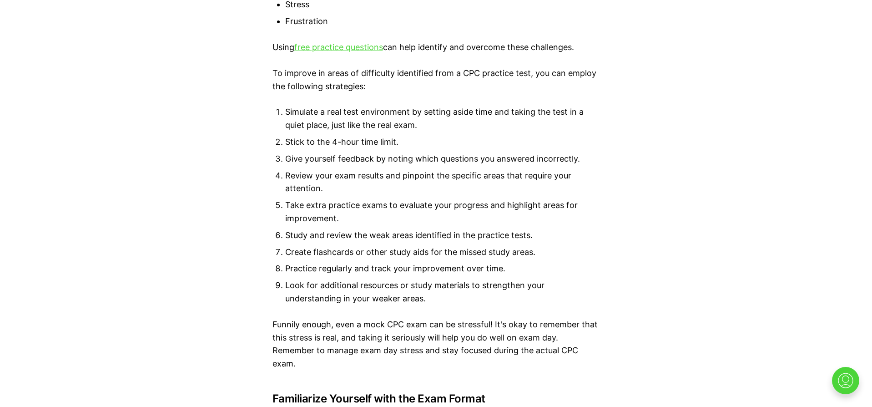
scroll to position [2155, 0]
click at [337, 42] on link "free practice questions" at bounding box center [338, 47] width 89 height 10
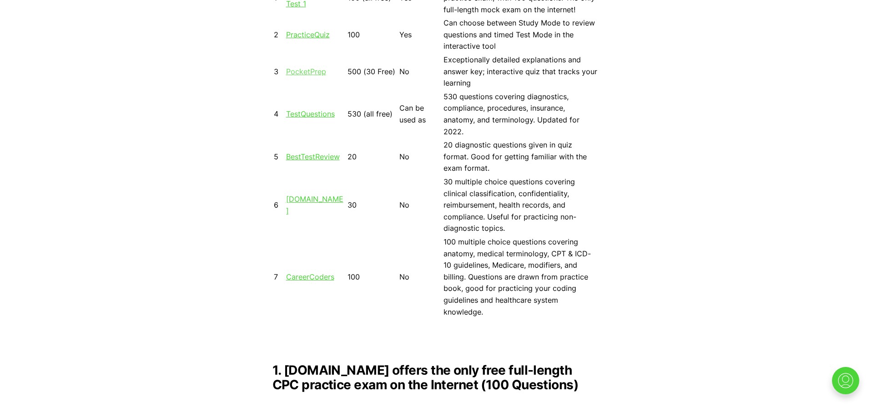
scroll to position [937, 0]
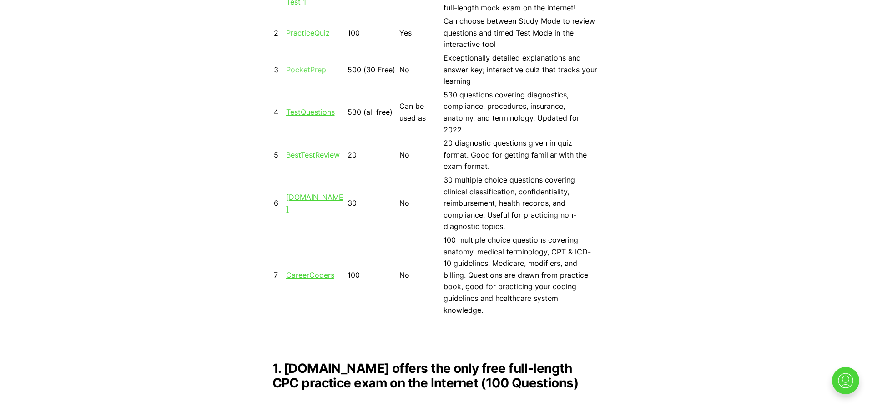
click at [304, 74] on link "PocketPrep" at bounding box center [306, 69] width 40 height 9
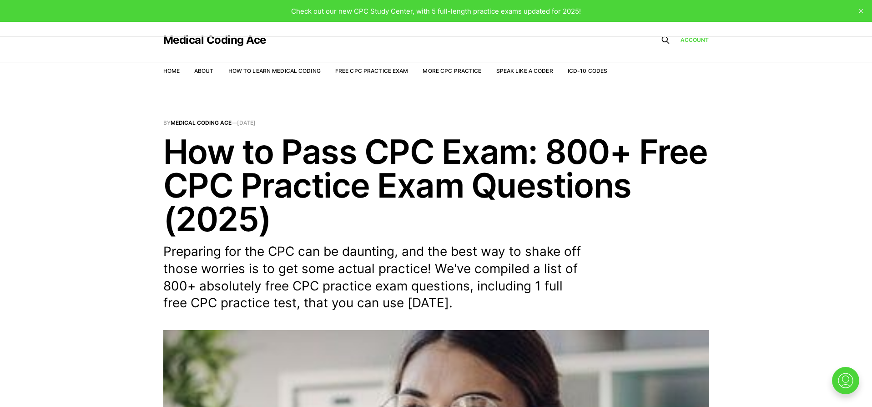
scroll to position [0, 0]
click at [170, 72] on link "Home" at bounding box center [171, 70] width 16 height 7
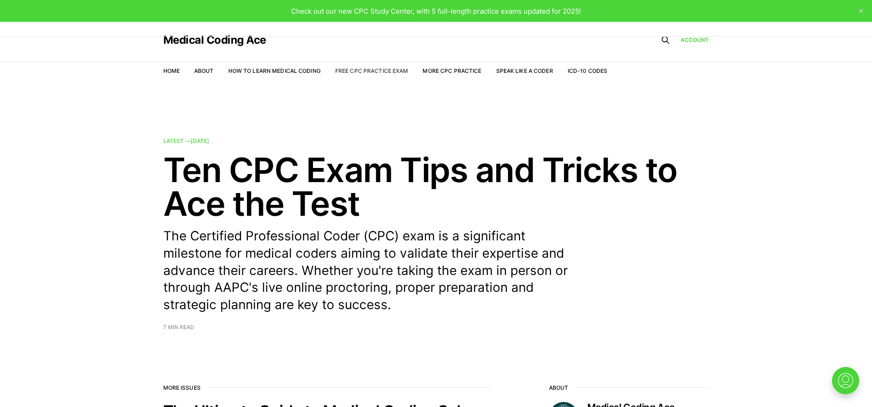
click at [384, 72] on link "Free CPC Practice Exam" at bounding box center [371, 70] width 73 height 7
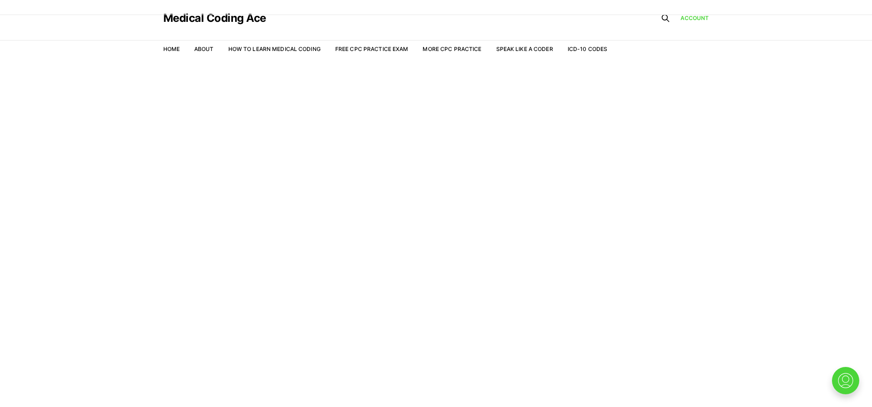
scroll to position [22, 0]
click at [465, 49] on link "More CPC Practice" at bounding box center [451, 48] width 59 height 7
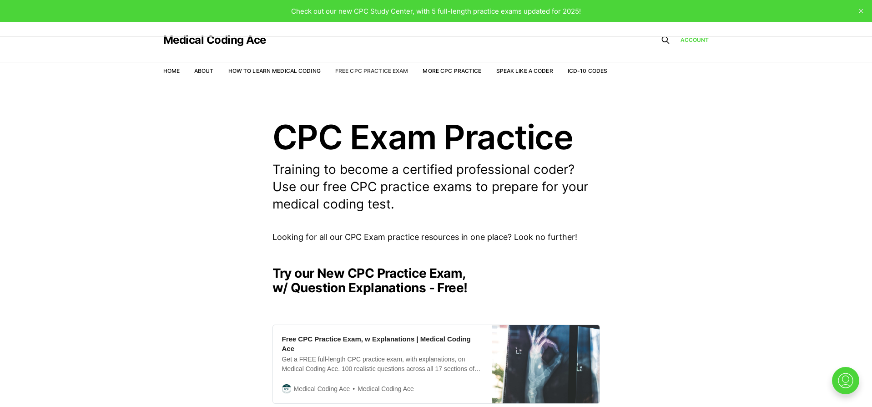
click at [373, 70] on link "Free CPC Practice Exam" at bounding box center [371, 70] width 73 height 7
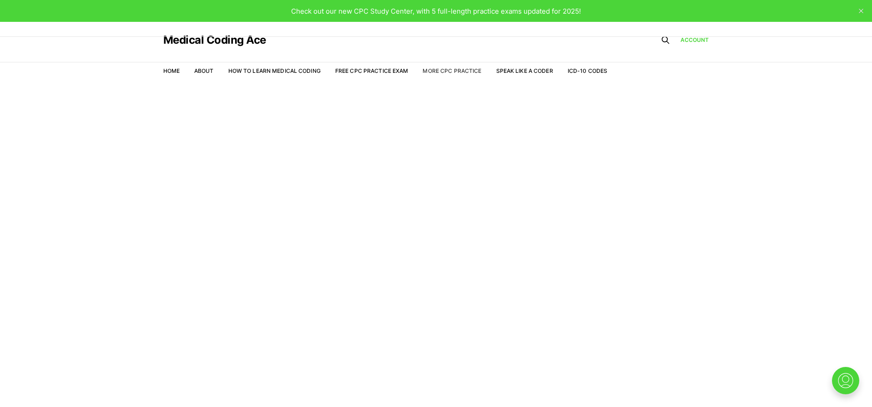
click at [465, 70] on link "More CPC Practice" at bounding box center [451, 70] width 59 height 7
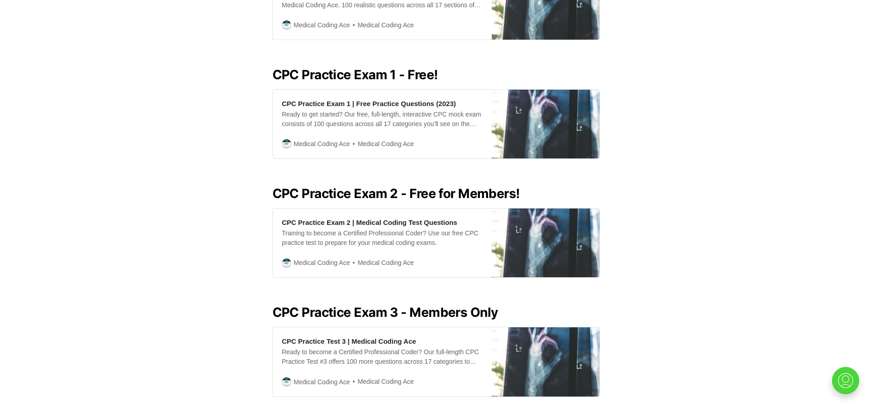
scroll to position [366, 0]
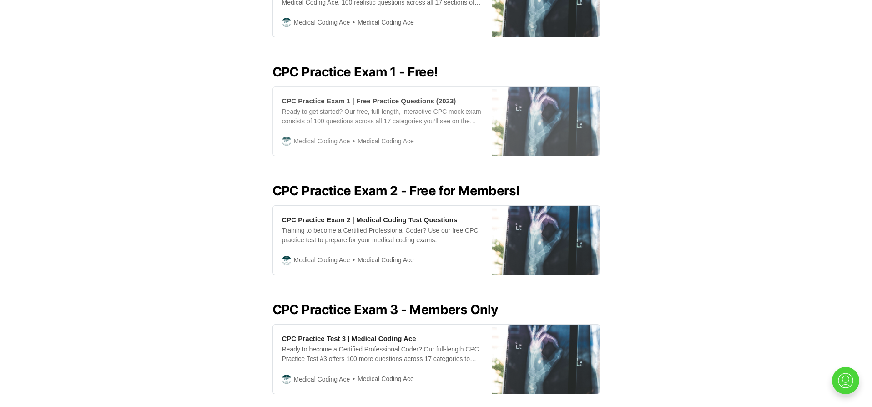
click at [392, 124] on div "Ready to get started? Our free, full-length, interactive CPC mock exam consists…" at bounding box center [382, 116] width 201 height 19
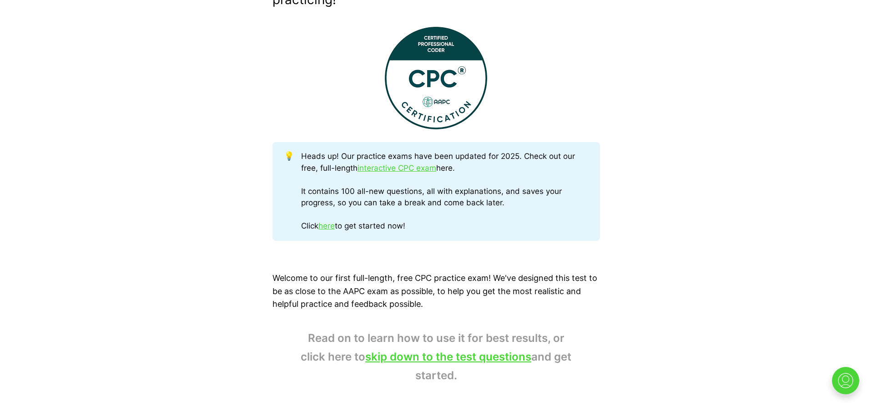
scroll to position [355, 0]
click at [330, 220] on link "here" at bounding box center [326, 224] width 16 height 9
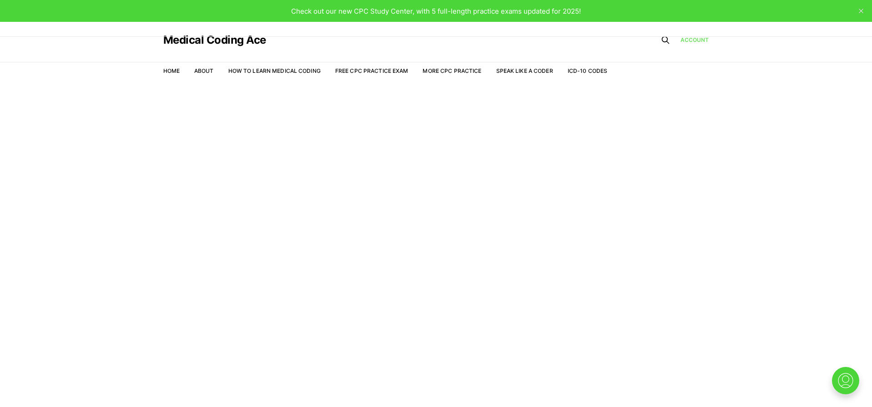
click at [692, 39] on link "Account" at bounding box center [694, 40] width 29 height 8
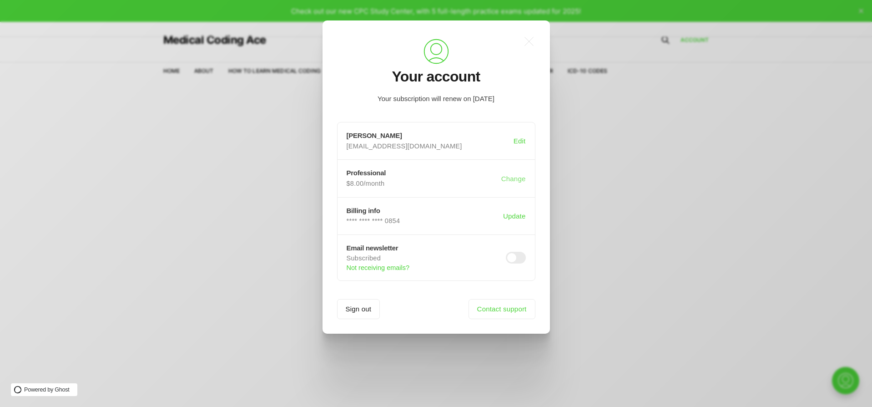
click at [512, 176] on button "Change" at bounding box center [513, 178] width 28 height 17
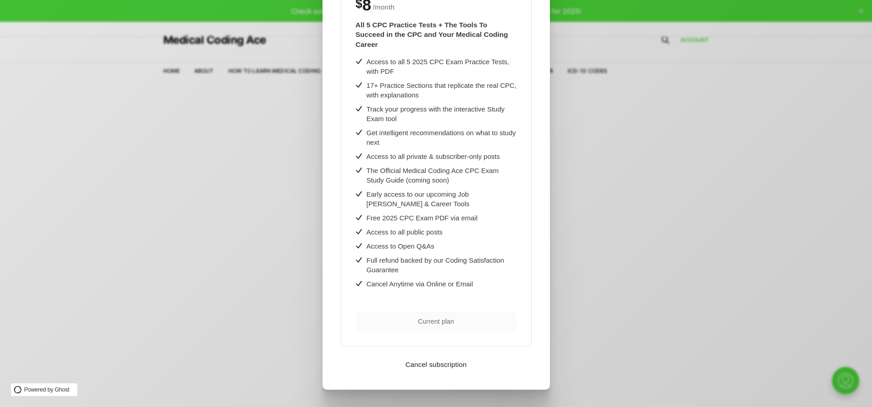
scroll to position [132, 0]
click at [437, 362] on button "Cancel subscription" at bounding box center [436, 364] width 198 height 7
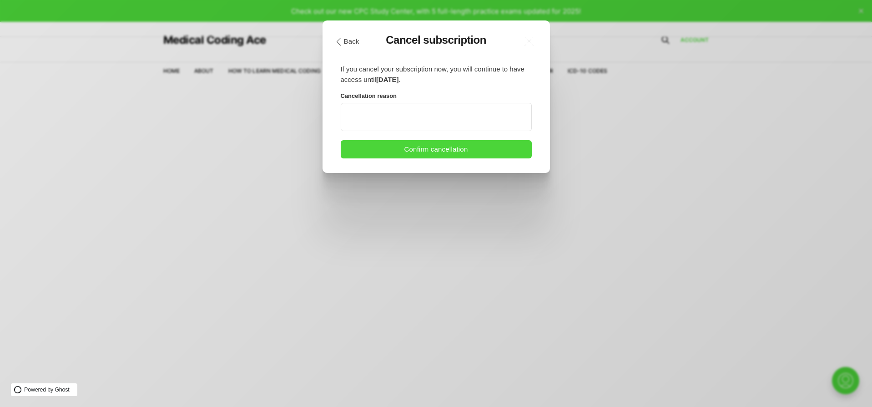
scroll to position [0, 0]
click at [407, 105] on textarea at bounding box center [436, 117] width 191 height 28
type textarea "**********"
click at [502, 147] on button "Confirm cancellation" at bounding box center [436, 149] width 191 height 18
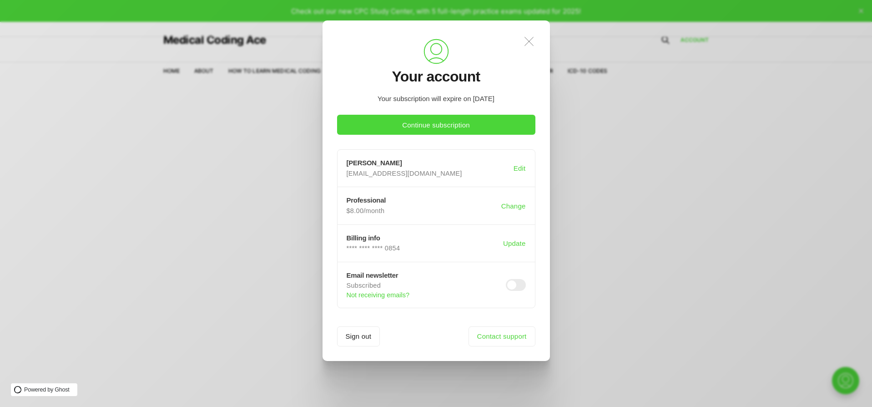
click at [529, 38] on icon ".a{fill:none;stroke:currentColor;stroke-linecap:round;stroke-linejoin:round;str…" at bounding box center [529, 41] width 20 height 20
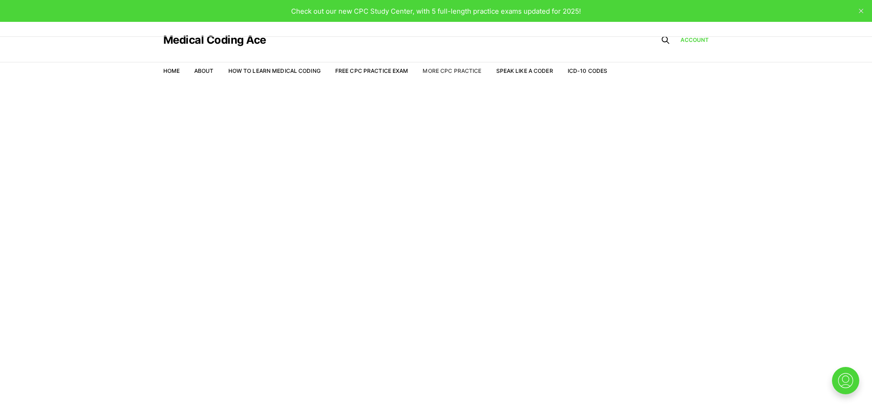
click at [460, 68] on link "More CPC Practice" at bounding box center [451, 70] width 59 height 7
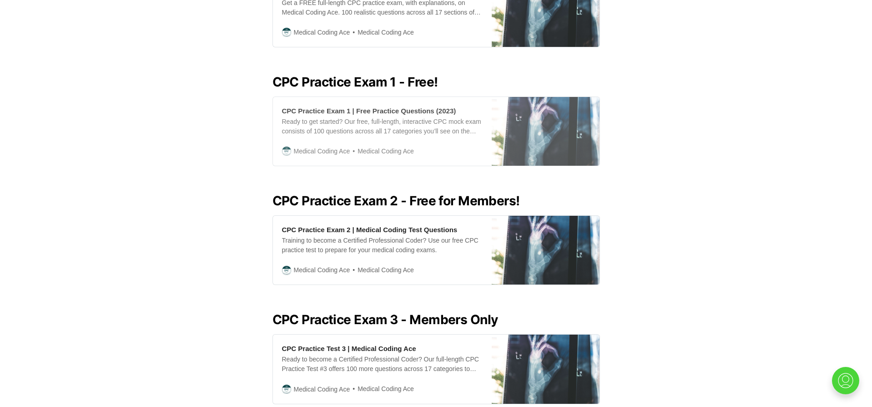
scroll to position [371, 0]
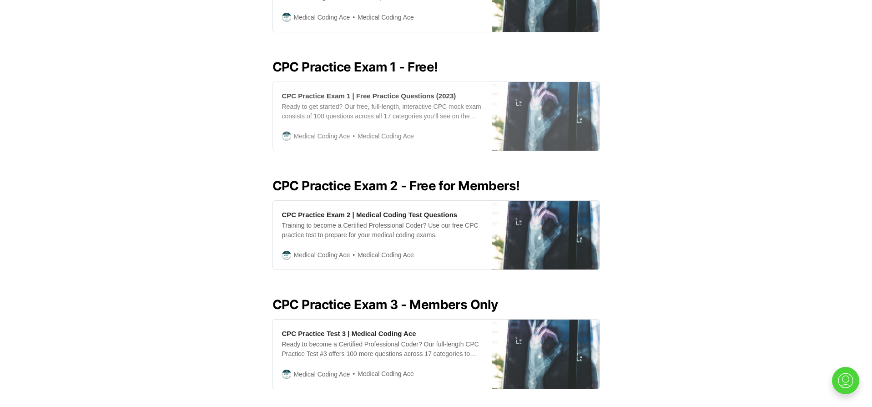
click at [407, 105] on div "Ready to get started? Our free, full-length, interactive CPC mock exam consists…" at bounding box center [382, 111] width 201 height 19
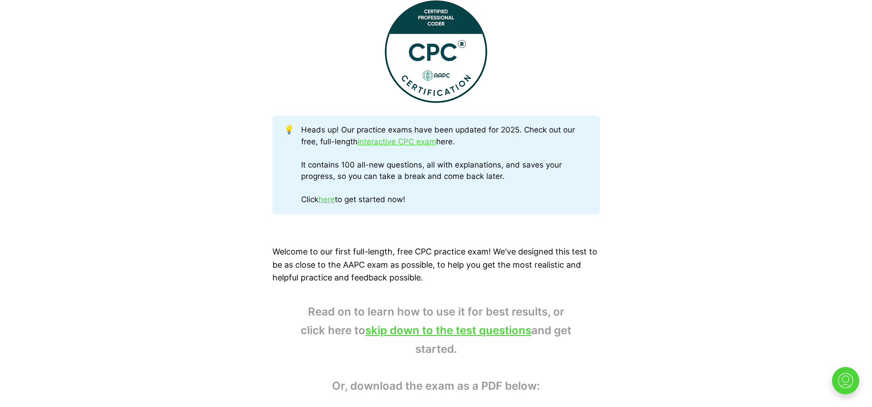
scroll to position [382, 0]
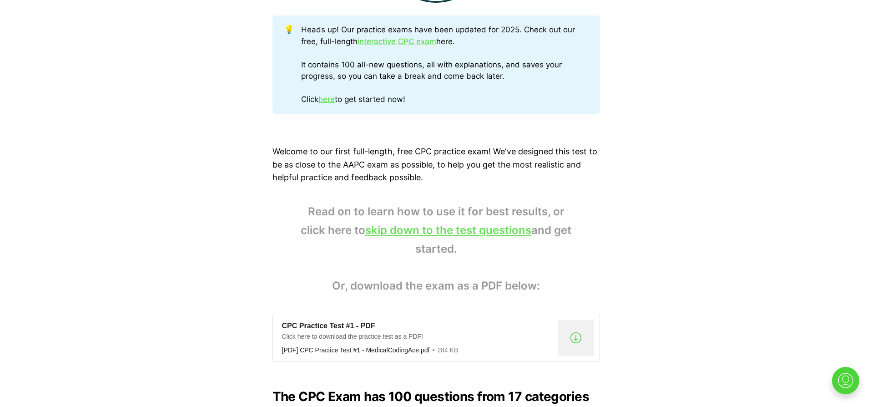
click at [517, 225] on link "skip down to the test questions" at bounding box center [448, 229] width 166 height 13
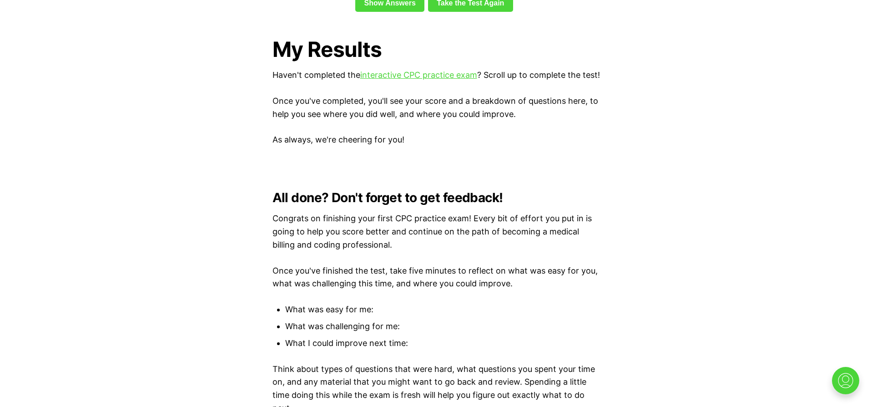
scroll to position [2272, 0]
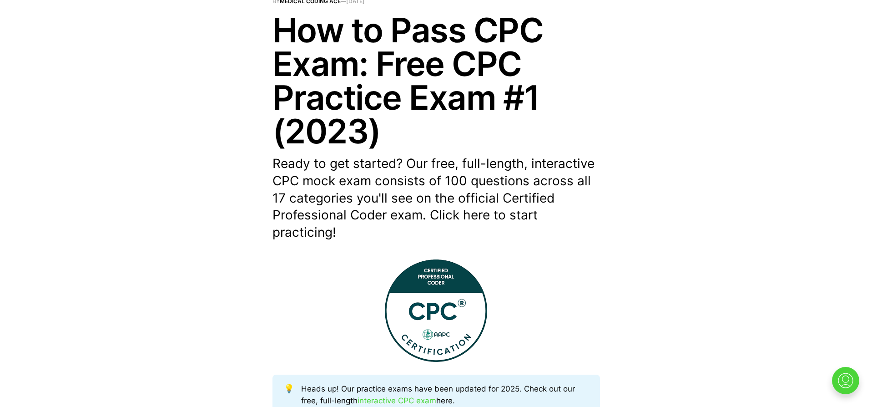
scroll to position [121, 0]
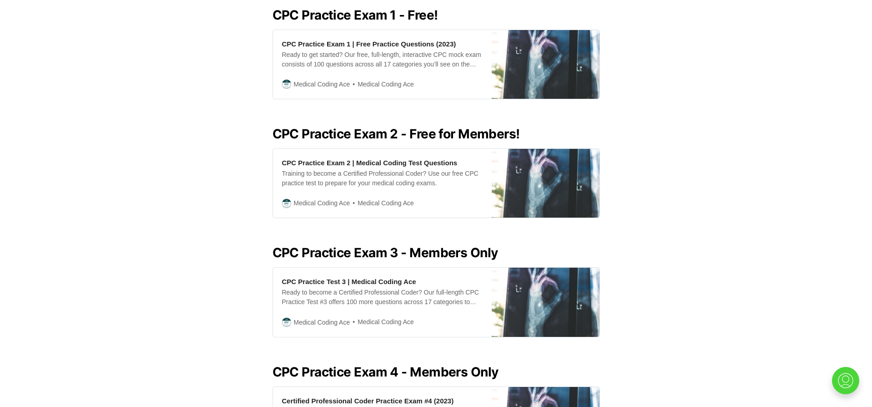
scroll to position [464, 0]
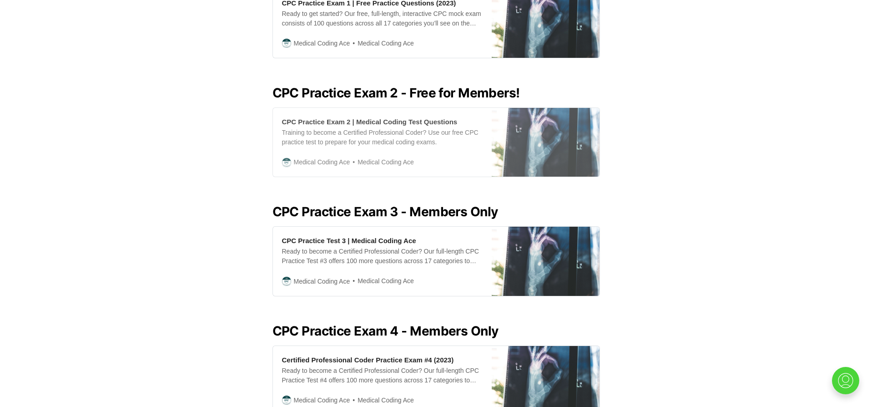
click at [384, 130] on div "Training to become a Certified Professional Coder? Use our free CPC practice te…" at bounding box center [382, 137] width 201 height 19
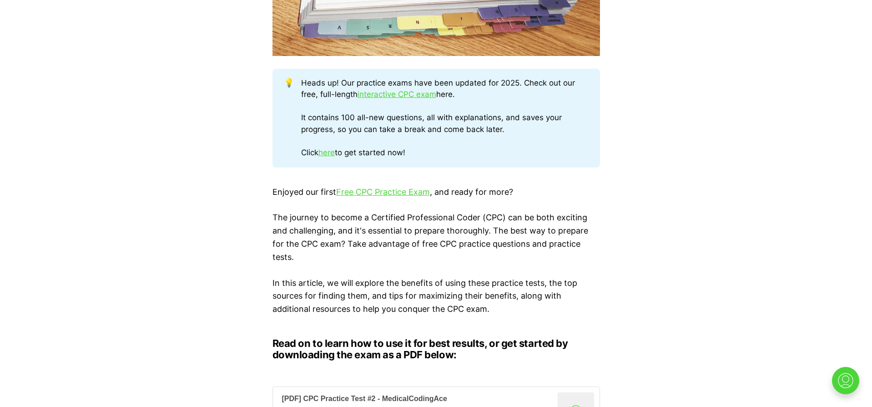
scroll to position [465, 0]
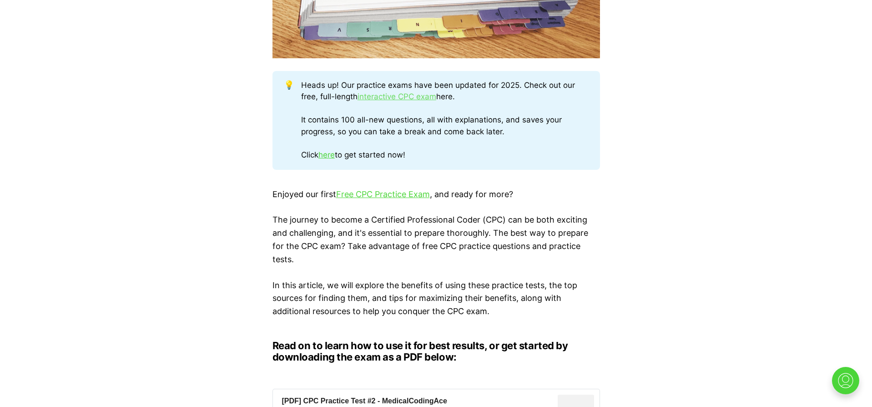
click at [419, 95] on link "interactive CPC exam" at bounding box center [396, 96] width 79 height 9
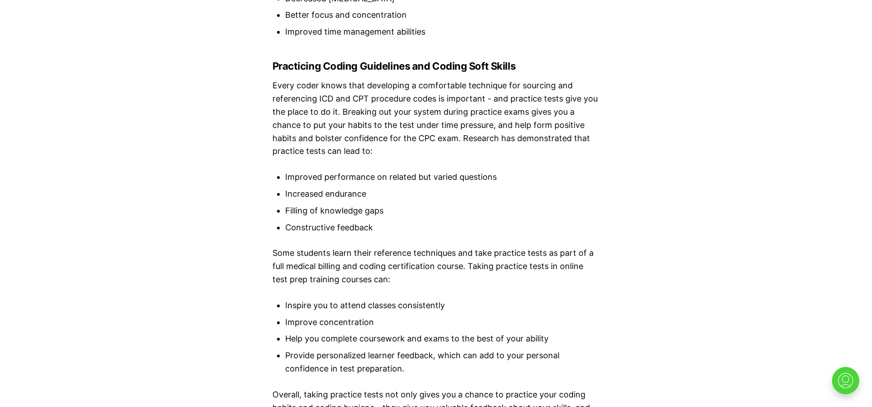
scroll to position [1636, 0]
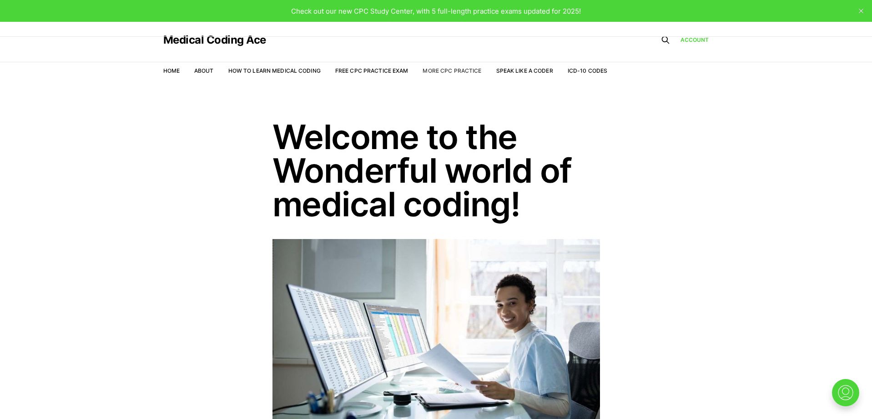
click at [448, 71] on link "More CPC Practice" at bounding box center [451, 70] width 59 height 7
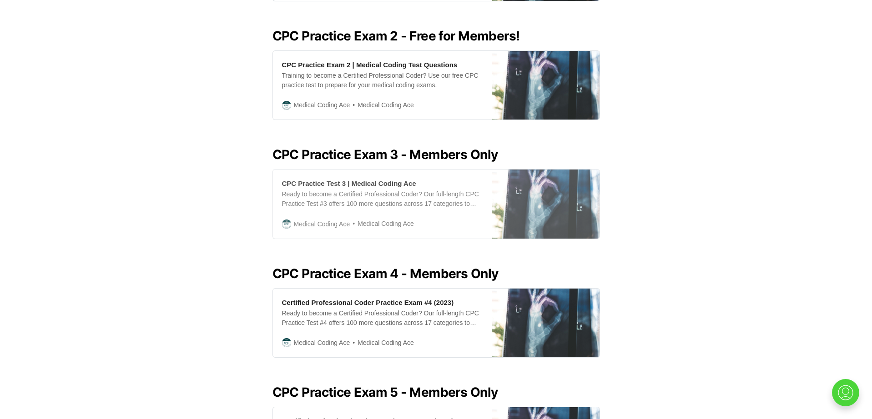
scroll to position [527, 0]
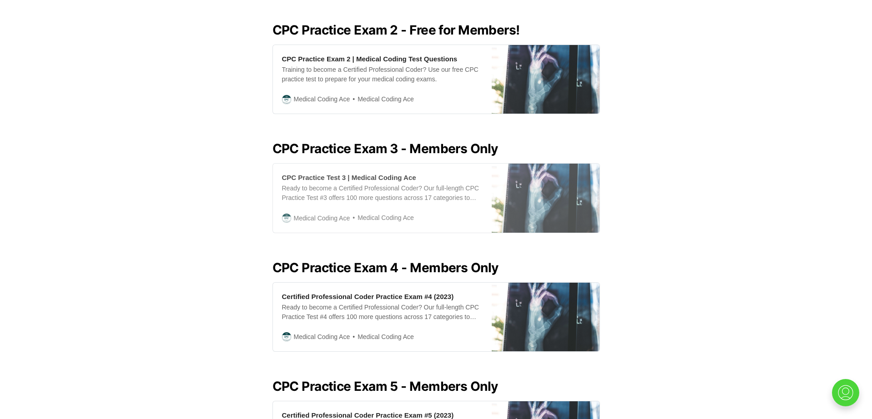
click at [390, 189] on div "Ready to become a Certified Professional Coder? Our full-length CPC Practice Te…" at bounding box center [382, 193] width 201 height 19
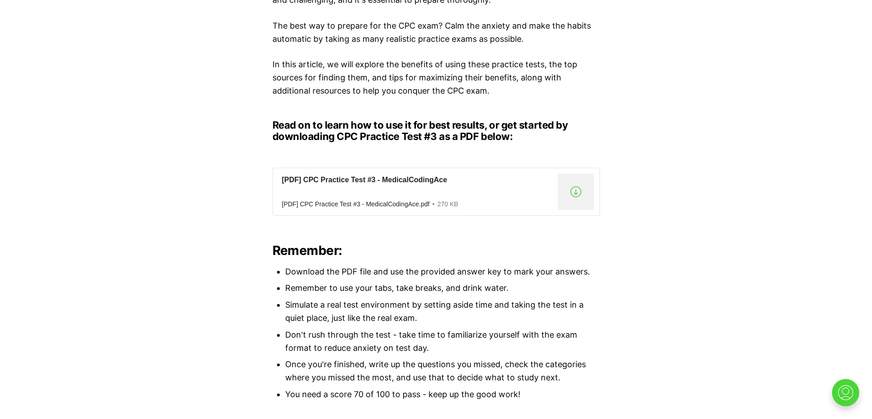
scroll to position [647, 0]
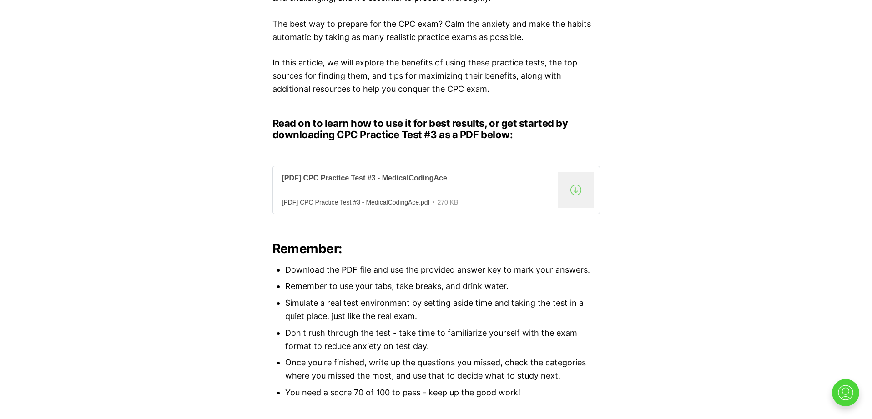
click at [573, 185] on div ".a{fill:none;stroke:currentColor;stroke-linecap:round;stroke-linejoin:round;str…" at bounding box center [575, 190] width 36 height 36
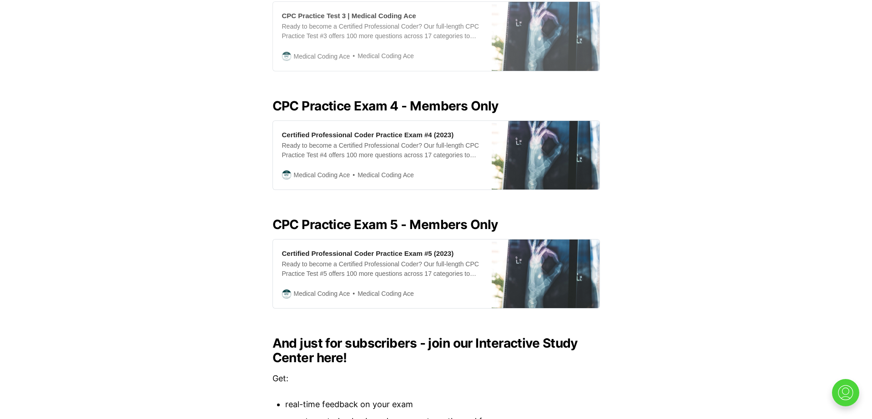
scroll to position [694, 0]
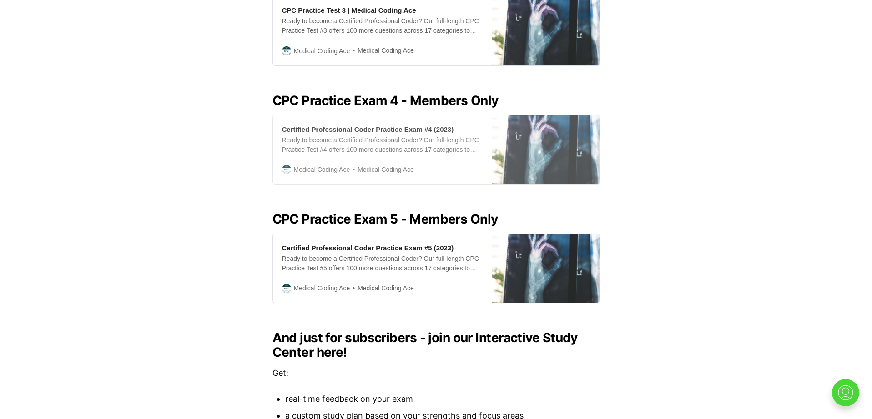
click at [415, 147] on div "Ready to become a Certified Professional Coder? Our full-length CPC Practice Te…" at bounding box center [382, 145] width 201 height 19
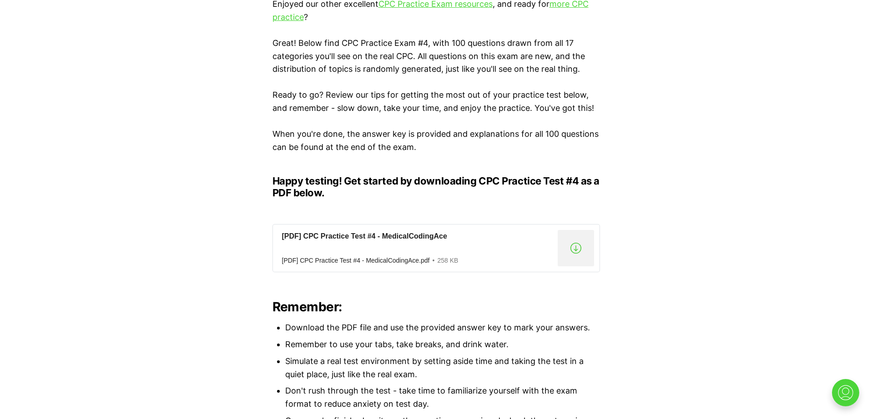
scroll to position [381, 0]
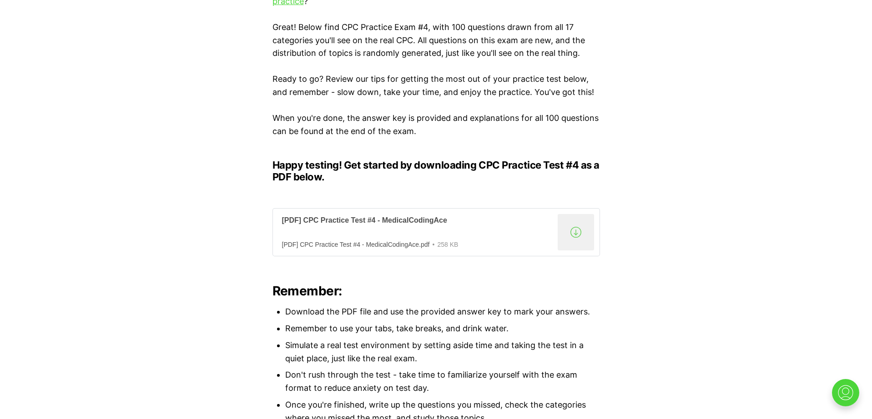
click at [574, 226] on div ".a{fill:none;stroke:currentColor;stroke-linecap:round;stroke-linejoin:round;str…" at bounding box center [575, 232] width 36 height 36
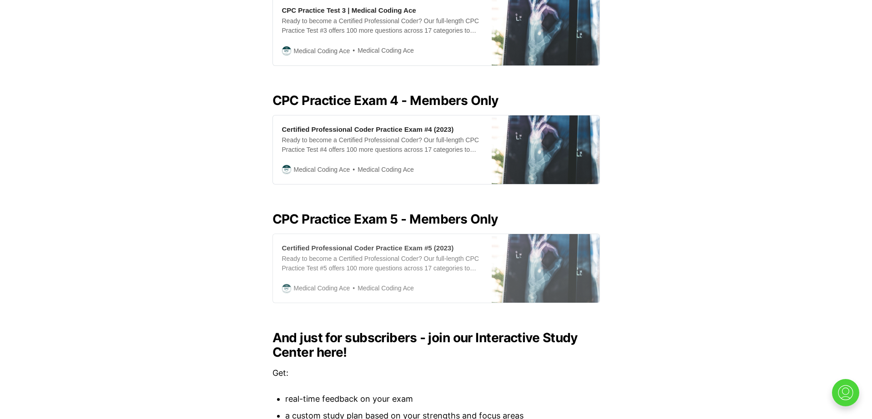
click at [367, 260] on div "Ready to become a Certified Professional Coder? Our full-length CPC Practice Te…" at bounding box center [382, 263] width 201 height 19
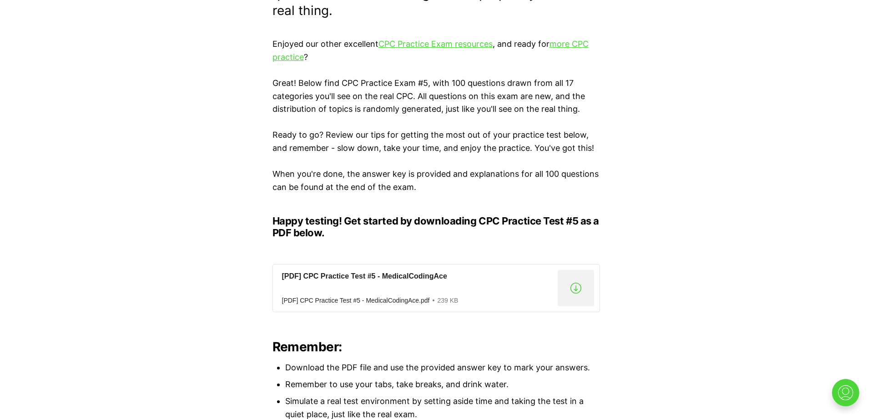
scroll to position [332, 0]
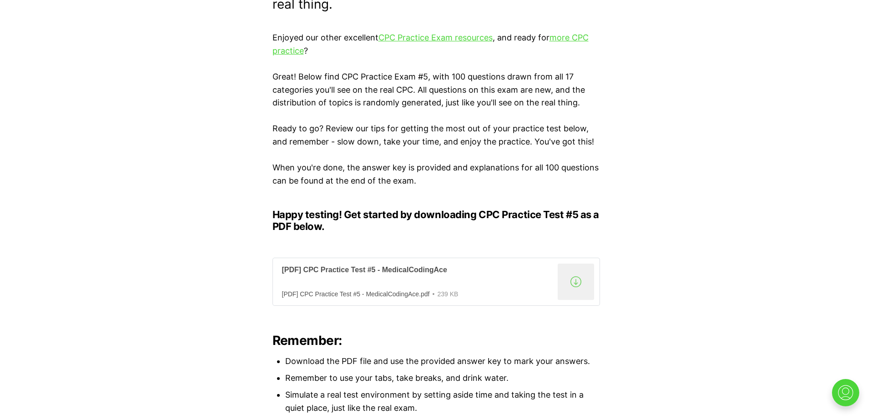
click at [573, 275] on div ".a{fill:none;stroke:currentColor;stroke-linecap:round;stroke-linejoin:round;str…" at bounding box center [575, 282] width 36 height 36
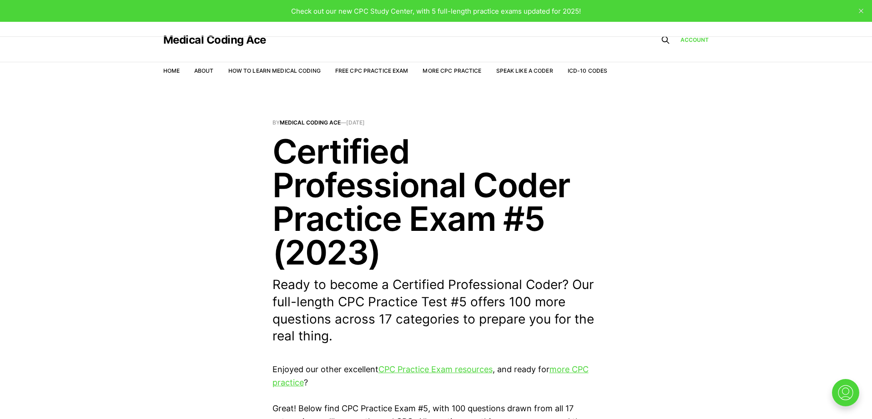
scroll to position [0, 0]
click at [391, 69] on link "Free CPC Practice Exam" at bounding box center [371, 70] width 73 height 7
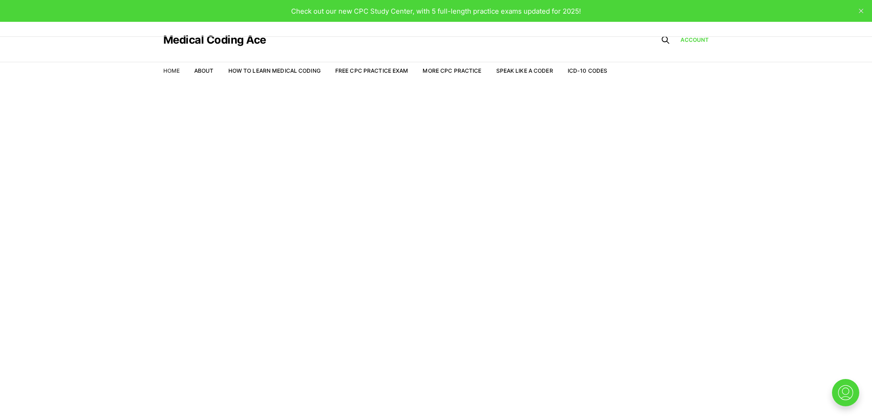
click at [167, 69] on link "Home" at bounding box center [171, 70] width 16 height 7
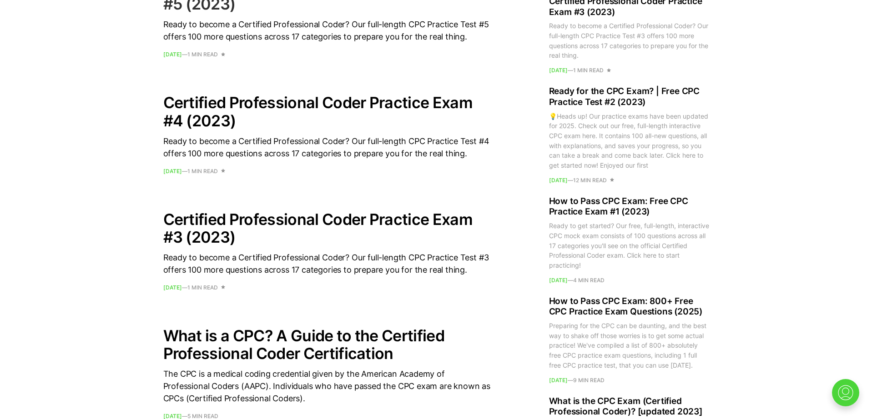
scroll to position [835, 0]
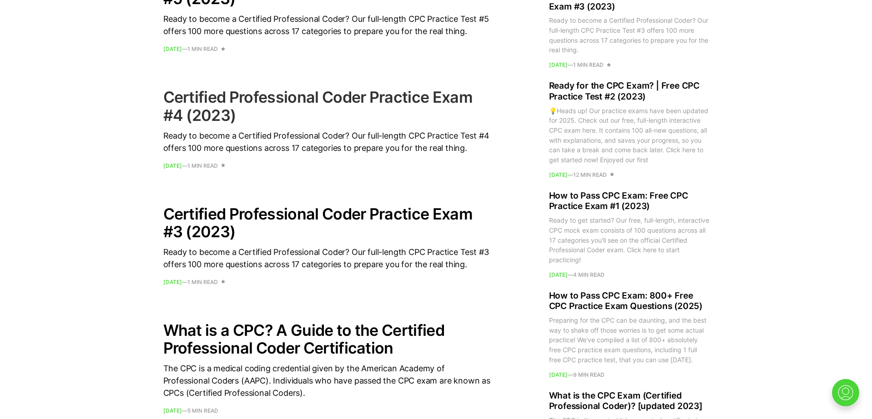
click at [176, 94] on h2 "Certified Professional Coder Practice Exam #4 (2023)" at bounding box center [326, 105] width 327 height 35
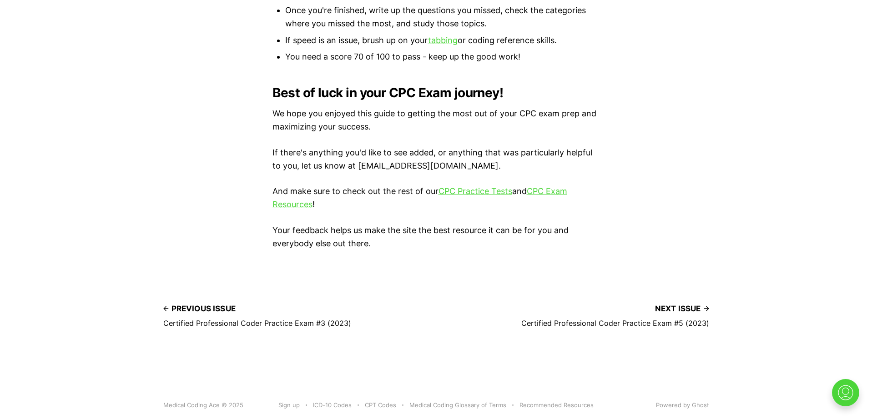
scroll to position [777, 0]
click at [497, 186] on link "CPC Practice Tests" at bounding box center [475, 191] width 74 height 10
